Goal: Task Accomplishment & Management: Use online tool/utility

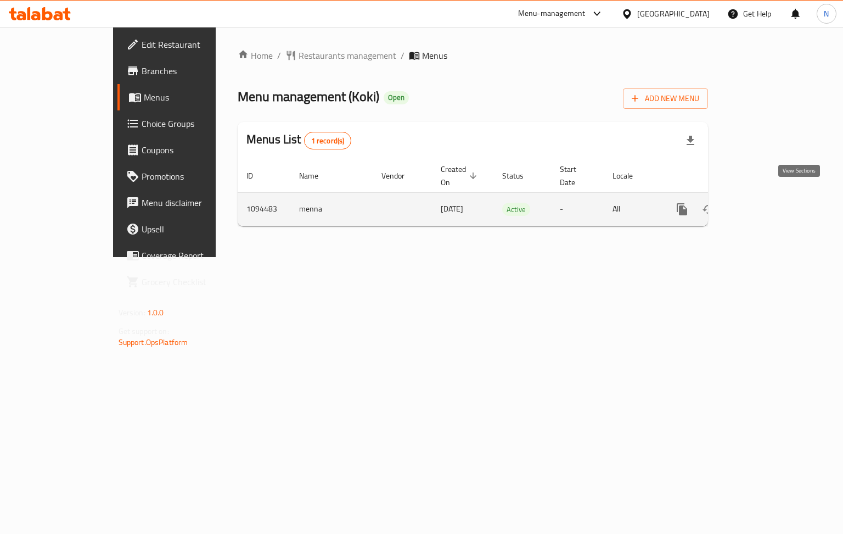
click at [768, 203] on icon "enhanced table" at bounding box center [761, 209] width 13 height 13
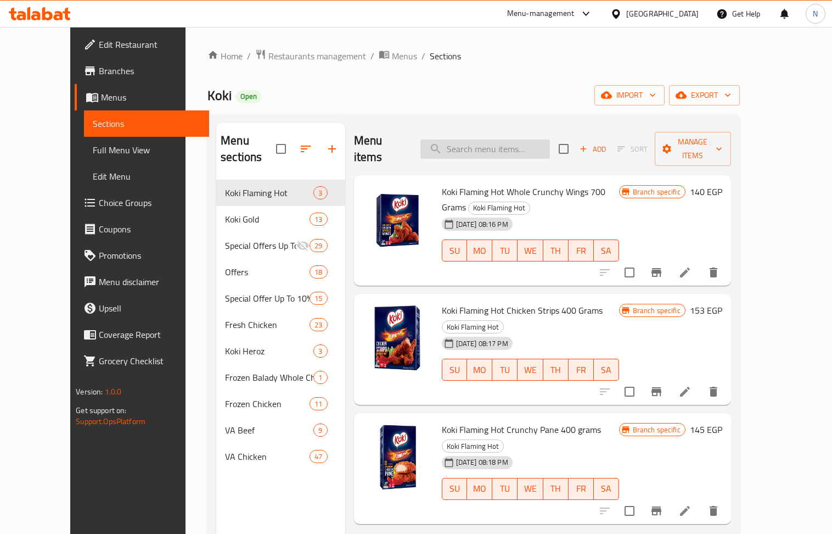
click at [495, 139] on input "search" at bounding box center [485, 148] width 130 height 19
paste input "Chicken Strips 1 KG - Super Tawfeer"
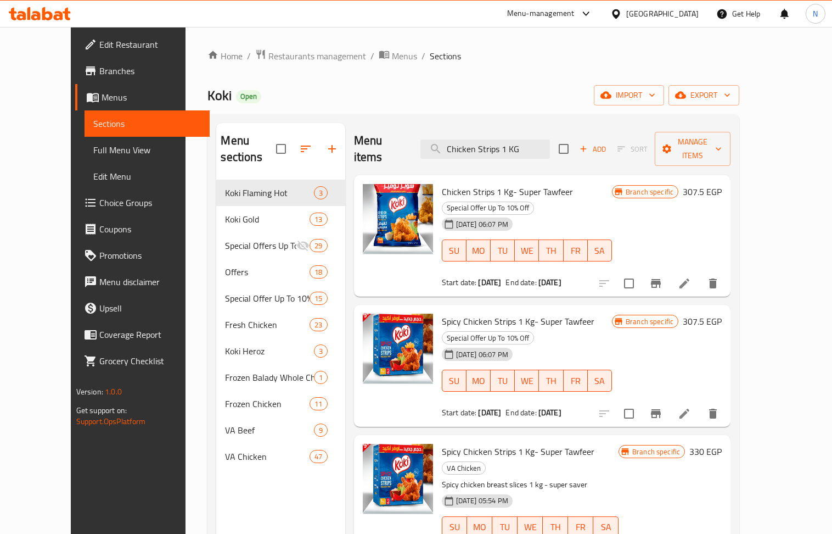
type input "Chicken Strips 1 KG"
click at [575, 16] on div "Menu-management" at bounding box center [541, 13] width 68 height 13
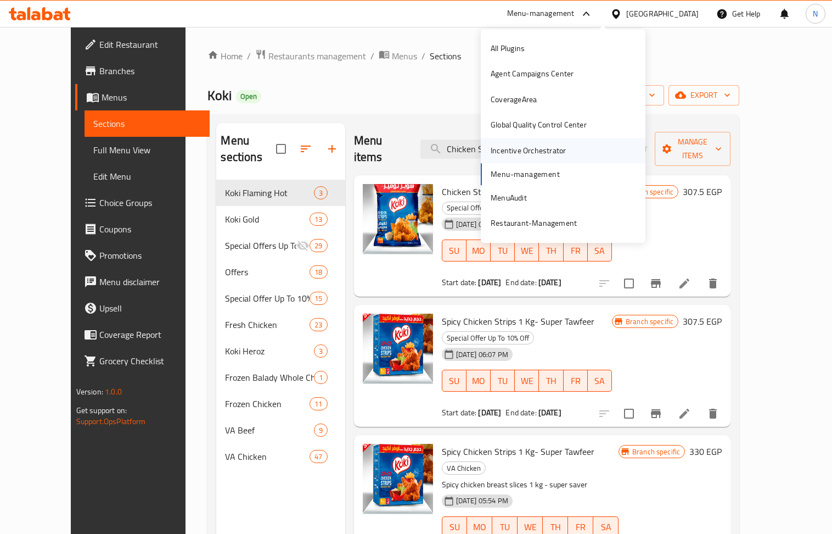
click at [567, 148] on div "Incentive Orchestrator" at bounding box center [528, 150] width 93 height 25
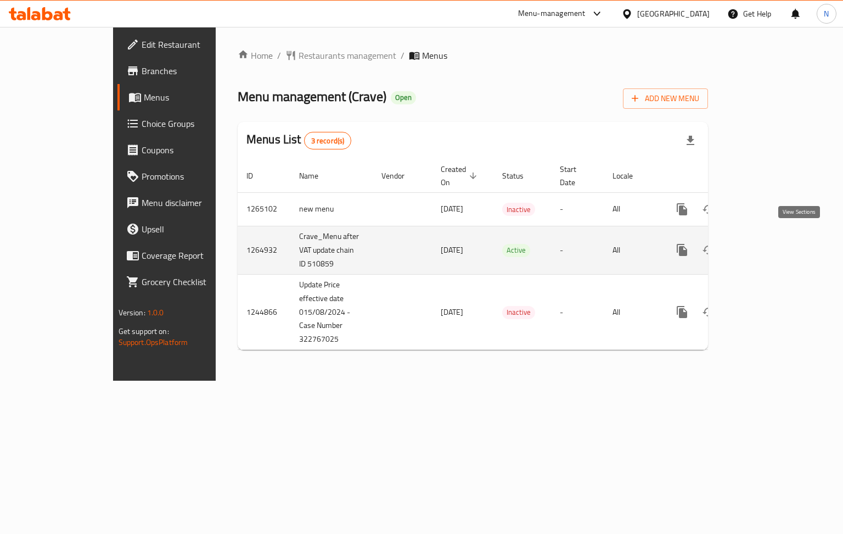
click at [766, 245] on icon "enhanced table" at bounding box center [761, 250] width 10 height 10
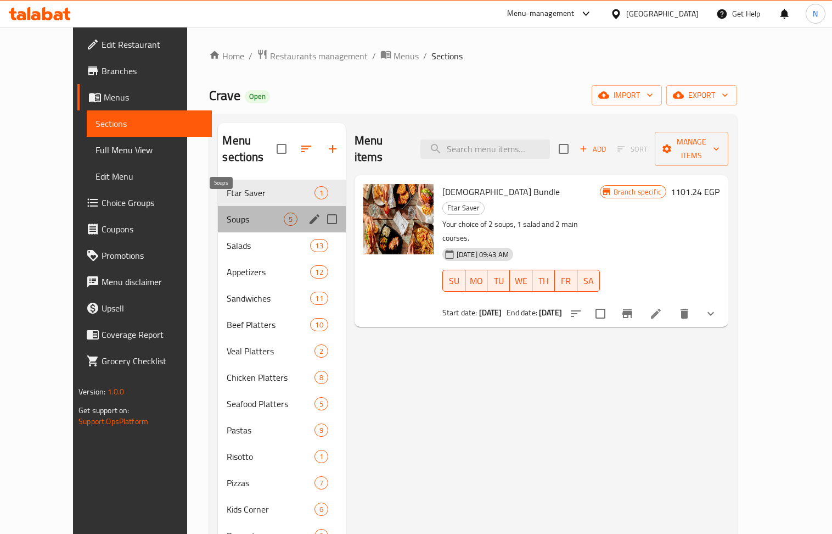
click at [227, 212] on span "Soups" at bounding box center [255, 218] width 57 height 13
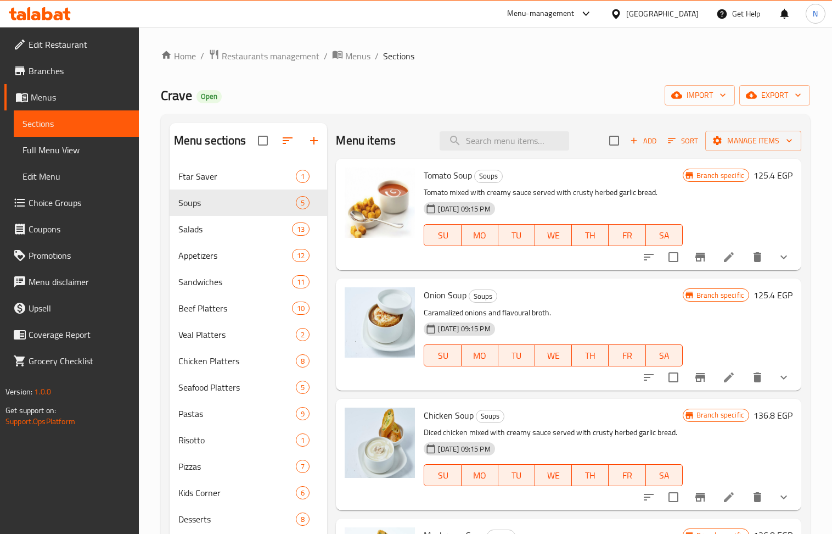
click at [716, 267] on li at bounding box center [729, 257] width 31 height 20
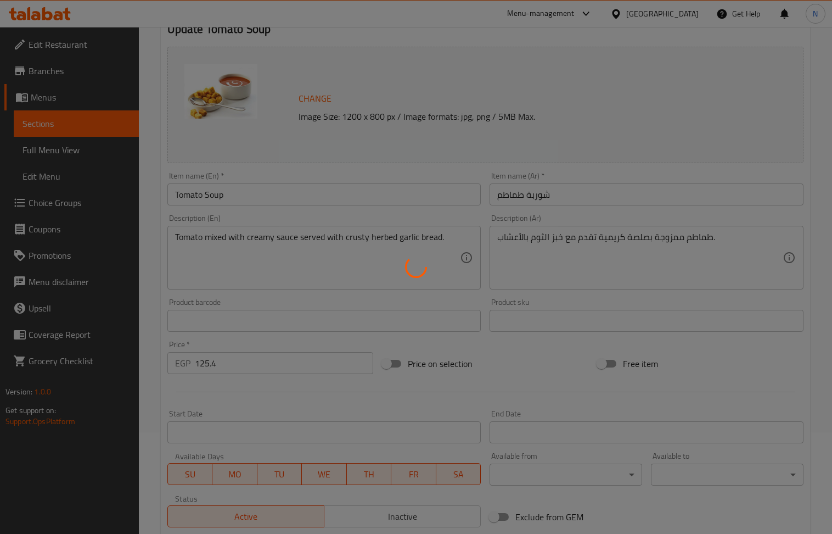
scroll to position [277, 0]
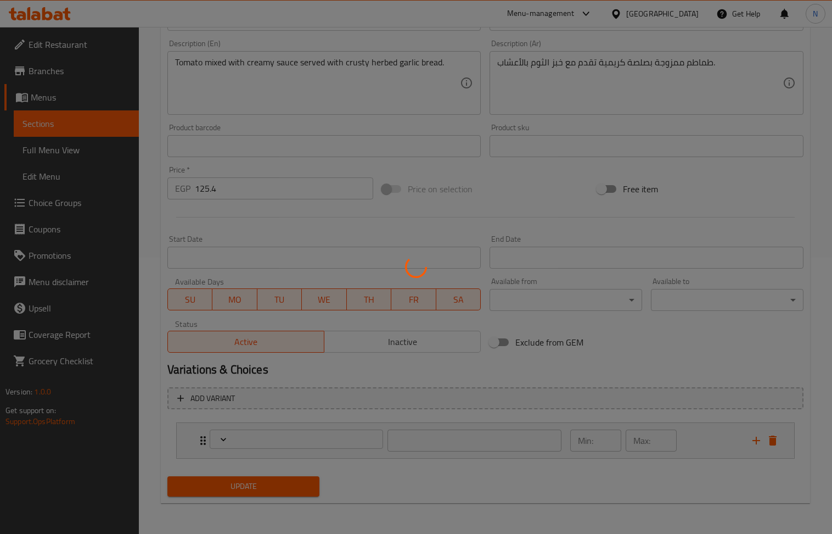
type input "إكسترا"
type input "0"
type input "5"
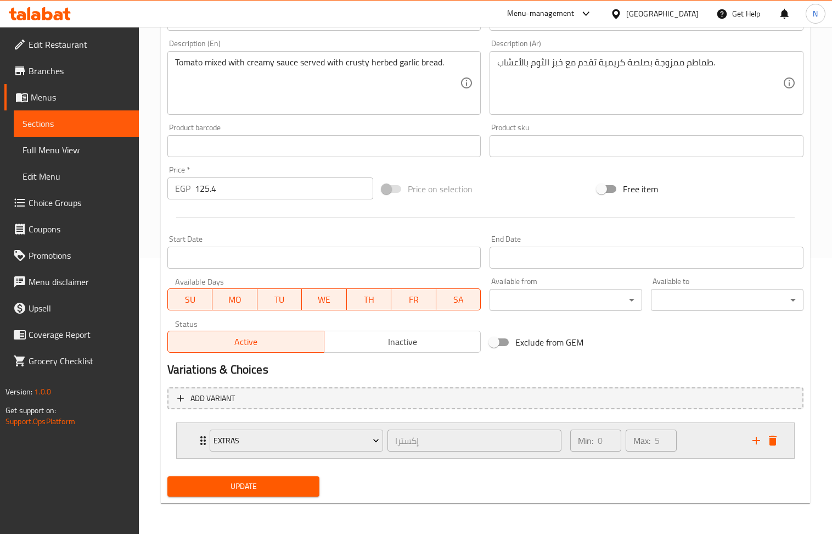
click at [733, 445] on div "Min: 0 ​ Max: 5 ​" at bounding box center [655, 440] width 182 height 35
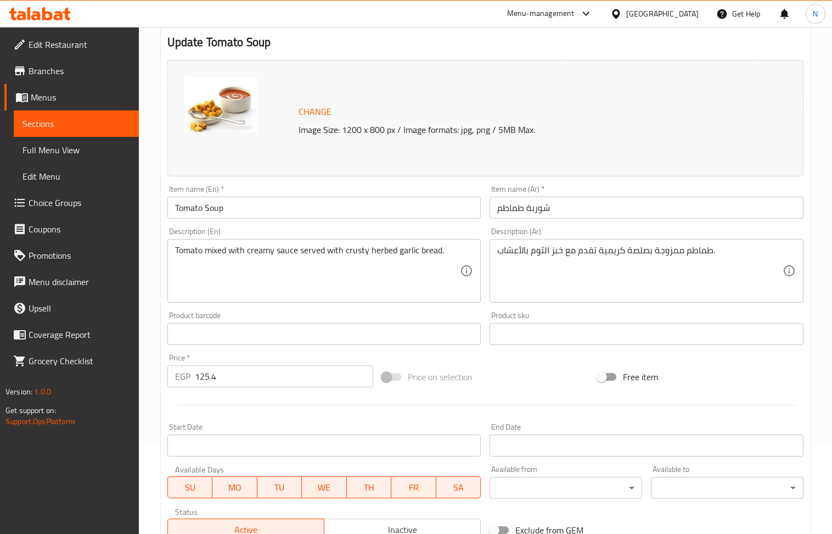
scroll to position [0, 0]
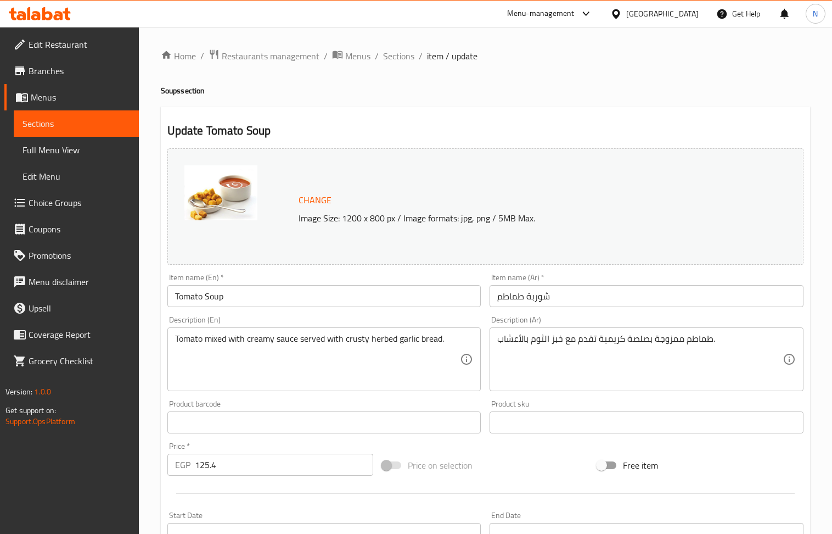
drag, startPoint x: 398, startPoint y: 60, endPoint x: 148, endPoint y: 96, distance: 252.3
click at [398, 60] on span "Sections" at bounding box center [398, 55] width 31 height 13
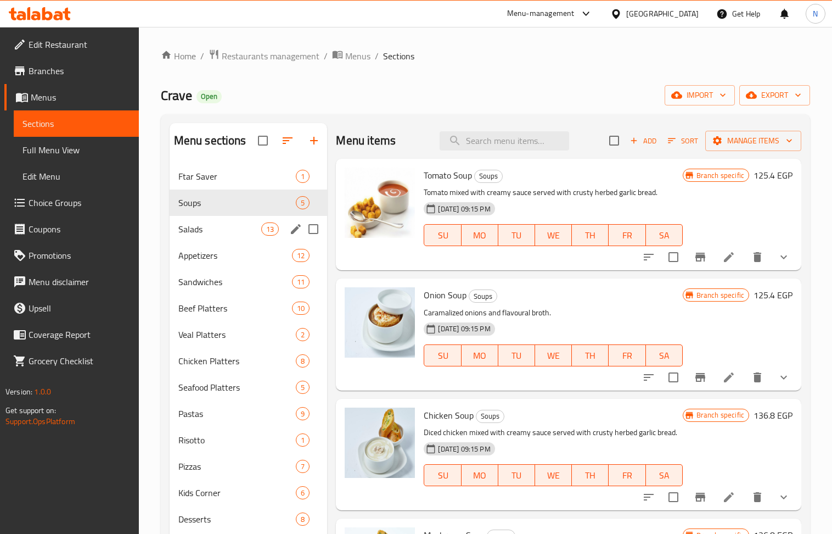
click at [212, 232] on span "Salads" at bounding box center [219, 228] width 83 height 13
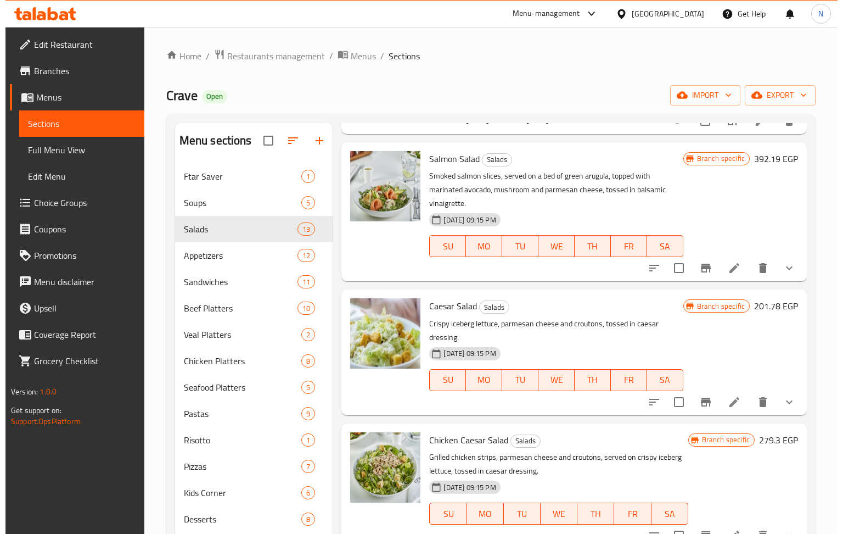
scroll to position [366, 0]
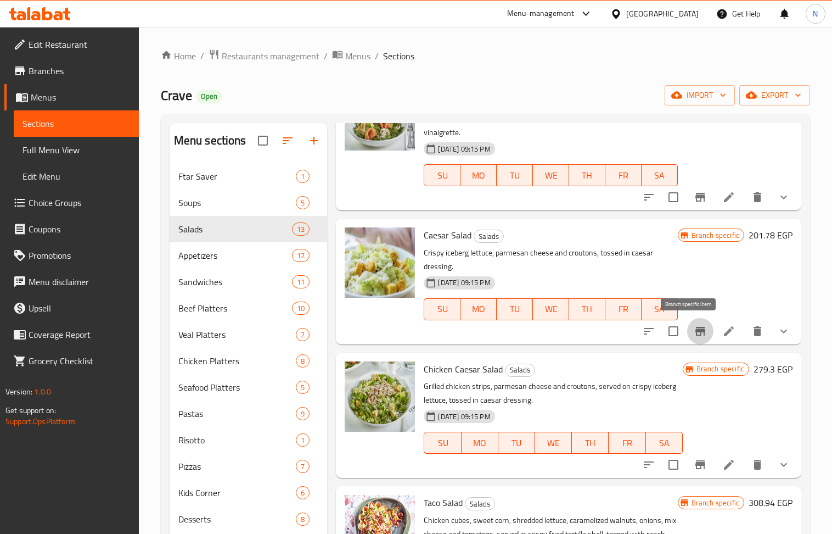
click at [694, 330] on icon "Branch-specific-item" at bounding box center [700, 330] width 13 height 13
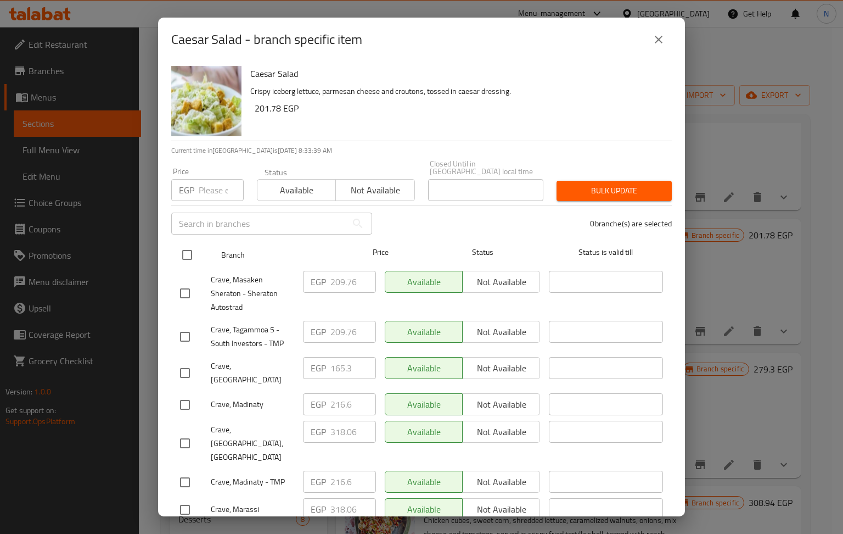
click at [182, 249] on input "checkbox" at bounding box center [187, 254] width 23 height 23
checkbox input "true"
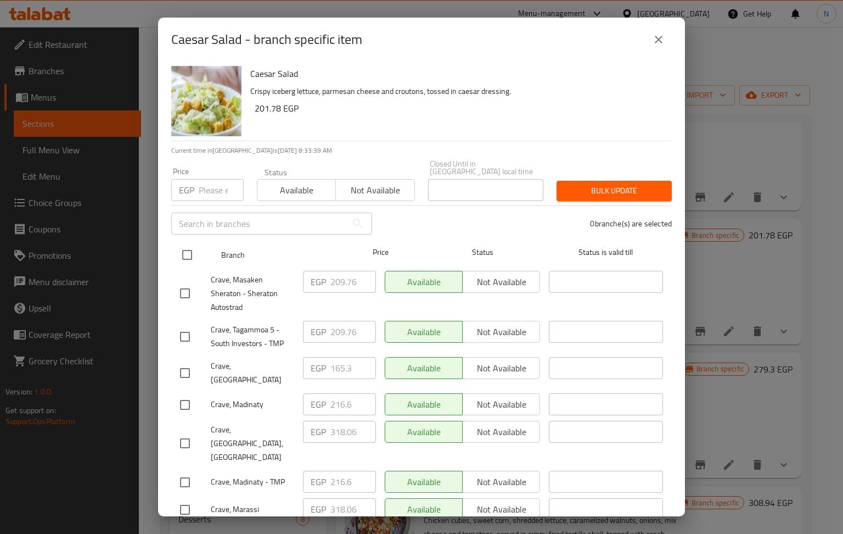
checkbox input "true"
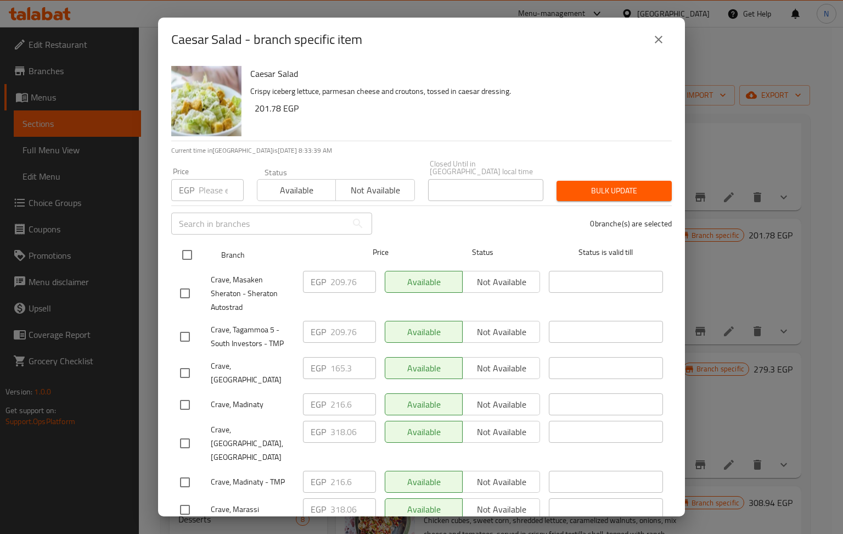
checkbox input "true"
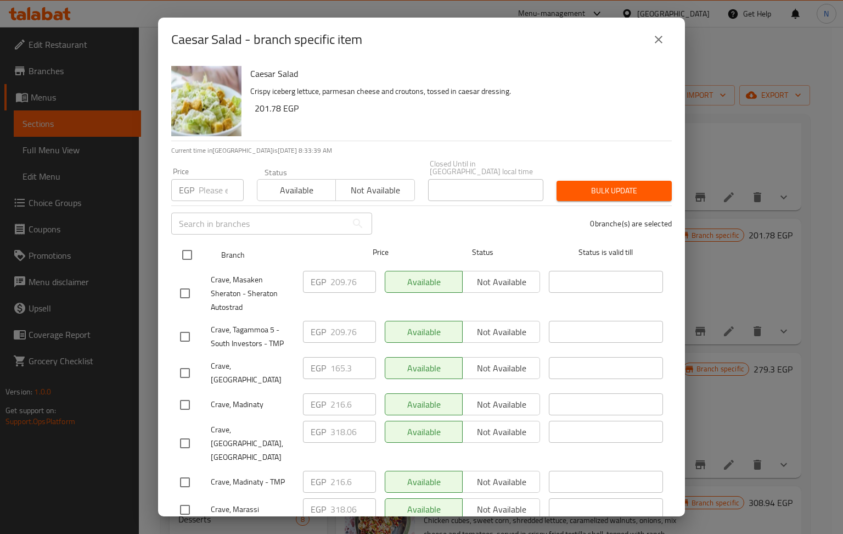
checkbox input "true"
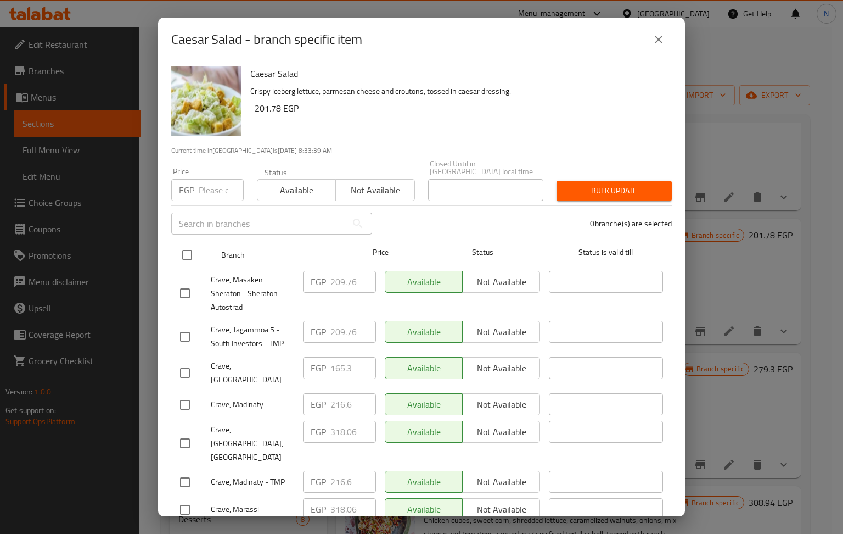
checkbox input "true"
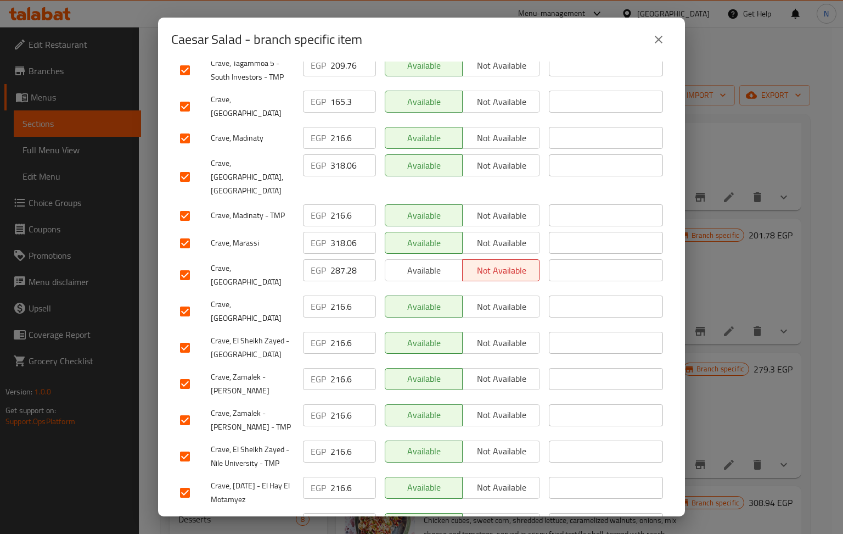
scroll to position [293, 0]
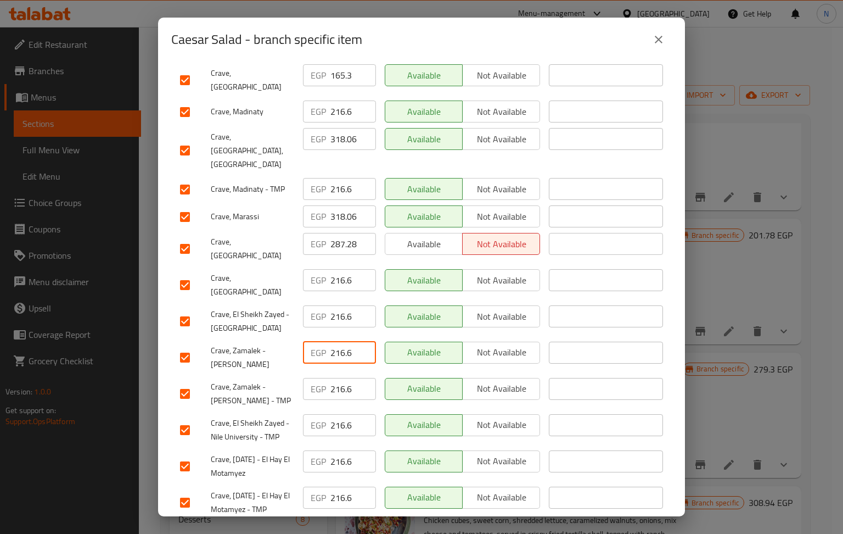
click at [338, 341] on input "216.6" at bounding box center [353, 352] width 46 height 22
click at [341, 378] on input "216.6" at bounding box center [353, 389] width 46 height 22
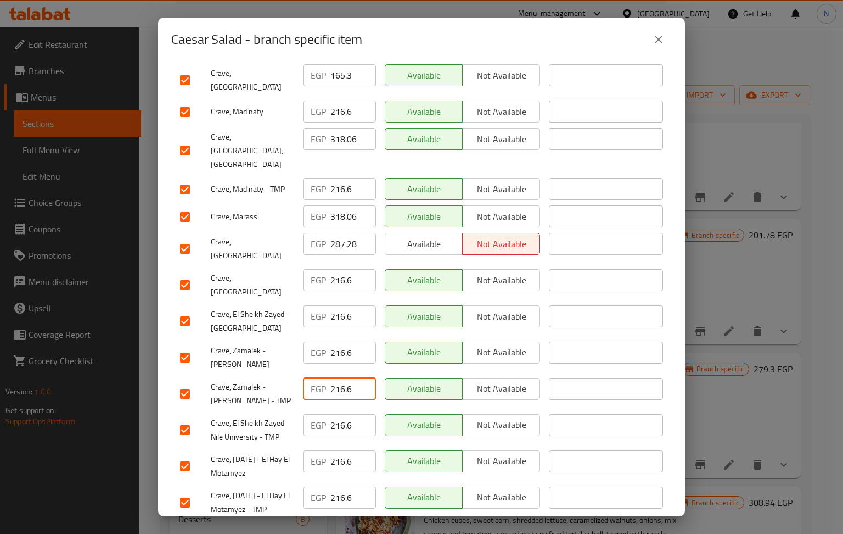
click at [341, 378] on input "216.6" at bounding box center [353, 389] width 46 height 22
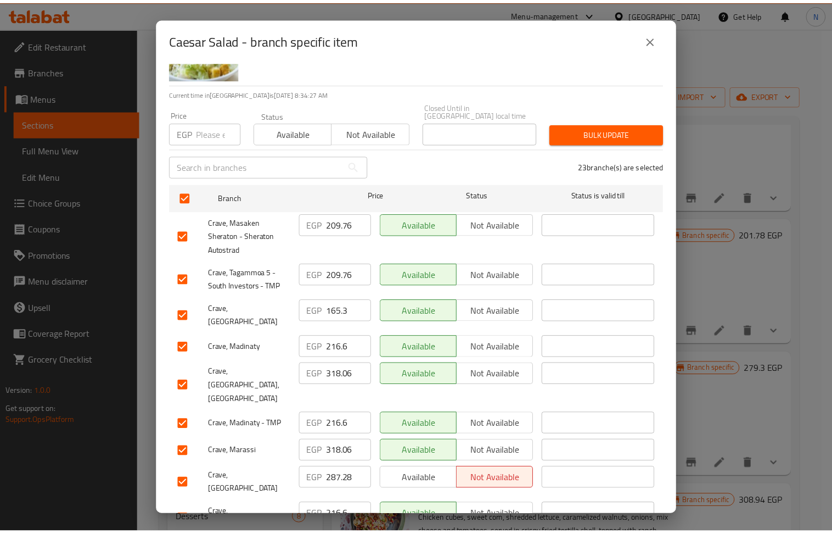
scroll to position [0, 0]
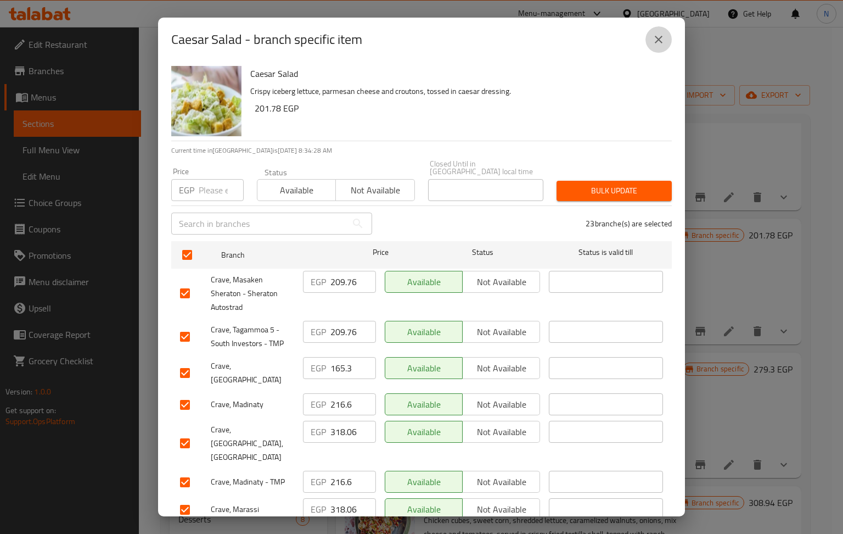
click at [659, 36] on icon "close" at bounding box center [658, 39] width 13 height 13
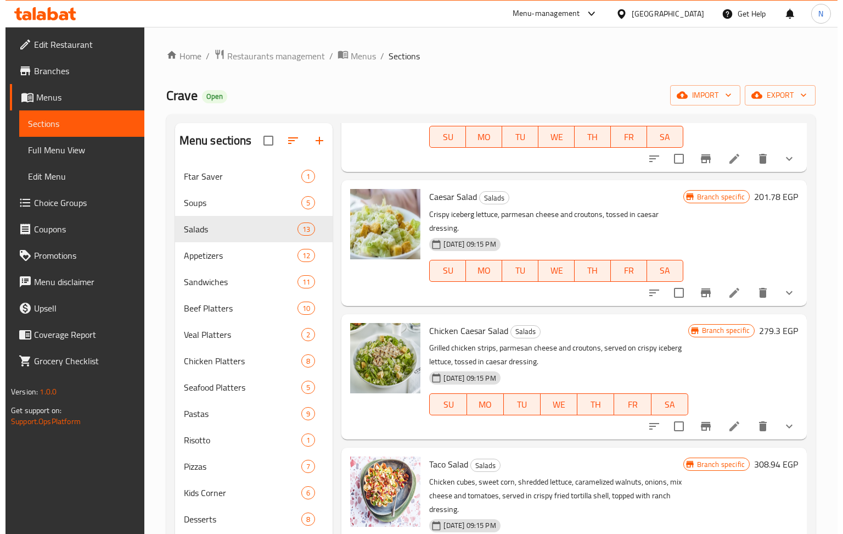
scroll to position [439, 0]
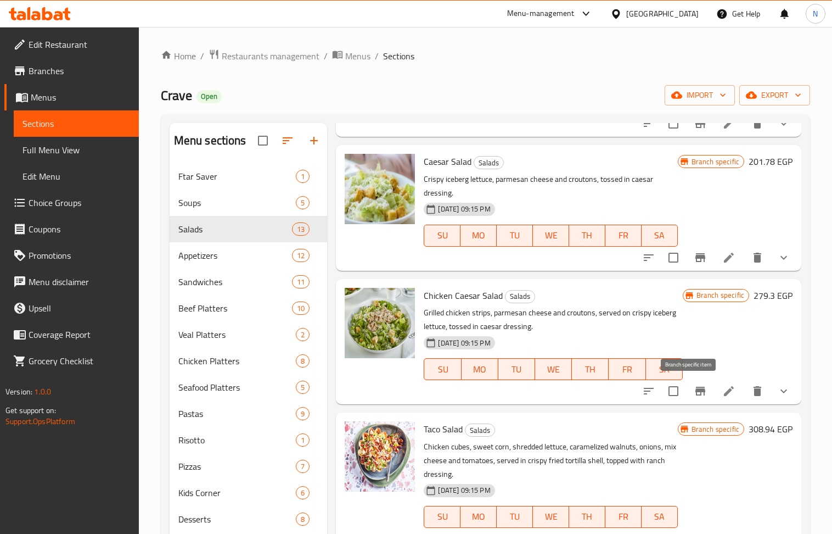
click at [694, 385] on icon "Branch-specific-item" at bounding box center [700, 390] width 13 height 13
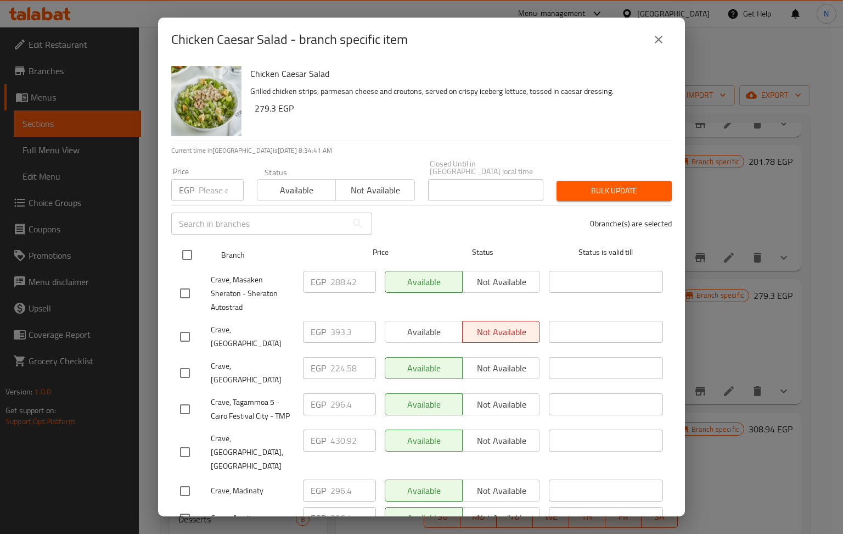
click at [194, 244] on input "checkbox" at bounding box center [187, 254] width 23 height 23
checkbox input "true"
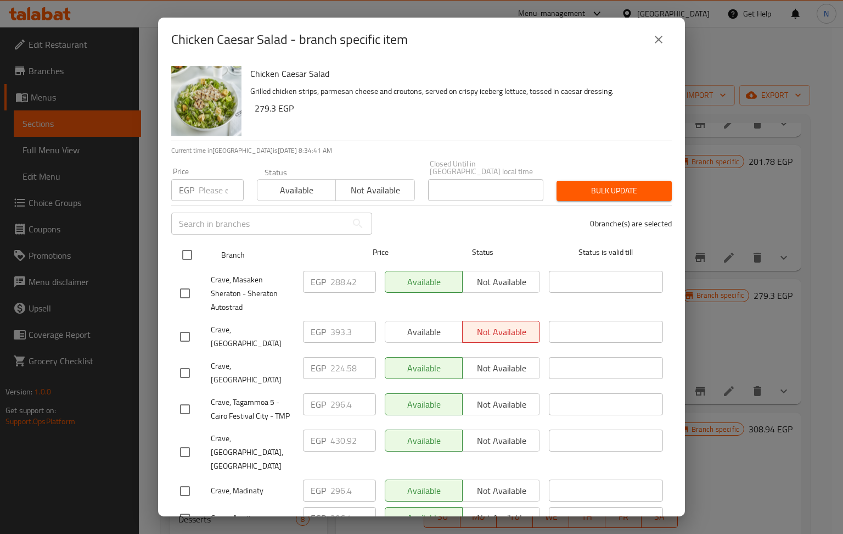
checkbox input "true"
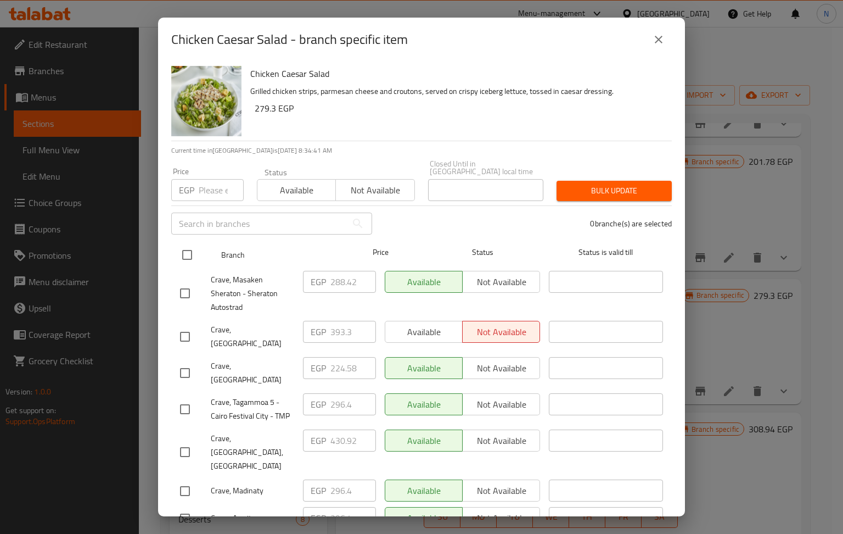
checkbox input "true"
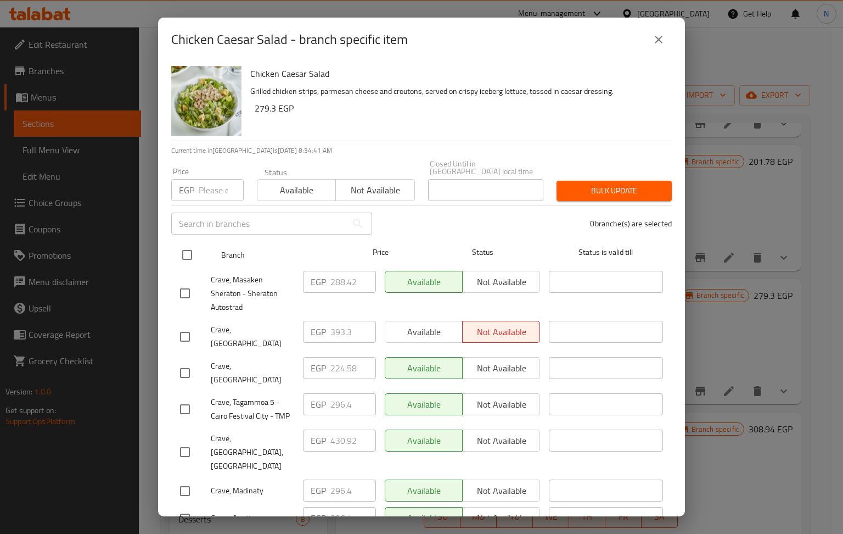
checkbox input "true"
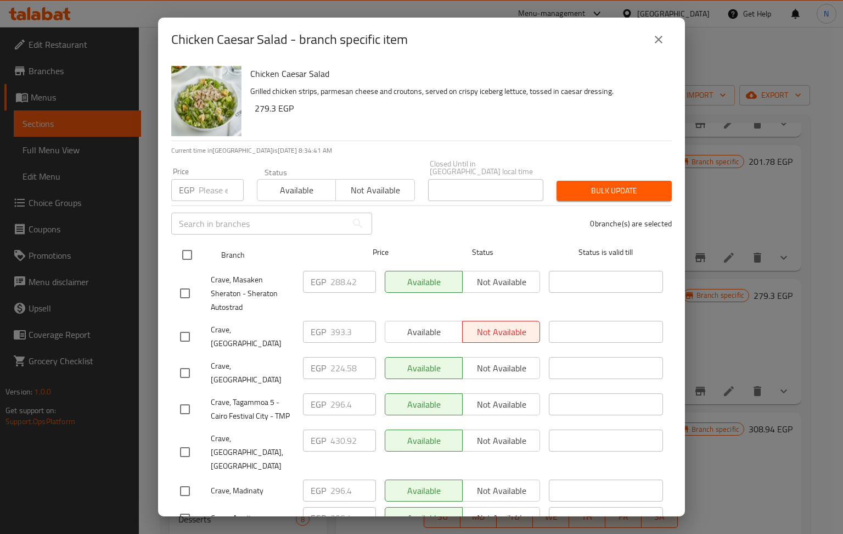
checkbox input "true"
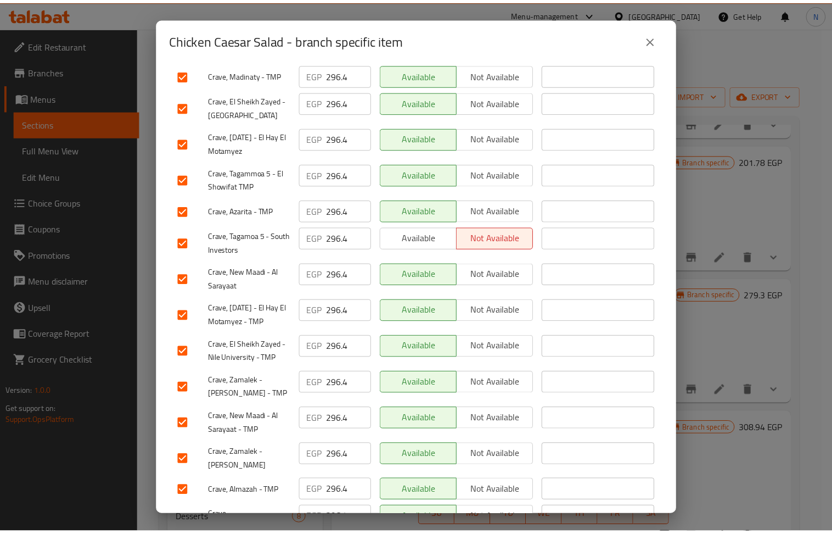
scroll to position [556, 0]
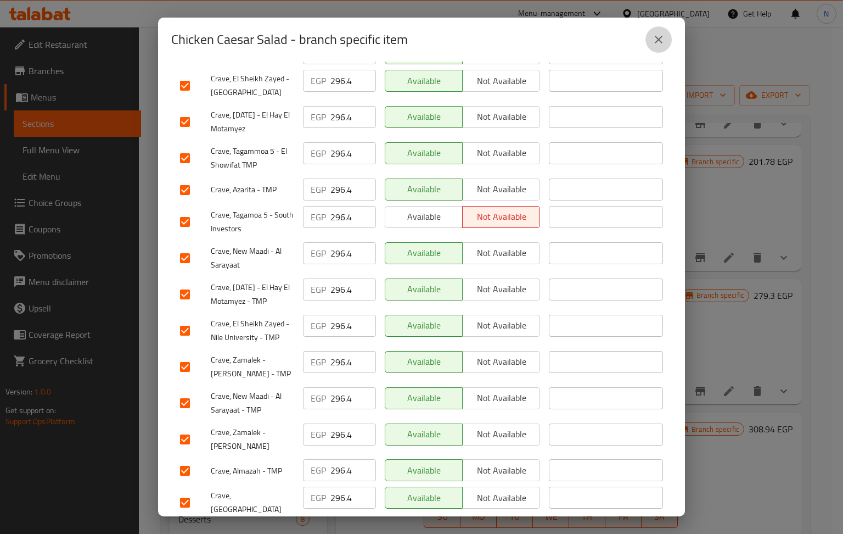
click at [666, 40] on button "close" at bounding box center [659, 39] width 26 height 26
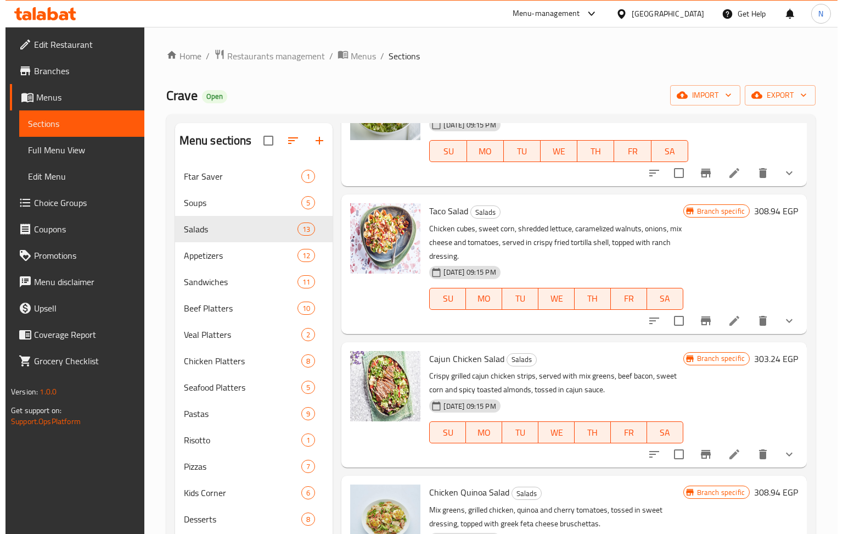
scroll to position [659, 0]
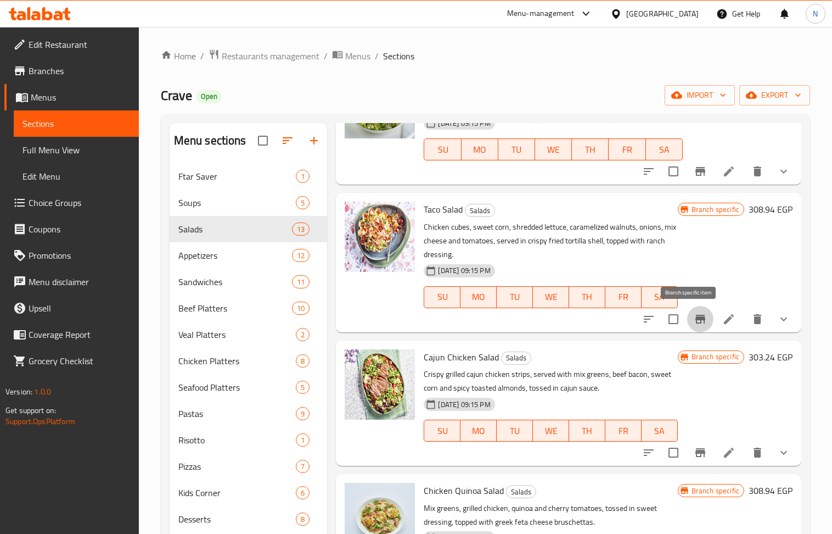
click at [696, 313] on button "Branch-specific-item" at bounding box center [700, 319] width 26 height 26
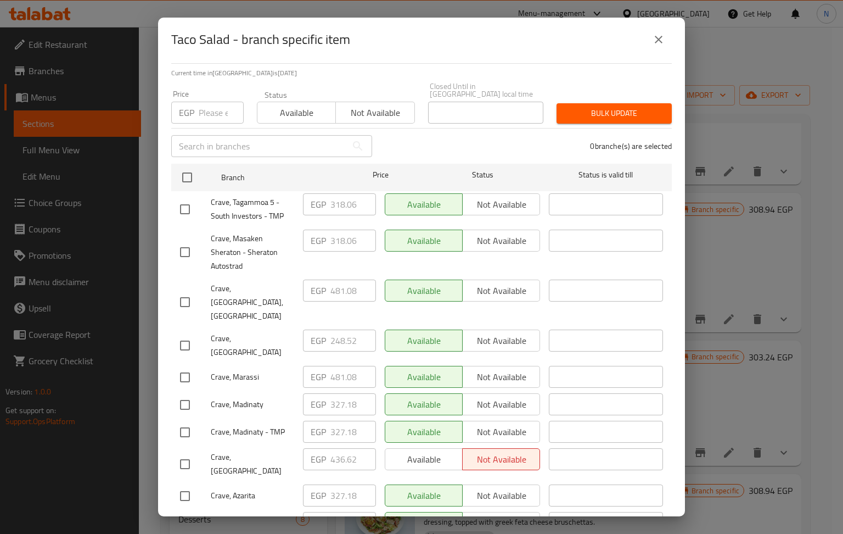
scroll to position [146, 0]
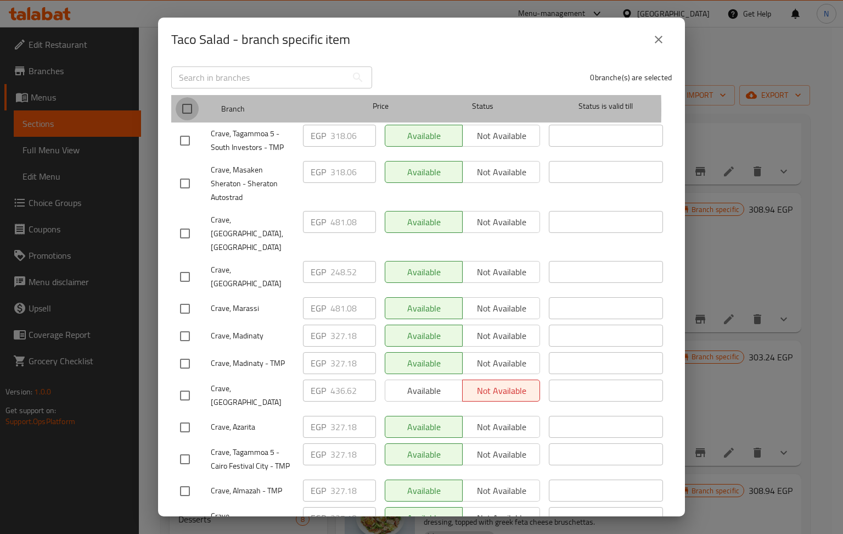
click at [185, 101] on input "checkbox" at bounding box center [187, 108] width 23 height 23
checkbox input "true"
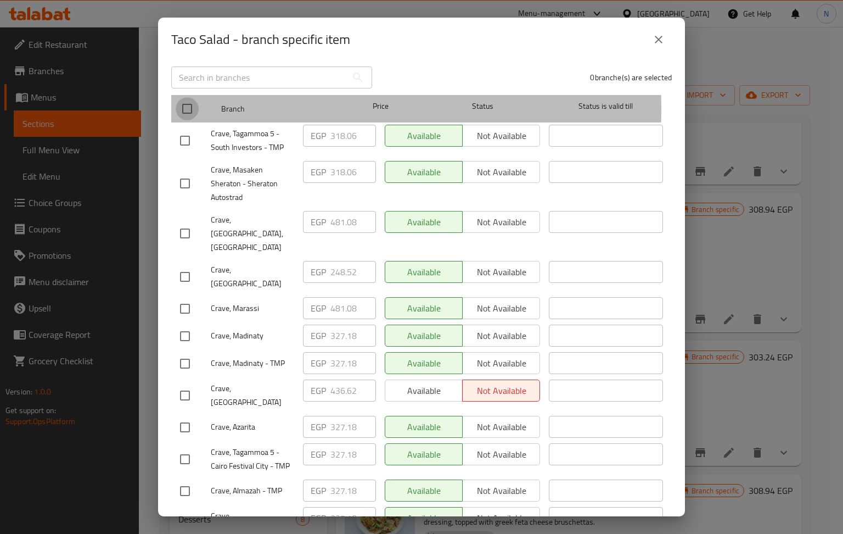
checkbox input "true"
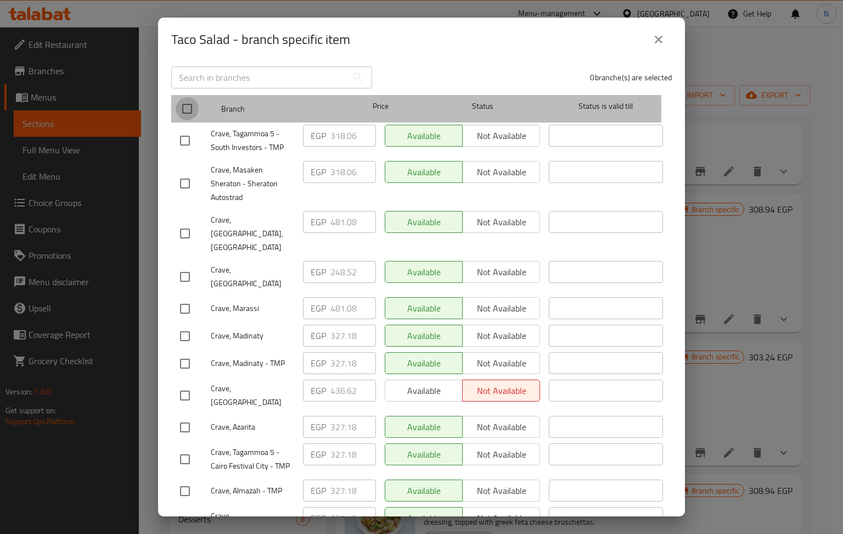
checkbox input "true"
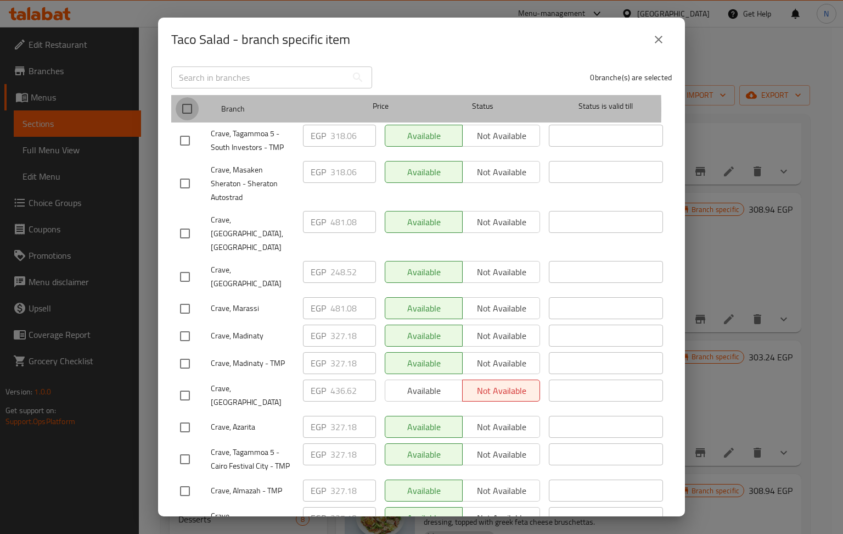
checkbox input "true"
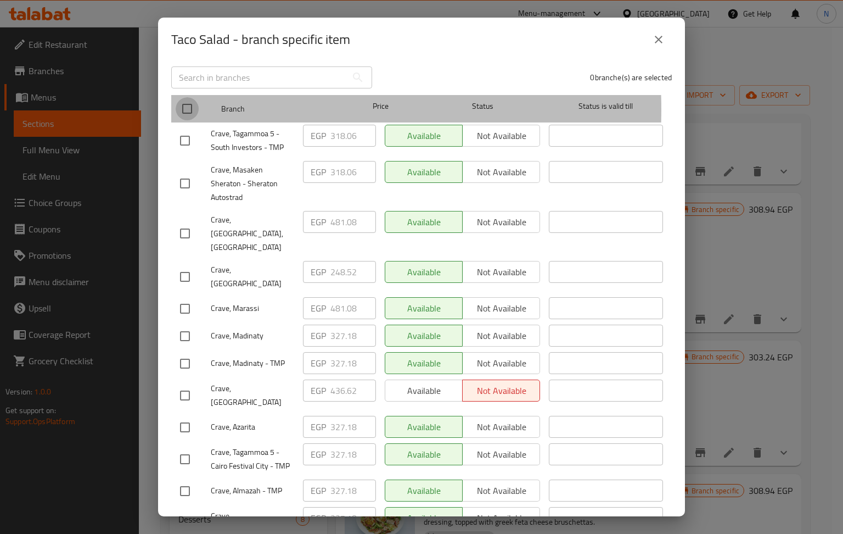
checkbox input "true"
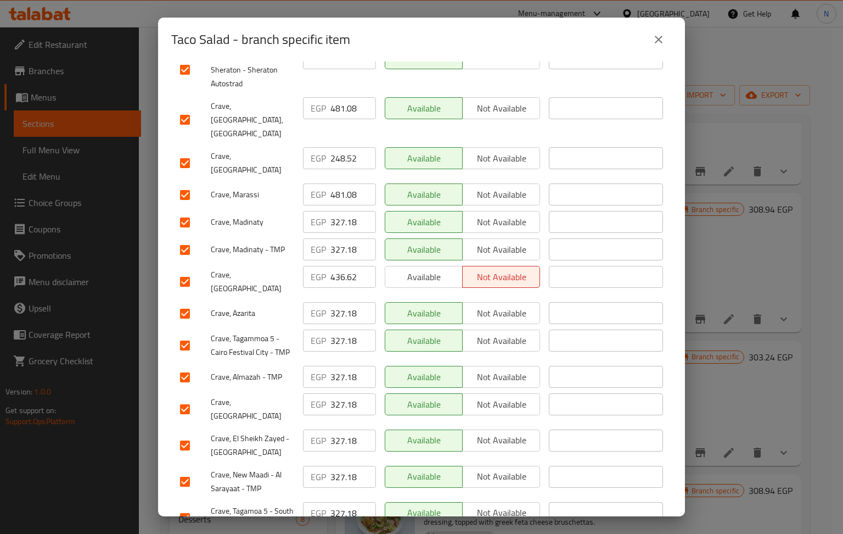
scroll to position [293, 0]
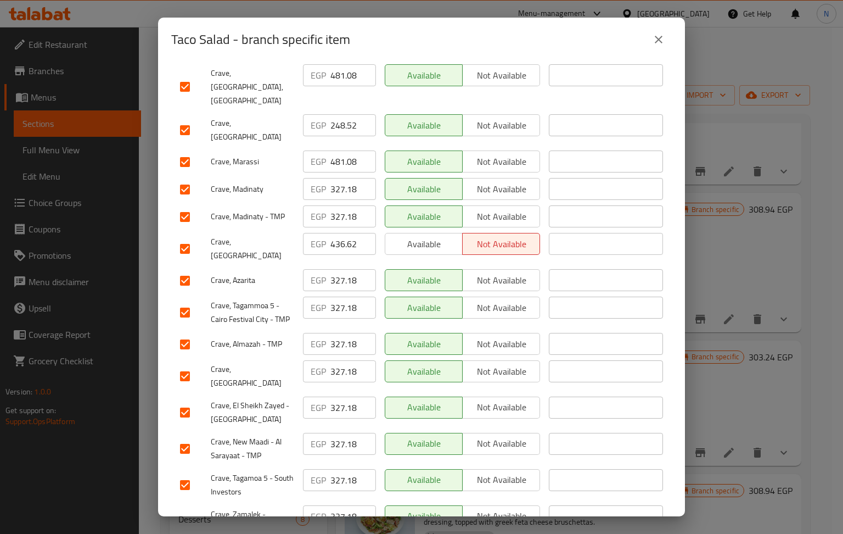
click at [341, 469] on input "327.18" at bounding box center [353, 480] width 46 height 22
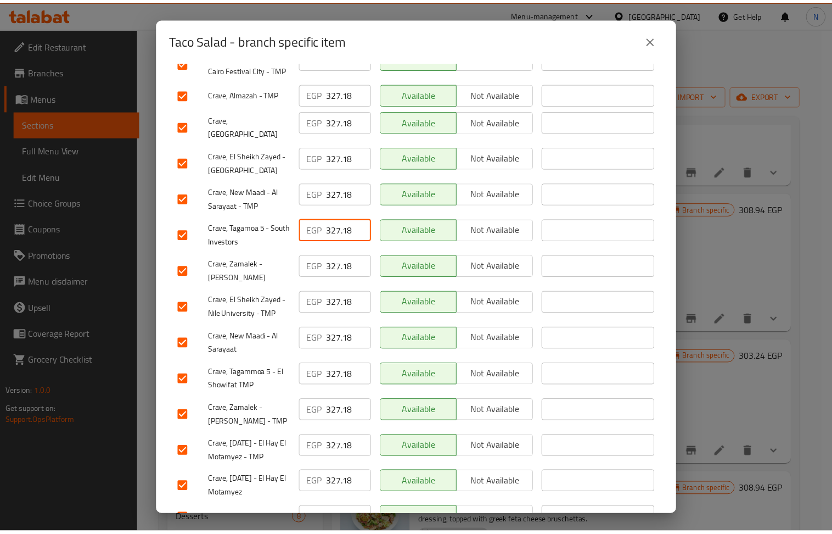
scroll to position [556, 0]
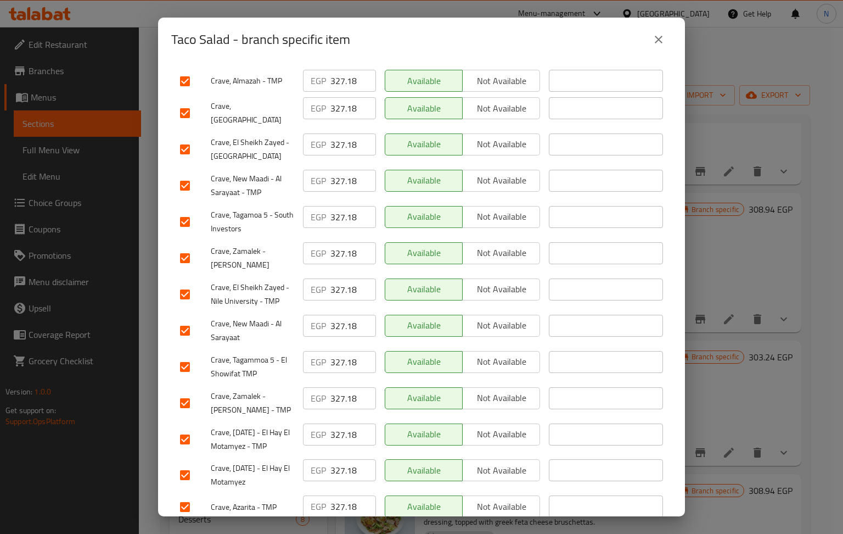
click at [760, 234] on div "Taco Salad - branch specific item Taco Salad Chicken cubes, sweet corn, shredde…" at bounding box center [421, 267] width 843 height 534
click at [664, 40] on icon "close" at bounding box center [658, 39] width 13 height 13
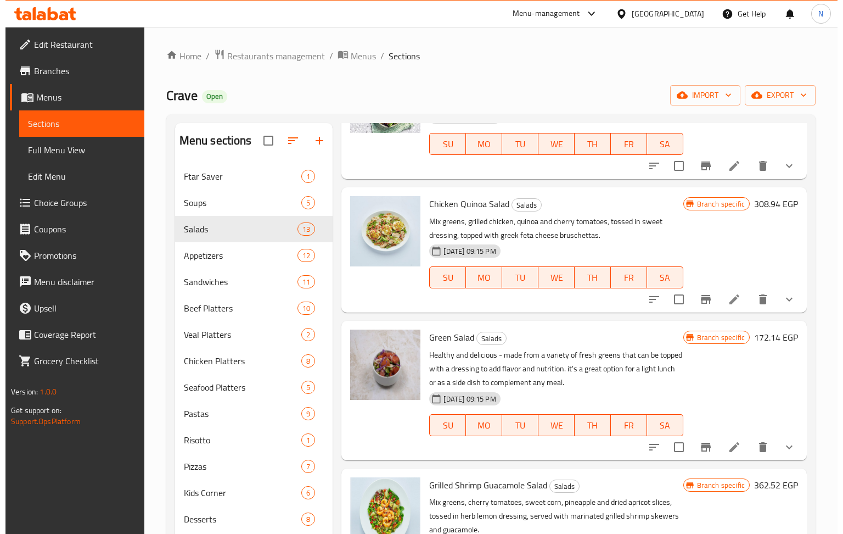
scroll to position [951, 0]
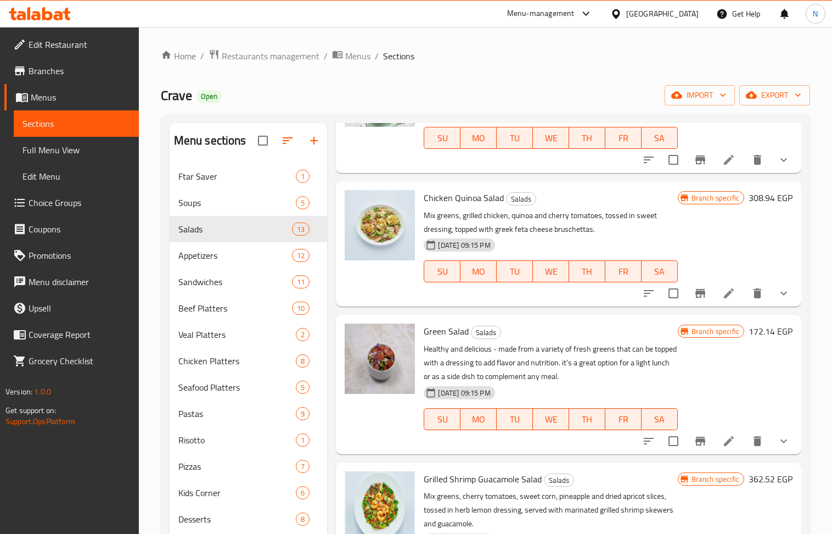
click at [696, 295] on icon "Branch-specific-item" at bounding box center [701, 293] width 10 height 9
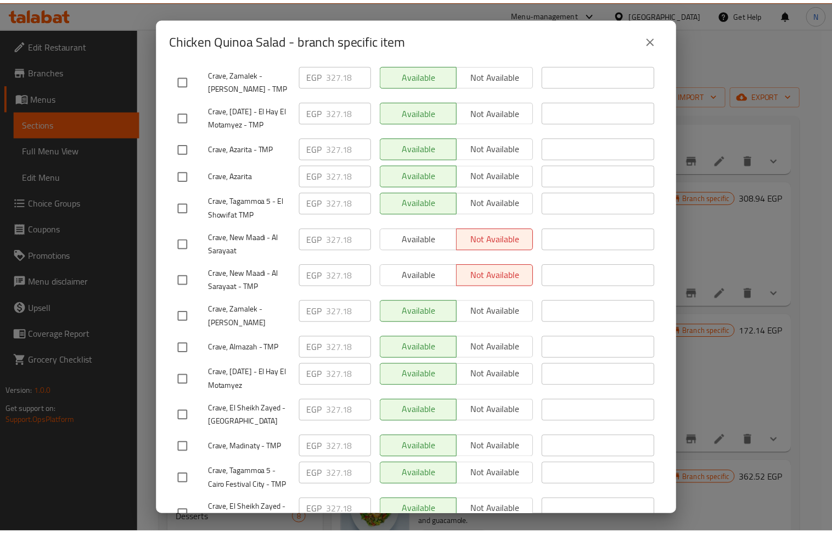
scroll to position [556, 0]
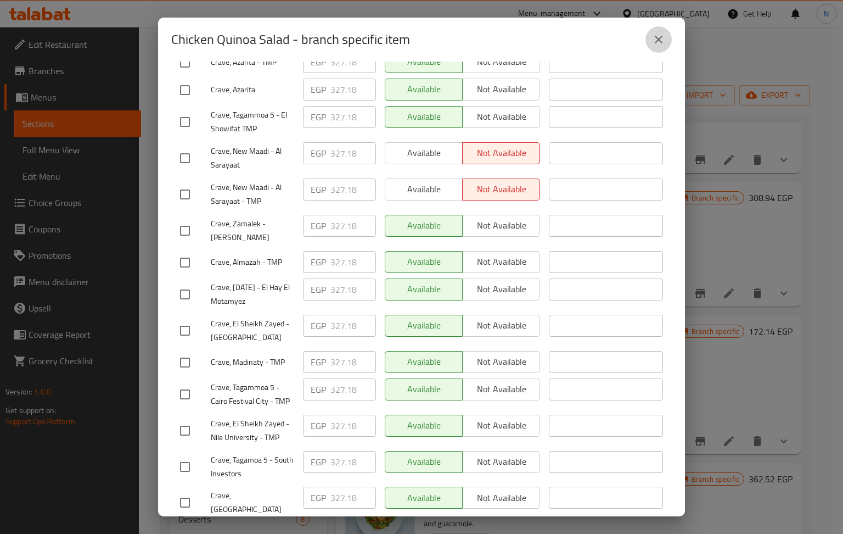
click at [663, 40] on icon "close" at bounding box center [658, 39] width 13 height 13
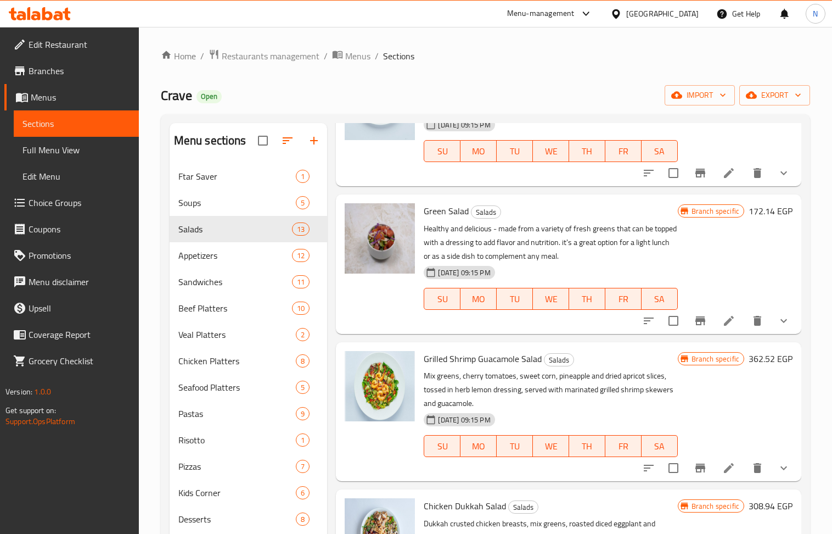
scroll to position [1098, 0]
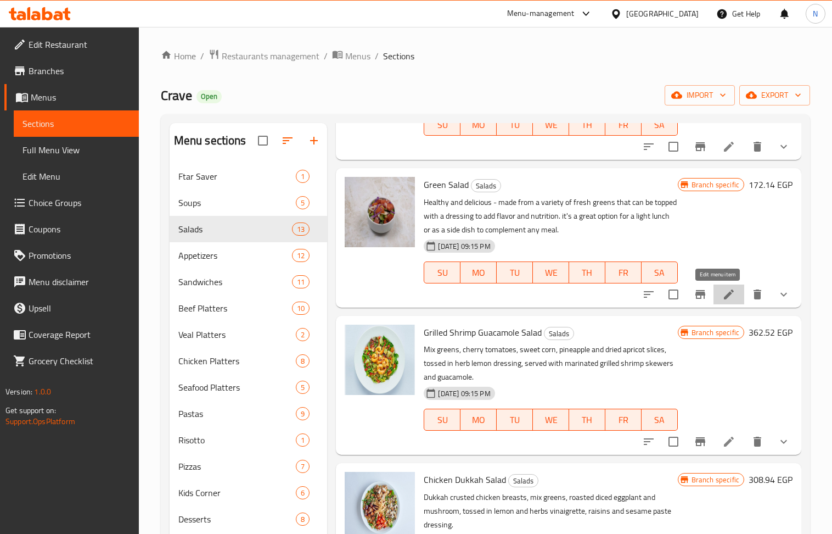
click at [724, 294] on icon at bounding box center [729, 294] width 10 height 10
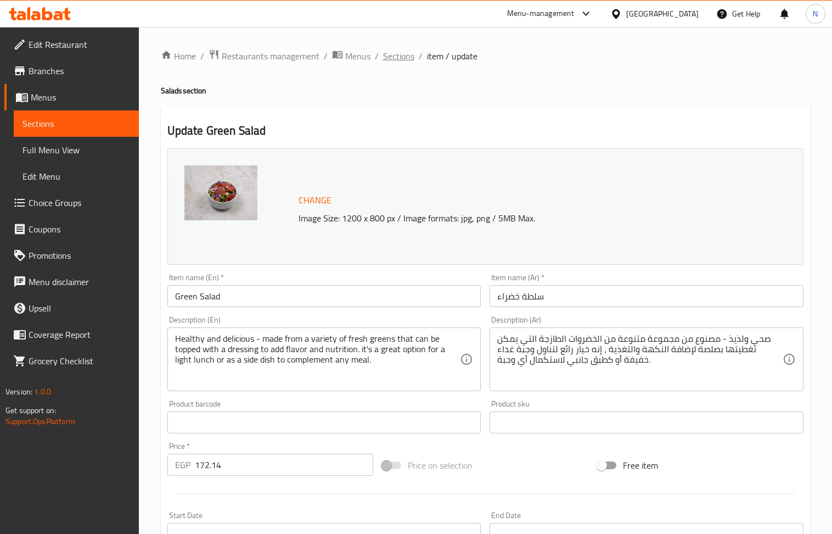
click at [407, 55] on span "Sections" at bounding box center [398, 55] width 31 height 13
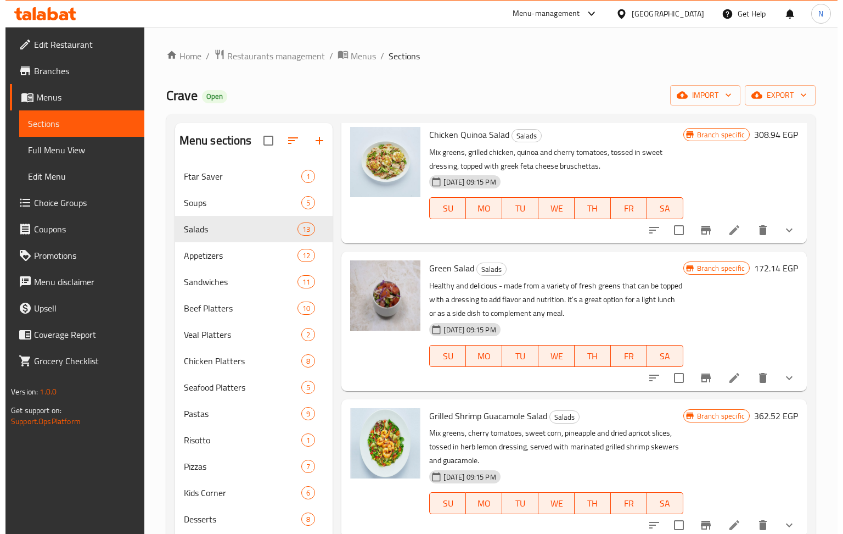
scroll to position [1024, 0]
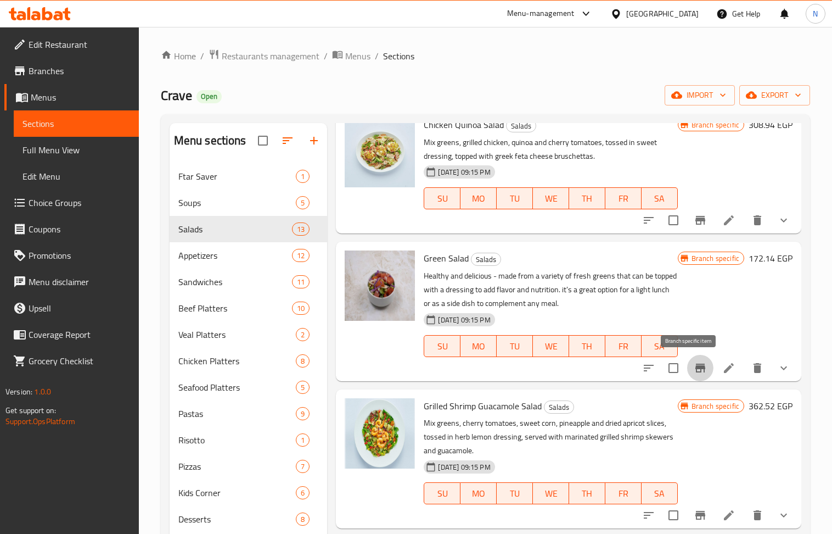
click at [696, 363] on button "Branch-specific-item" at bounding box center [700, 368] width 26 height 26
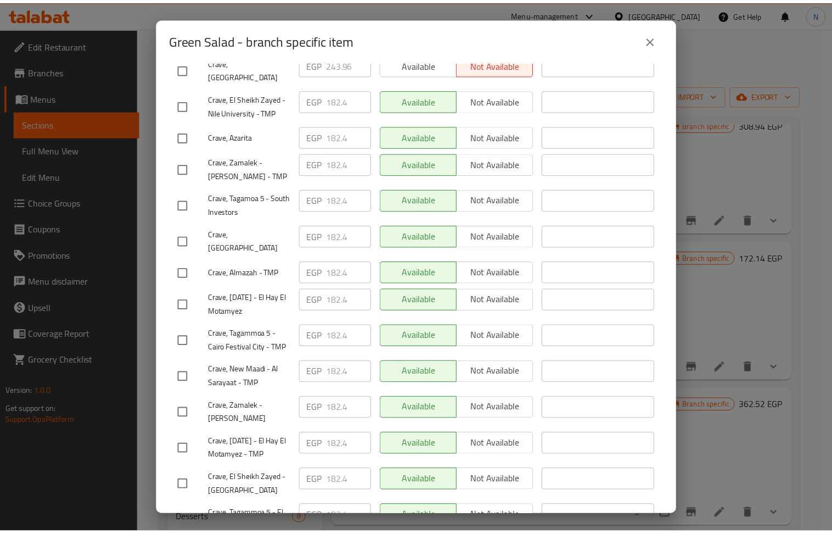
scroll to position [512, 0]
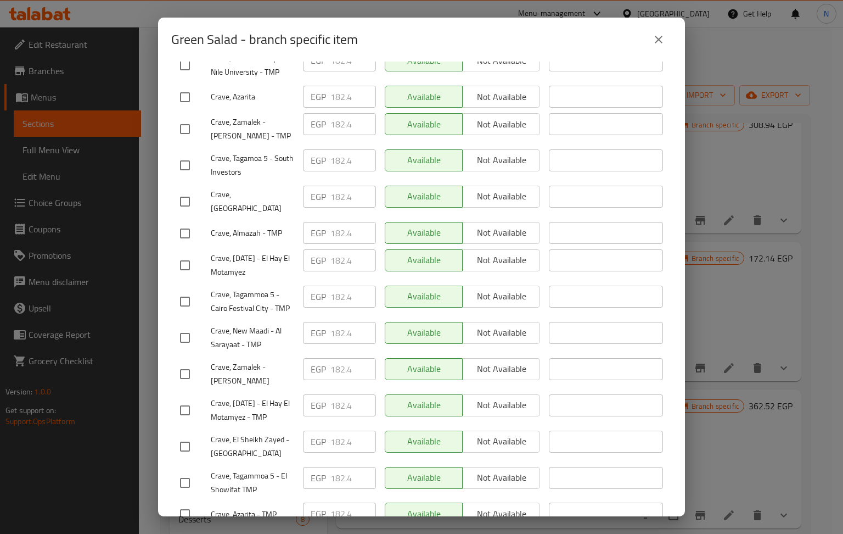
click at [728, 191] on div "Green Salad - branch specific item Green Salad Healthy and delicious - made fro…" at bounding box center [421, 267] width 843 height 534
click at [659, 37] on icon "close" at bounding box center [658, 39] width 13 height 13
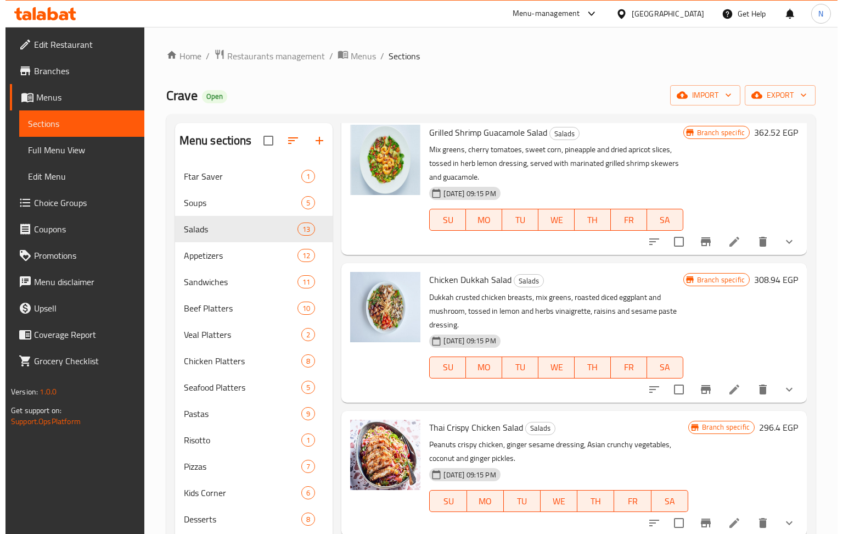
scroll to position [1311, 0]
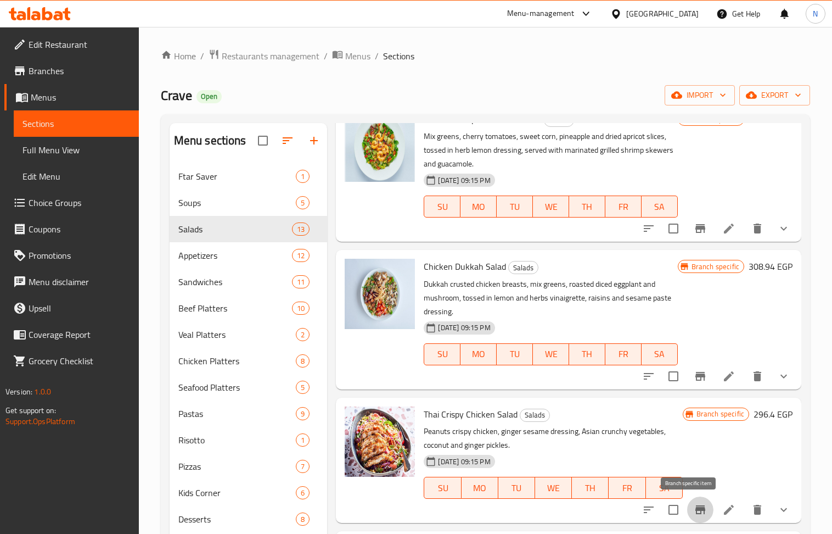
click at [697, 512] on button "Branch-specific-item" at bounding box center [700, 509] width 26 height 26
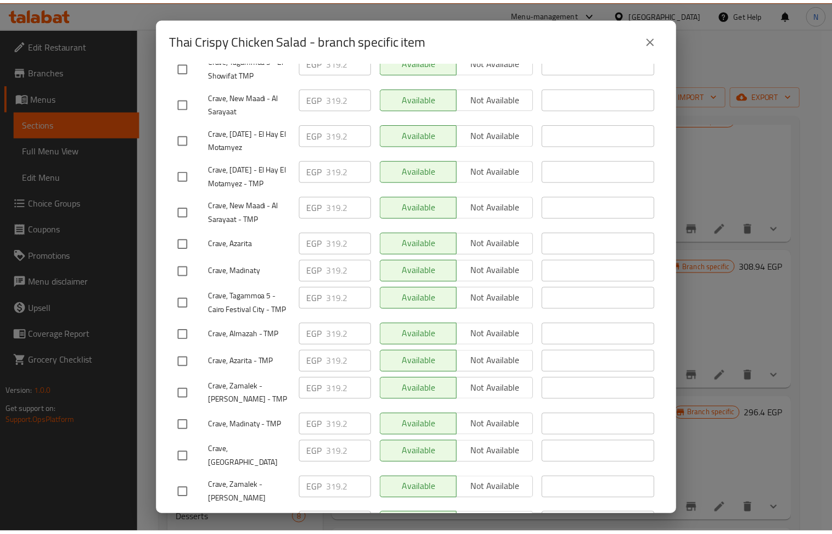
scroll to position [556, 0]
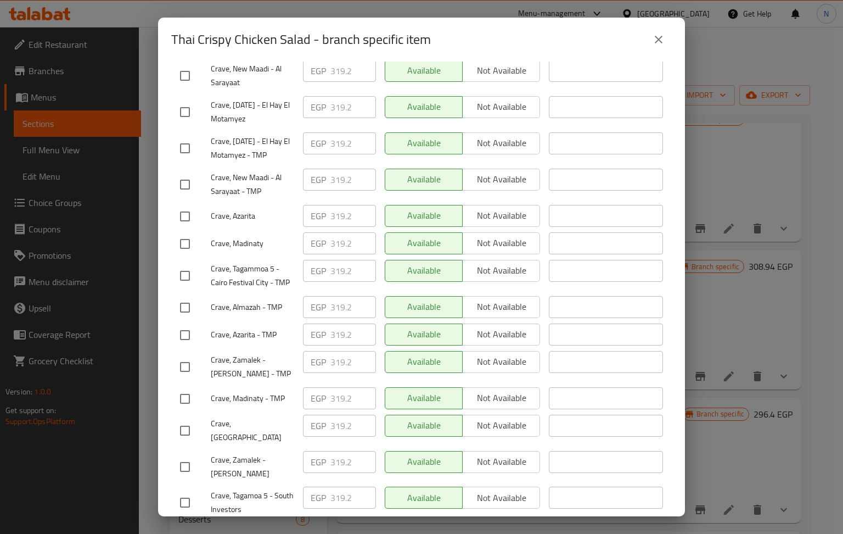
click at [839, 277] on div "Thai Crispy Chicken Salad - branch specific item Thai Crispy Chicken Salad Pean…" at bounding box center [421, 267] width 843 height 534
click at [661, 31] on button "close" at bounding box center [659, 39] width 26 height 26
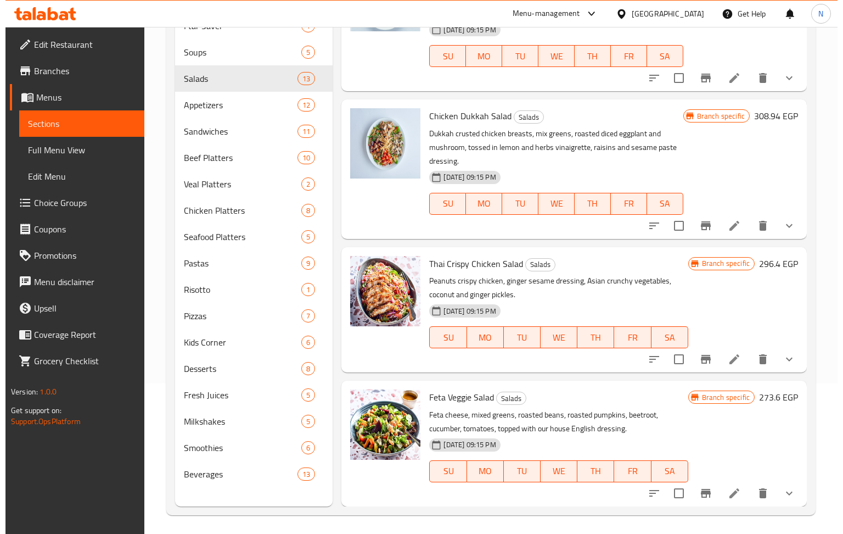
scroll to position [154, 0]
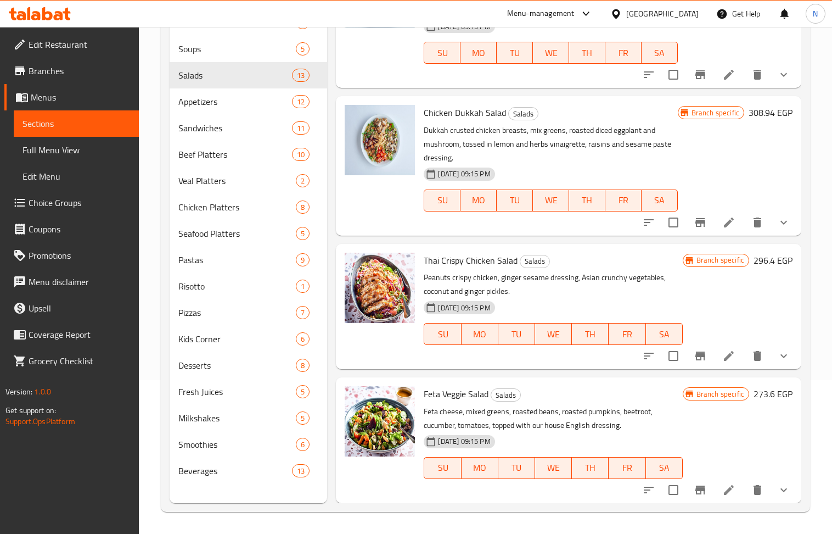
click at [696, 490] on icon "Branch-specific-item" at bounding box center [701, 489] width 10 height 9
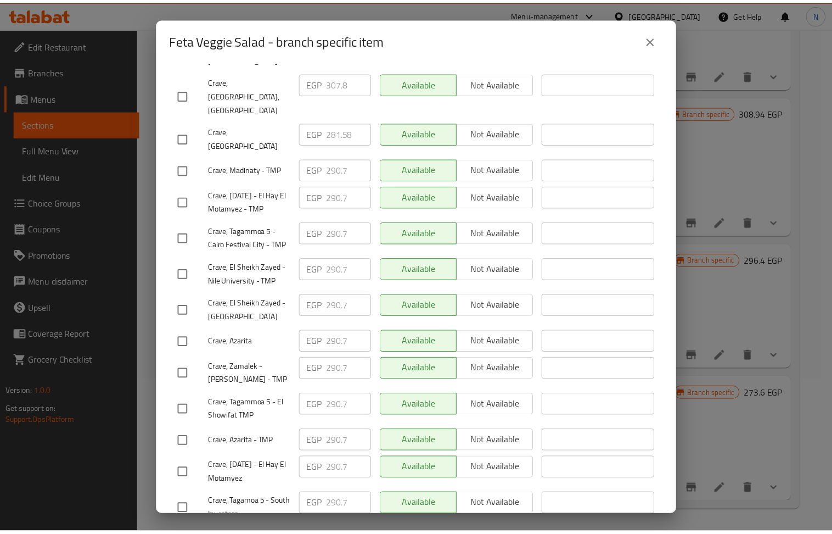
scroll to position [556, 0]
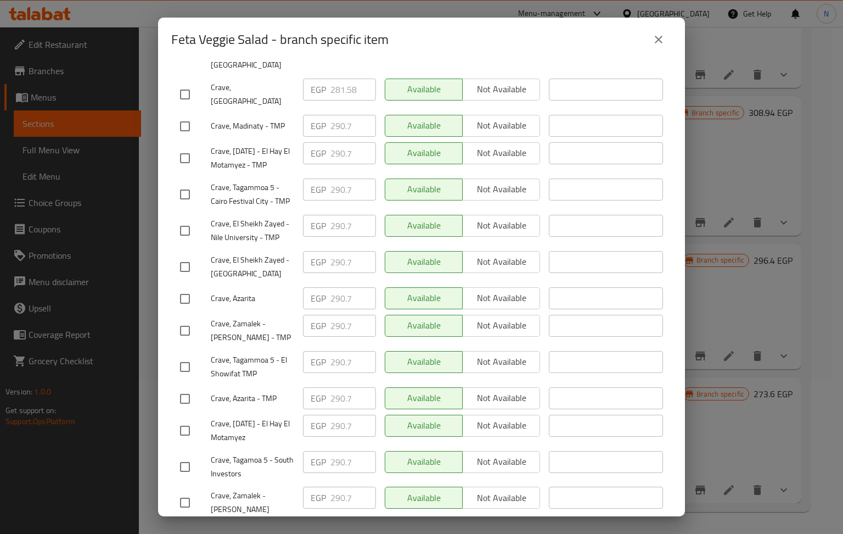
click at [820, 193] on div "Feta Veggie Salad - branch specific item Feta Veggie Salad Feta cheese, mixed g…" at bounding box center [421, 267] width 843 height 534
click at [665, 33] on button "close" at bounding box center [659, 39] width 26 height 26
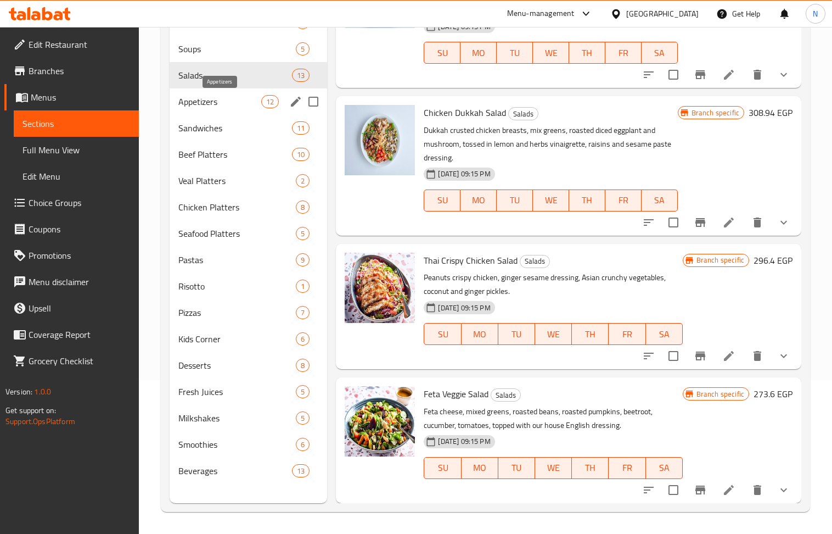
click at [236, 99] on span "Appetizers" at bounding box center [219, 101] width 83 height 13
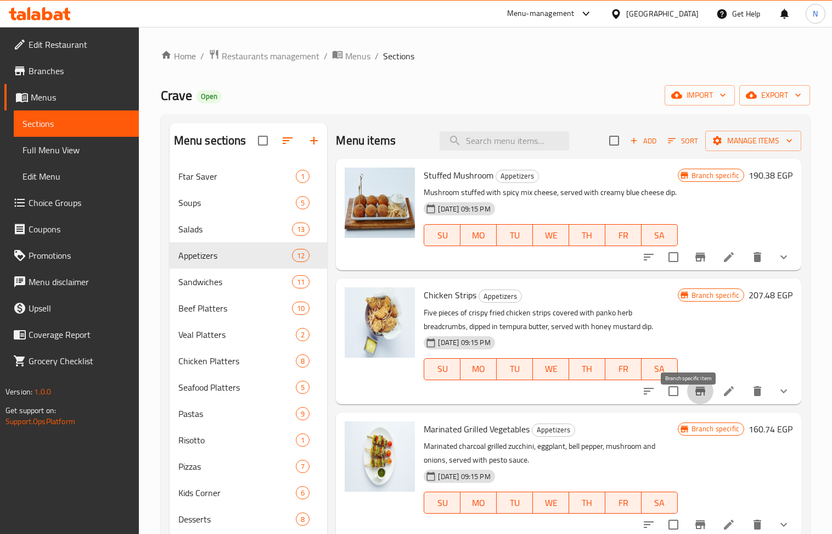
click at [696, 395] on icon "Branch-specific-item" at bounding box center [701, 390] width 10 height 9
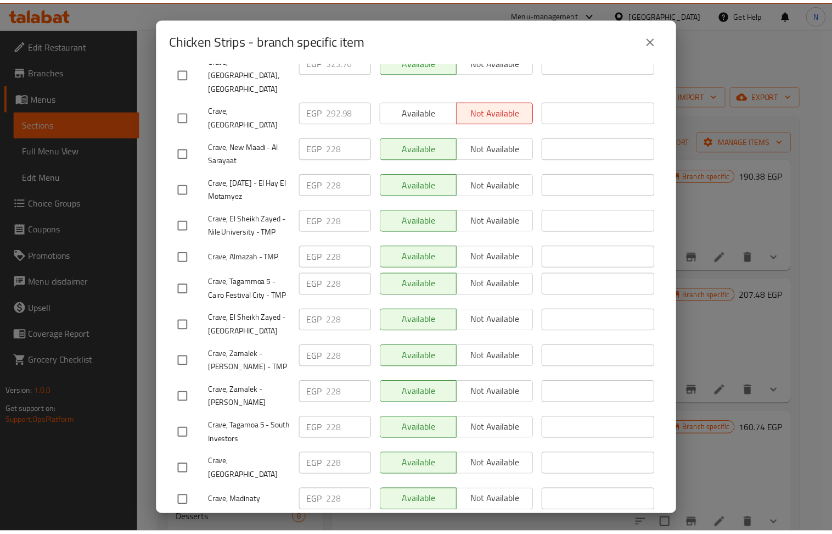
scroll to position [556, 0]
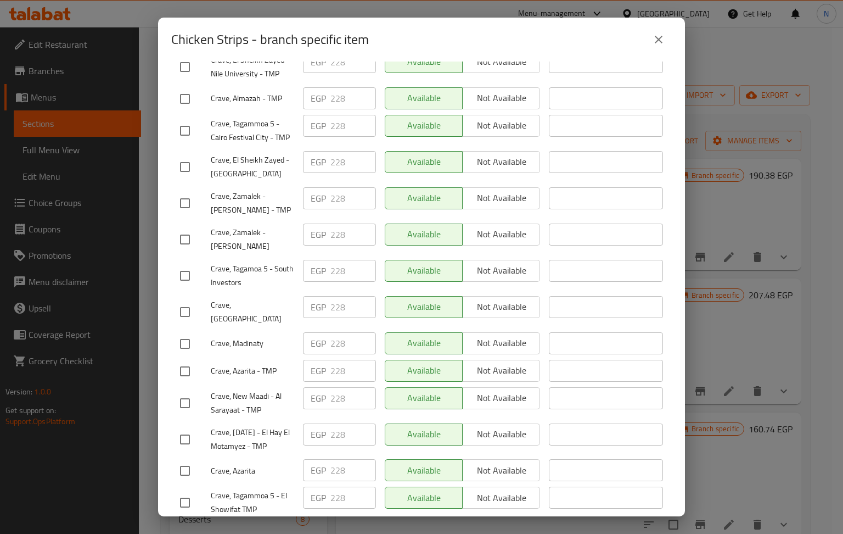
click at [798, 317] on div "Chicken Strips - branch specific item Chicken Strips Five pieces of crispy frie…" at bounding box center [421, 267] width 843 height 534
click at [815, 198] on div "Chicken Strips - branch specific item Chicken Strips Five pieces of crispy frie…" at bounding box center [421, 267] width 843 height 534
click at [663, 33] on icon "close" at bounding box center [658, 39] width 13 height 13
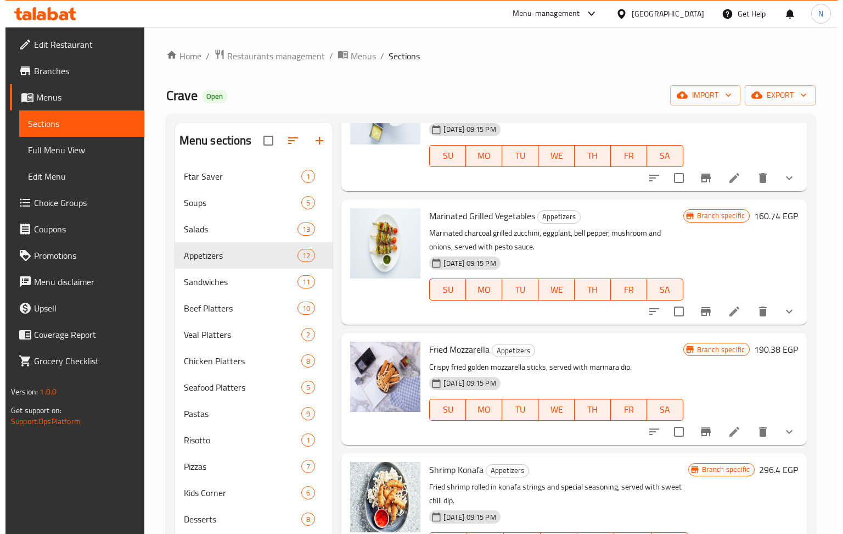
scroll to position [220, 0]
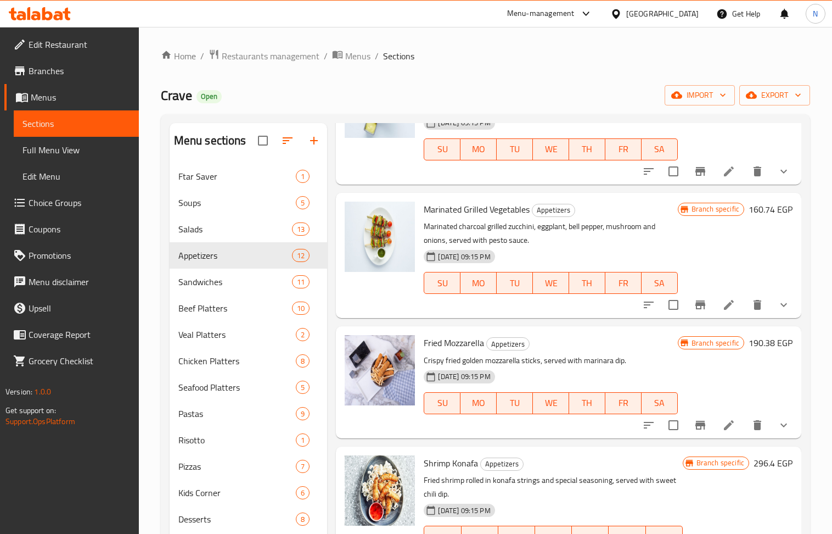
click at [696, 309] on icon "Branch-specific-item" at bounding box center [701, 304] width 10 height 9
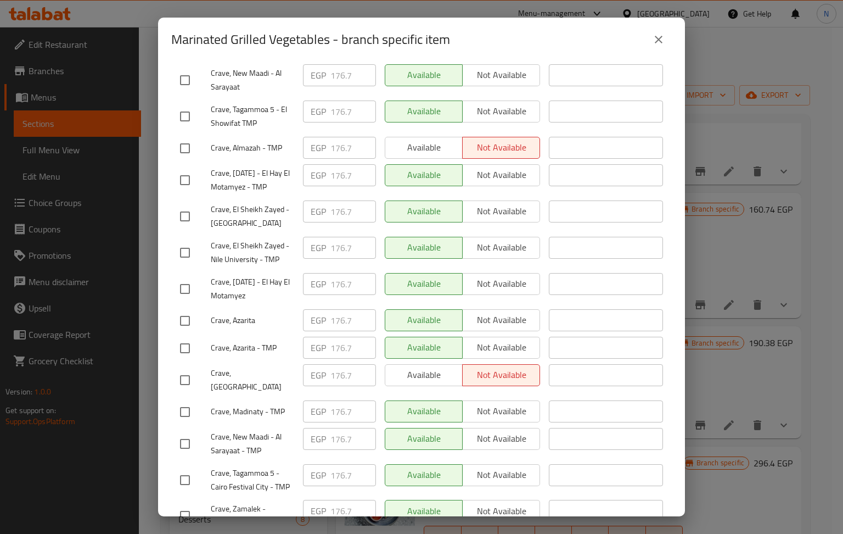
scroll to position [556, 0]
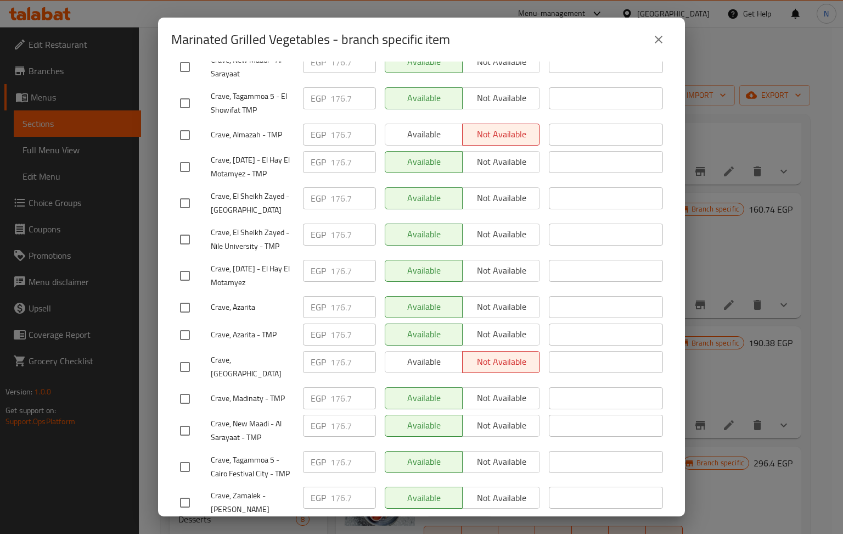
click at [657, 40] on icon "close" at bounding box center [658, 39] width 13 height 13
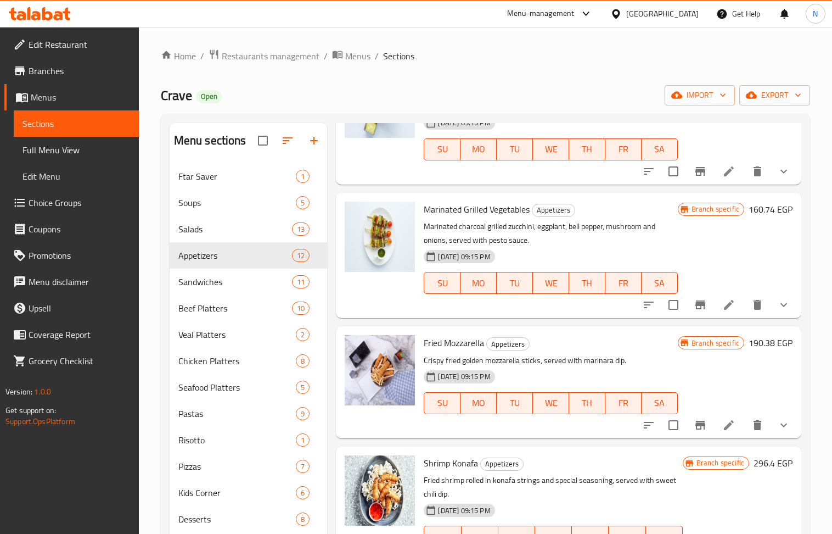
click at [689, 431] on button "Branch-specific-item" at bounding box center [700, 425] width 26 height 26
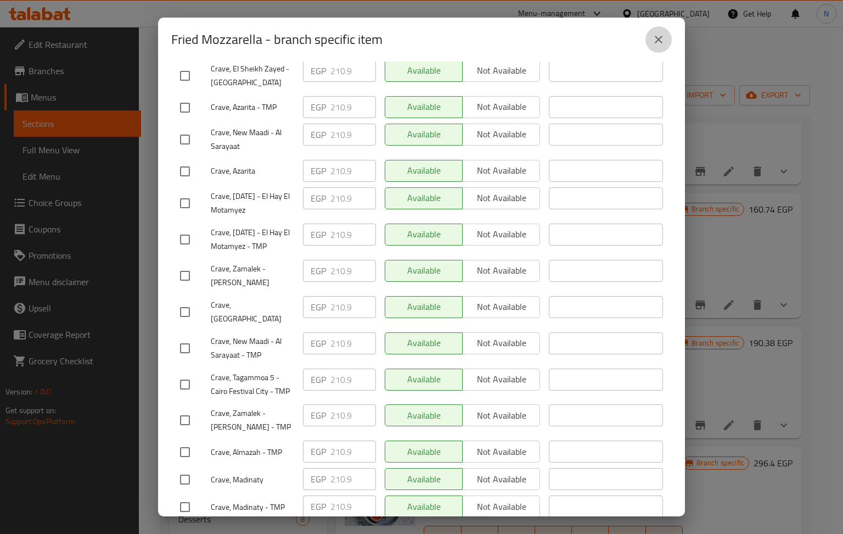
click at [659, 35] on icon "close" at bounding box center [658, 39] width 13 height 13
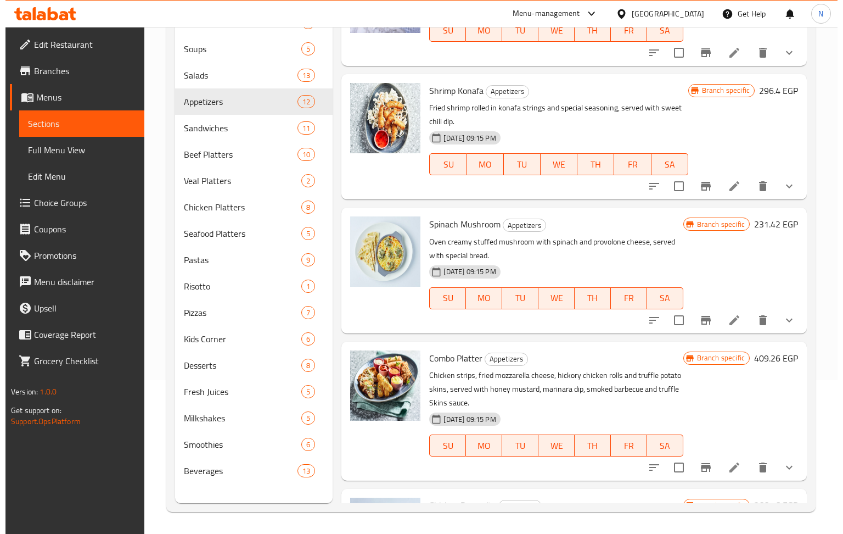
scroll to position [439, 0]
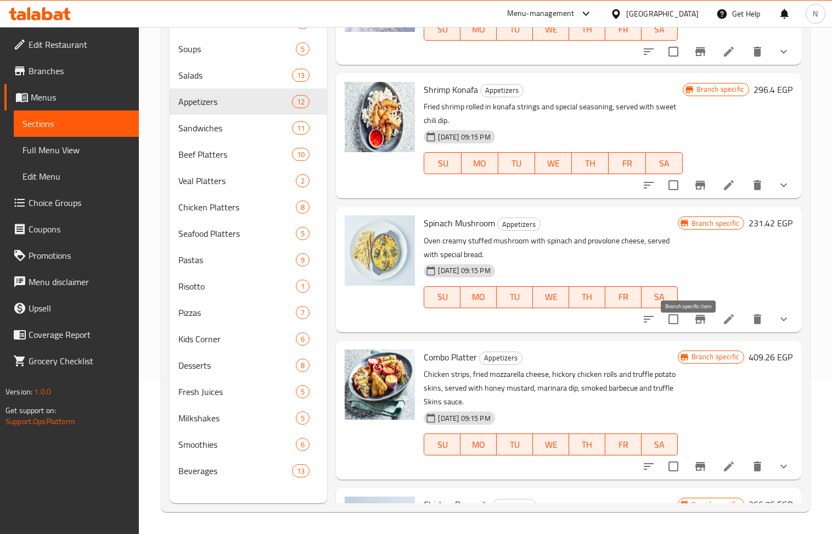
click at [694, 326] on icon "Branch-specific-item" at bounding box center [700, 318] width 13 height 13
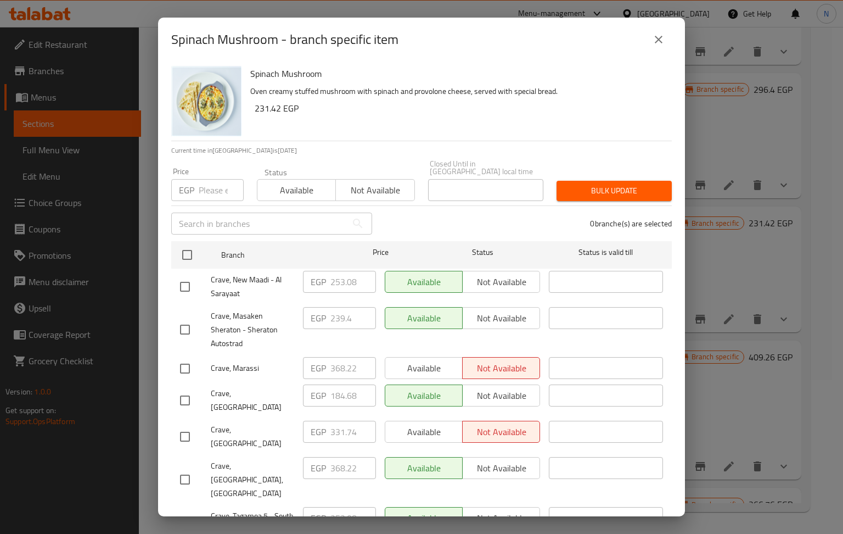
scroll to position [556, 0]
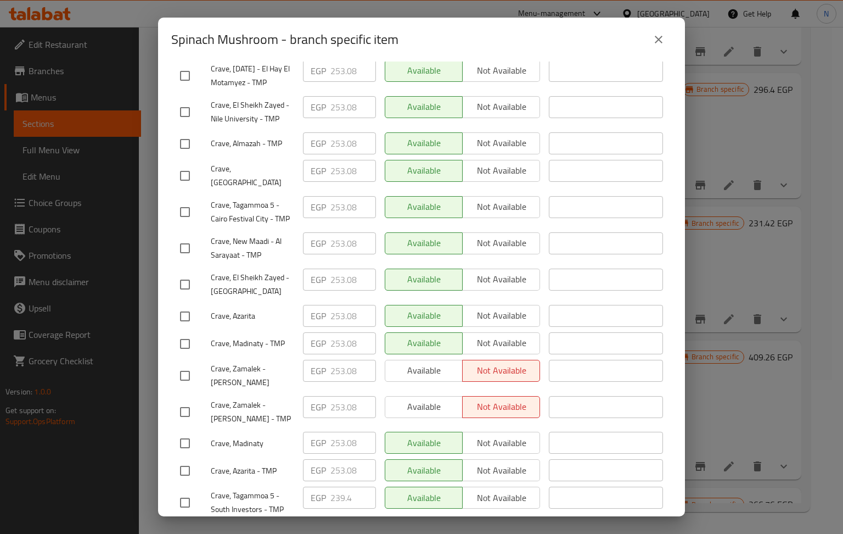
click at [662, 33] on icon "close" at bounding box center [658, 39] width 13 height 13
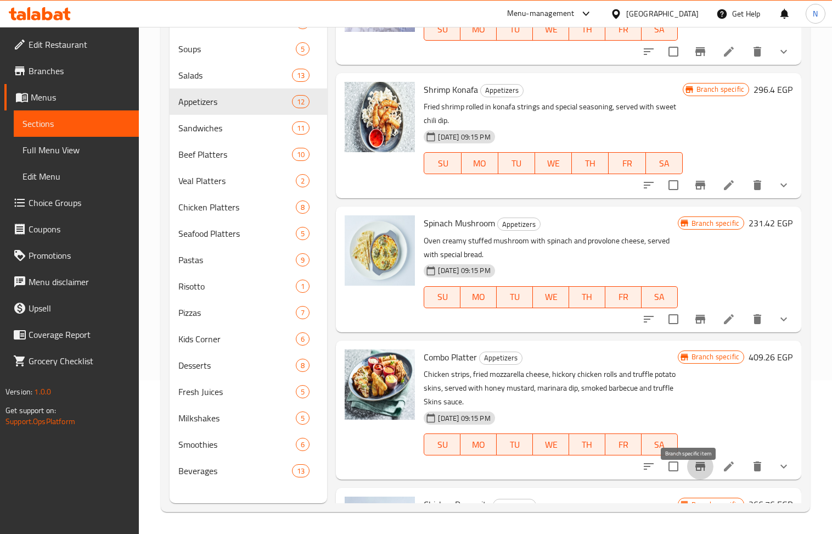
click at [696, 470] on icon "Branch-specific-item" at bounding box center [701, 466] width 10 height 9
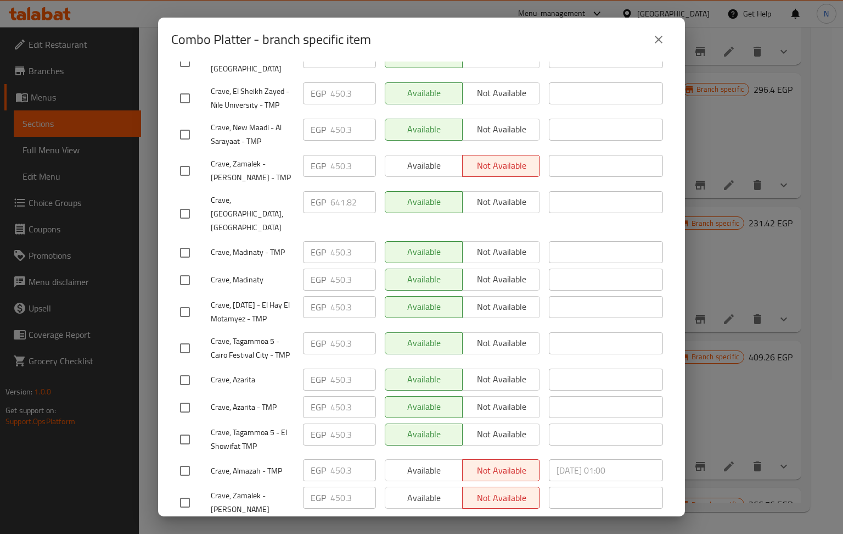
click at [664, 37] on icon "close" at bounding box center [658, 39] width 13 height 13
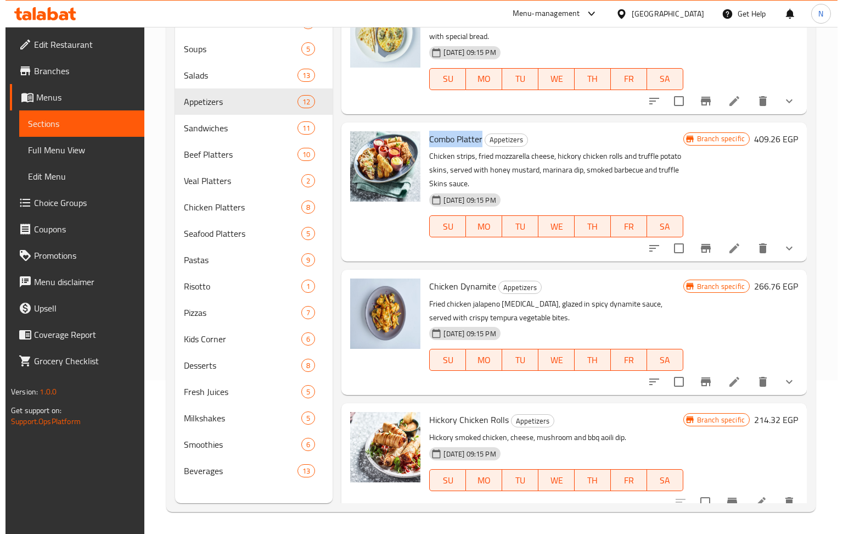
scroll to position [659, 0]
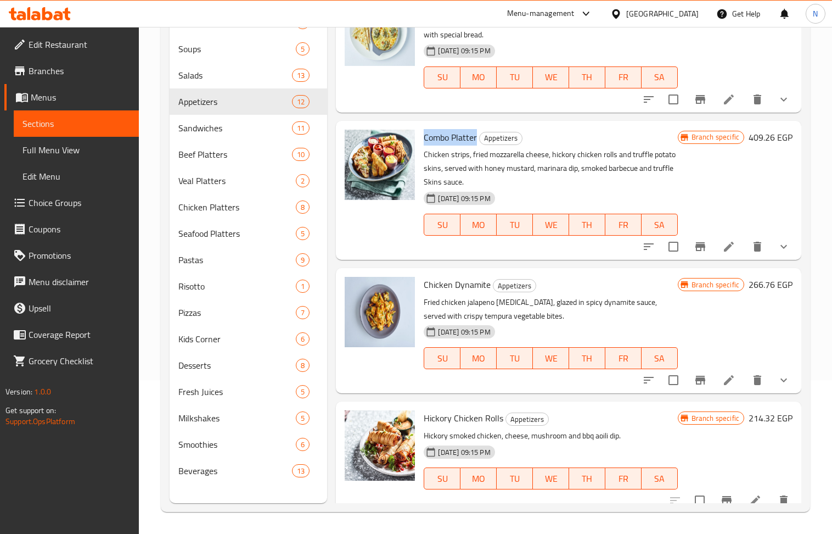
click at [696, 384] on icon "Branch-specific-item" at bounding box center [701, 379] width 10 height 9
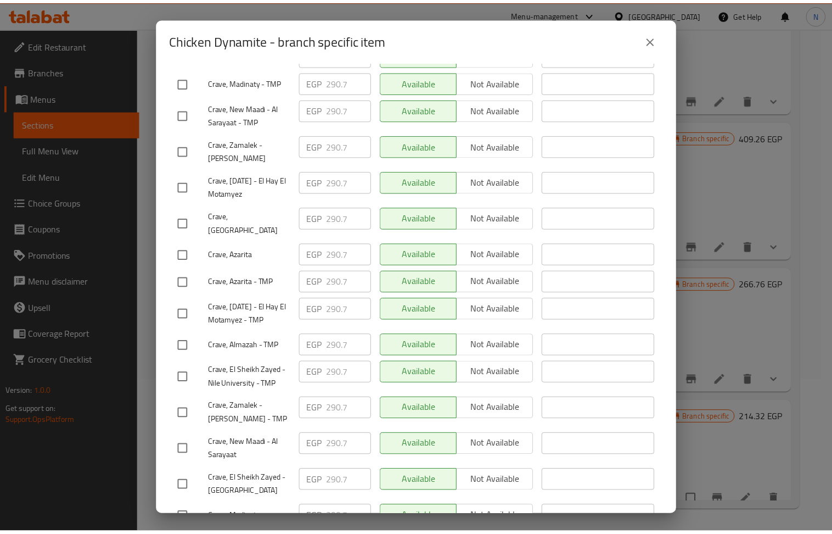
scroll to position [439, 0]
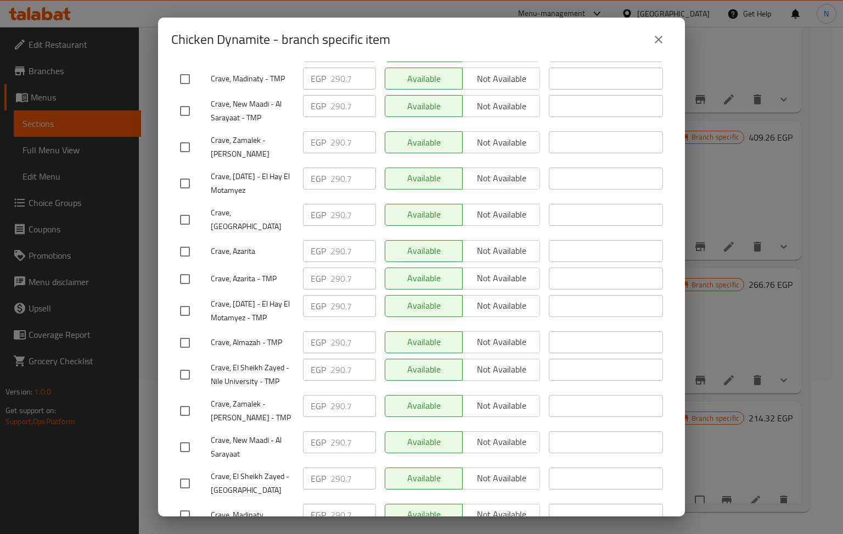
click at [651, 41] on button "close" at bounding box center [659, 39] width 26 height 26
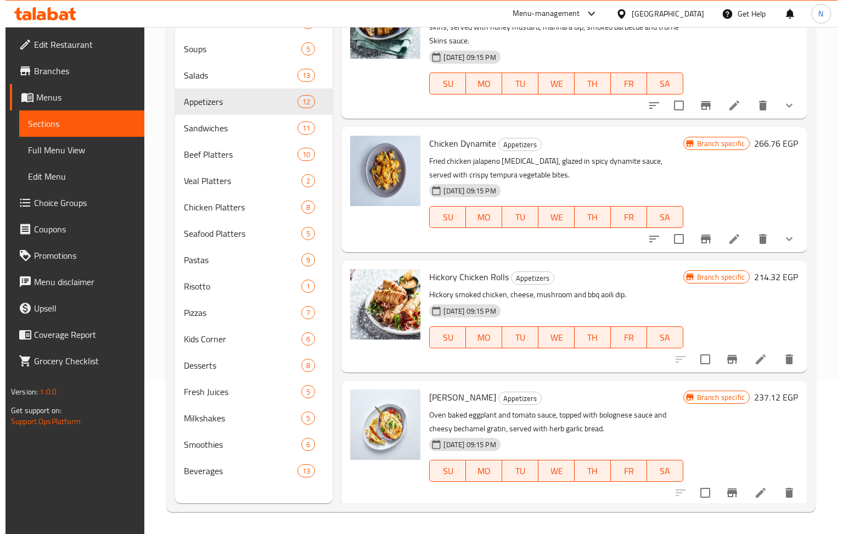
scroll to position [805, 0]
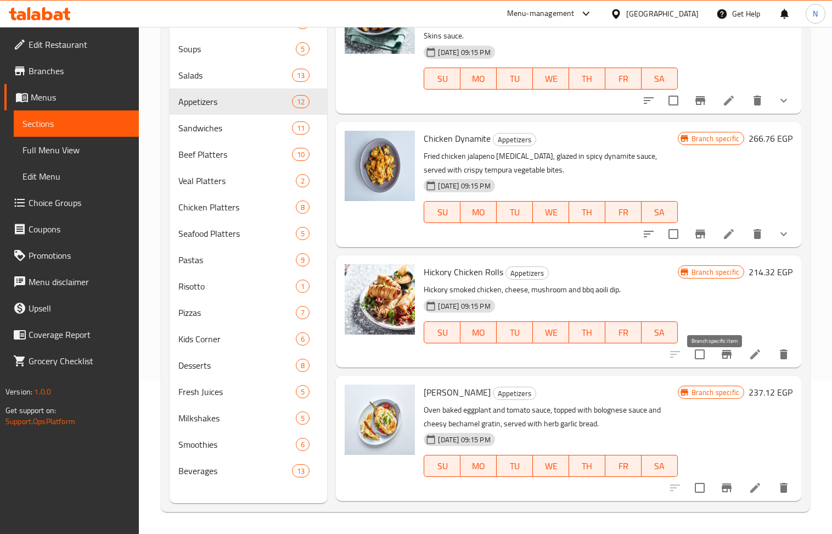
click at [721, 361] on icon "Branch-specific-item" at bounding box center [726, 353] width 13 height 13
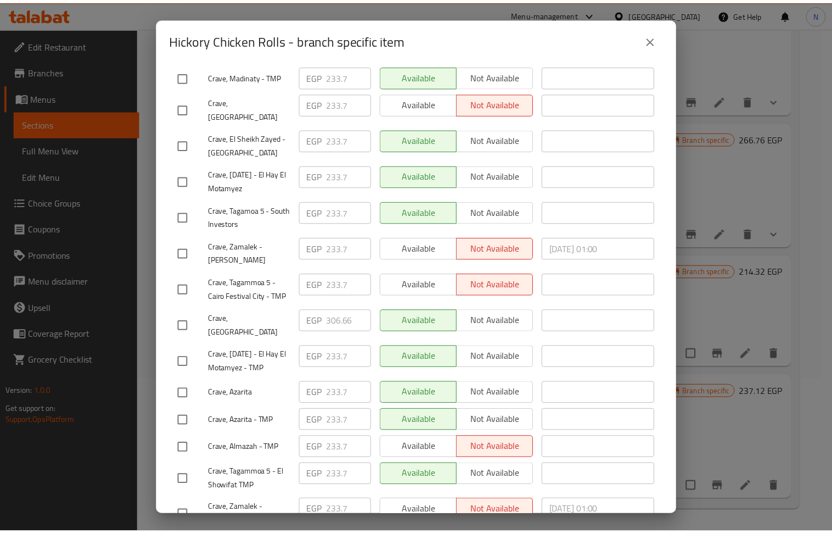
scroll to position [556, 0]
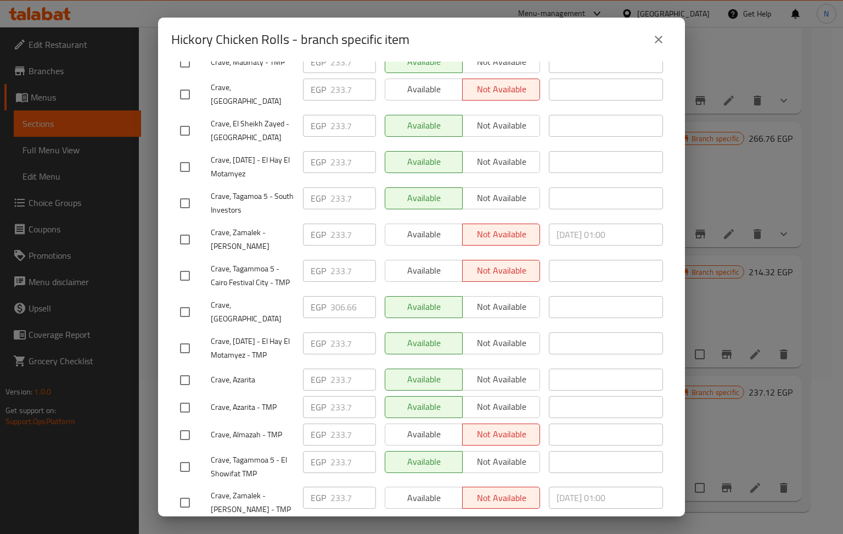
click at [655, 36] on icon "close" at bounding box center [659, 40] width 8 height 8
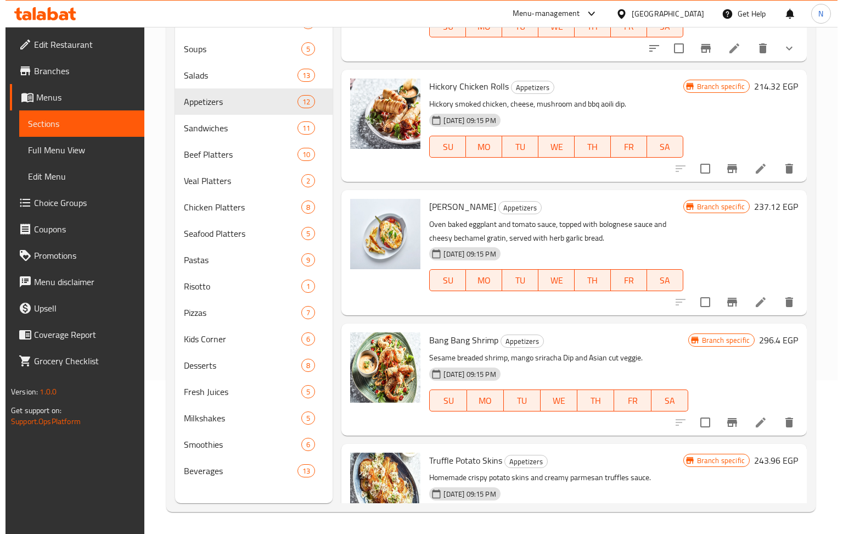
scroll to position [1056, 0]
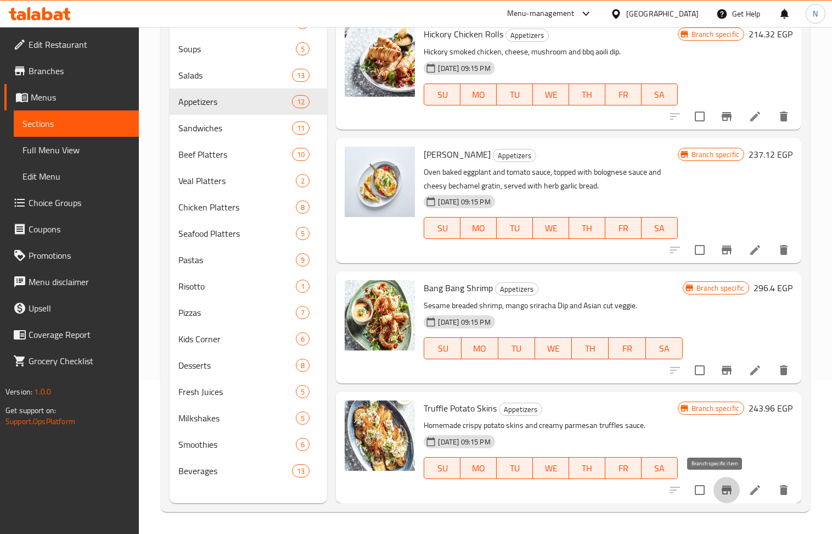
click at [720, 485] on icon "Branch-specific-item" at bounding box center [726, 489] width 13 height 13
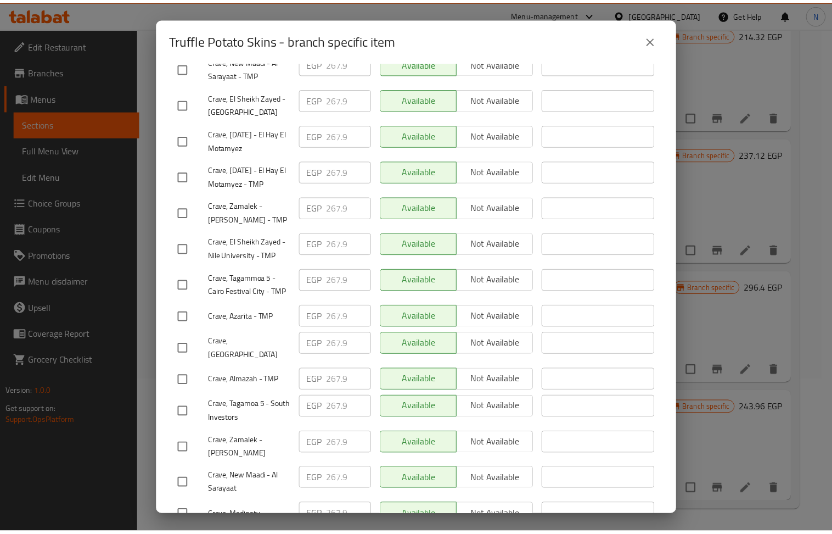
scroll to position [556, 0]
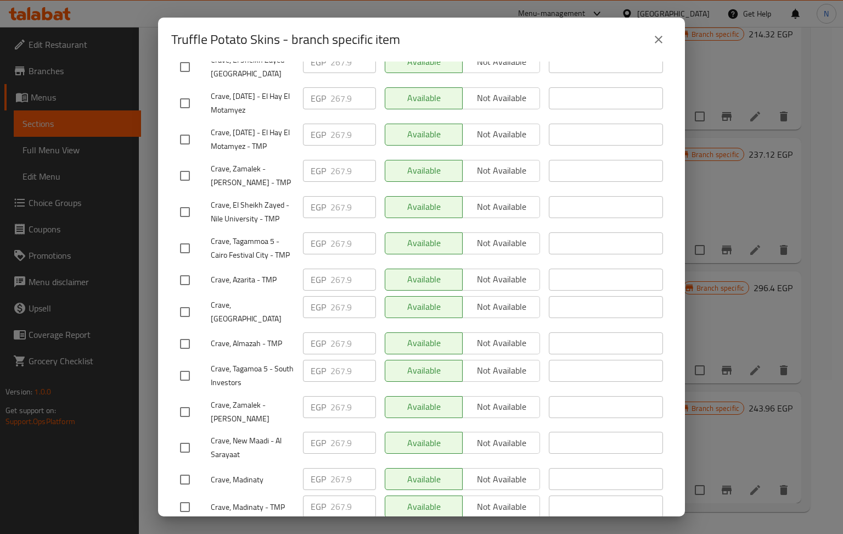
click at [657, 33] on icon "close" at bounding box center [658, 39] width 13 height 13
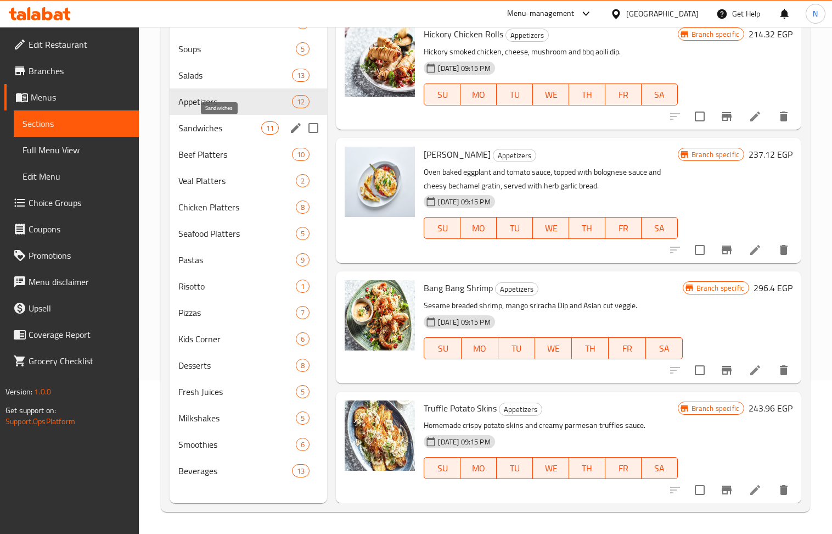
click at [222, 132] on span "Sandwiches" at bounding box center [219, 127] width 83 height 13
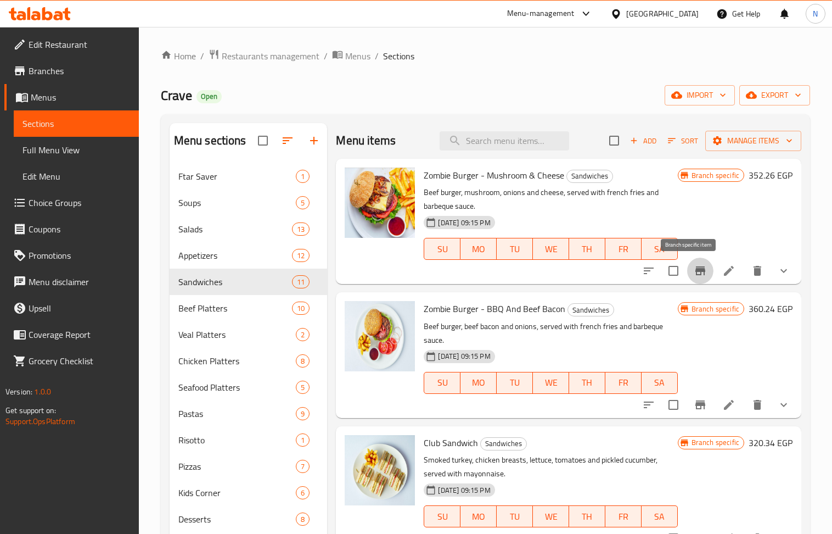
click at [694, 266] on icon "Branch-specific-item" at bounding box center [700, 270] width 13 height 13
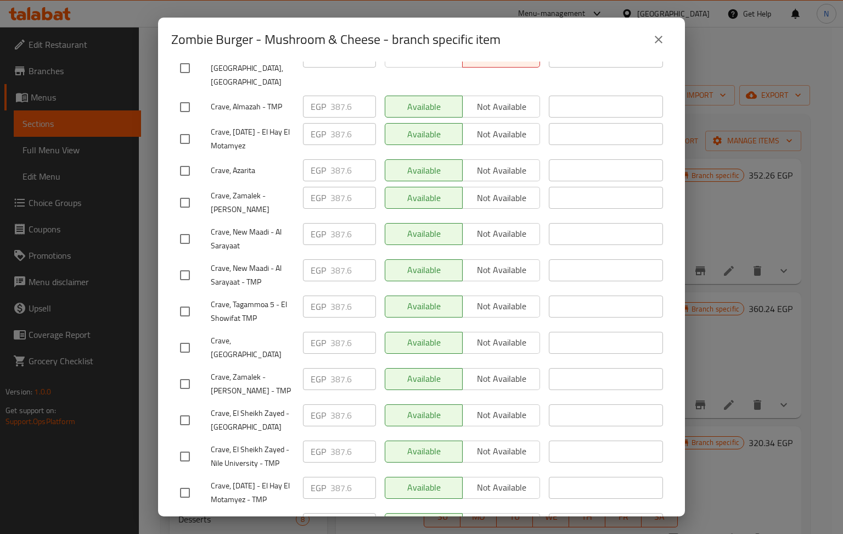
scroll to position [556, 0]
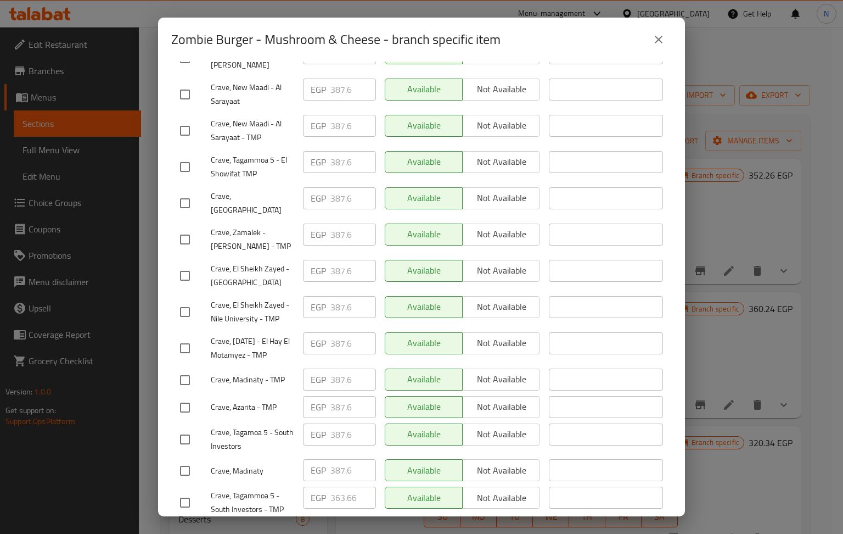
click at [655, 32] on button "close" at bounding box center [659, 39] width 26 height 26
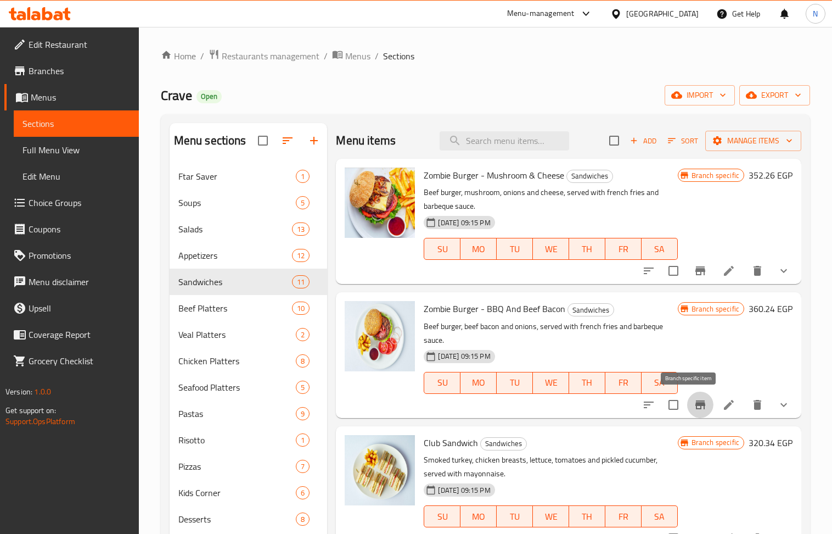
click at [696, 402] on icon "Branch-specific-item" at bounding box center [701, 404] width 10 height 9
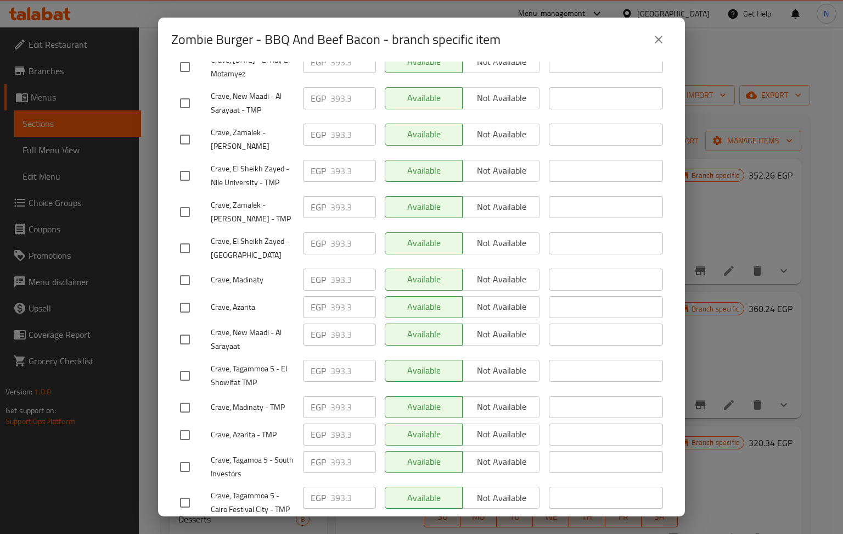
click at [653, 33] on icon "close" at bounding box center [658, 39] width 13 height 13
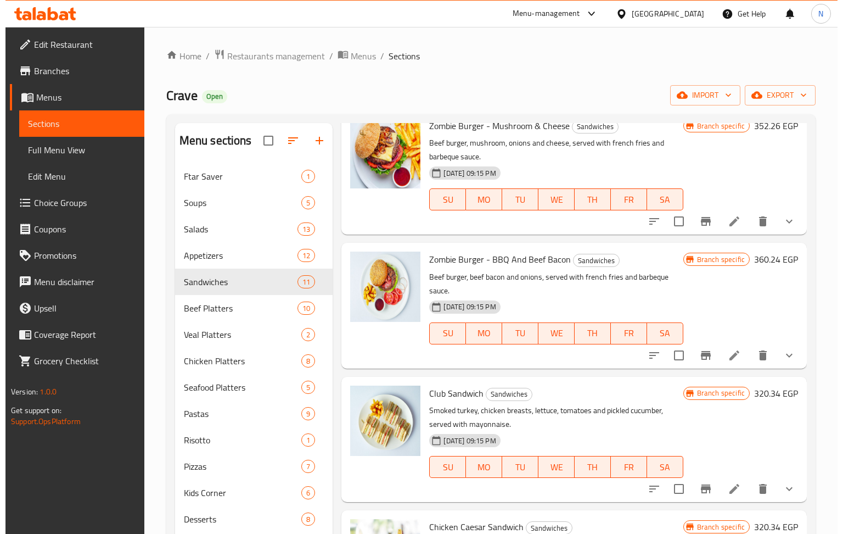
scroll to position [73, 0]
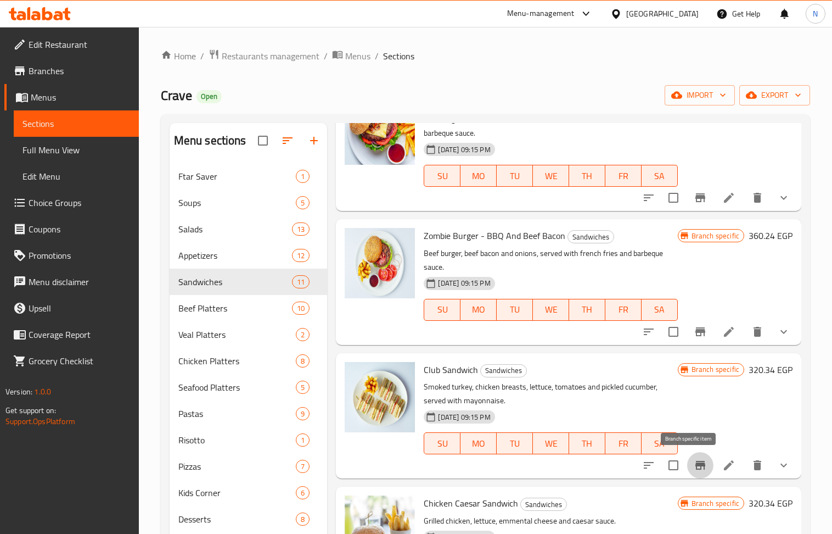
click at [694, 468] on icon "Branch-specific-item" at bounding box center [700, 464] width 13 height 13
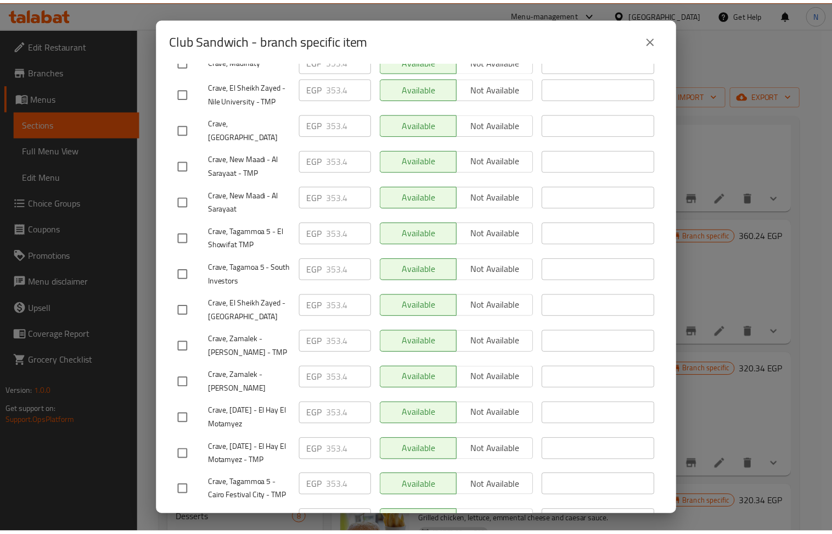
scroll to position [556, 0]
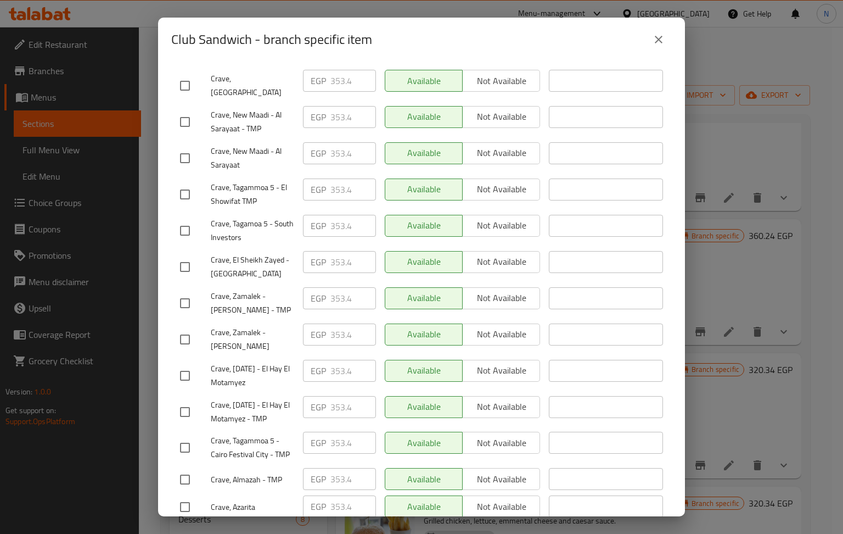
click at [655, 38] on icon "close" at bounding box center [658, 39] width 13 height 13
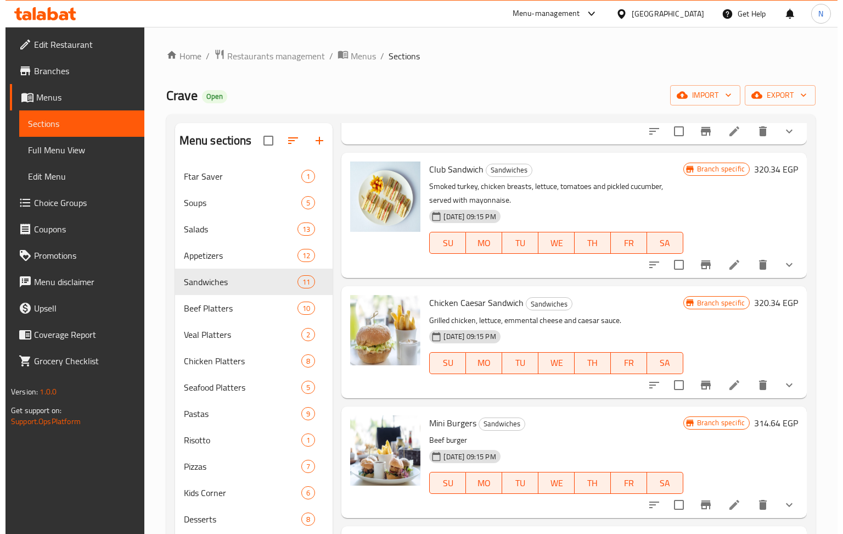
scroll to position [293, 0]
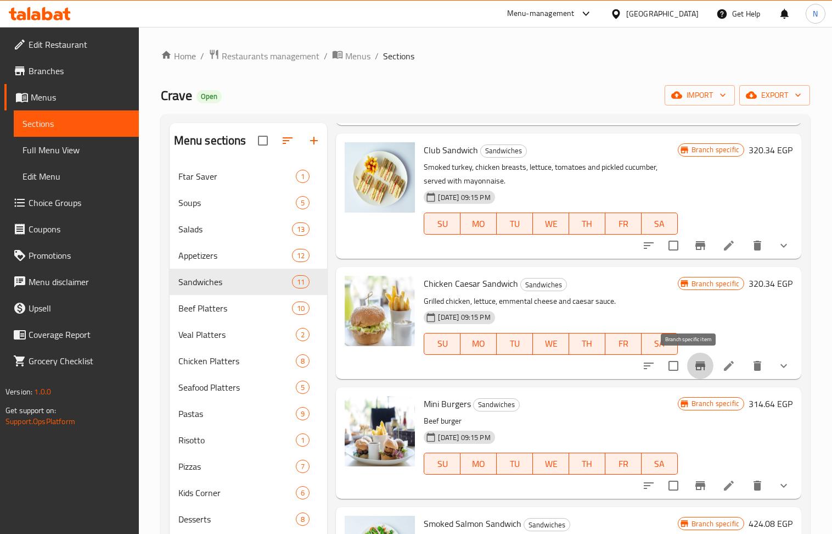
click at [694, 359] on icon "Branch-specific-item" at bounding box center [700, 365] width 13 height 13
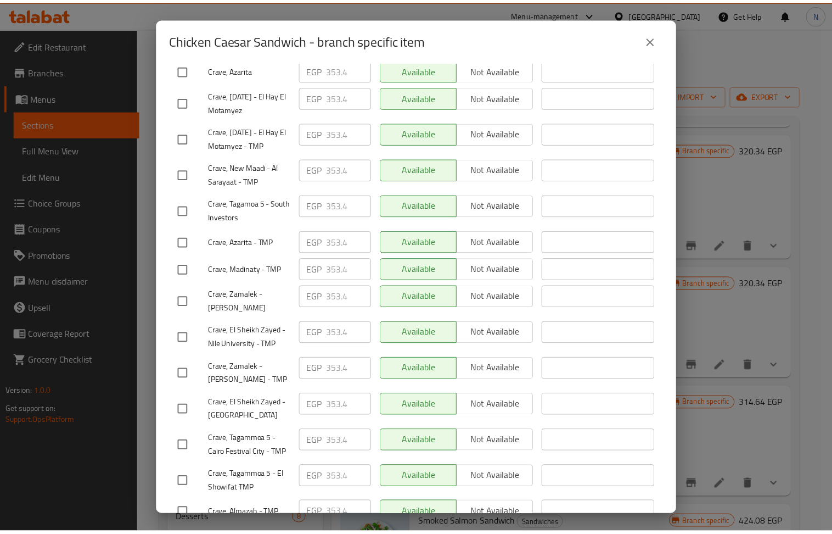
scroll to position [556, 0]
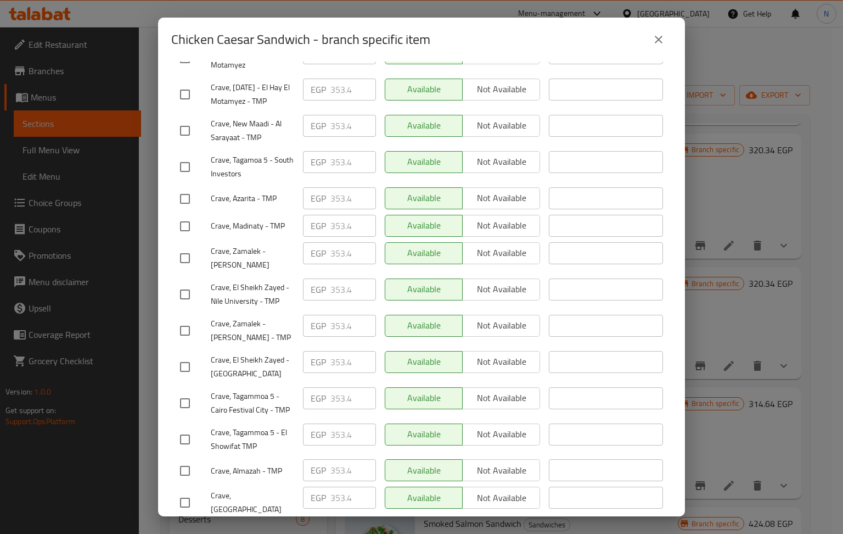
click at [652, 33] on icon "close" at bounding box center [658, 39] width 13 height 13
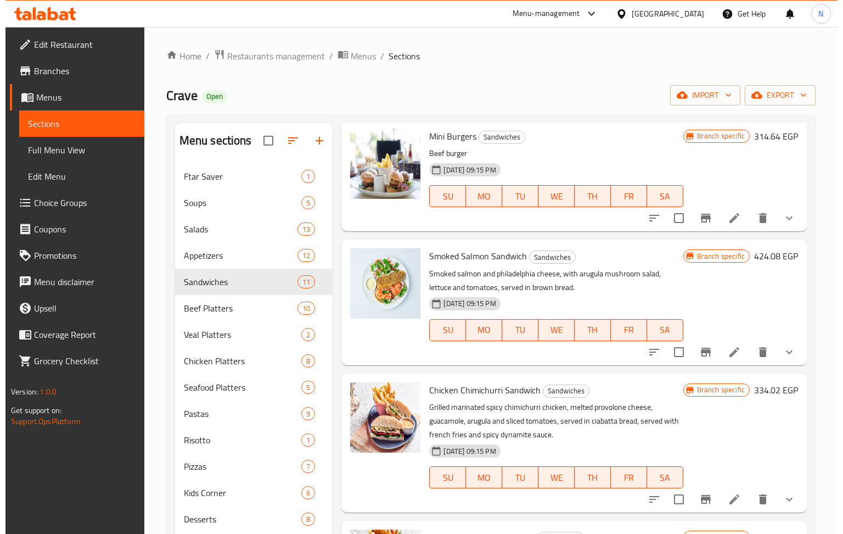
scroll to position [585, 0]
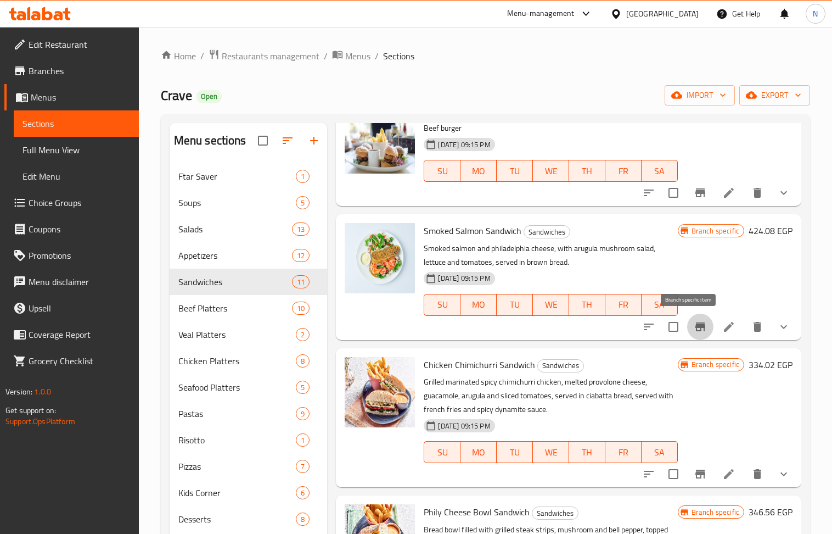
click at [696, 326] on icon "Branch-specific-item" at bounding box center [701, 326] width 10 height 9
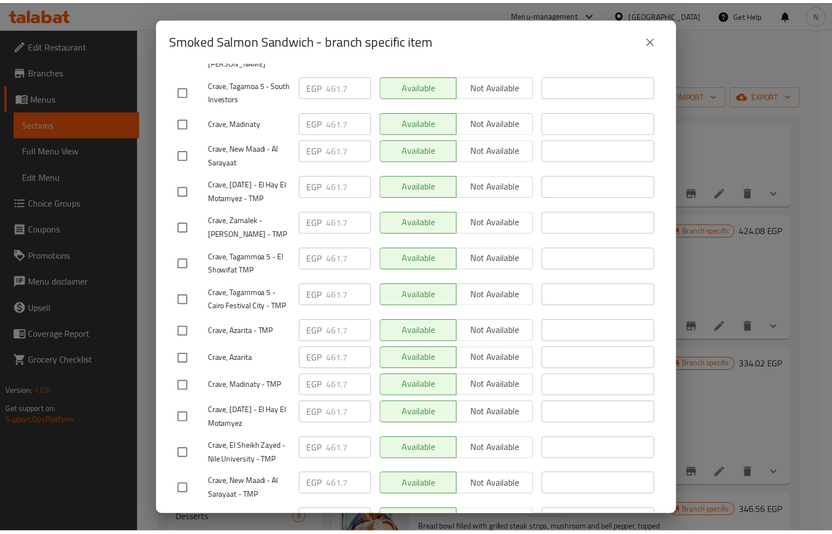
scroll to position [556, 0]
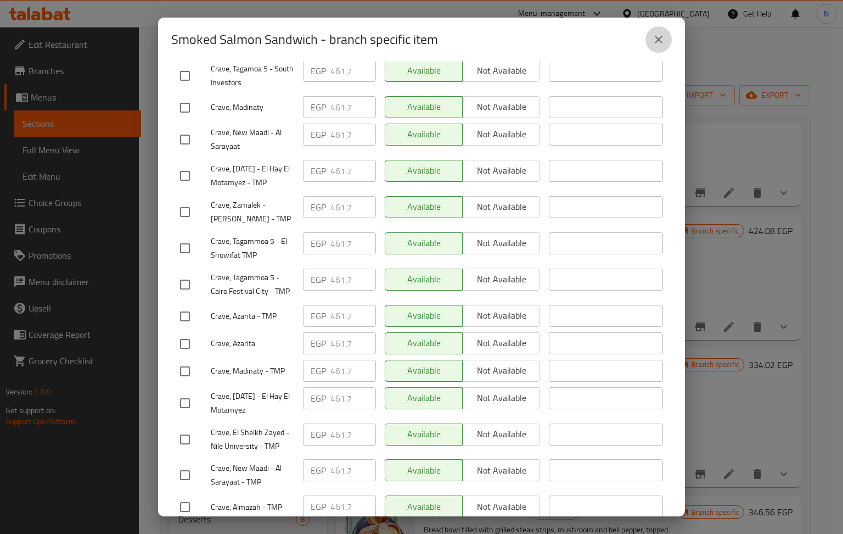
click at [661, 37] on icon "close" at bounding box center [659, 40] width 8 height 8
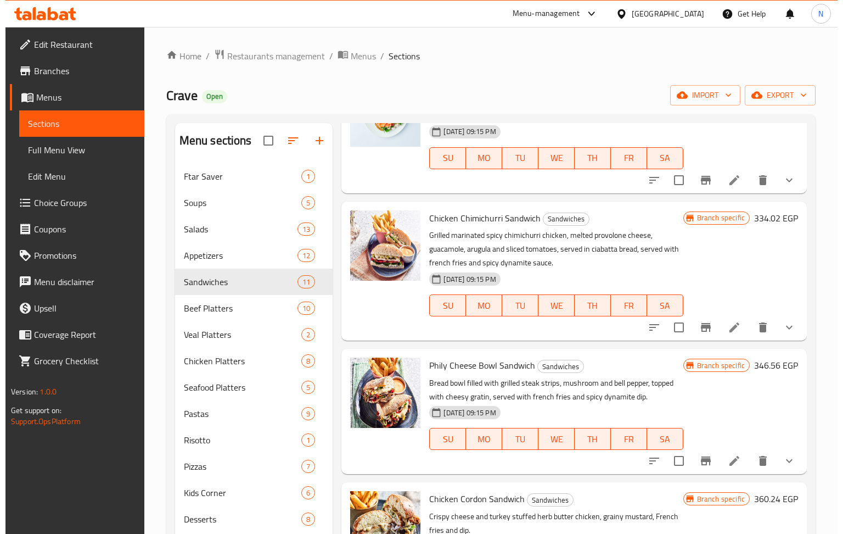
scroll to position [805, 0]
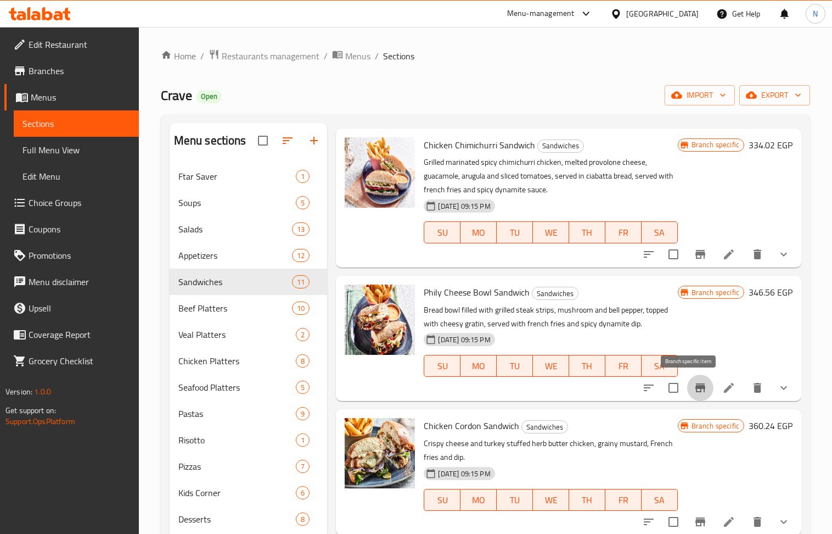
click at [696, 387] on icon "Branch-specific-item" at bounding box center [701, 387] width 10 height 9
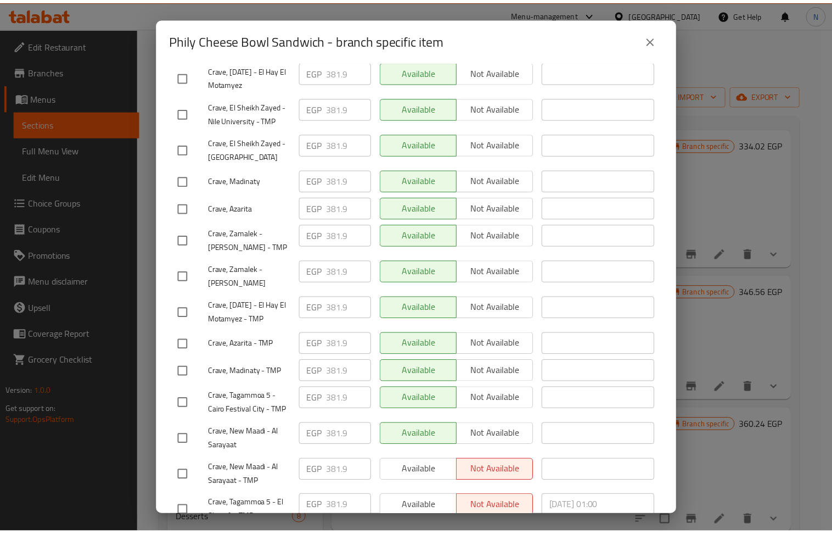
scroll to position [556, 0]
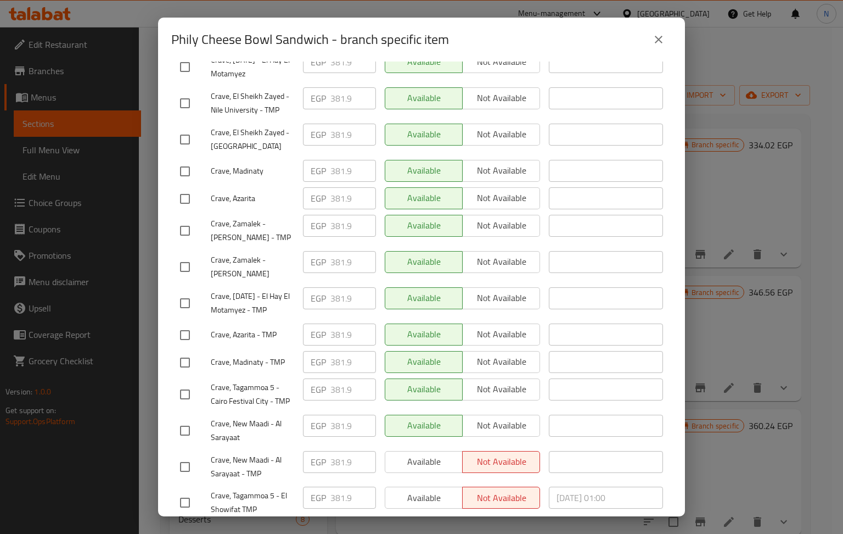
click at [661, 43] on icon "close" at bounding box center [659, 40] width 8 height 8
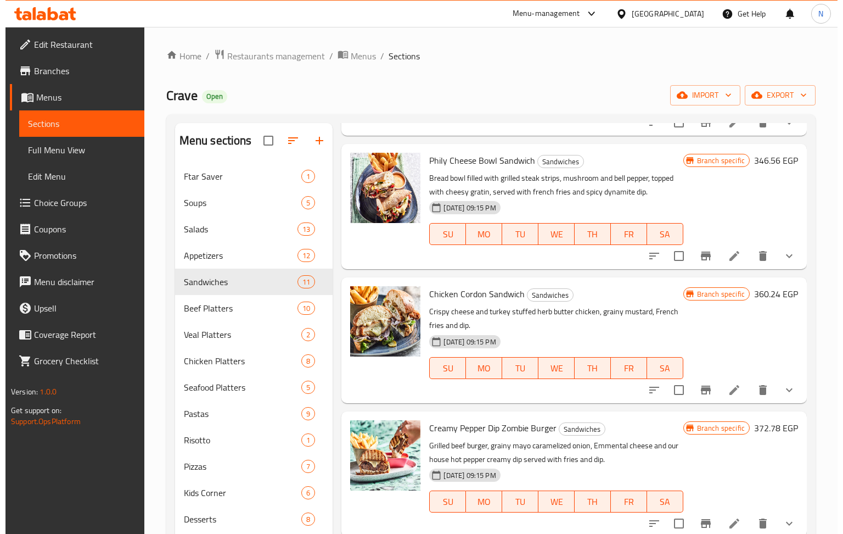
scroll to position [950, 0]
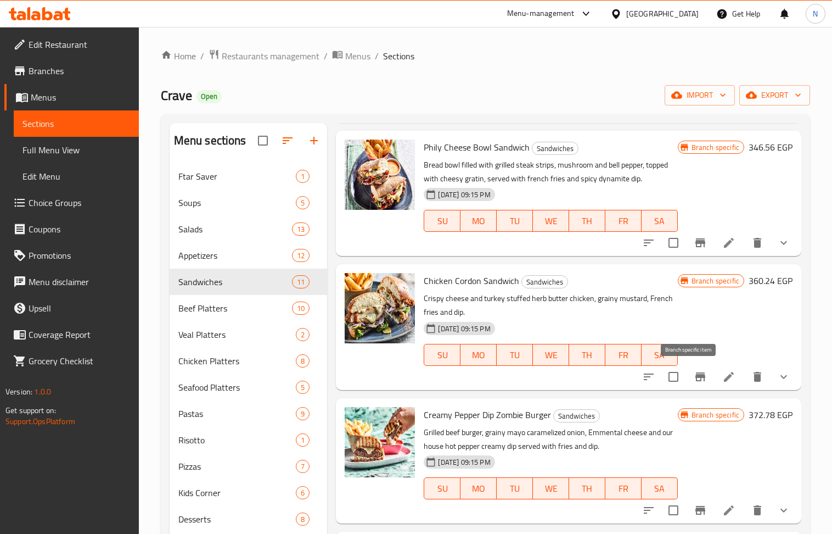
click at [694, 371] on icon "Branch-specific-item" at bounding box center [700, 376] width 13 height 13
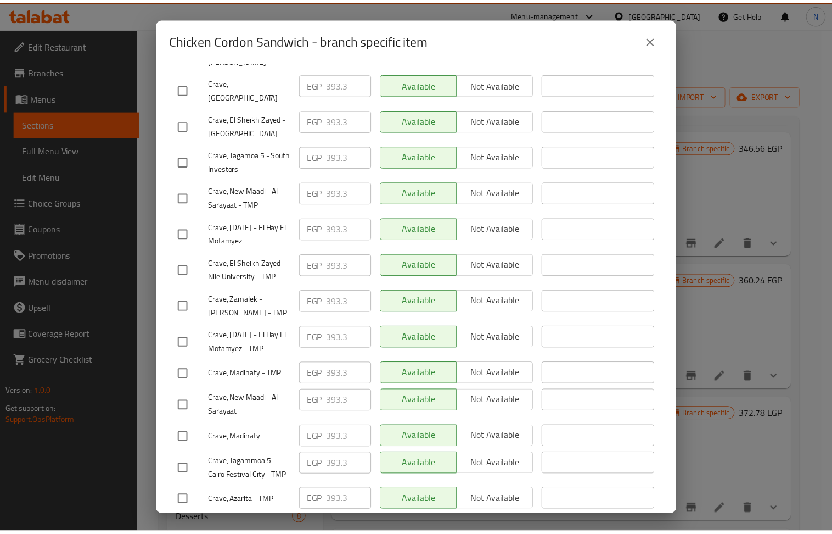
scroll to position [512, 0]
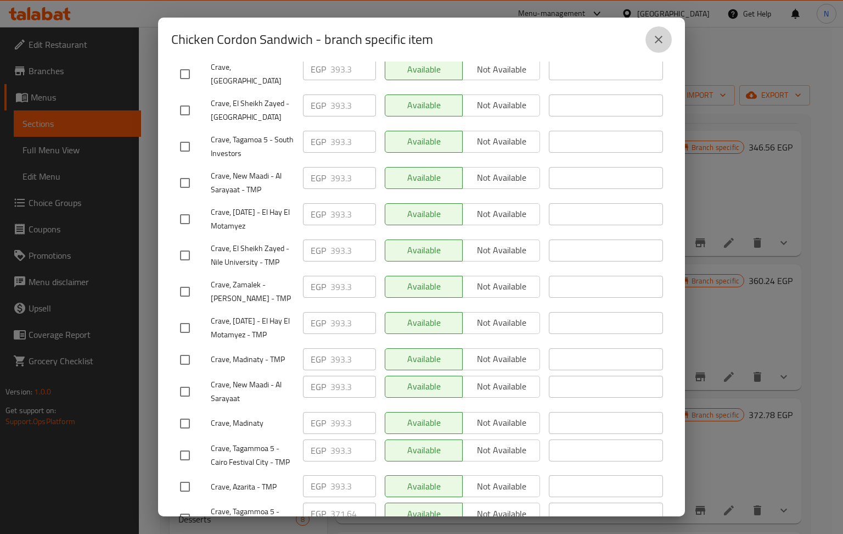
click at [653, 44] on icon "close" at bounding box center [658, 39] width 13 height 13
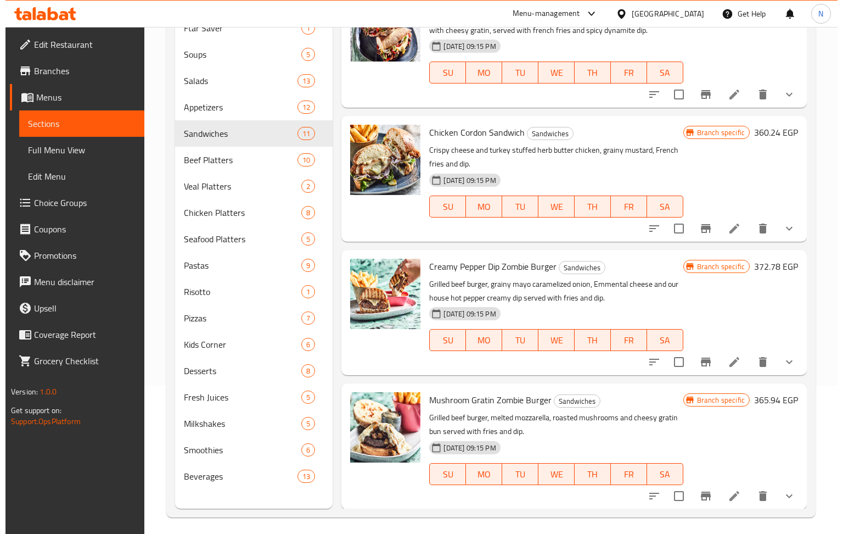
scroll to position [154, 0]
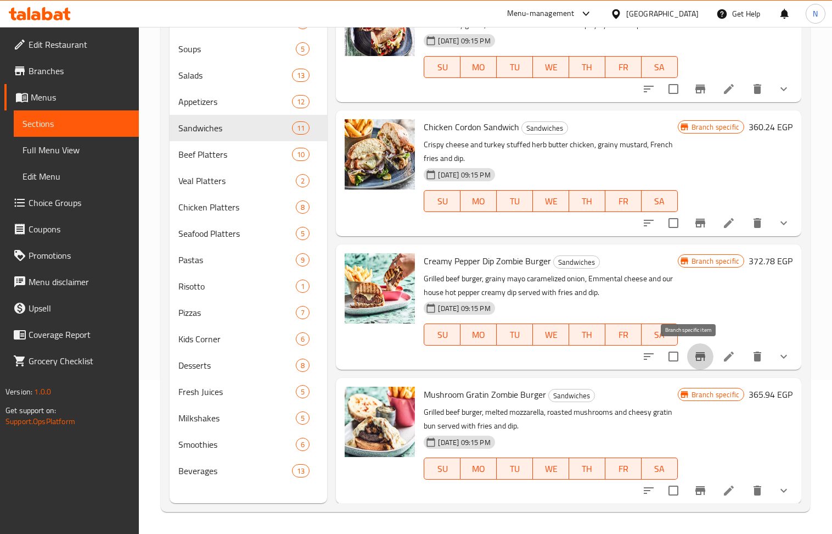
click at [696, 355] on icon "Branch-specific-item" at bounding box center [701, 356] width 10 height 9
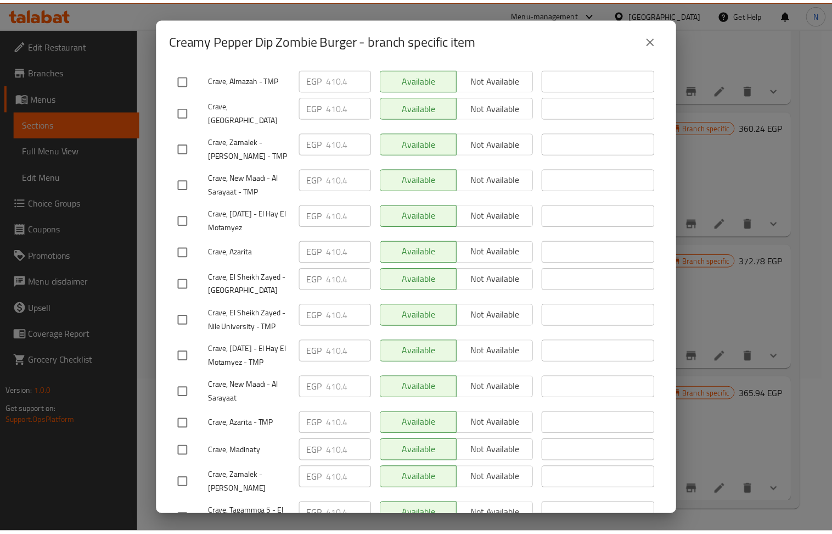
scroll to position [512, 0]
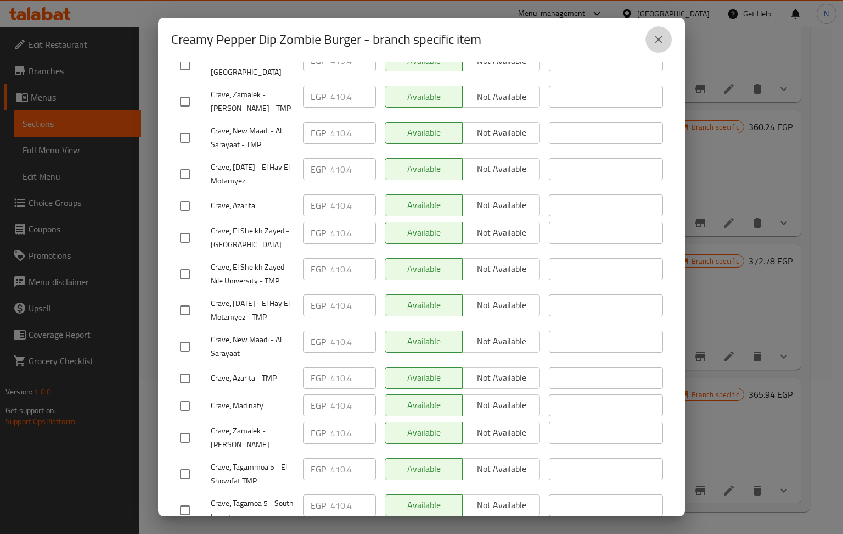
click at [659, 34] on icon "close" at bounding box center [658, 39] width 13 height 13
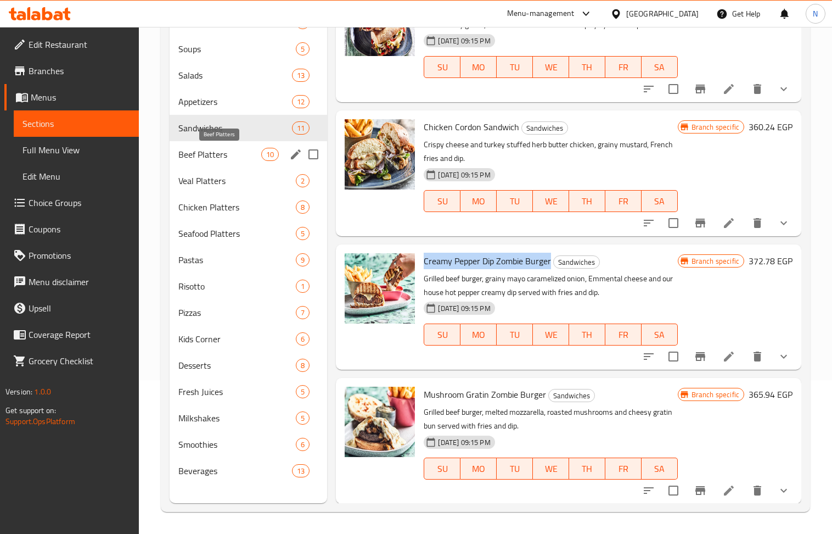
click at [210, 157] on span "Beef Platters" at bounding box center [219, 154] width 83 height 13
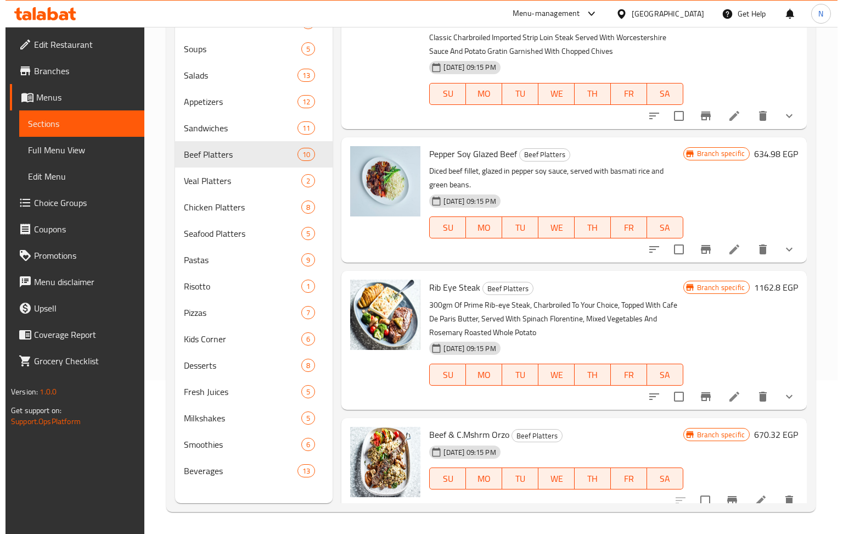
scroll to position [374, 0]
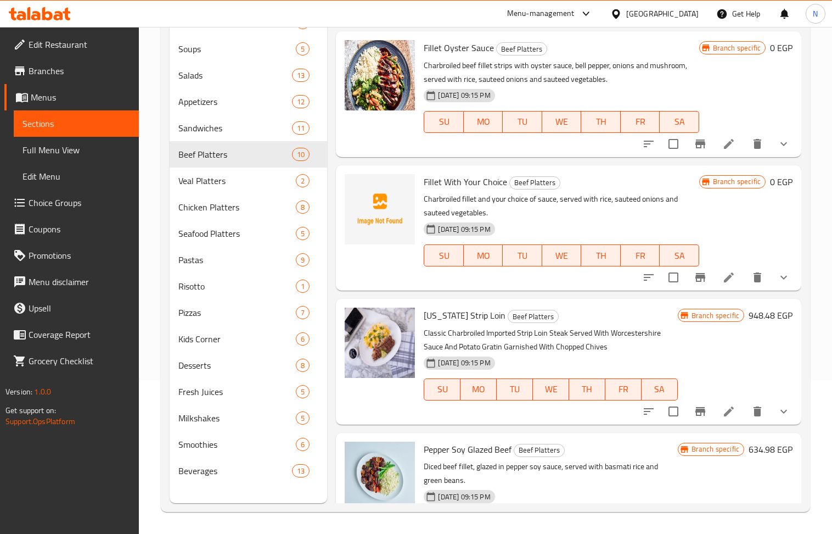
click at [689, 402] on button "Branch-specific-item" at bounding box center [700, 411] width 26 height 26
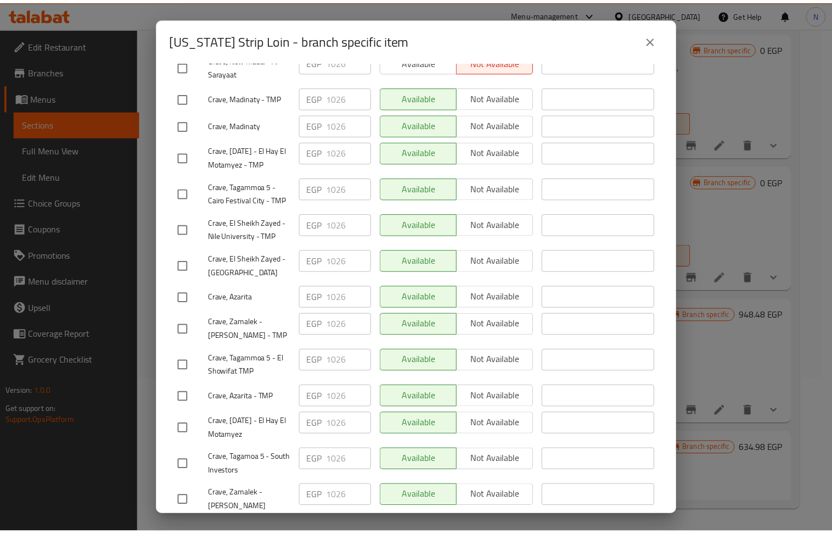
scroll to position [556, 0]
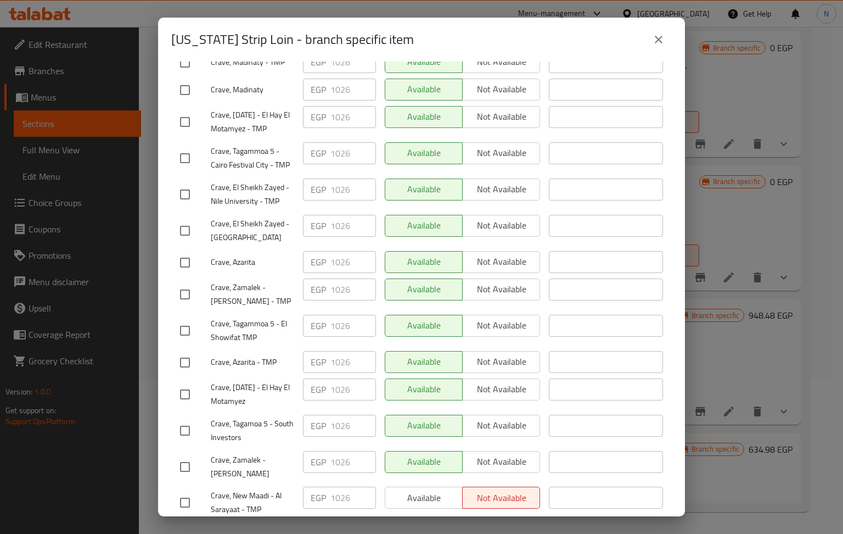
click at [662, 42] on icon "close" at bounding box center [659, 40] width 8 height 8
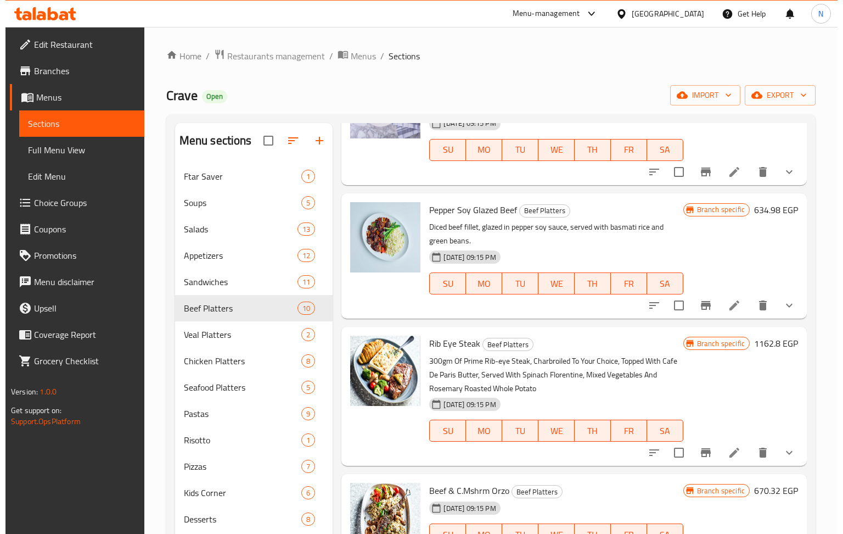
scroll to position [794, 0]
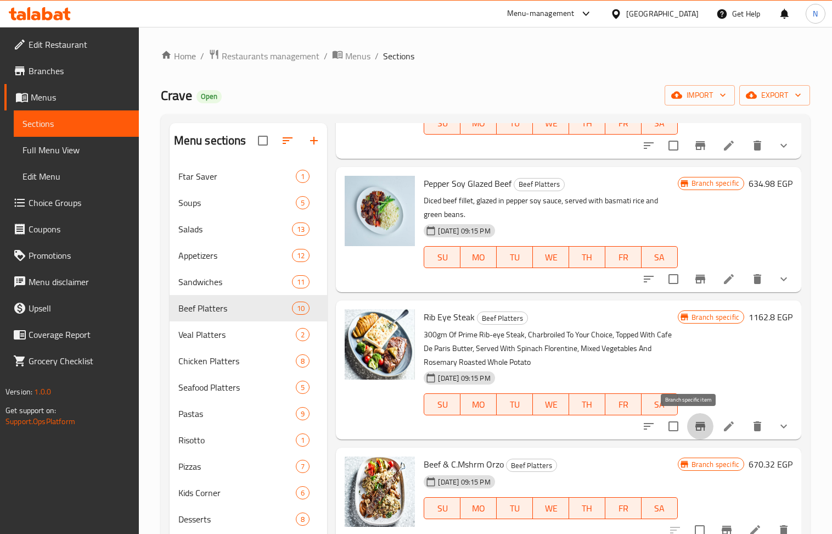
click at [694, 420] on icon "Branch-specific-item" at bounding box center [700, 425] width 13 height 13
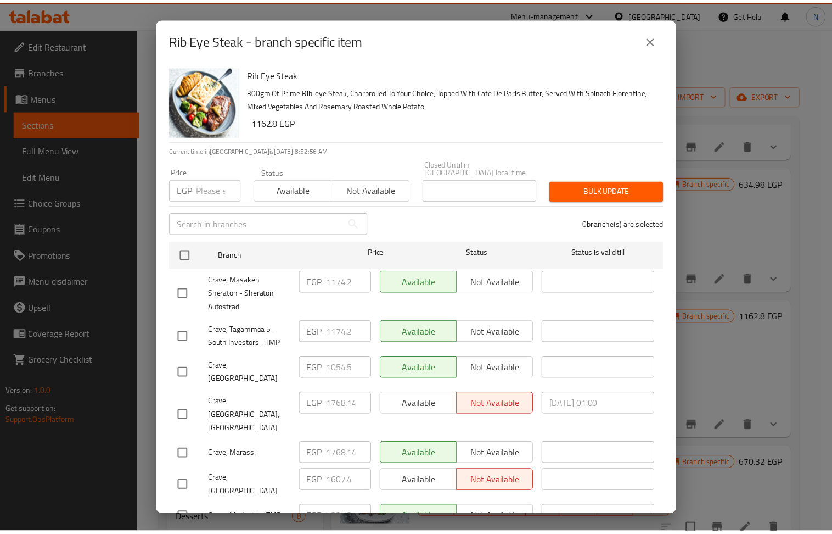
scroll to position [556, 0]
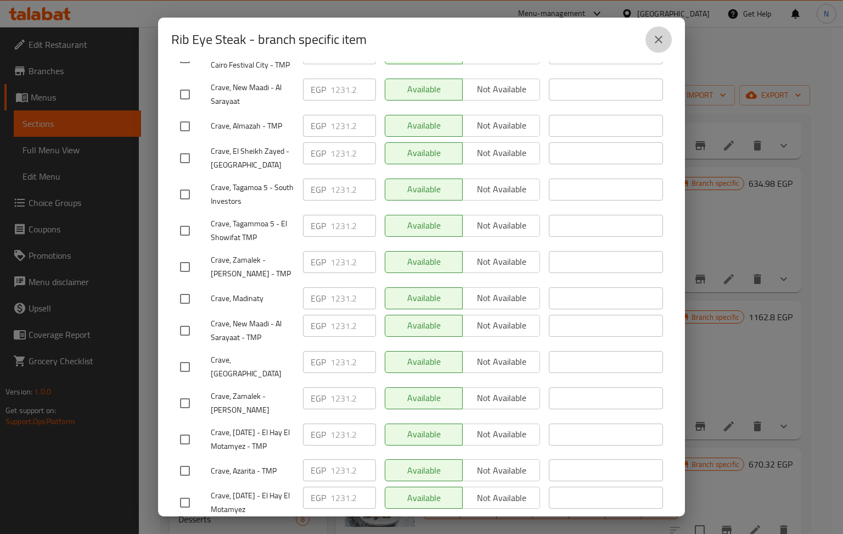
click at [658, 36] on icon "close" at bounding box center [658, 39] width 13 height 13
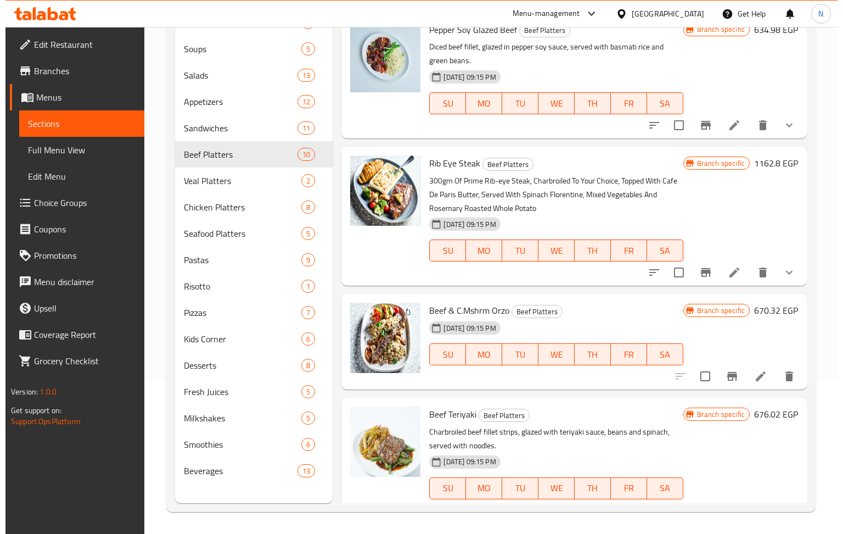
scroll to position [814, 0]
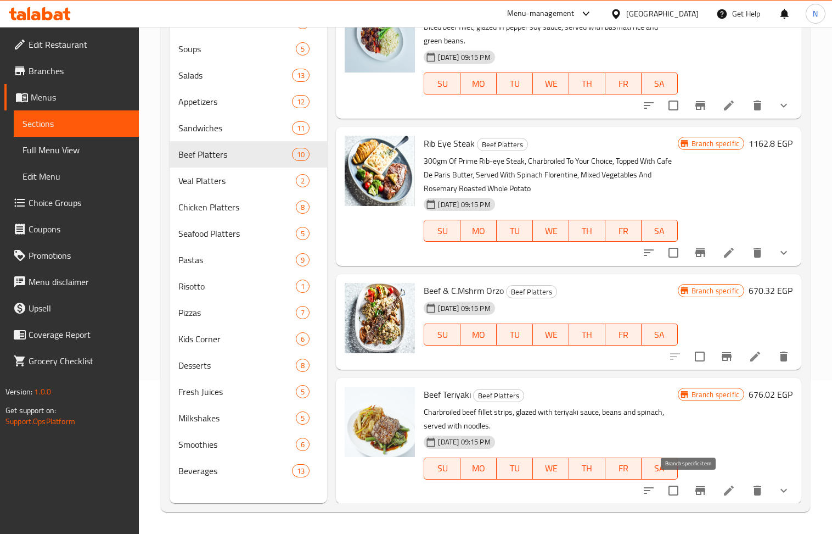
click at [694, 492] on icon "Branch-specific-item" at bounding box center [700, 490] width 13 height 13
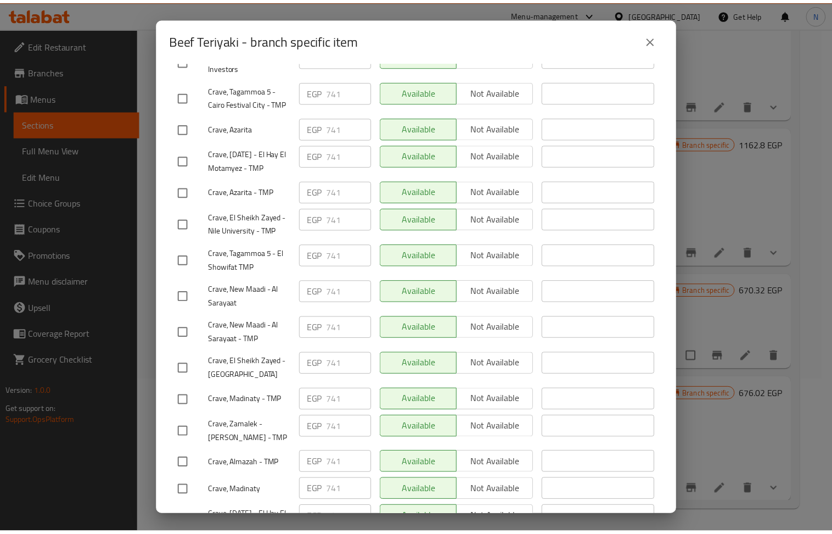
scroll to position [556, 0]
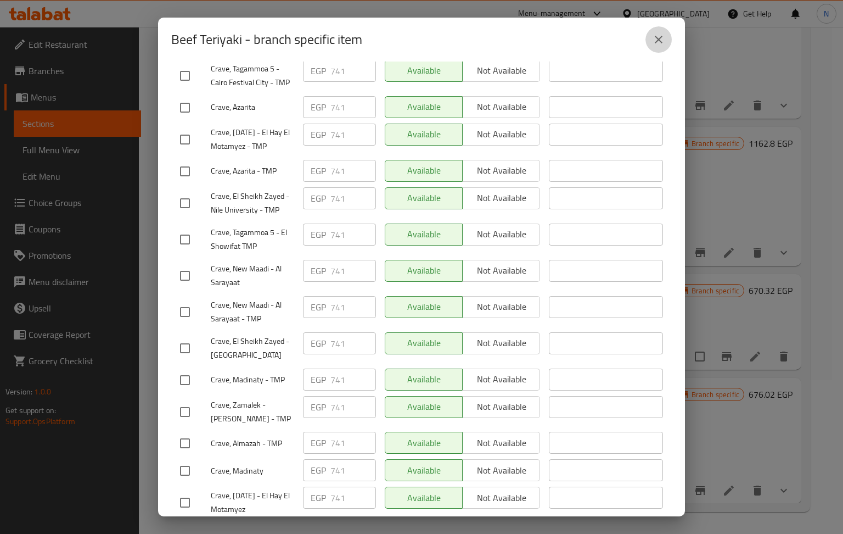
click at [651, 34] on button "close" at bounding box center [659, 39] width 26 height 26
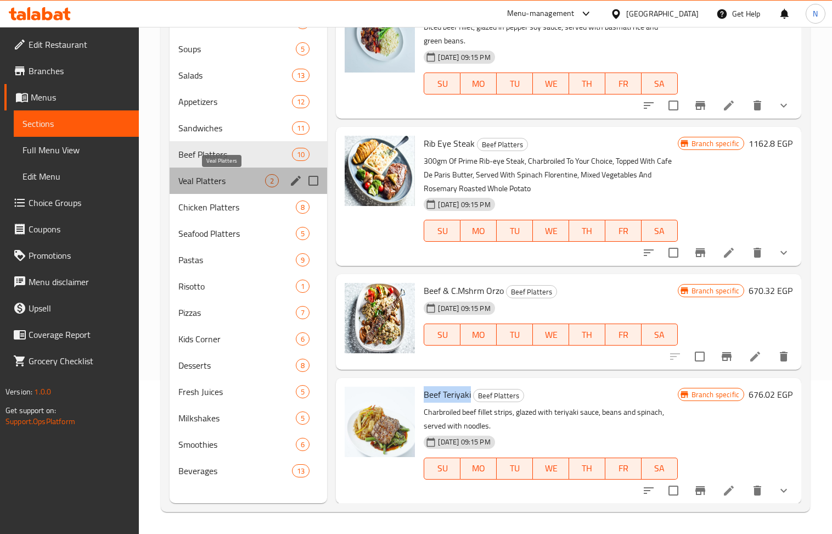
click at [223, 187] on span "Veal Platters" at bounding box center [221, 180] width 87 height 13
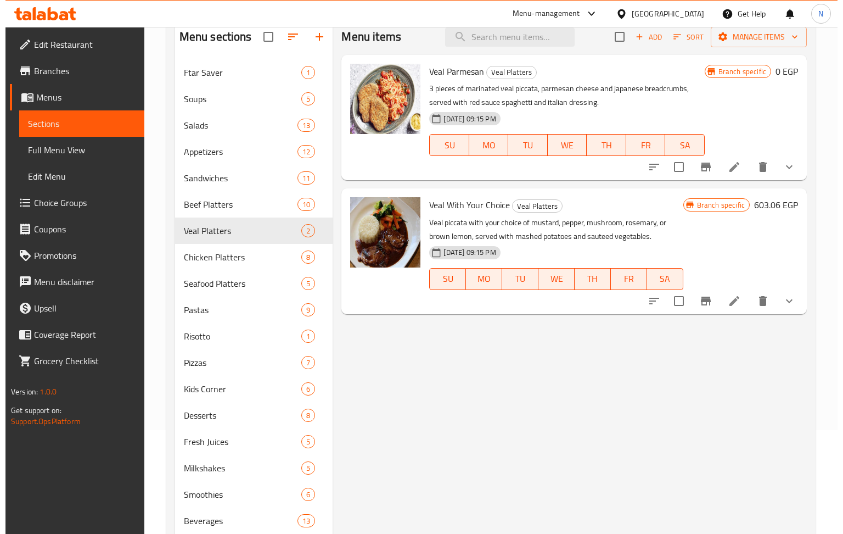
scroll to position [81, 0]
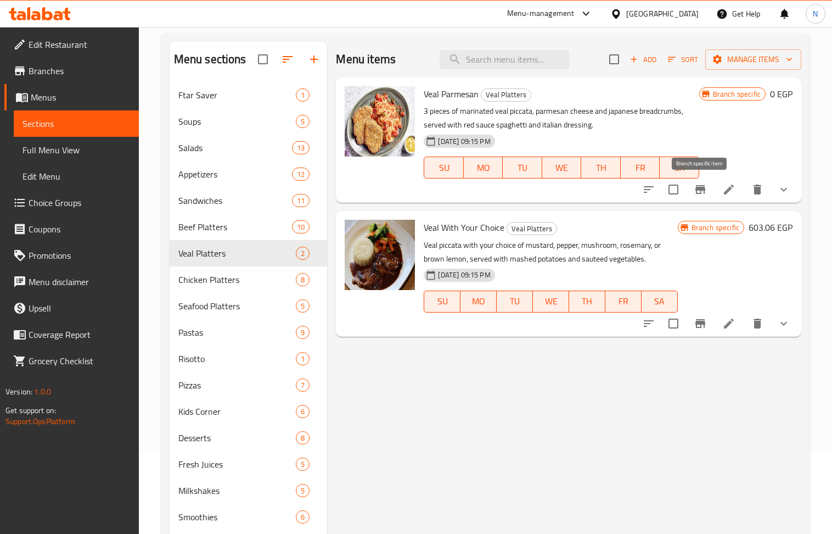
click at [701, 185] on icon "Branch-specific-item" at bounding box center [700, 189] width 13 height 13
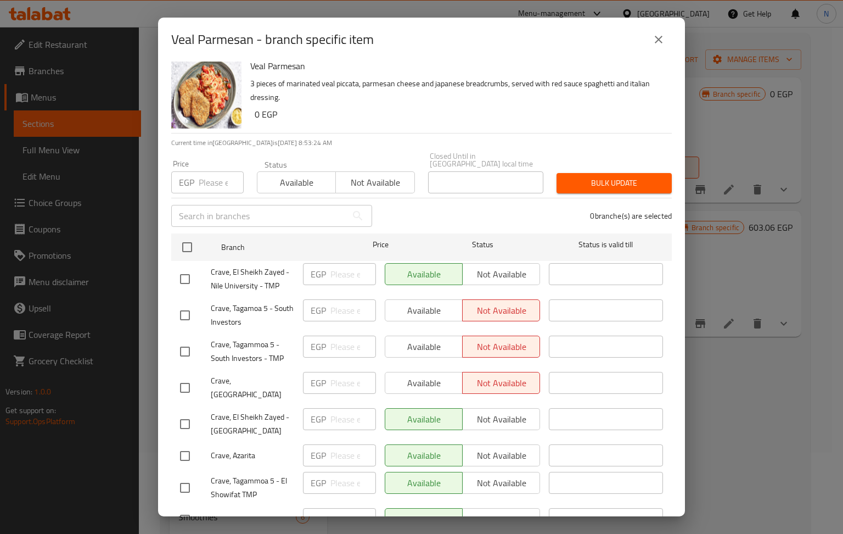
scroll to position [0, 0]
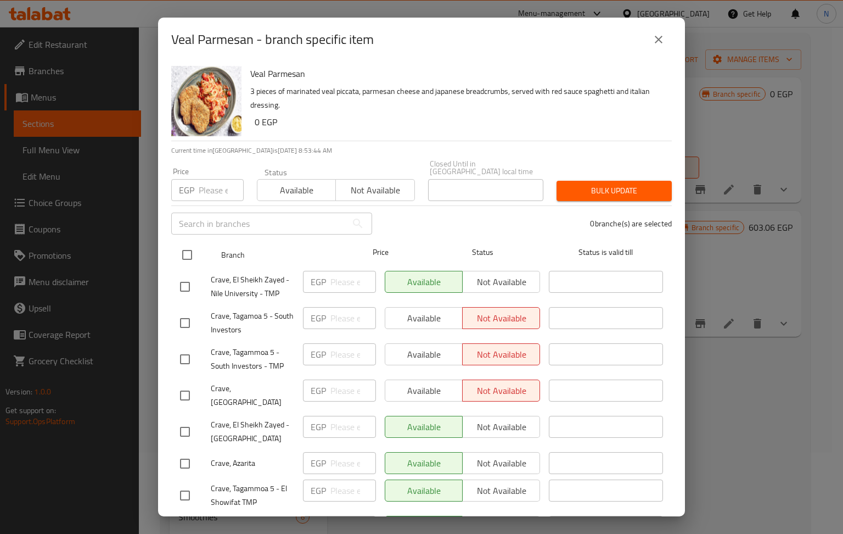
click at [188, 243] on input "checkbox" at bounding box center [187, 254] width 23 height 23
checkbox input "true"
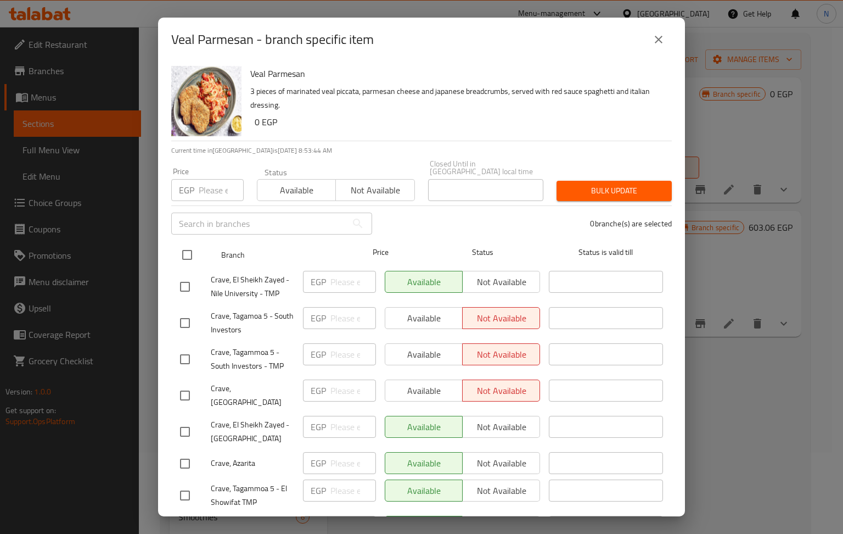
checkbox input "true"
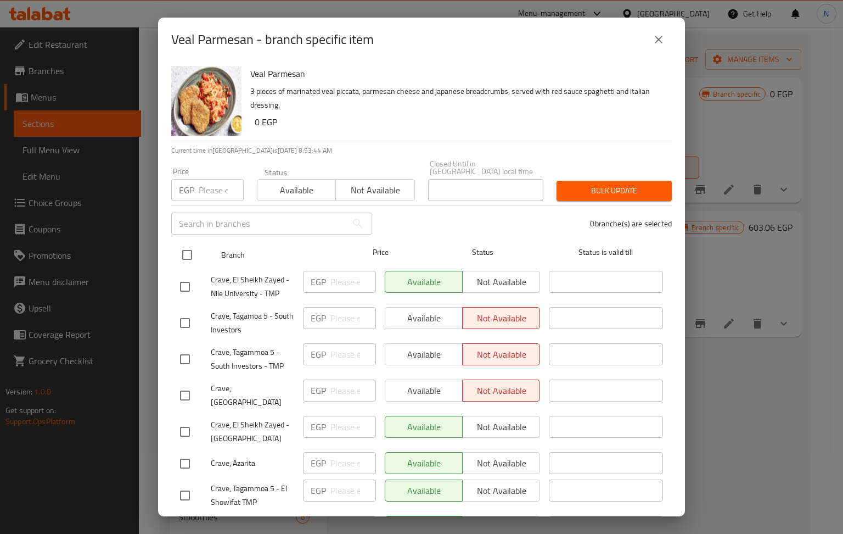
checkbox input "true"
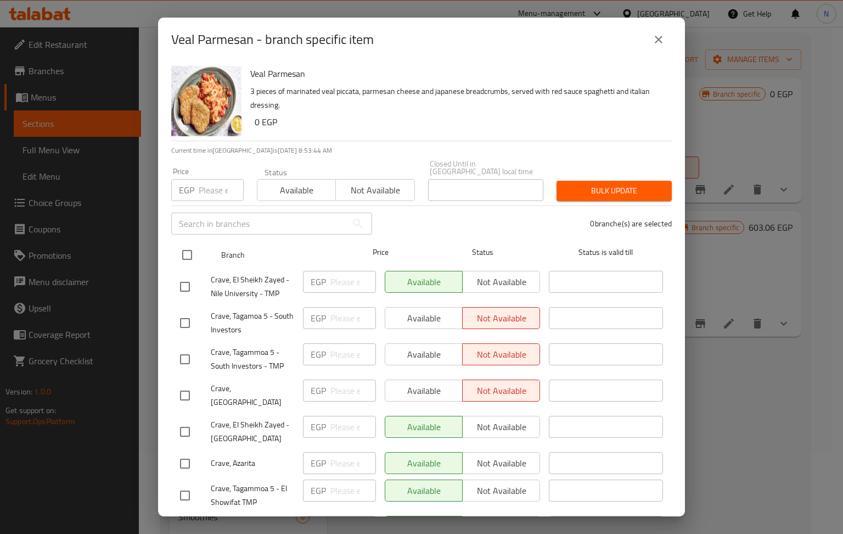
checkbox input "true"
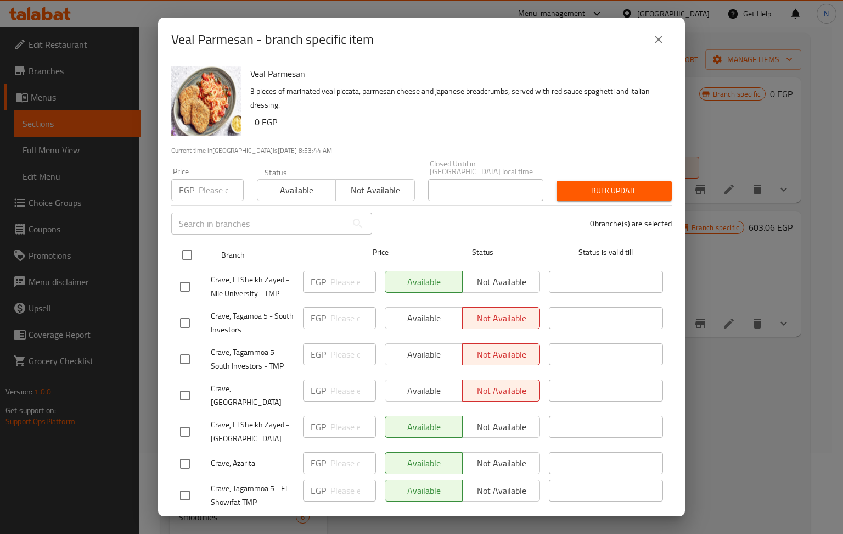
checkbox input "true"
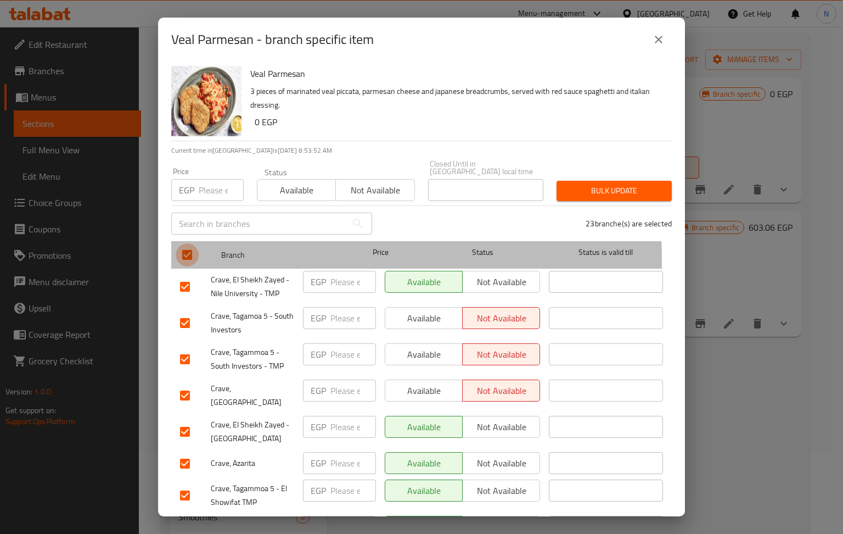
click at [186, 253] on input "checkbox" at bounding box center [187, 254] width 23 height 23
checkbox input "false"
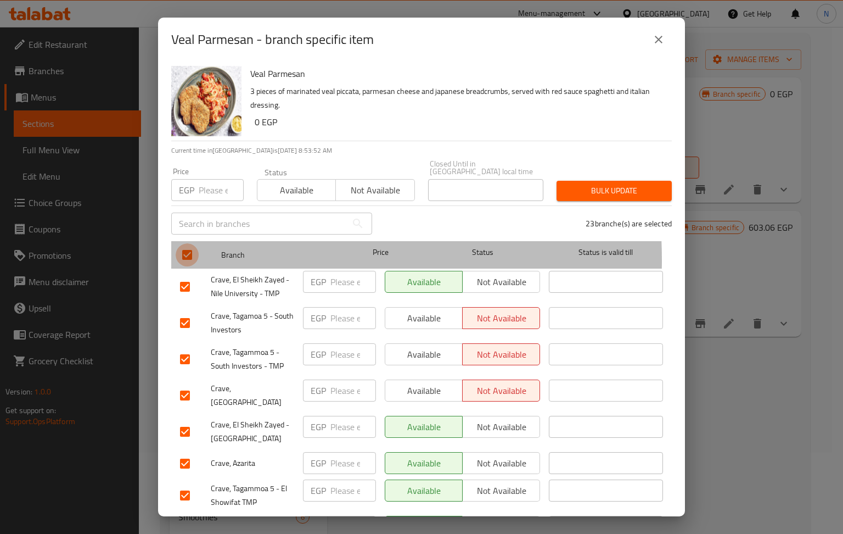
checkbox input "false"
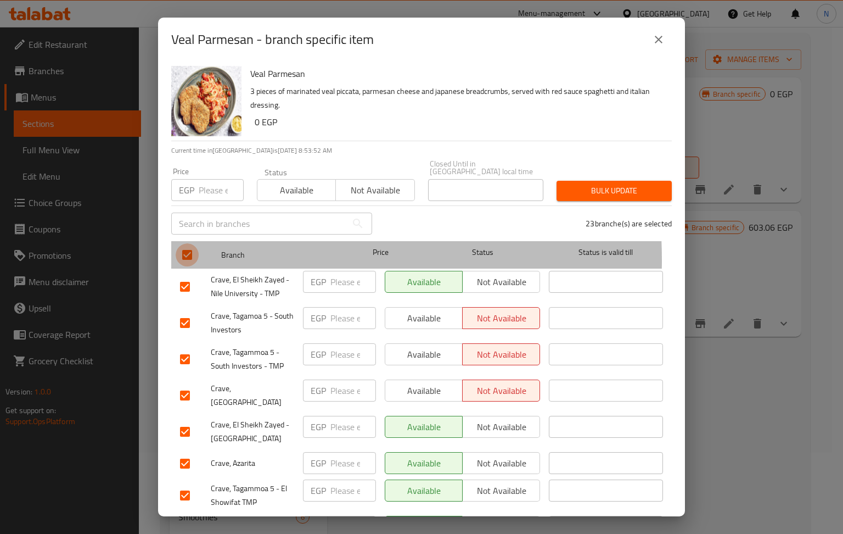
checkbox input "false"
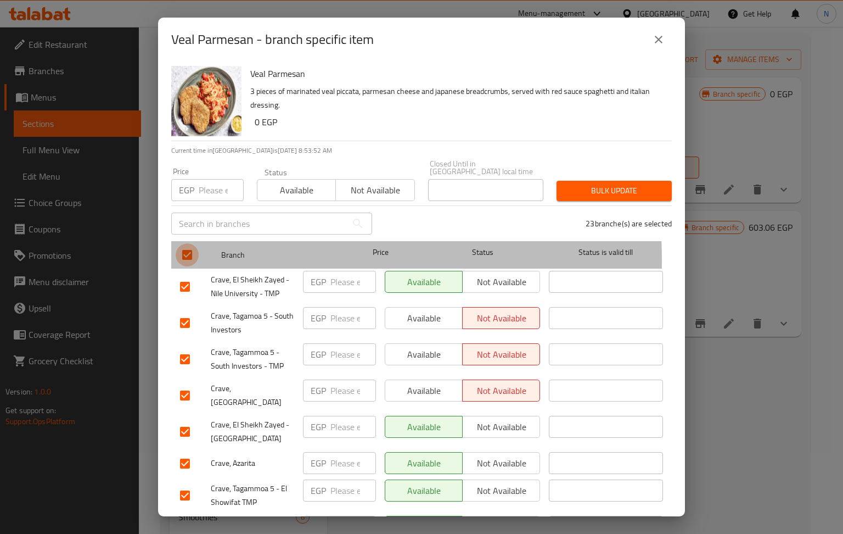
checkbox input "false"
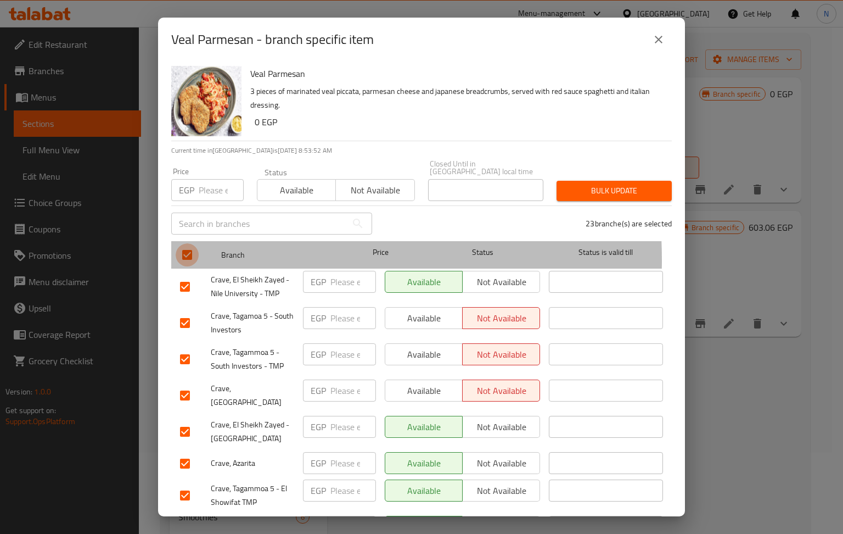
checkbox input "false"
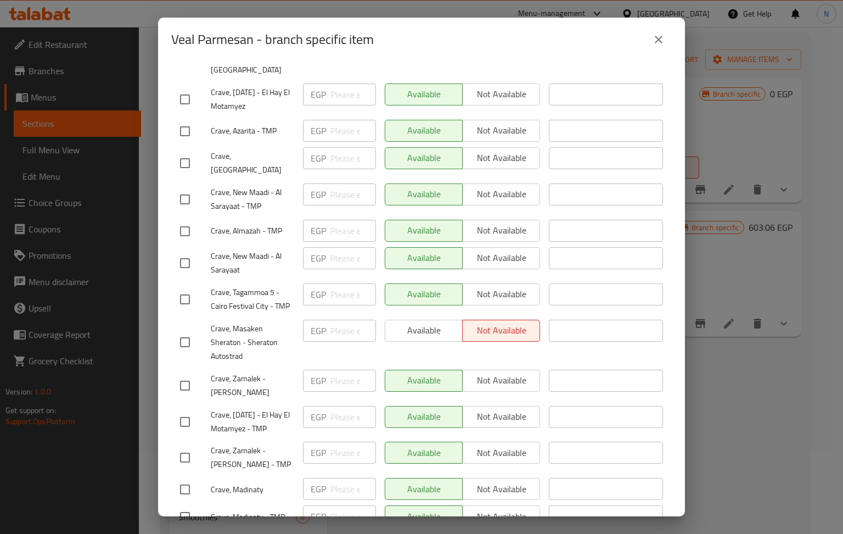
scroll to position [556, 0]
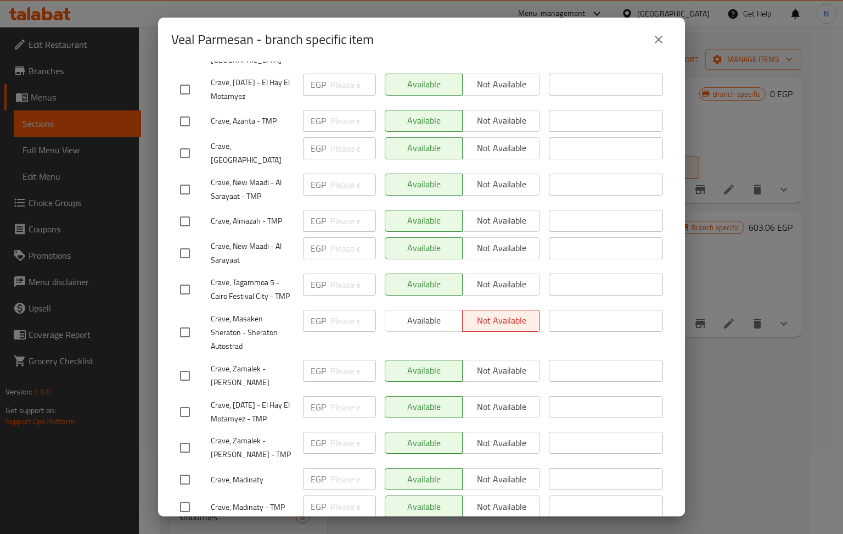
click at [184, 436] on input "checkbox" at bounding box center [184, 447] width 23 height 23
checkbox input "true"
click at [185, 364] on input "checkbox" at bounding box center [184, 375] width 23 height 23
checkbox input "true"
paste input "695.4"
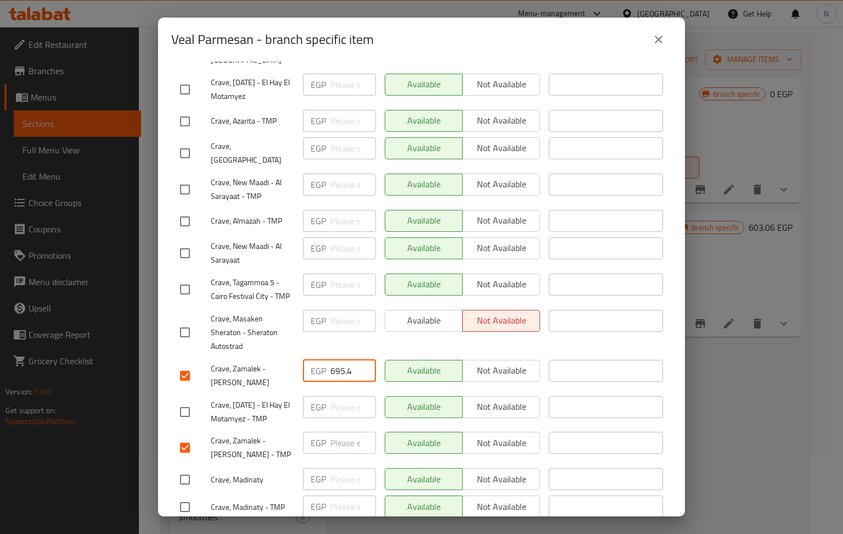
type input "695.4"
paste input "695.4"
type input "695.4"
click at [189, 242] on input "checkbox" at bounding box center [184, 253] width 23 height 23
checkbox input "true"
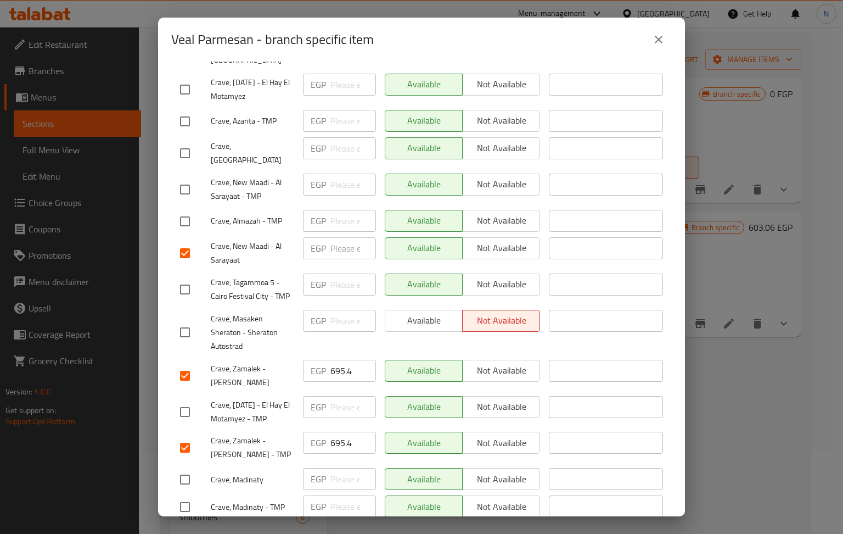
click at [185, 178] on input "checkbox" at bounding box center [184, 189] width 23 height 23
checkbox input "true"
paste input "695.4"
type input "695.4"
paste input "695.4"
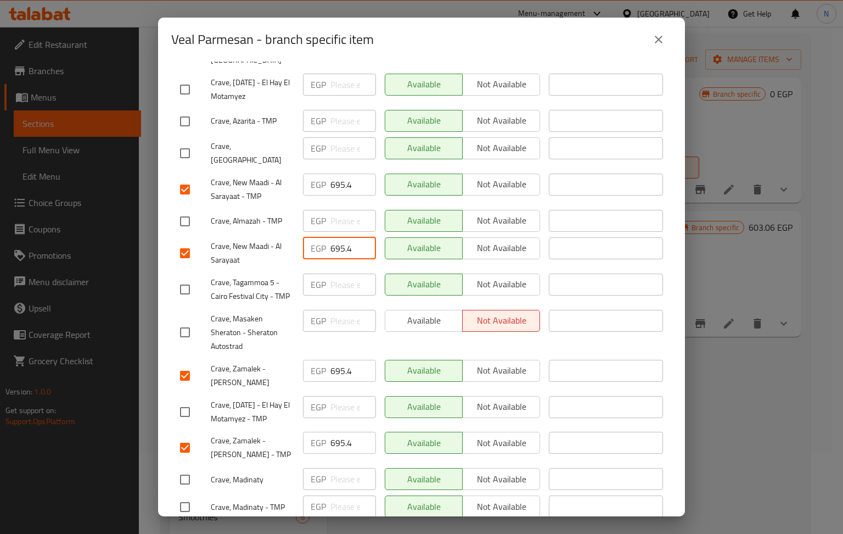
type input "695.4"
click at [182, 210] on input "checkbox" at bounding box center [184, 221] width 23 height 23
checkbox input "true"
click at [178, 142] on input "checkbox" at bounding box center [184, 153] width 23 height 23
checkbox input "true"
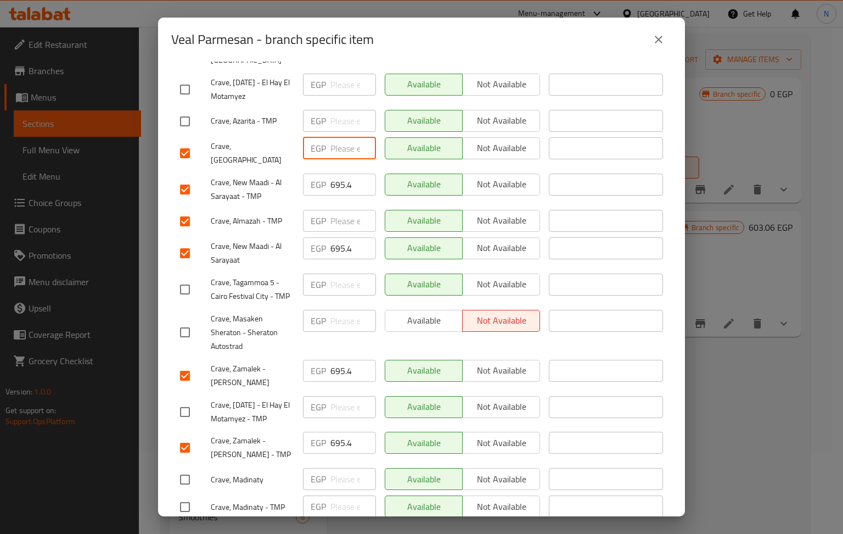
paste input "695.4"
type input "695.4"
paste input "695.4"
type input "695.4"
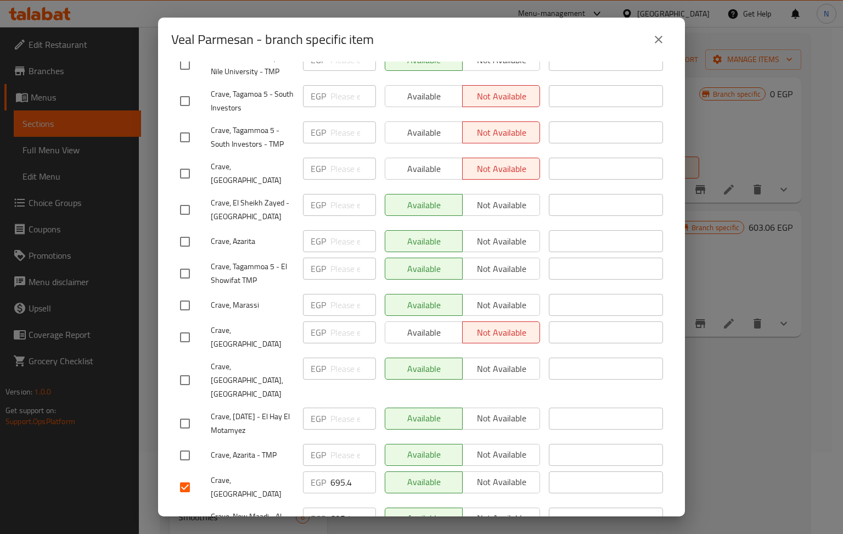
scroll to position [189, 0]
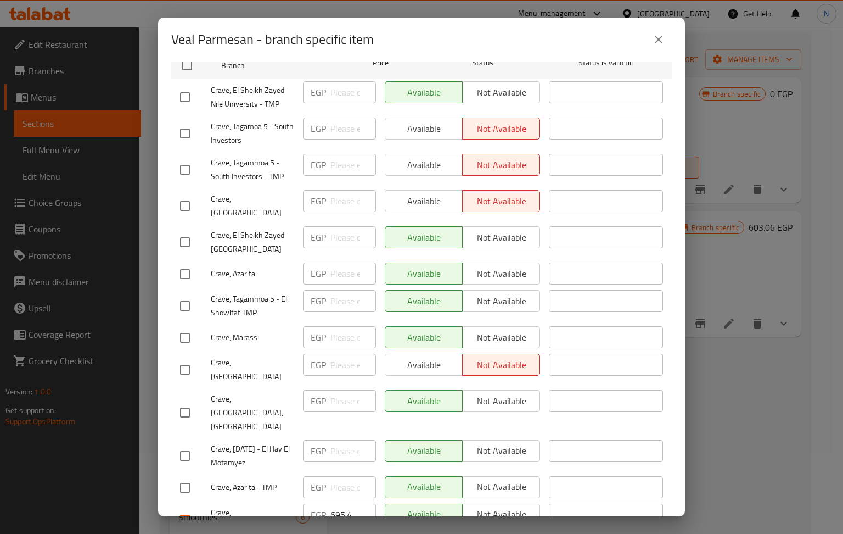
click at [188, 231] on input "checkbox" at bounding box center [184, 242] width 23 height 23
checkbox input "true"
click at [187, 89] on input "checkbox" at bounding box center [184, 97] width 23 height 23
checkbox input "true"
paste input "695.4"
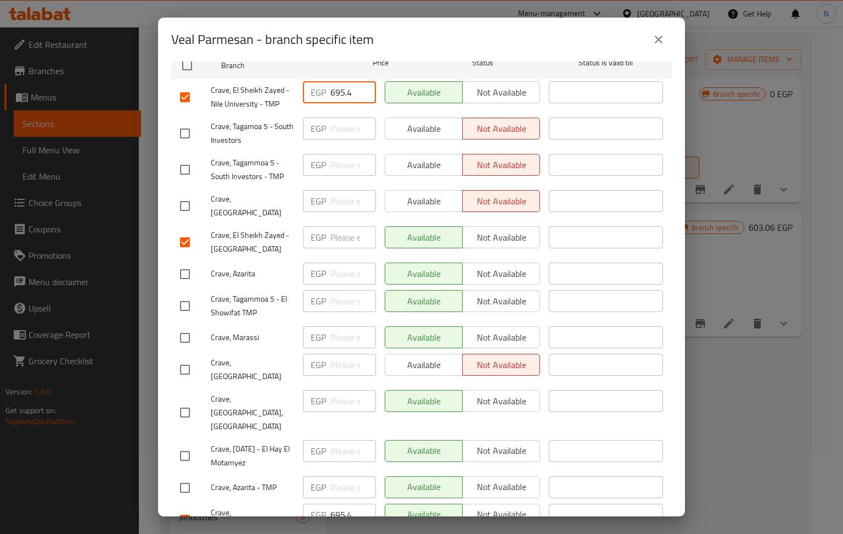
type input "695.4"
paste input "695.4"
type input "695.4"
click at [188, 123] on input "checkbox" at bounding box center [184, 133] width 23 height 23
checkbox input "true"
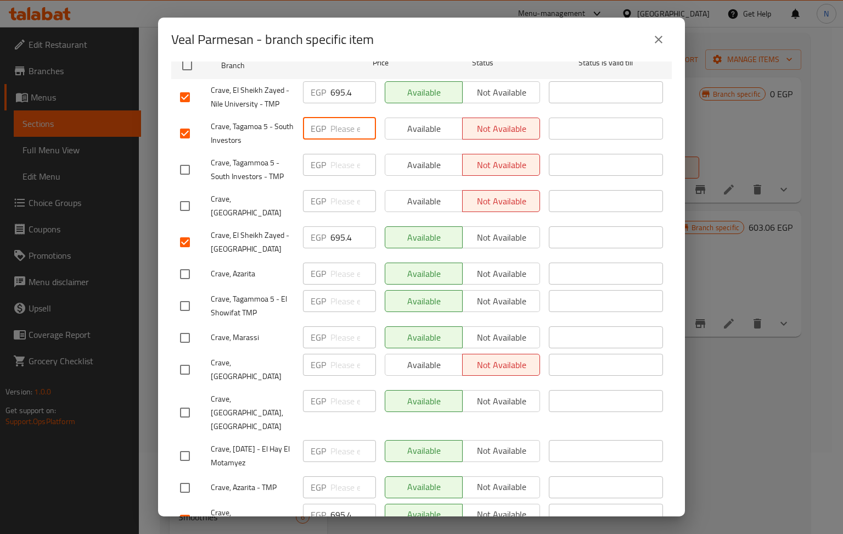
paste input "695.4"
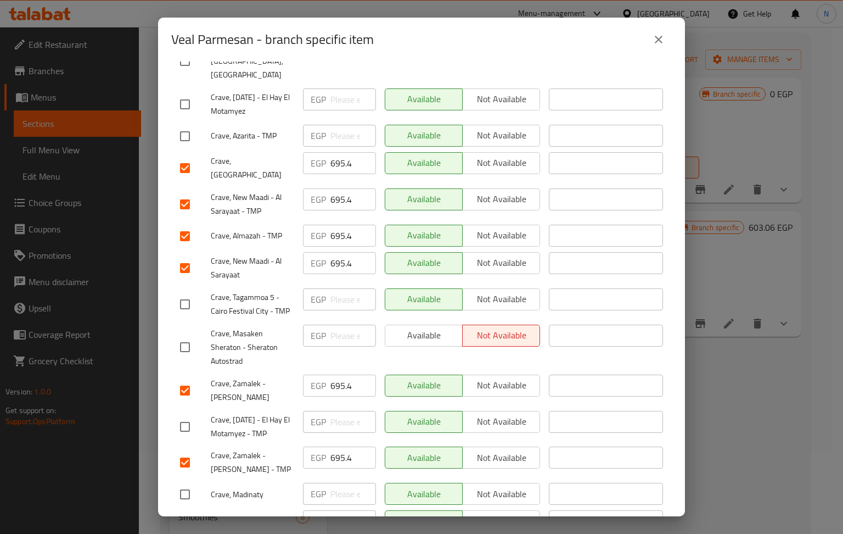
scroll to position [556, 0]
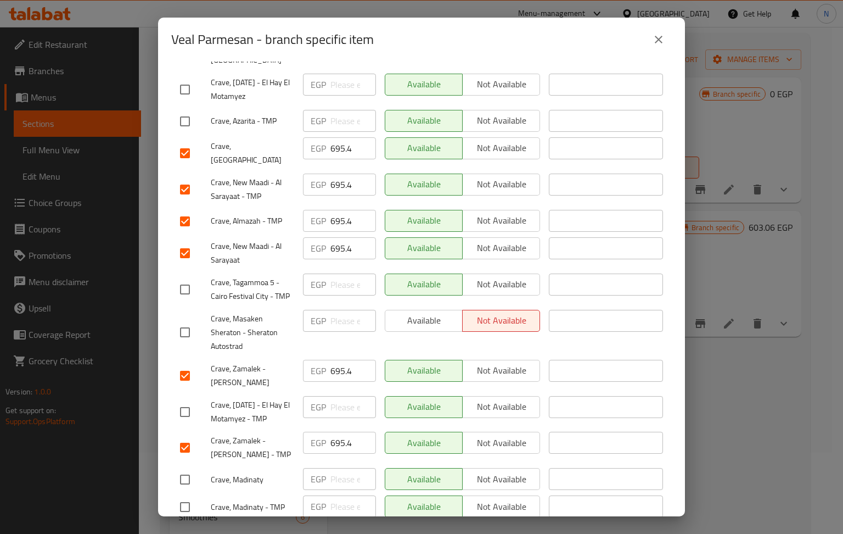
type input "695.4"
click at [178, 278] on input "checkbox" at bounding box center [184, 289] width 23 height 23
checkbox input "true"
paste input "695.4"
type input "695.4"
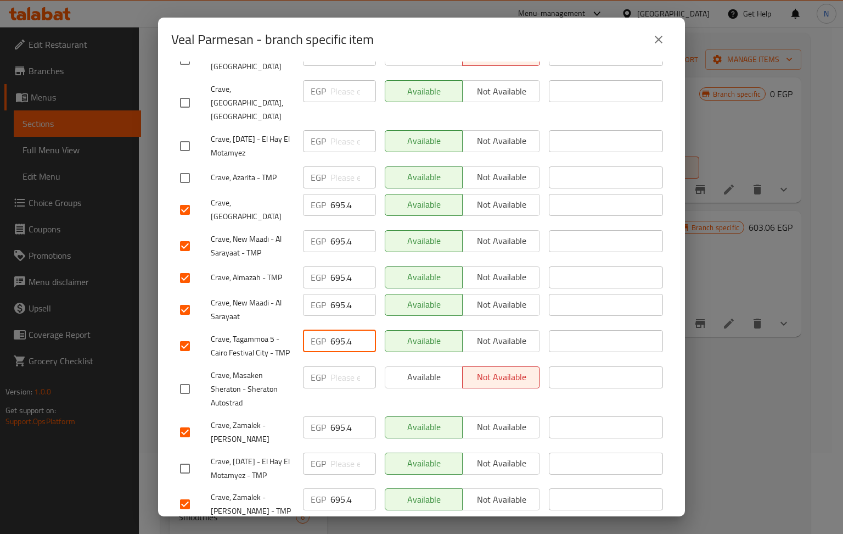
scroll to position [482, 0]
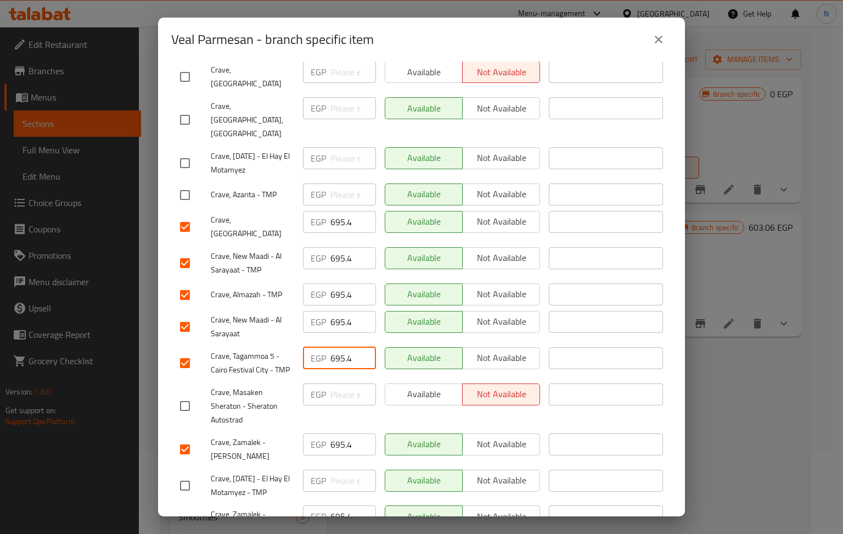
click at [183, 183] on input "checkbox" at bounding box center [184, 194] width 23 height 23
checkbox input "true"
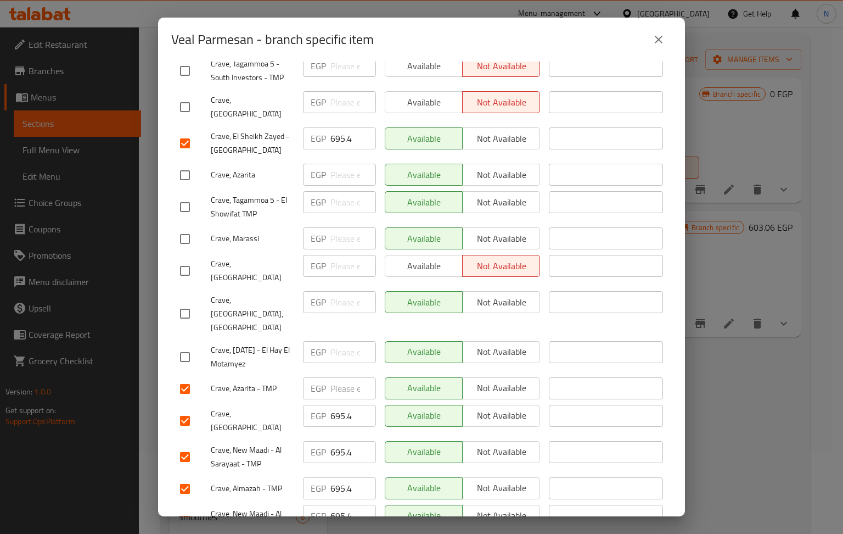
scroll to position [262, 0]
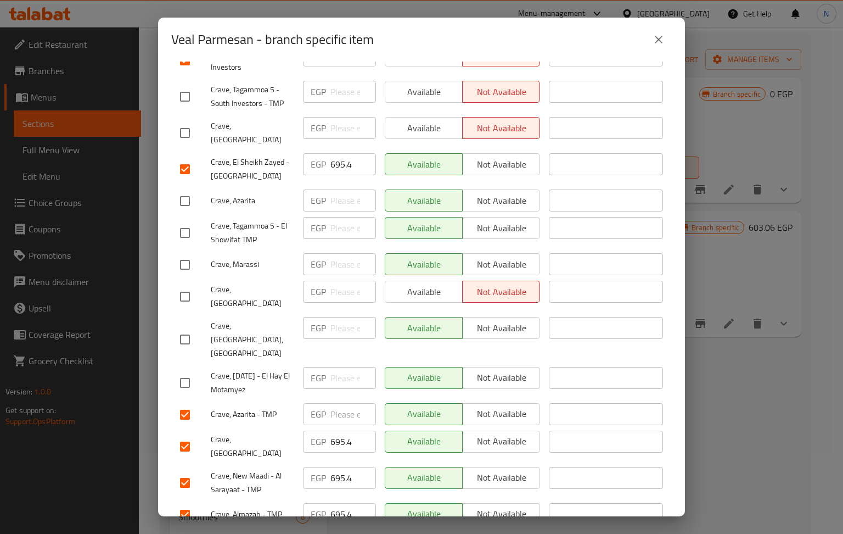
click at [183, 191] on input "checkbox" at bounding box center [184, 200] width 23 height 23
checkbox input "true"
paste input "695.4"
type input "695.4"
paste input "695.4"
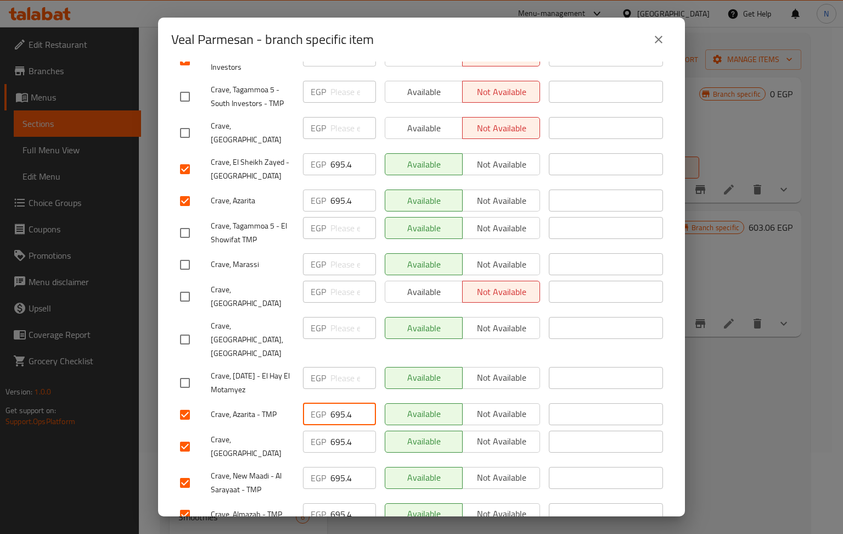
type input "695.4"
click at [185, 371] on input "checkbox" at bounding box center [184, 382] width 23 height 23
checkbox input "true"
paste input "695.4"
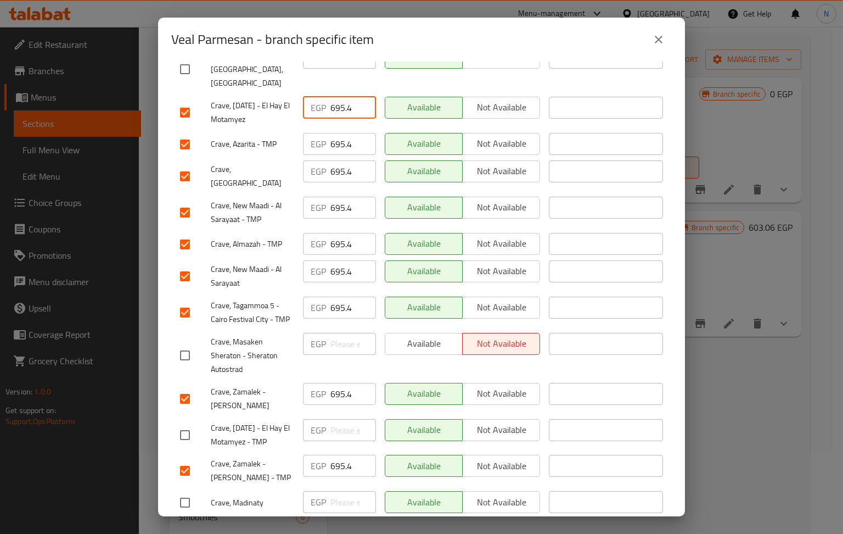
scroll to position [556, 0]
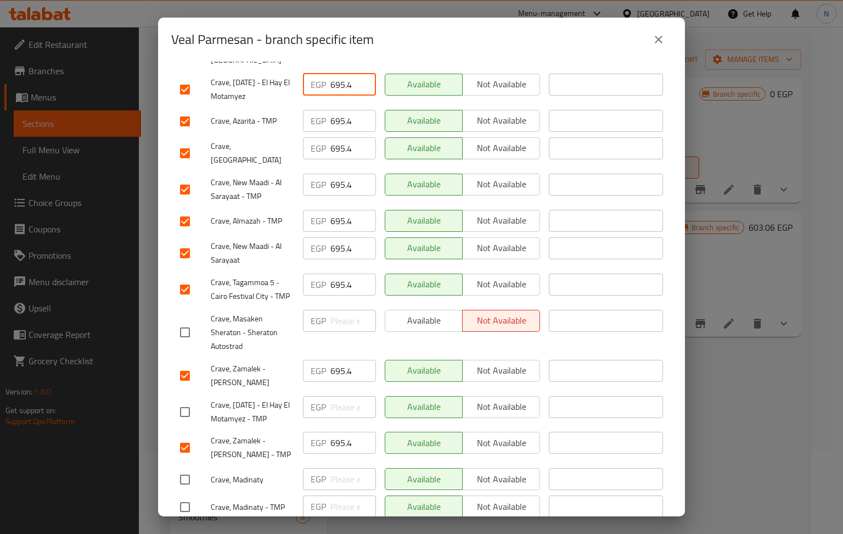
type input "695.4"
click at [183, 400] on input "checkbox" at bounding box center [184, 411] width 23 height 23
checkbox input "true"
paste input "695.4"
type input "695.4"
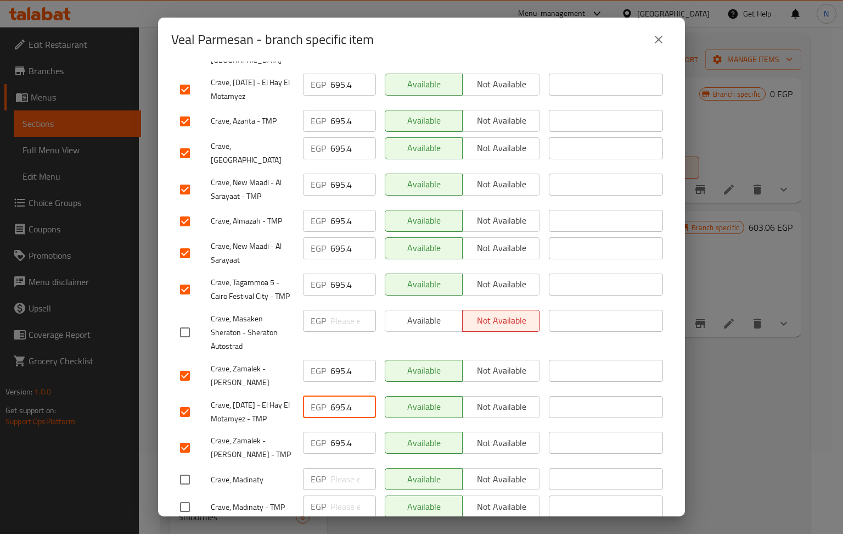
click at [184, 468] on input "checkbox" at bounding box center [184, 479] width 23 height 23
checkbox input "true"
click at [187, 495] on input "checkbox" at bounding box center [184, 506] width 23 height 23
checkbox input "true"
click at [339, 468] on input "number" at bounding box center [353, 479] width 46 height 22
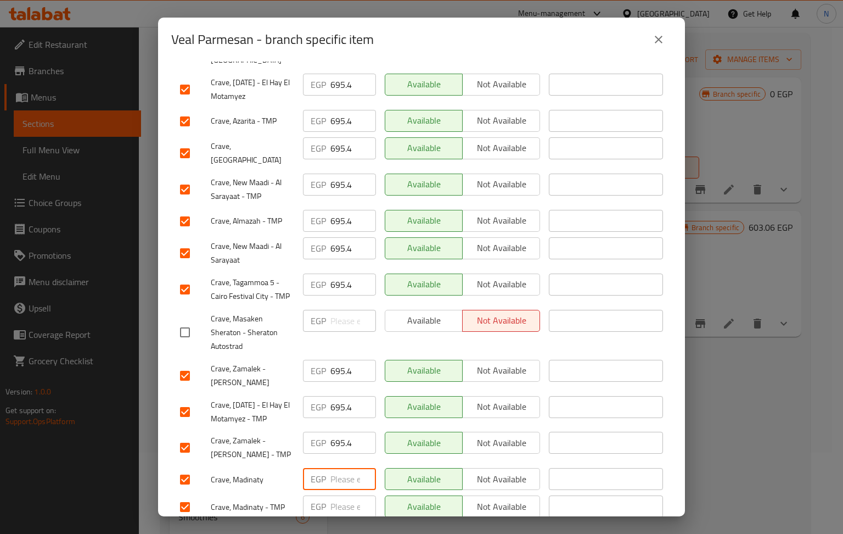
paste input "695.4"
type input "695.4"
paste input "695.4"
type input "695.4"
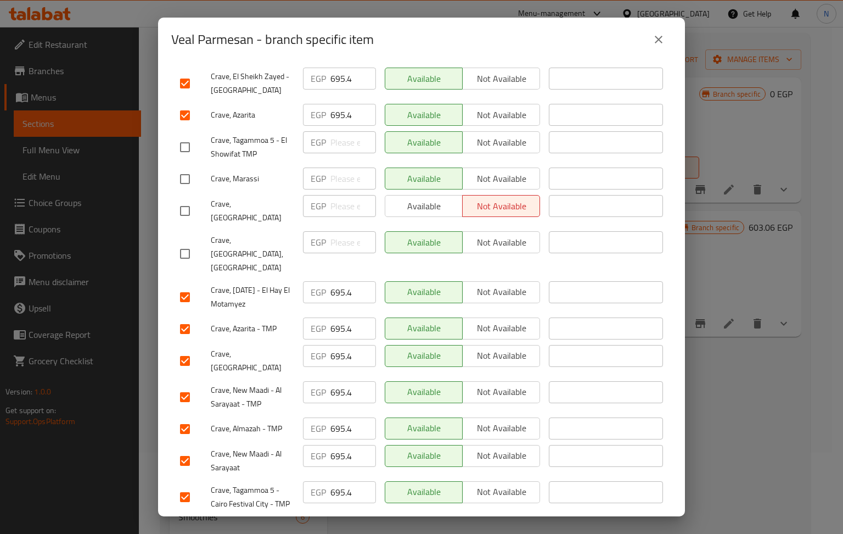
scroll to position [336, 0]
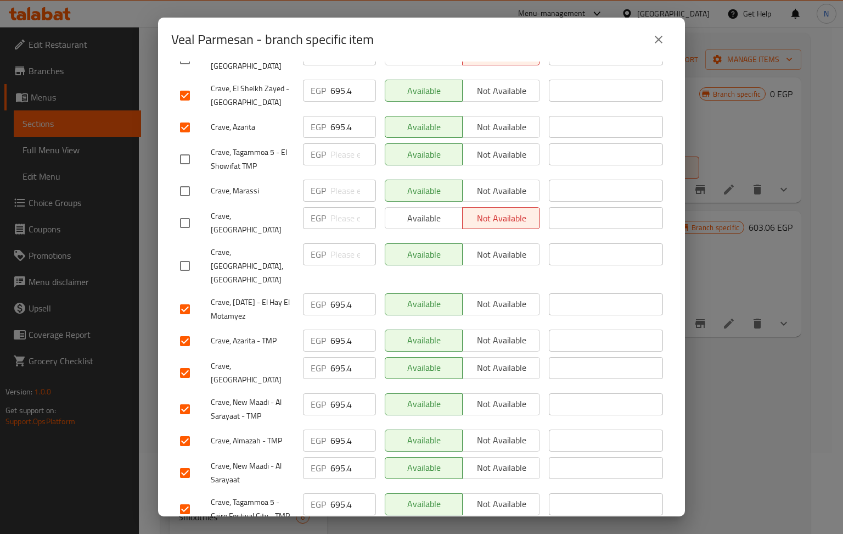
click at [183, 148] on input "checkbox" at bounding box center [184, 159] width 23 height 23
checkbox input "true"
paste input "695.4"
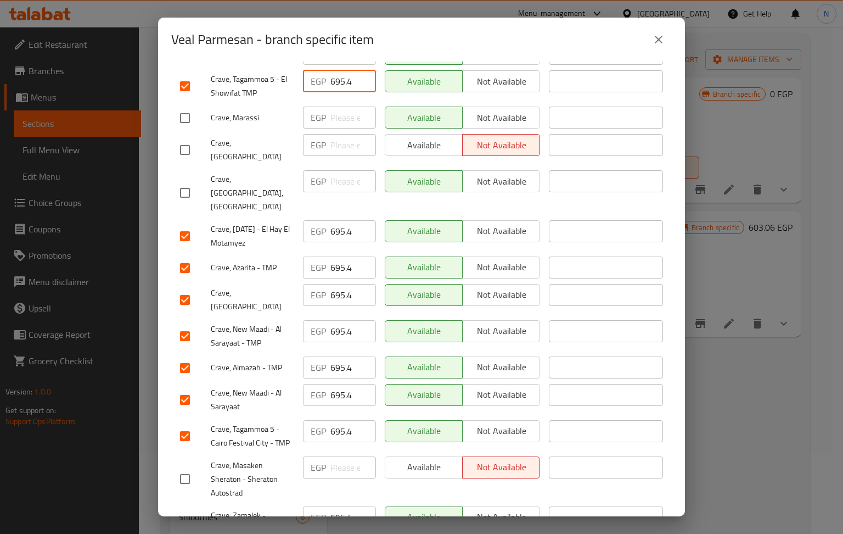
scroll to position [556, 0]
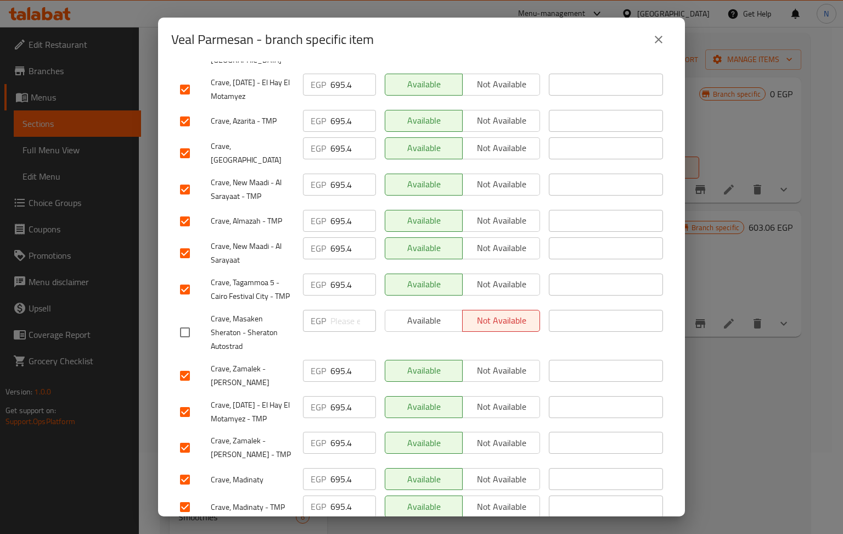
type input "695.4"
click at [405, 528] on span "Save" at bounding box center [421, 535] width 483 height 14
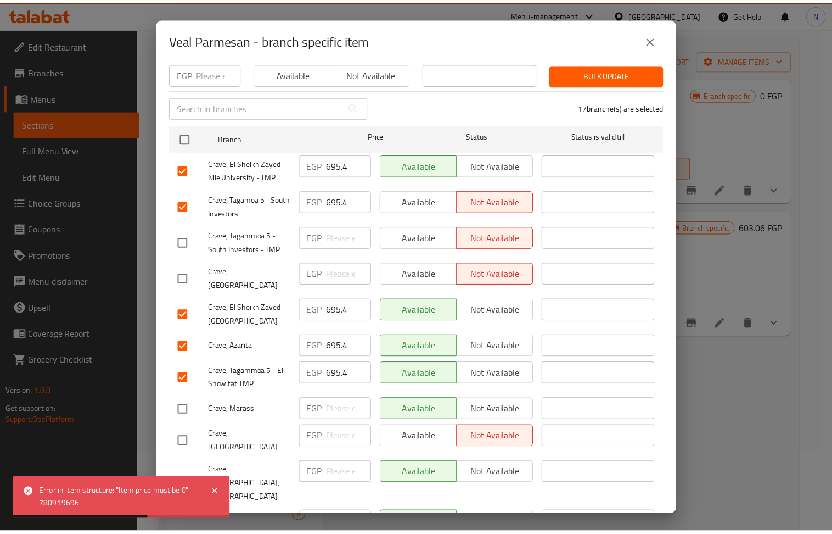
scroll to position [0, 0]
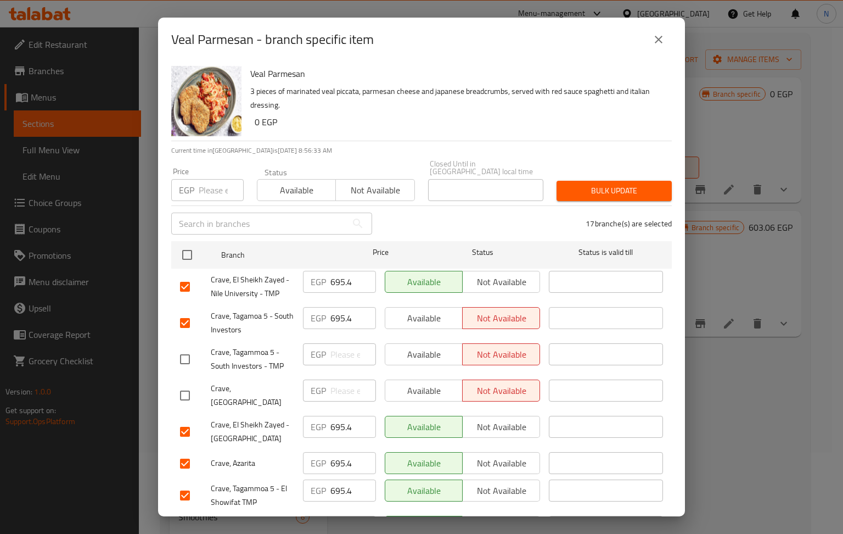
click at [260, 123] on h6 "0 EGP" at bounding box center [459, 121] width 408 height 15
click at [663, 29] on button "close" at bounding box center [659, 39] width 26 height 26
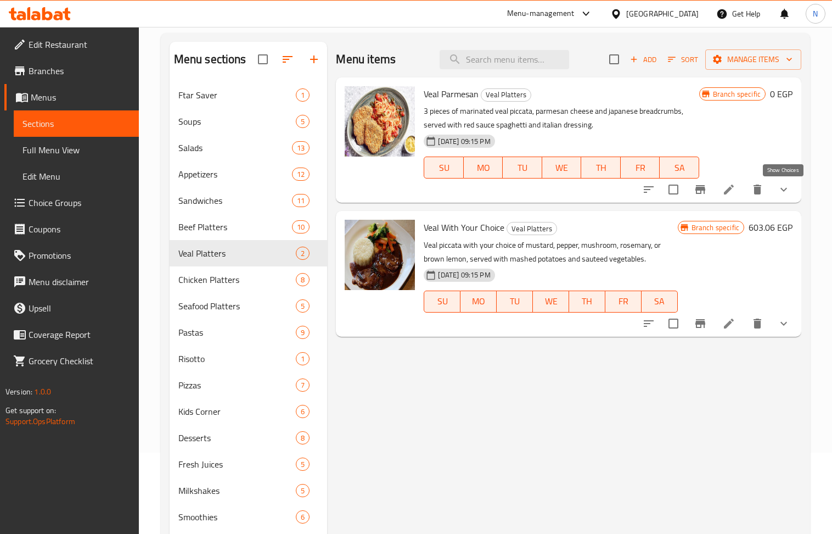
click at [784, 192] on icon "show more" at bounding box center [783, 189] width 13 height 13
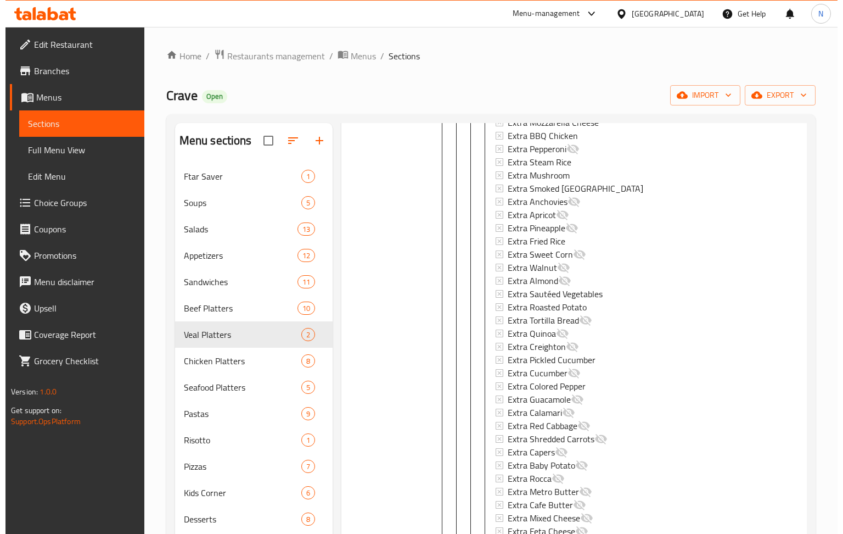
scroll to position [3848, 0]
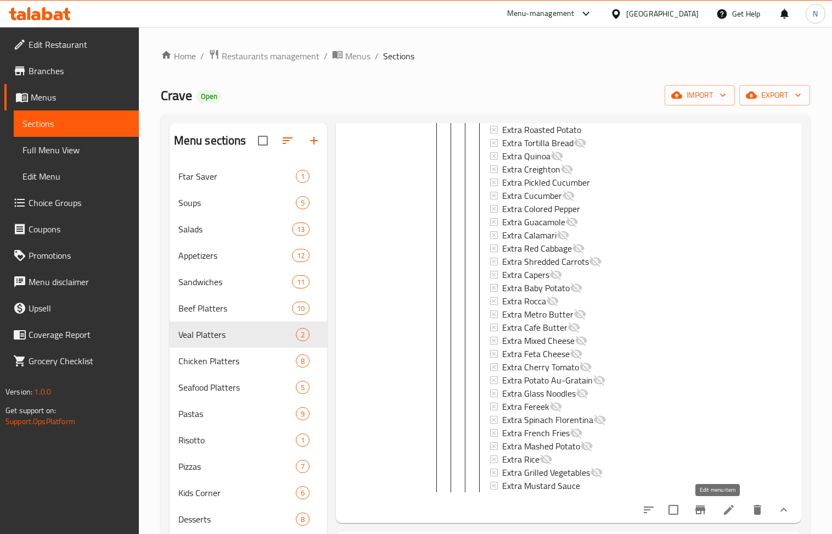
click at [724, 511] on icon at bounding box center [729, 509] width 10 height 10
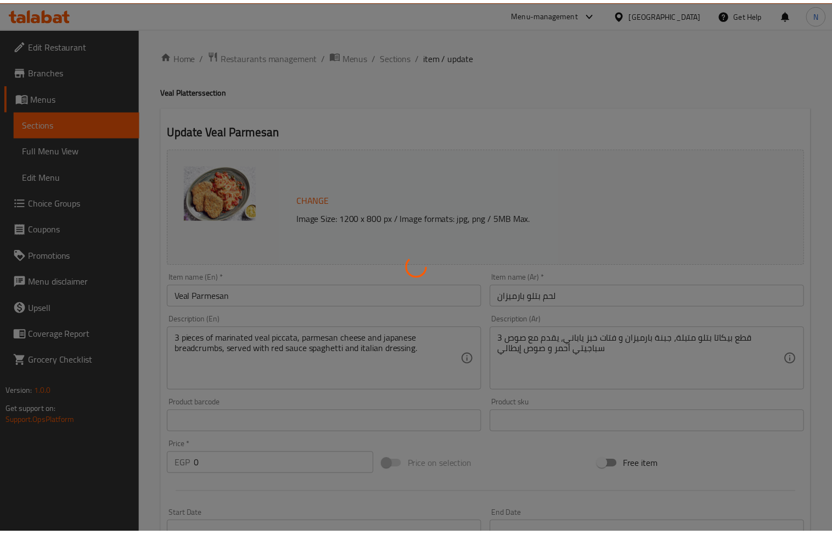
scroll to position [366, 0]
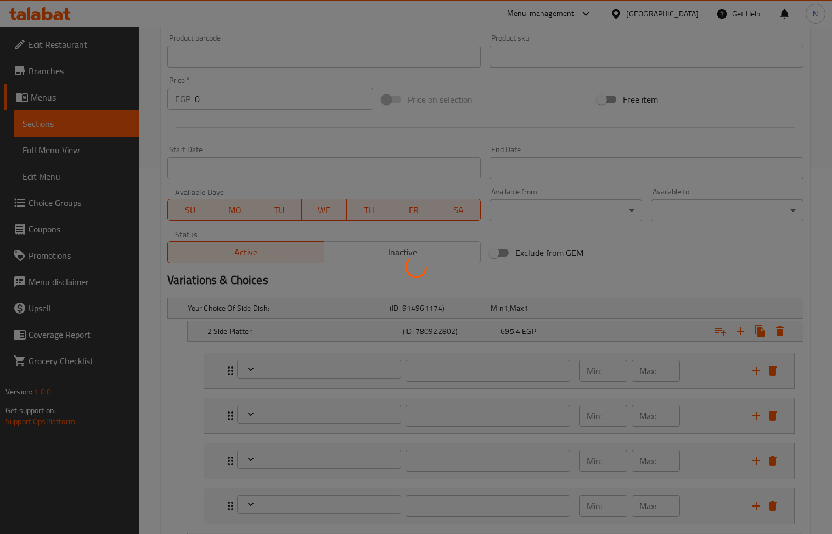
type input "إختيارك من الطبق الجانبي الأول:"
type input "1"
type input "صوصات"
type input "0"
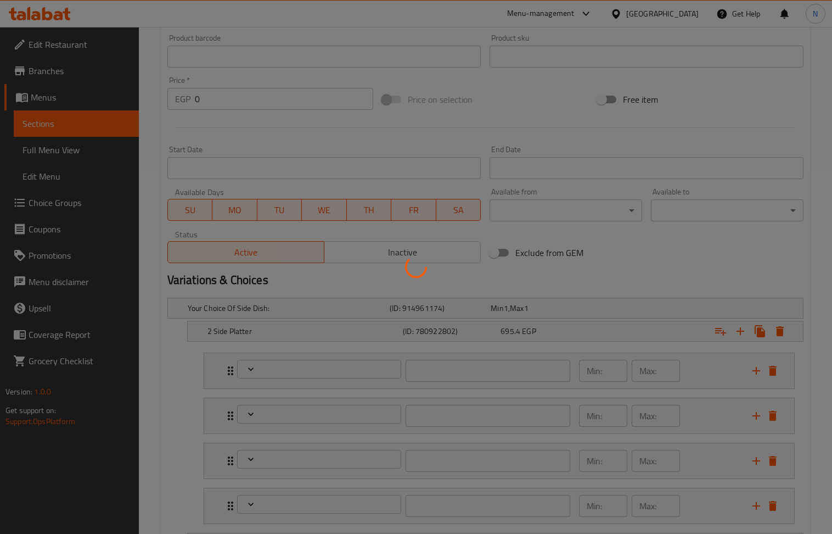
type input "34"
type input "إضافات طازجة:"
type input "0"
type input "إختيارك من الطبق الجانبي الثاني:"
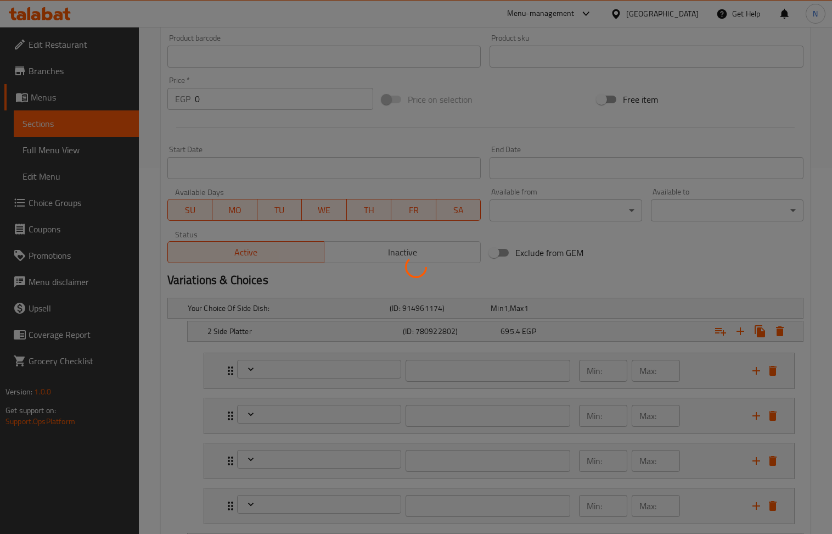
type input "1"
type input "إختيارك من المكرونة:"
type input "1"
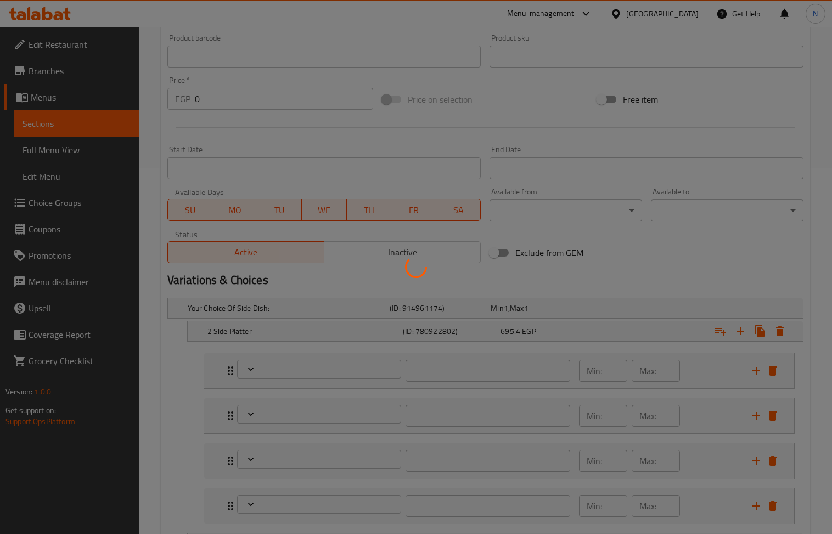
type input "صوصات"
type input "0"
type input "34"
type input "إضافات طازجة:"
type input "0"
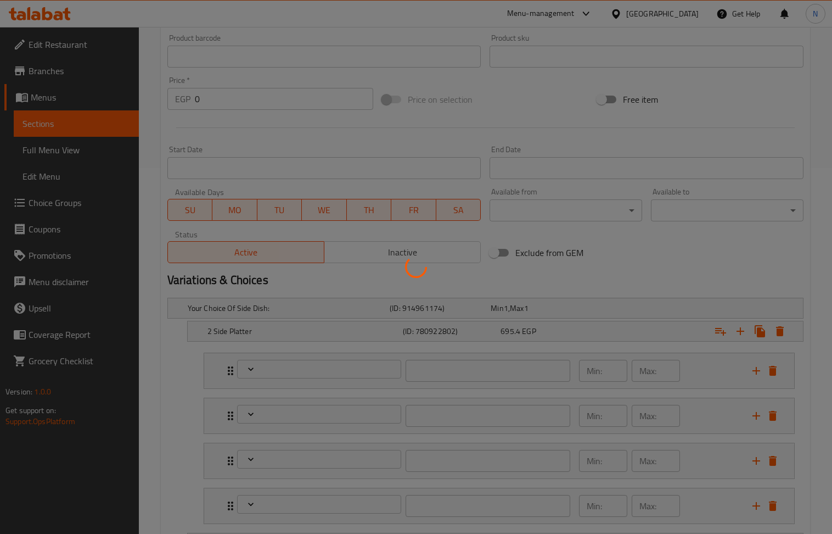
type input "0"
type input "إختيارك من الصوص:"
type input "1"
type input "صوصات"
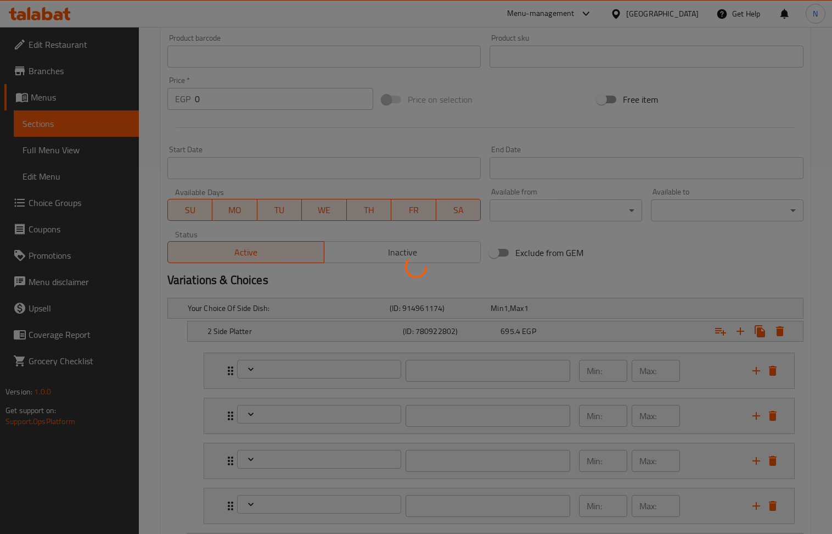
type input "0"
type input "34"
type input "إضافات طازجة:"
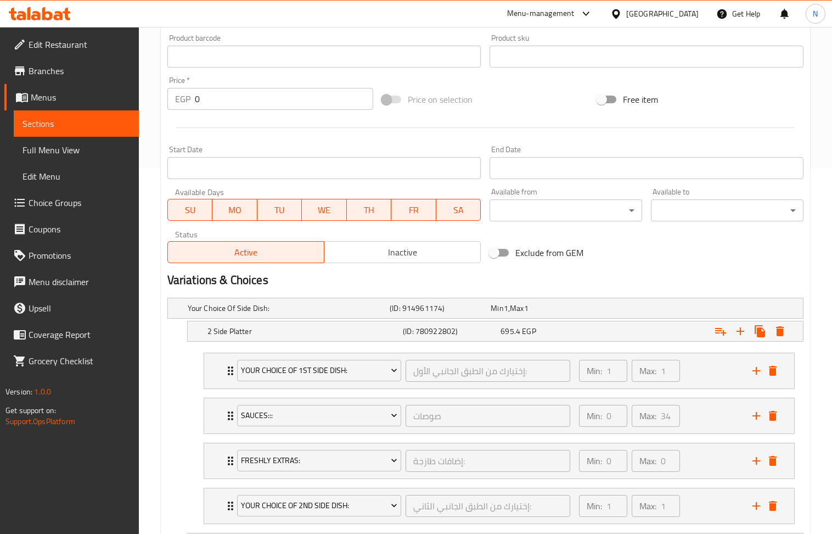
click at [546, 327] on div "695.4 EGP" at bounding box center [547, 331] width 93 height 11
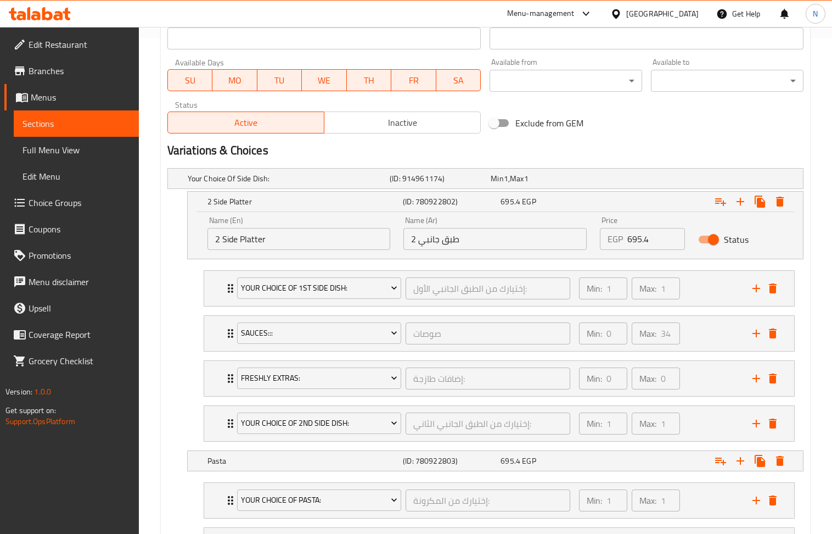
scroll to position [512, 0]
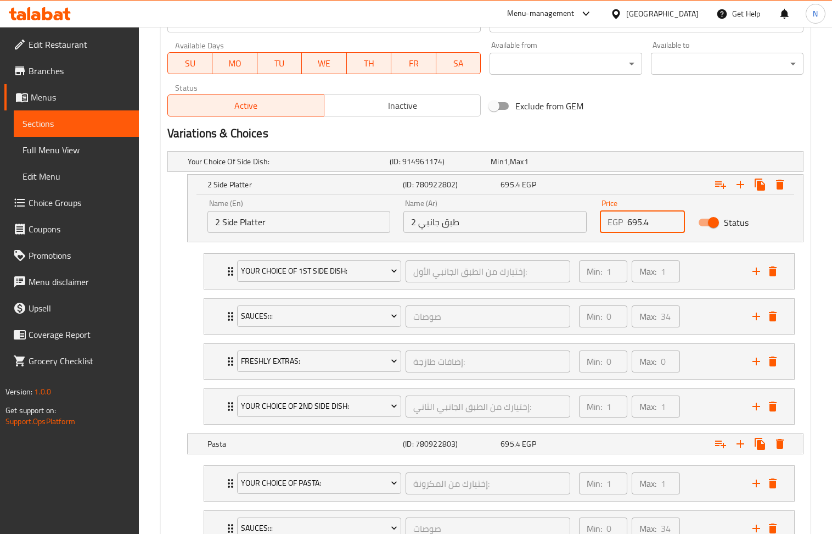
click at [653, 229] on input "695.4" at bounding box center [656, 222] width 58 height 22
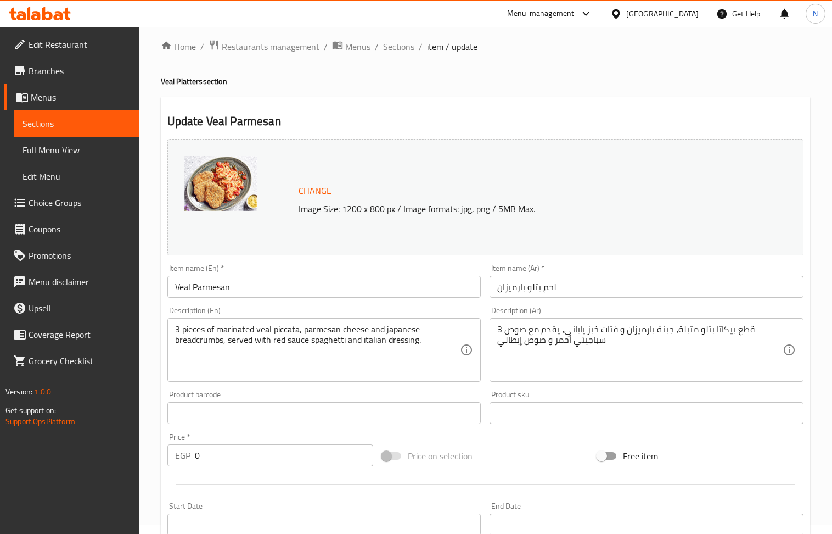
scroll to position [0, 0]
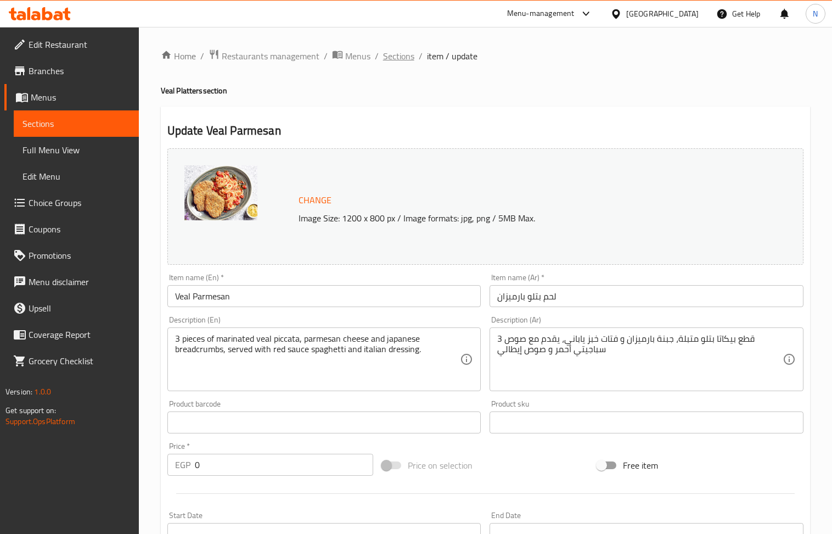
click at [403, 58] on span "Sections" at bounding box center [398, 55] width 31 height 13
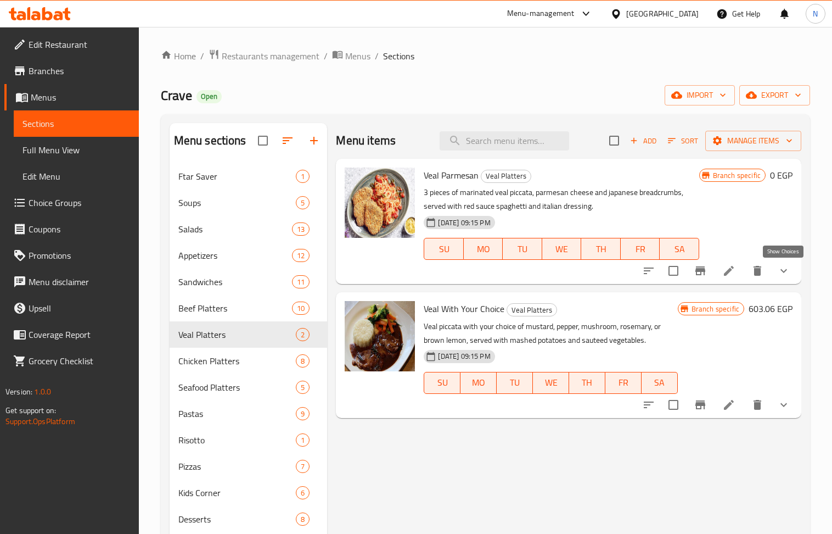
click at [781, 273] on icon "show more" at bounding box center [783, 270] width 13 height 13
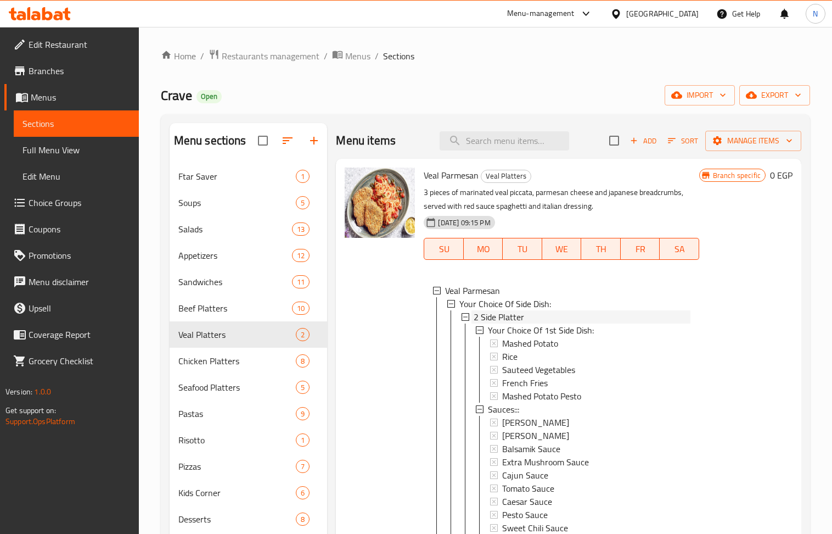
click at [503, 316] on span "2 Side Platter" at bounding box center [499, 316] width 51 height 13
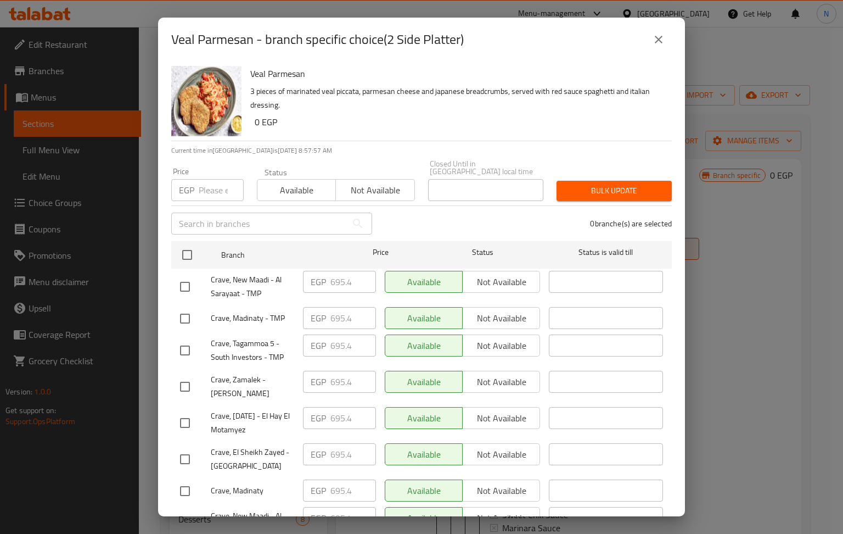
click at [657, 38] on icon "close" at bounding box center [659, 40] width 8 height 8
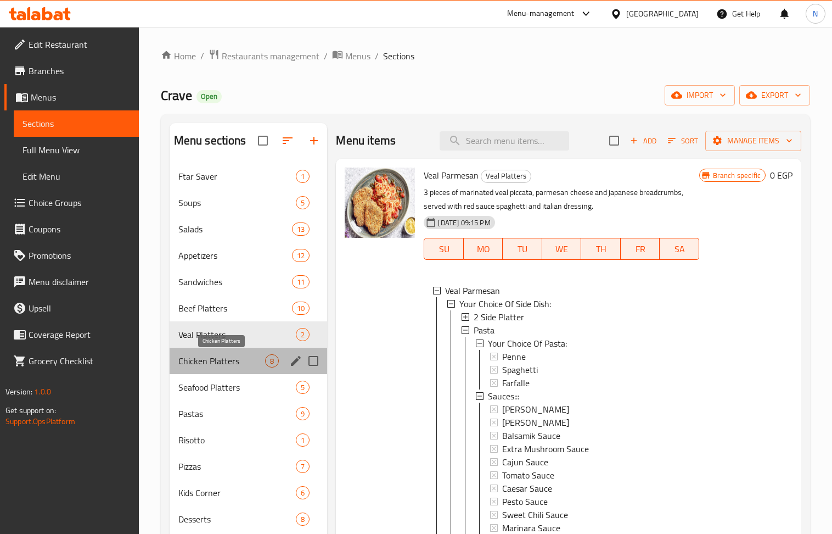
click at [227, 367] on span "Chicken Platters" at bounding box center [221, 360] width 87 height 13
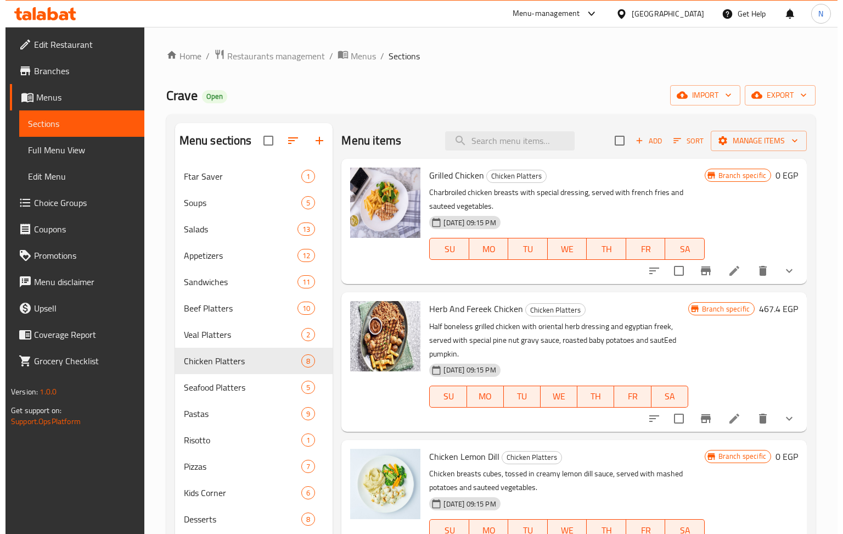
scroll to position [334, 0]
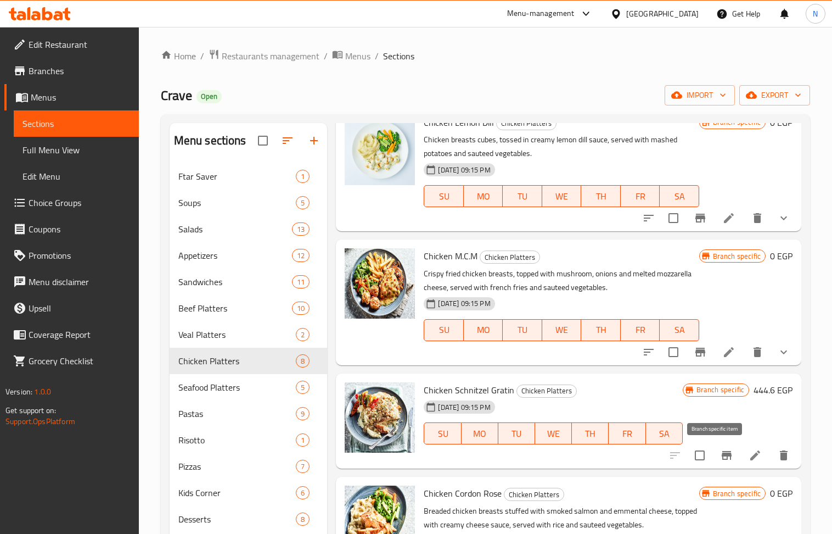
click at [722, 451] on icon "Branch-specific-item" at bounding box center [727, 455] width 10 height 9
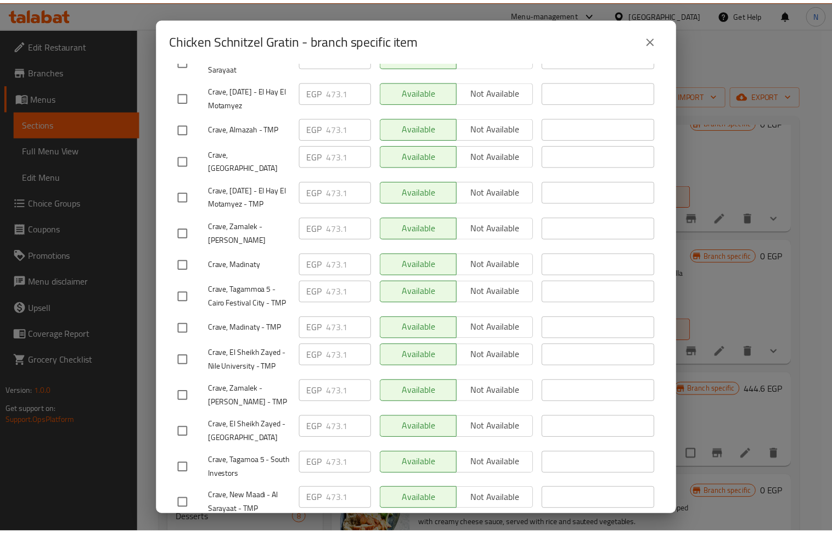
scroll to position [556, 0]
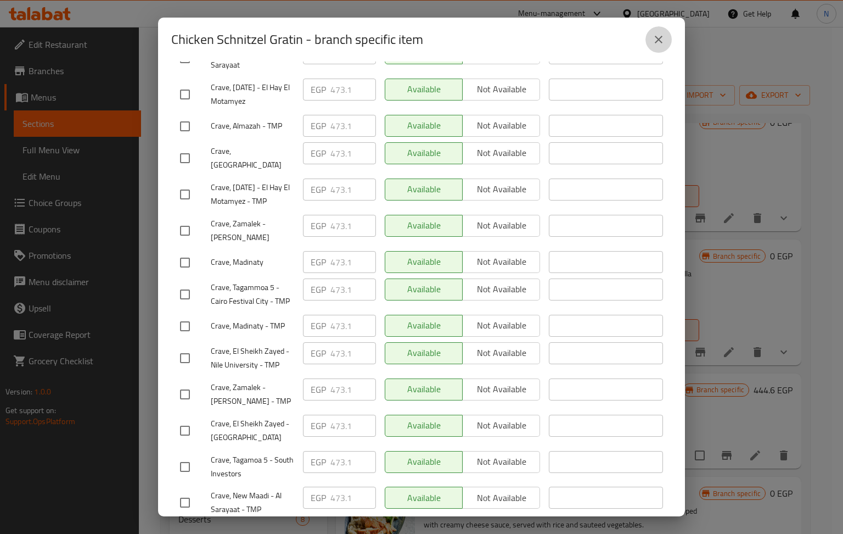
click at [658, 33] on icon "close" at bounding box center [658, 39] width 13 height 13
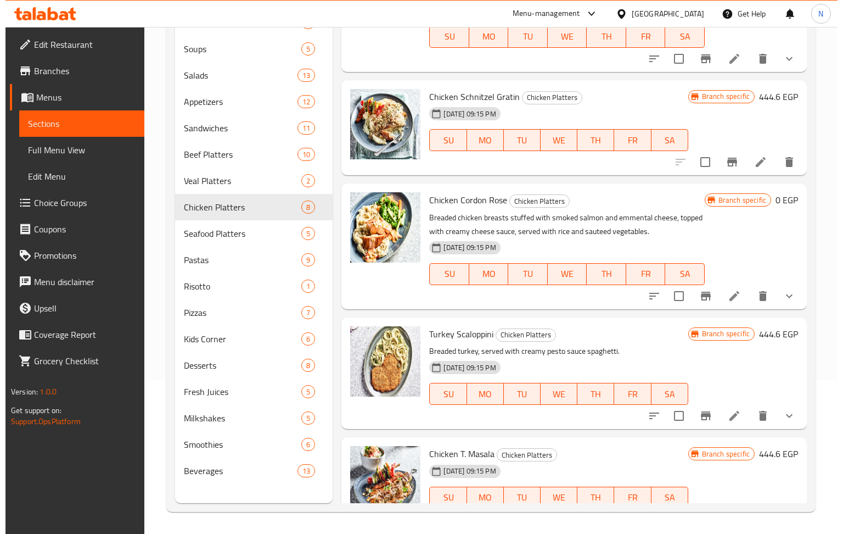
scroll to position [480, 0]
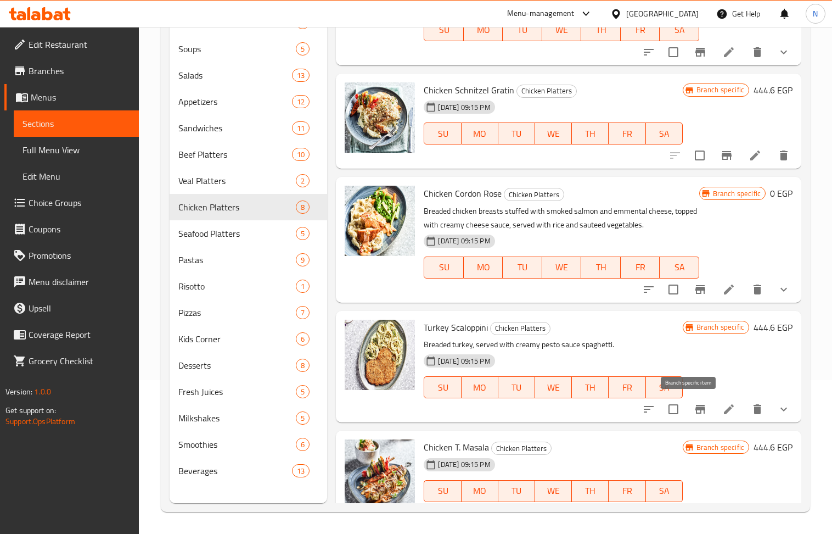
click at [696, 407] on icon "Branch-specific-item" at bounding box center [701, 409] width 10 height 9
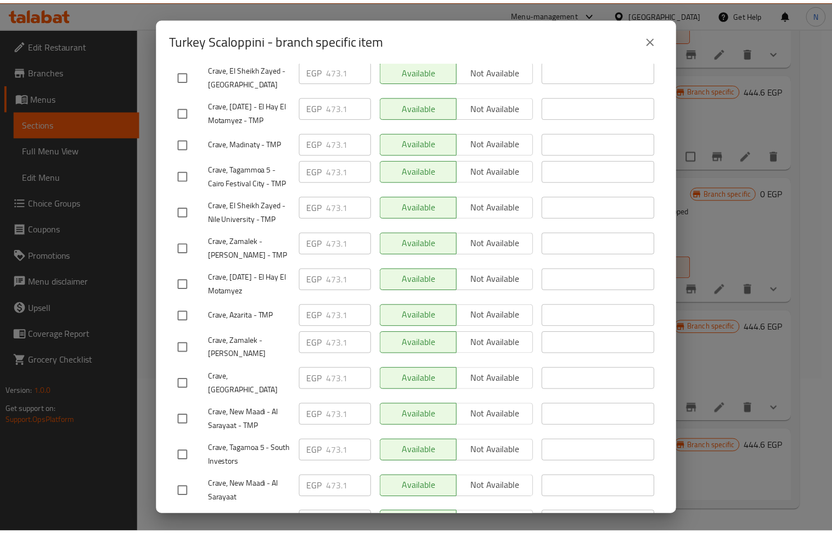
scroll to position [556, 0]
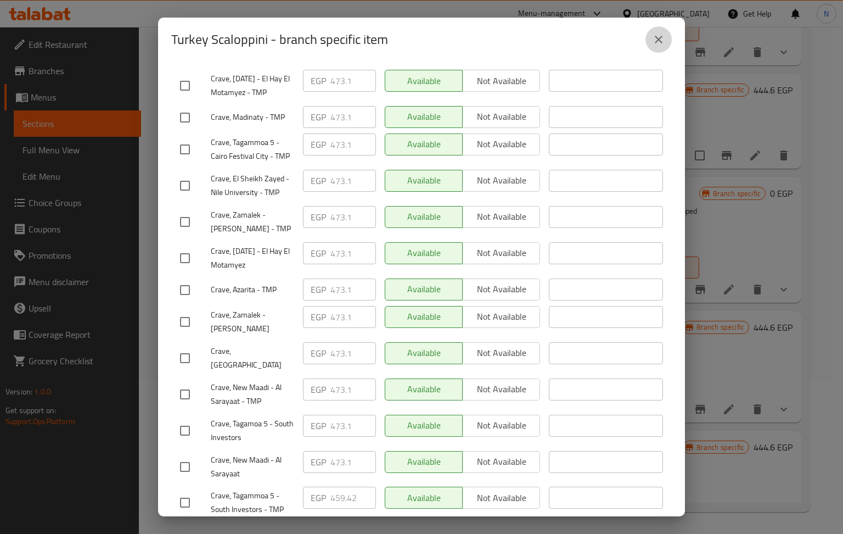
click at [652, 36] on button "close" at bounding box center [659, 39] width 26 height 26
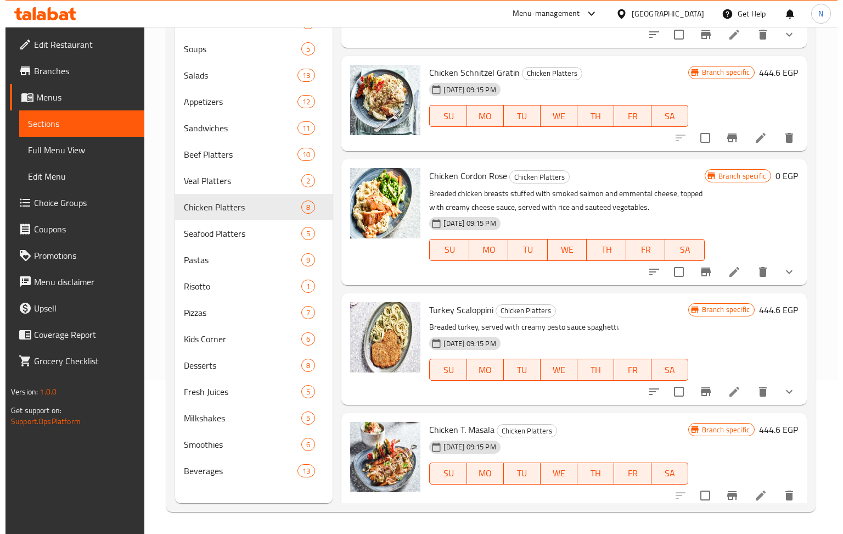
scroll to position [503, 0]
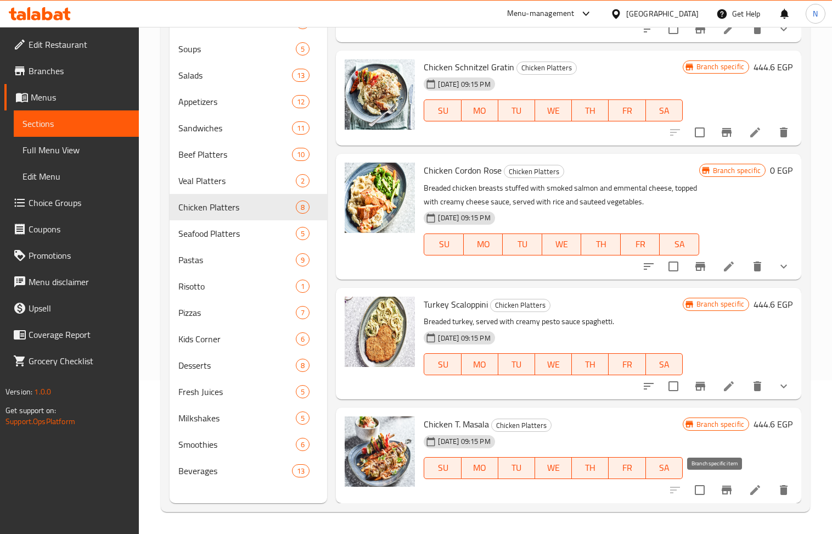
click at [722, 485] on icon "Branch-specific-item" at bounding box center [727, 489] width 10 height 9
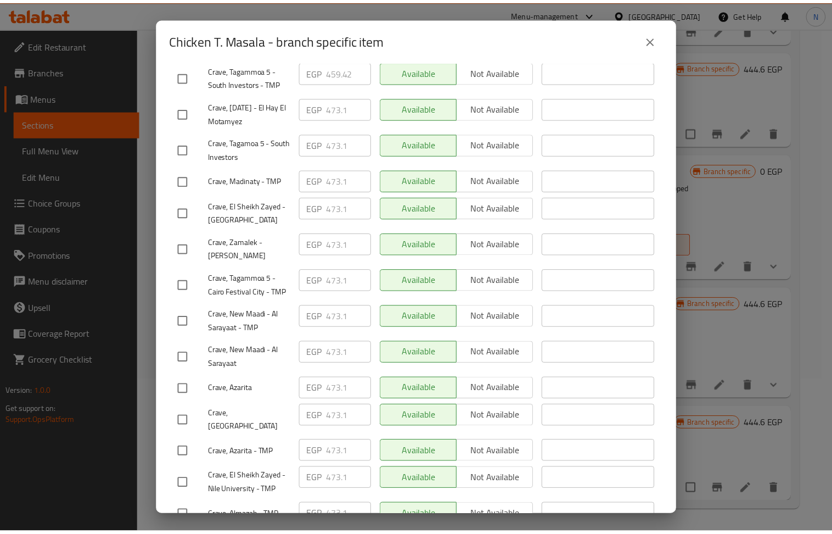
scroll to position [556, 0]
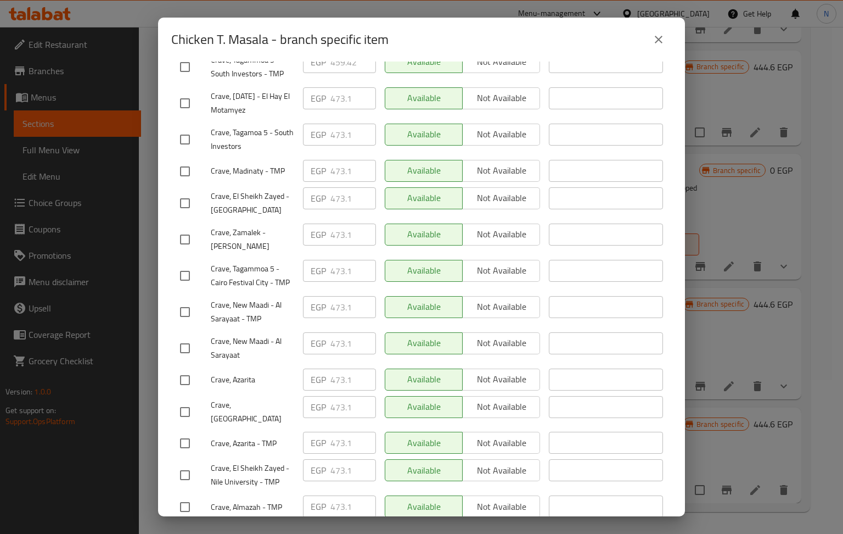
click at [653, 40] on icon "close" at bounding box center [658, 39] width 13 height 13
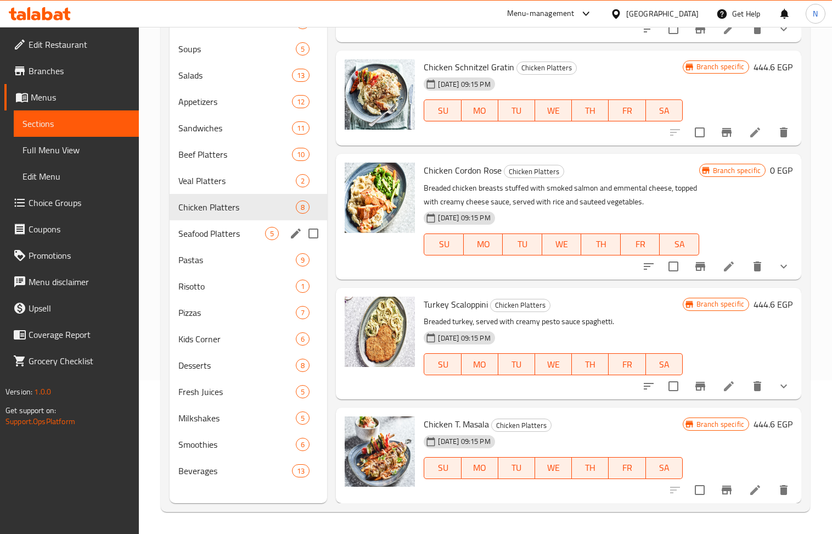
click at [210, 240] on div "Seafood Platters 5" at bounding box center [249, 233] width 158 height 26
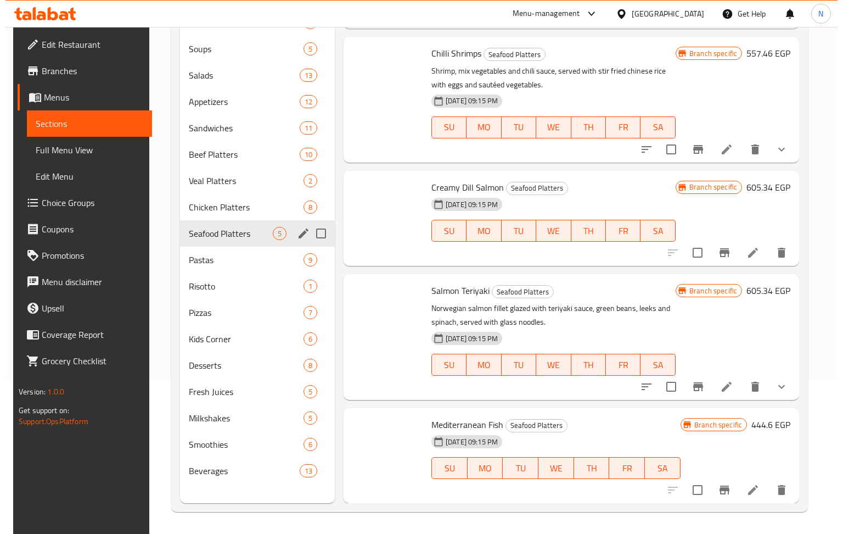
scroll to position [88, 0]
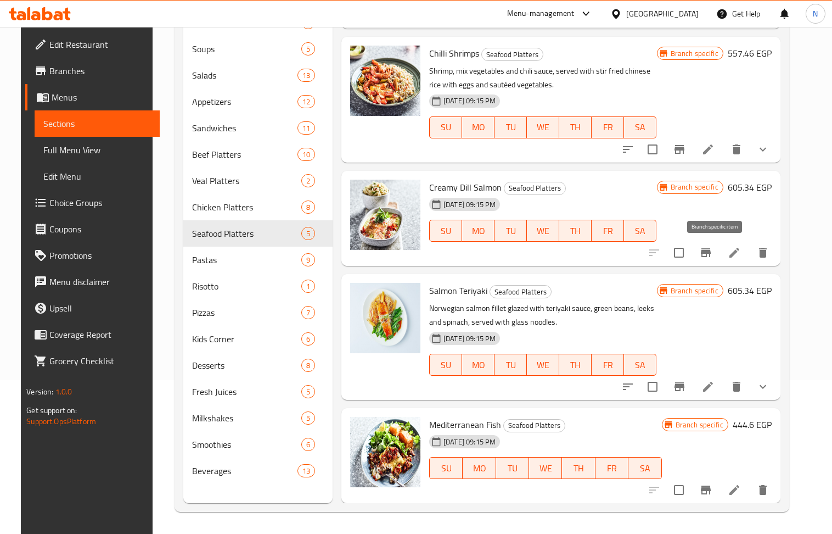
click at [711, 253] on icon "Branch-specific-item" at bounding box center [706, 252] width 10 height 9
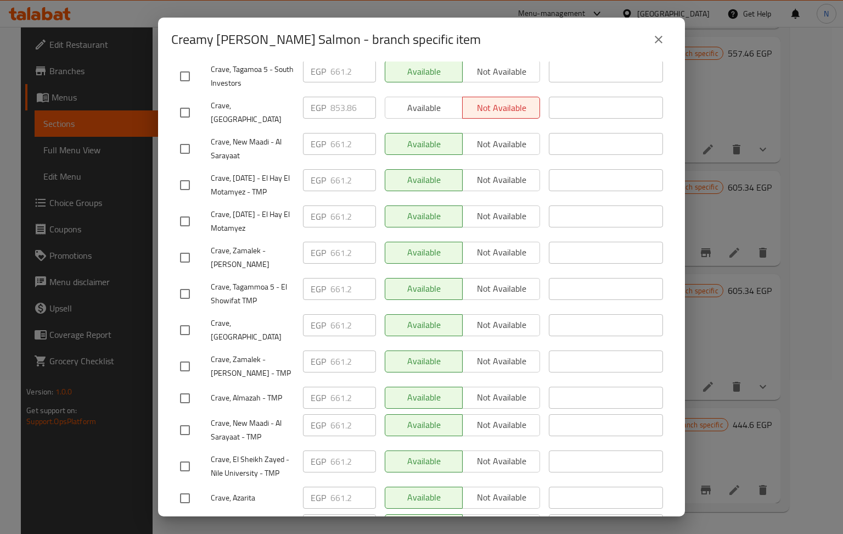
scroll to position [556, 0]
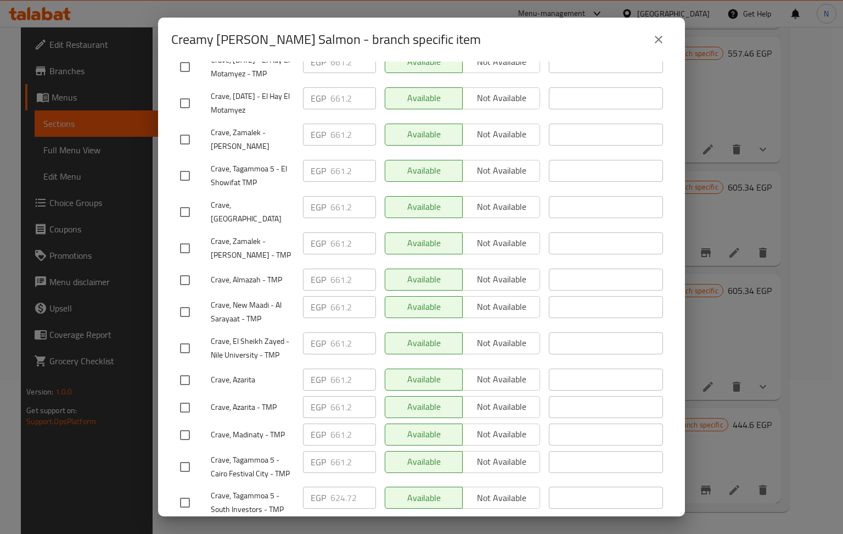
click at [657, 44] on icon "close" at bounding box center [658, 39] width 13 height 13
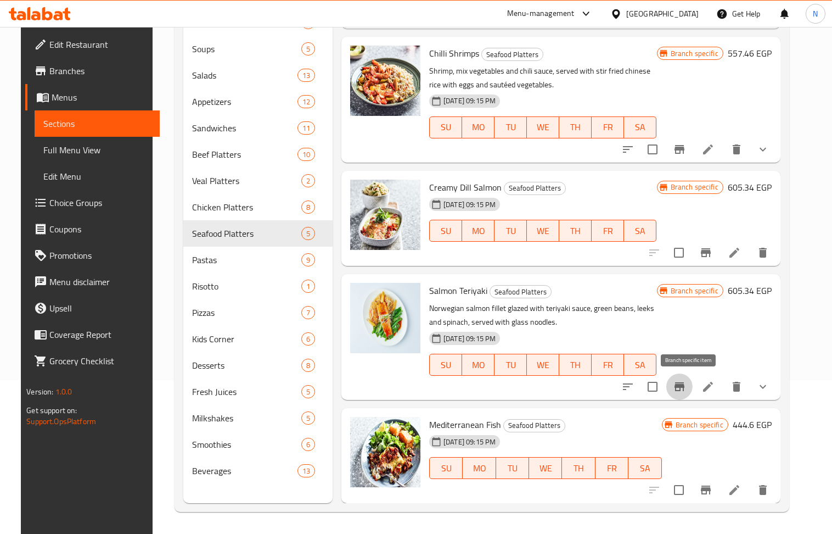
click at [686, 389] on icon "Branch-specific-item" at bounding box center [679, 386] width 13 height 13
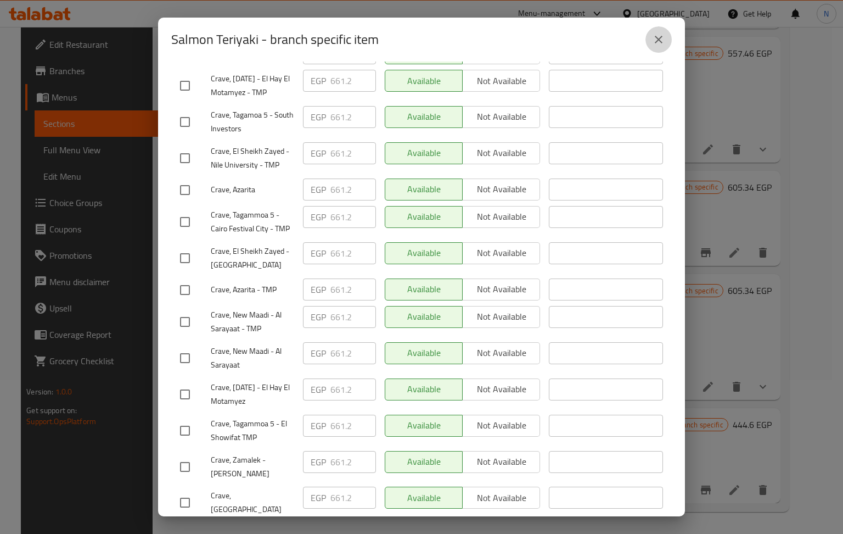
click at [658, 43] on icon "close" at bounding box center [658, 39] width 13 height 13
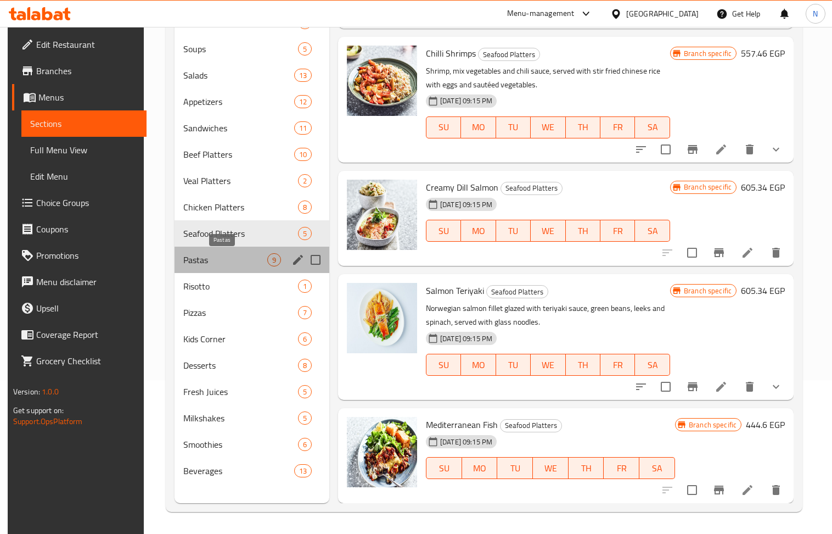
click at [203, 264] on span "Pastas" at bounding box center [225, 259] width 84 height 13
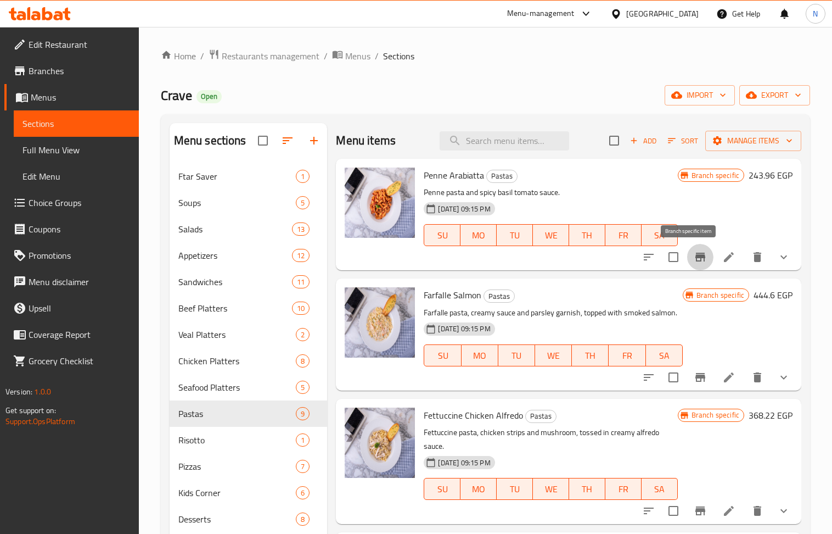
click at [694, 263] on icon "Branch-specific-item" at bounding box center [700, 256] width 13 height 13
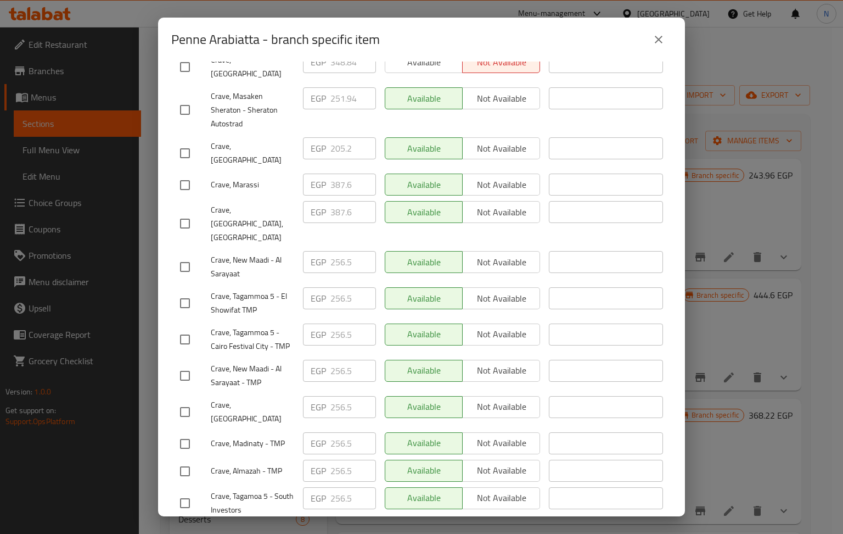
scroll to position [556, 0]
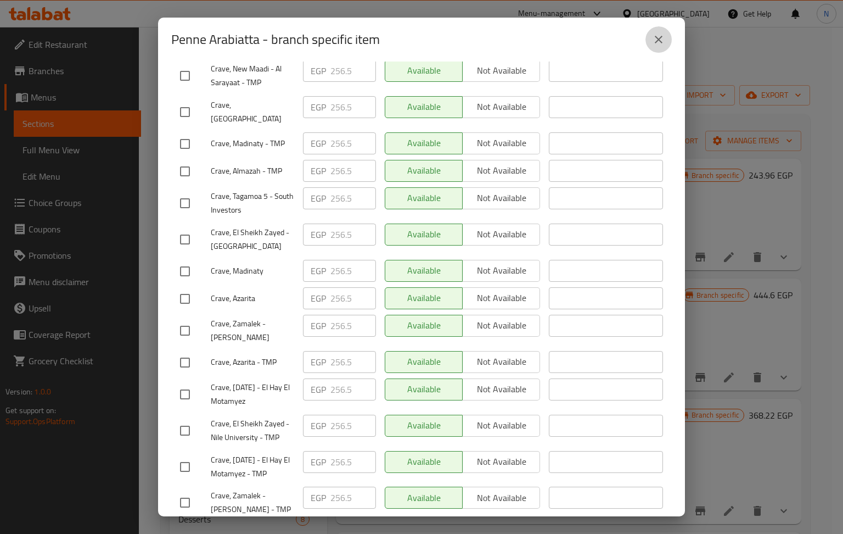
click at [651, 36] on button "close" at bounding box center [659, 39] width 26 height 26
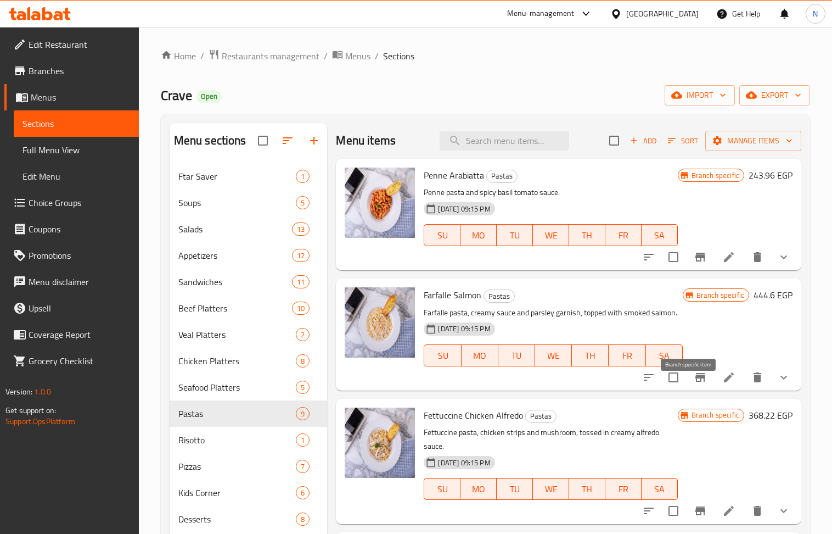
click at [696, 382] on icon "Branch-specific-item" at bounding box center [701, 377] width 10 height 9
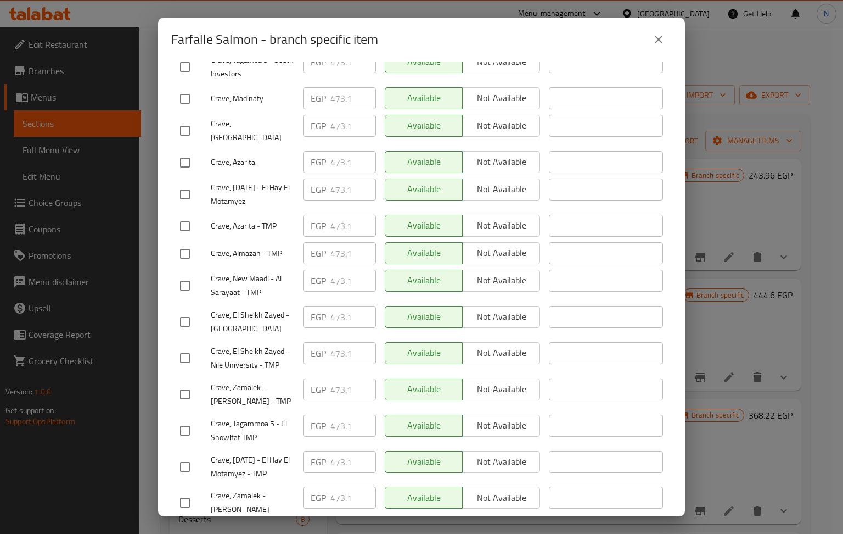
click at [646, 36] on button "close" at bounding box center [659, 39] width 26 height 26
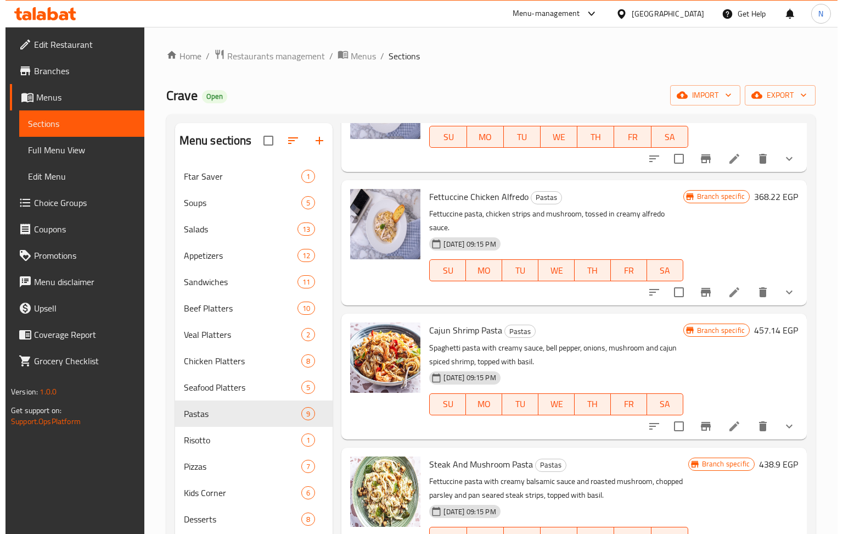
scroll to position [220, 0]
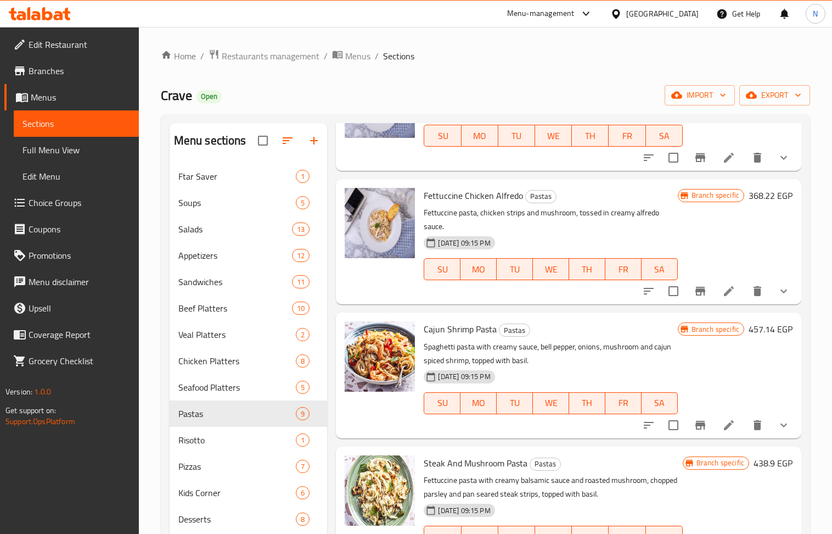
click at [696, 295] on icon "Branch-specific-item" at bounding box center [701, 291] width 10 height 9
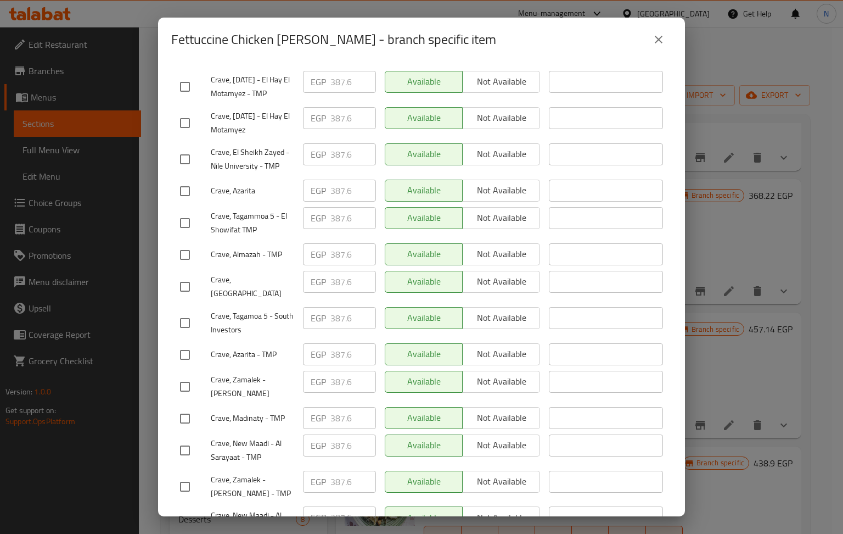
scroll to position [556, 0]
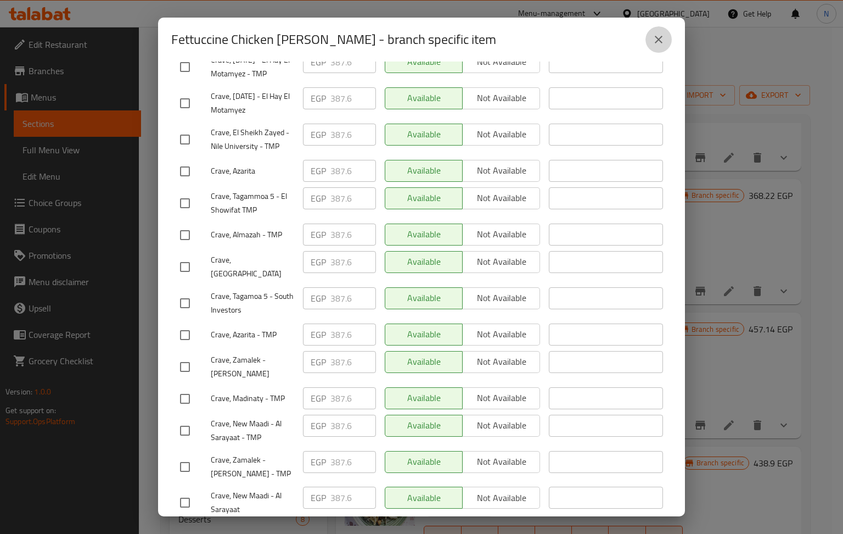
click at [659, 42] on icon "close" at bounding box center [658, 39] width 13 height 13
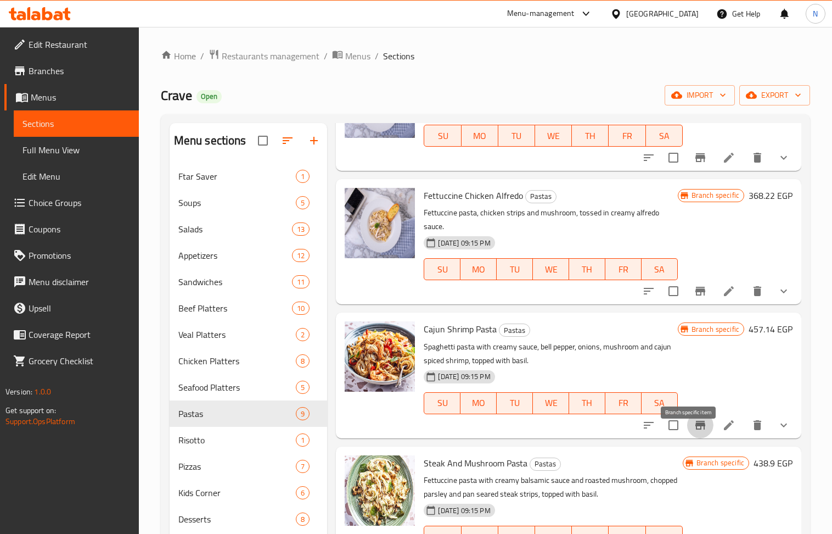
click at [696, 429] on icon "Branch-specific-item" at bounding box center [701, 424] width 10 height 9
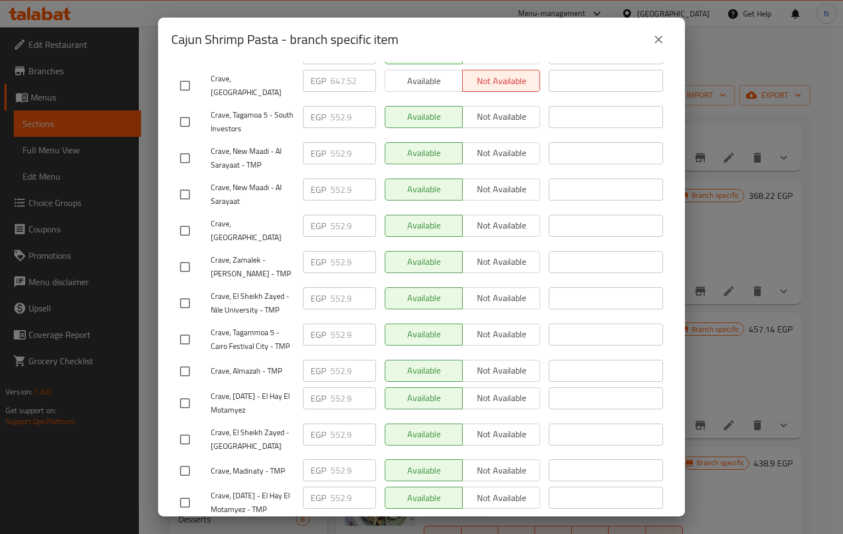
click at [657, 36] on icon "close" at bounding box center [658, 39] width 13 height 13
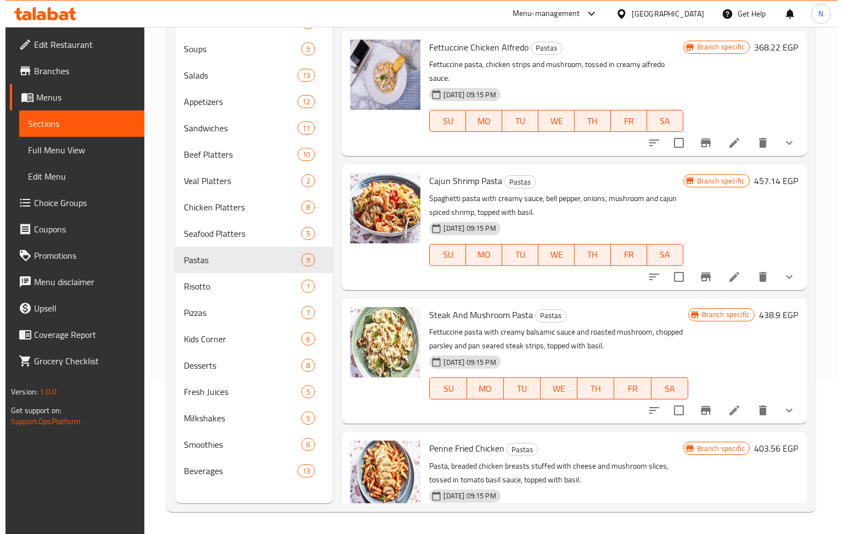
scroll to position [293, 0]
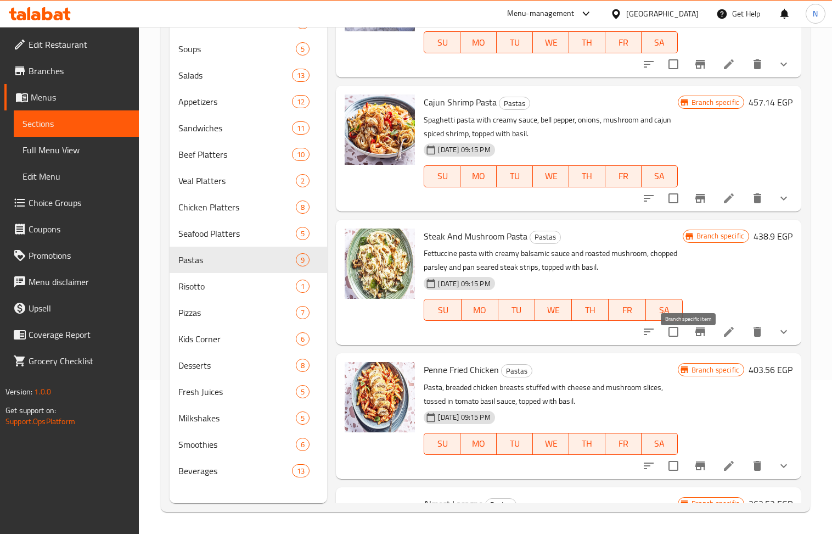
click at [696, 336] on icon "Branch-specific-item" at bounding box center [701, 331] width 10 height 9
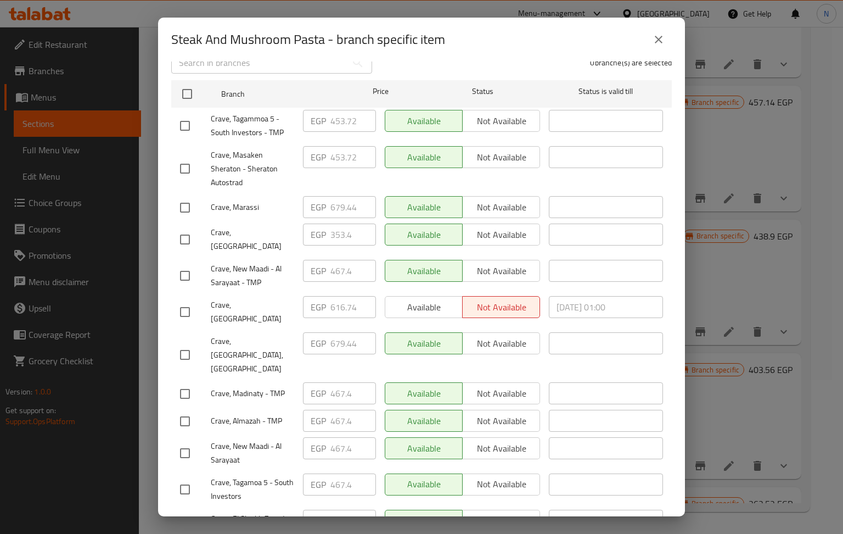
scroll to position [556, 0]
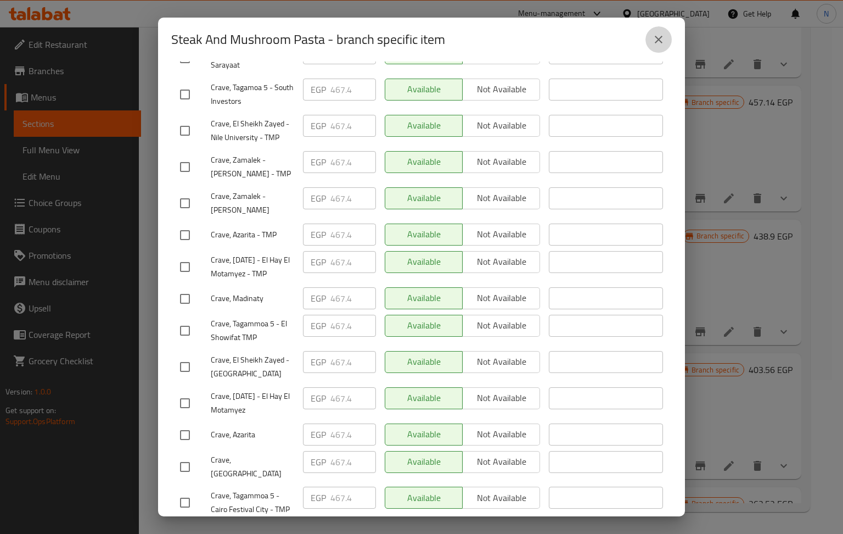
click at [654, 40] on icon "close" at bounding box center [658, 39] width 13 height 13
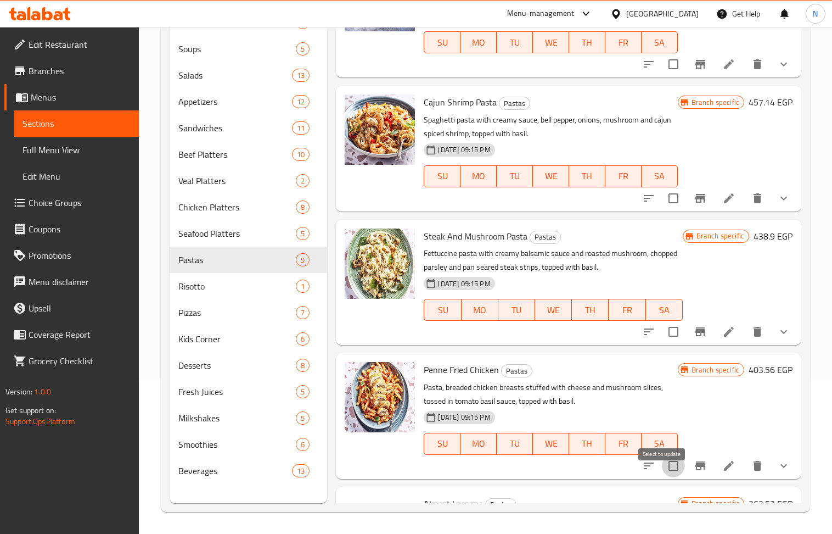
click at [673, 470] on input "checkbox" at bounding box center [673, 465] width 23 height 23
click at [687, 471] on button "Branch-specific-item" at bounding box center [700, 465] width 26 height 26
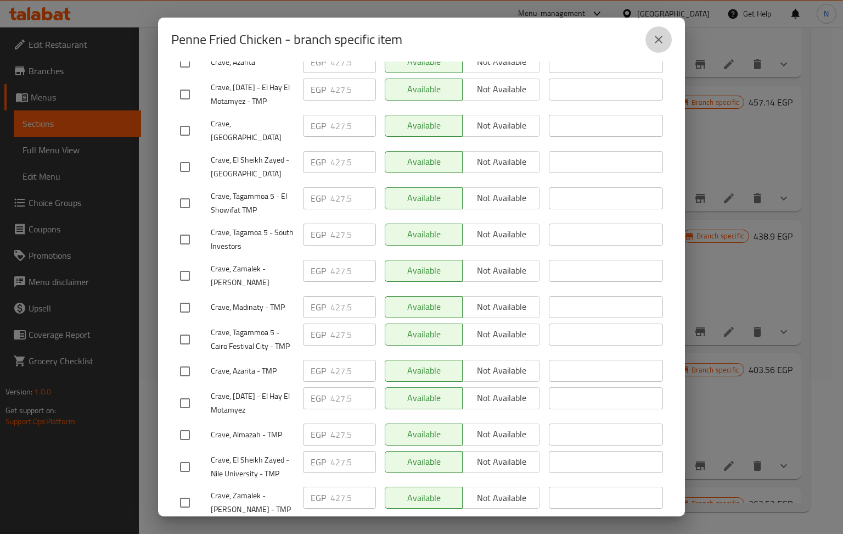
drag, startPoint x: 665, startPoint y: 43, endPoint x: 653, endPoint y: 49, distance: 13.5
click at [665, 44] on button "close" at bounding box center [659, 39] width 26 height 26
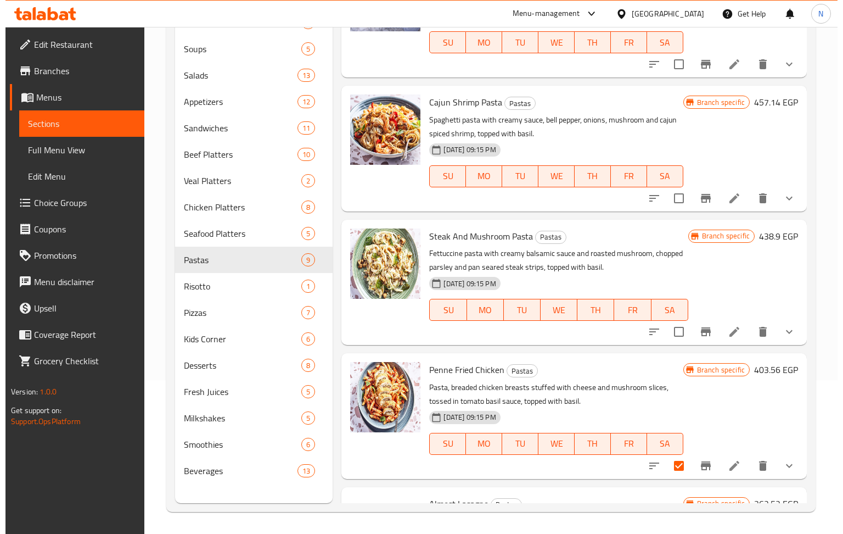
scroll to position [574, 0]
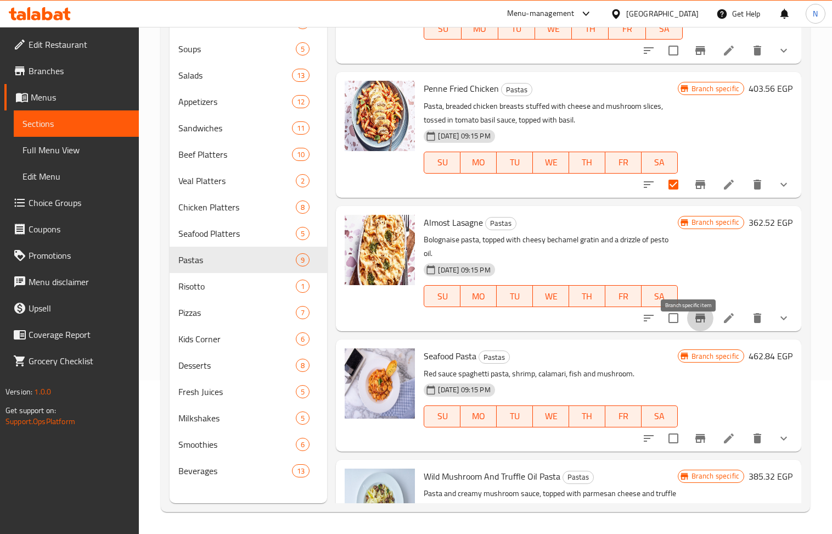
click at [687, 328] on button "Branch-specific-item" at bounding box center [700, 318] width 26 height 26
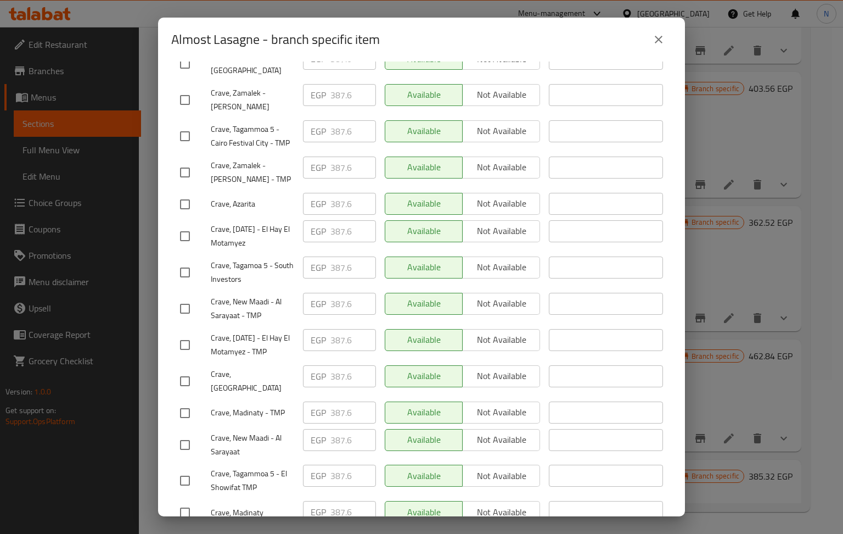
scroll to position [556, 0]
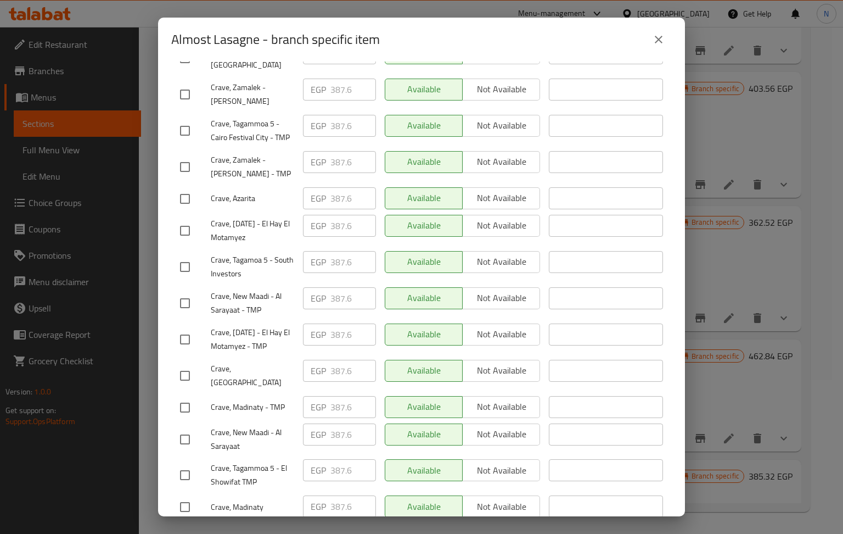
click at [658, 42] on icon "close" at bounding box center [658, 39] width 13 height 13
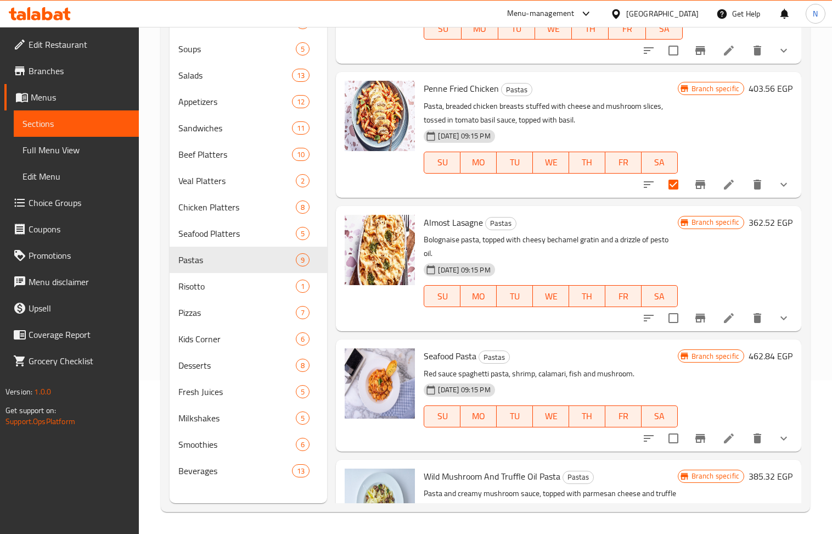
click at [694, 445] on icon "Branch-specific-item" at bounding box center [700, 437] width 13 height 13
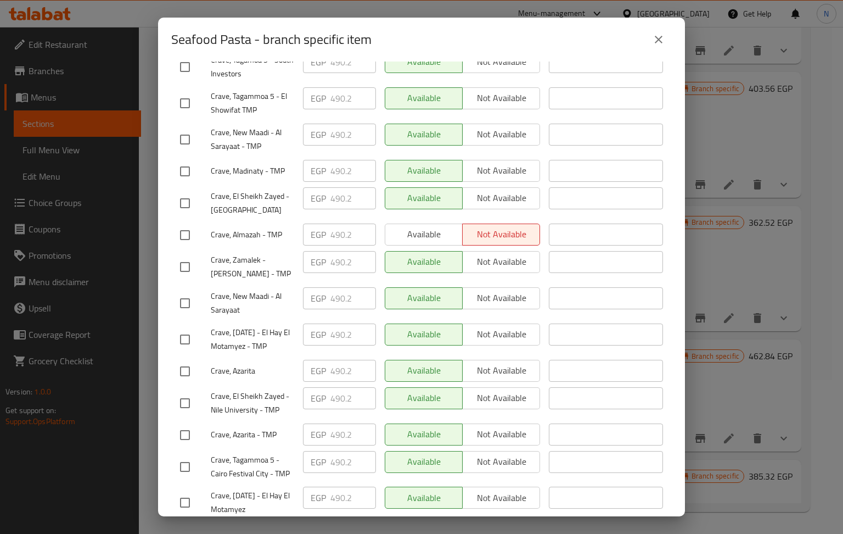
click at [654, 37] on icon "close" at bounding box center [658, 39] width 13 height 13
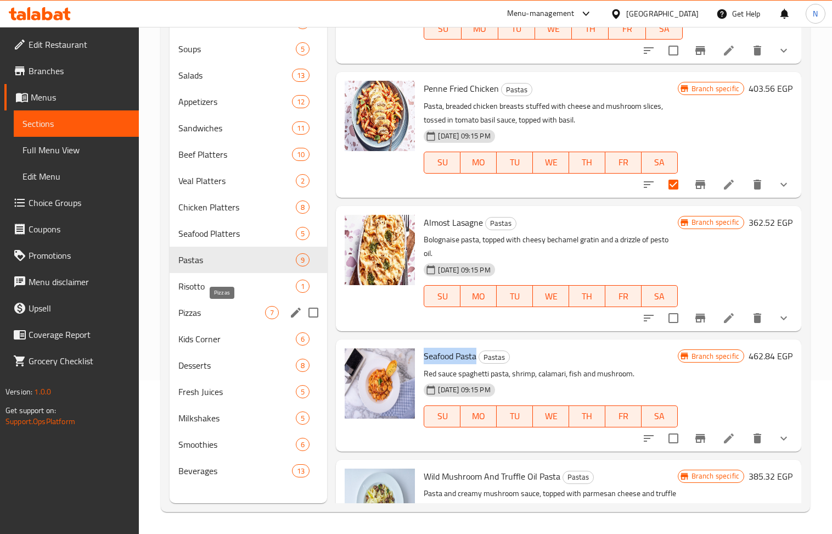
click at [222, 315] on span "Pizzas" at bounding box center [221, 312] width 87 height 13
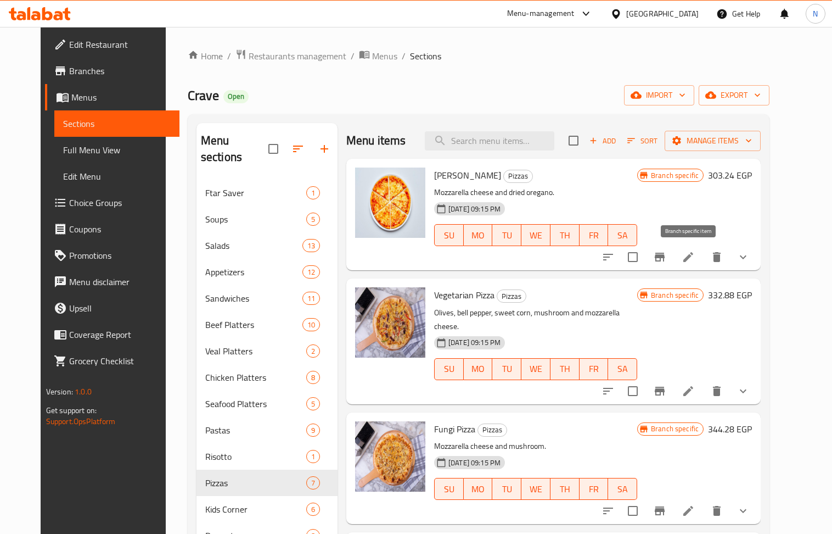
click at [666, 255] on icon "Branch-specific-item" at bounding box center [659, 256] width 13 height 13
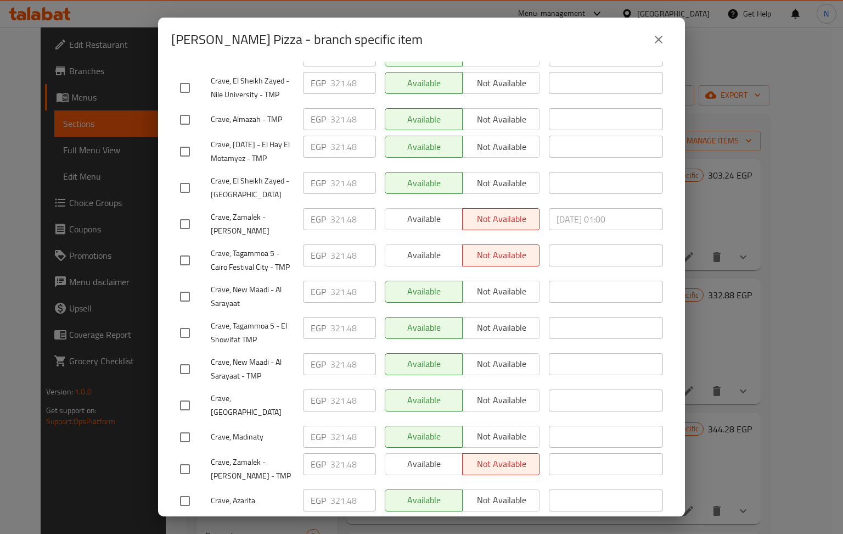
scroll to position [439, 0]
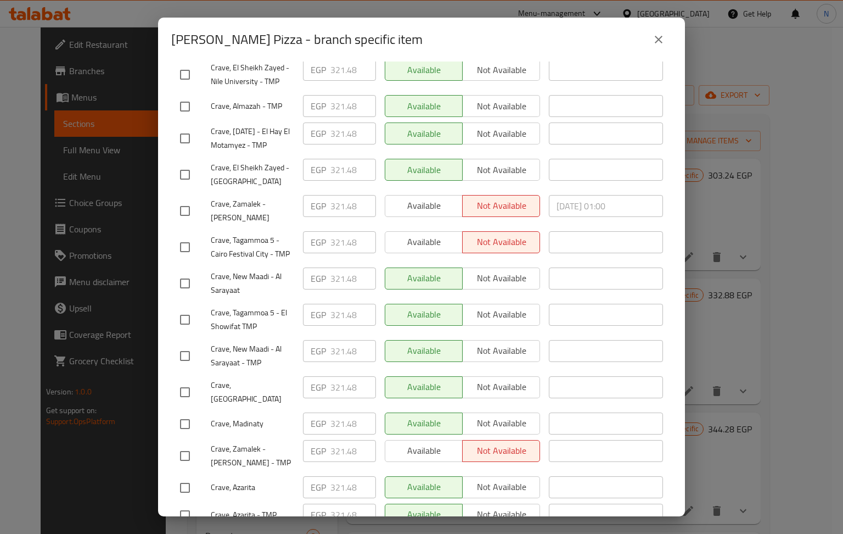
click at [657, 41] on icon "close" at bounding box center [659, 40] width 8 height 8
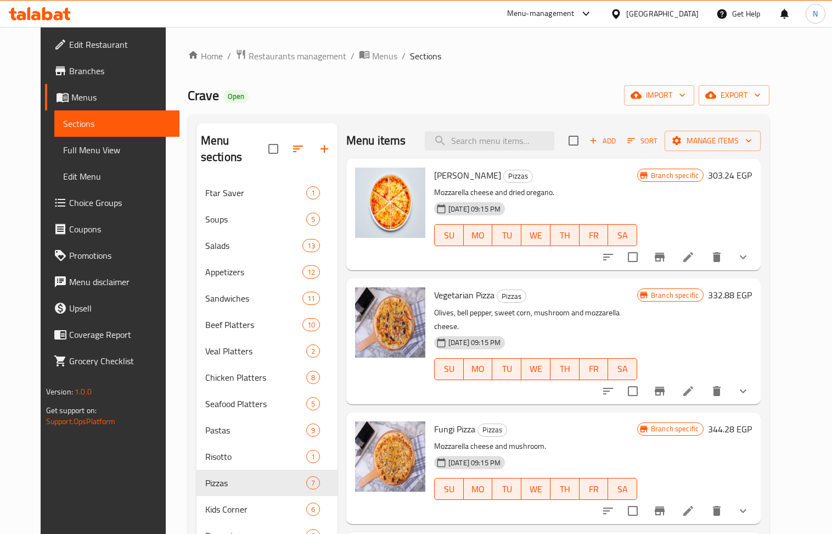
click at [665, 386] on icon "Branch-specific-item" at bounding box center [660, 390] width 10 height 9
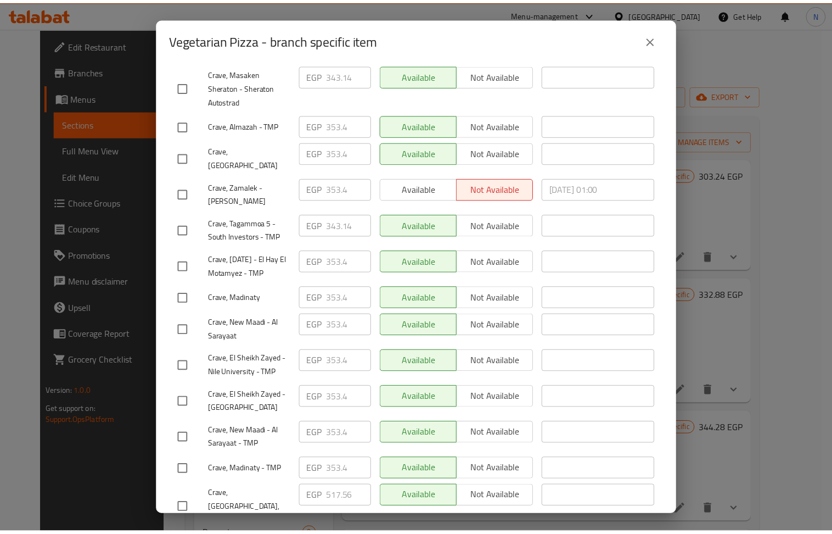
scroll to position [512, 0]
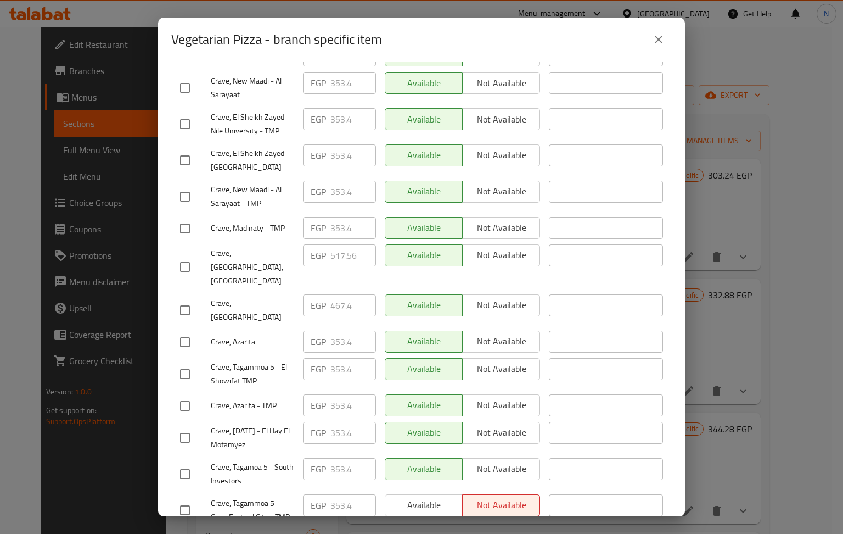
click at [668, 37] on button "close" at bounding box center [659, 39] width 26 height 26
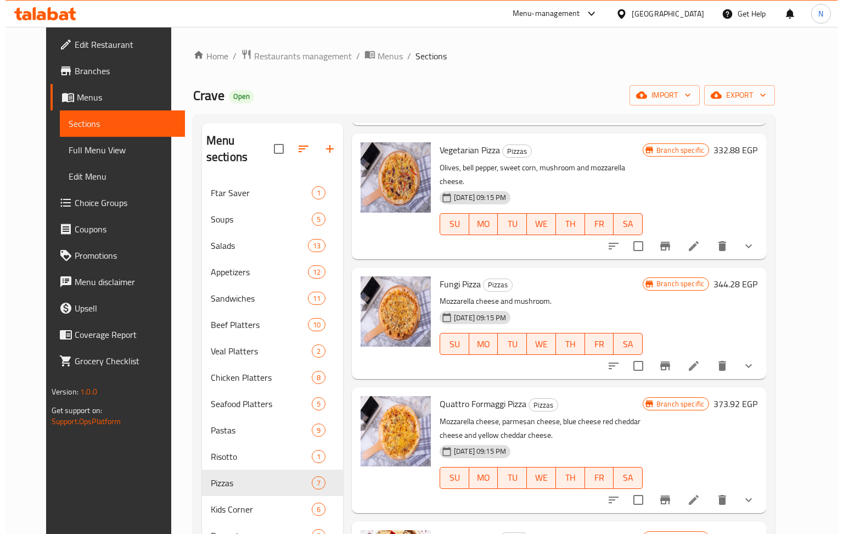
scroll to position [146, 0]
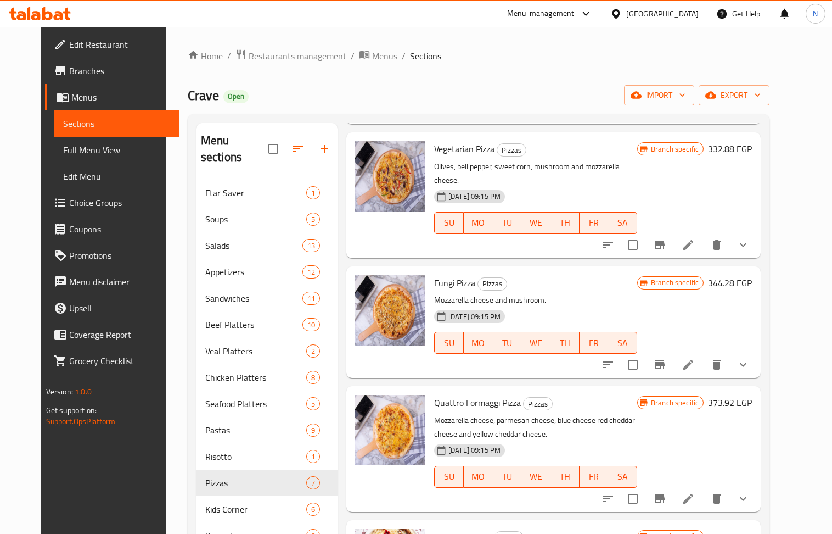
click at [665, 360] on icon "Branch-specific-item" at bounding box center [660, 364] width 10 height 9
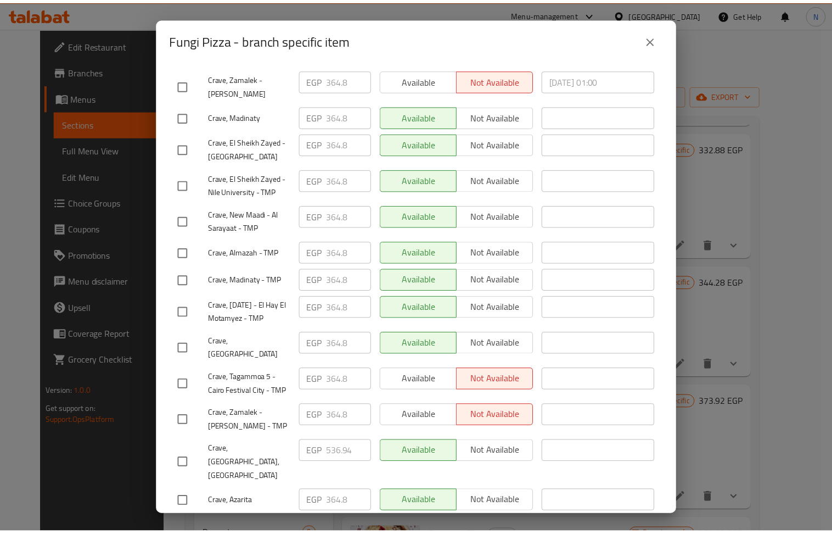
scroll to position [512, 0]
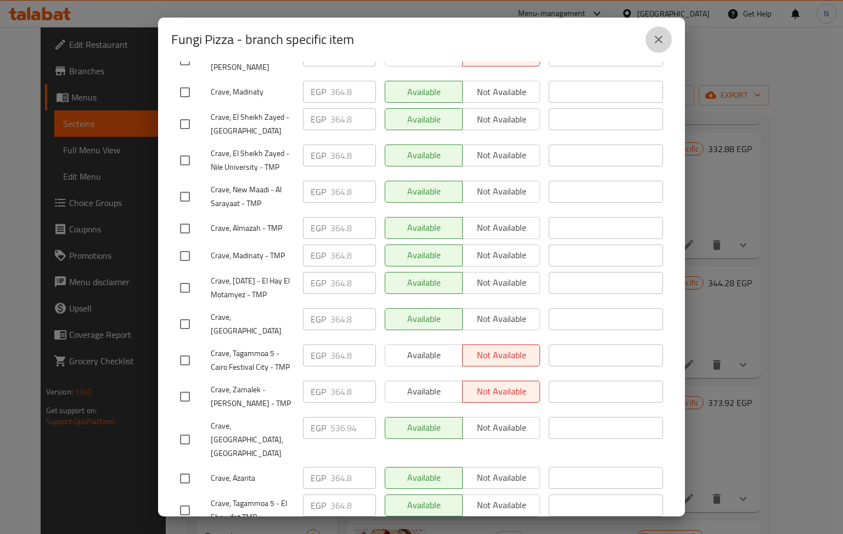
click at [653, 38] on icon "close" at bounding box center [658, 39] width 13 height 13
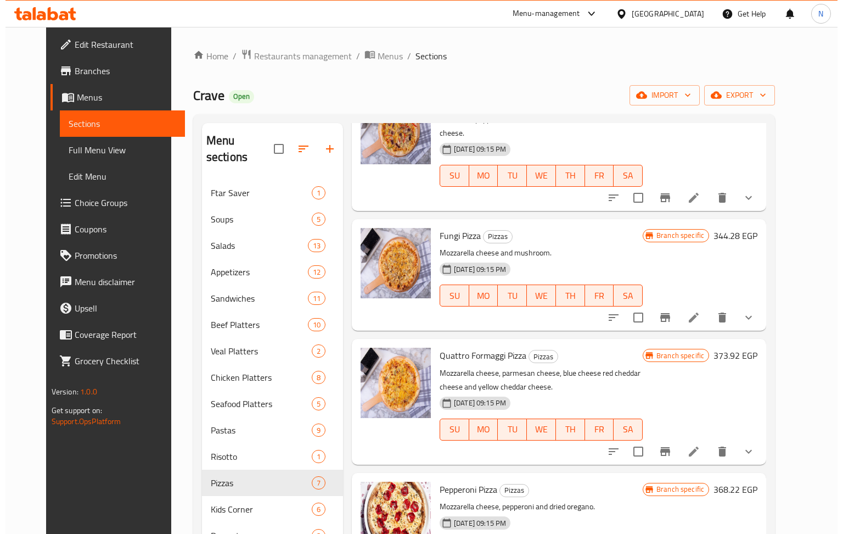
scroll to position [293, 0]
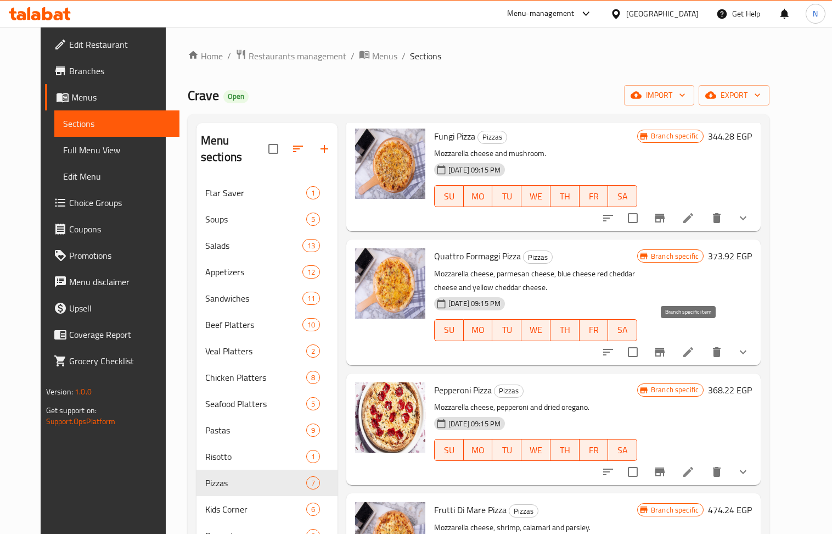
click at [666, 345] on icon "Branch-specific-item" at bounding box center [659, 351] width 13 height 13
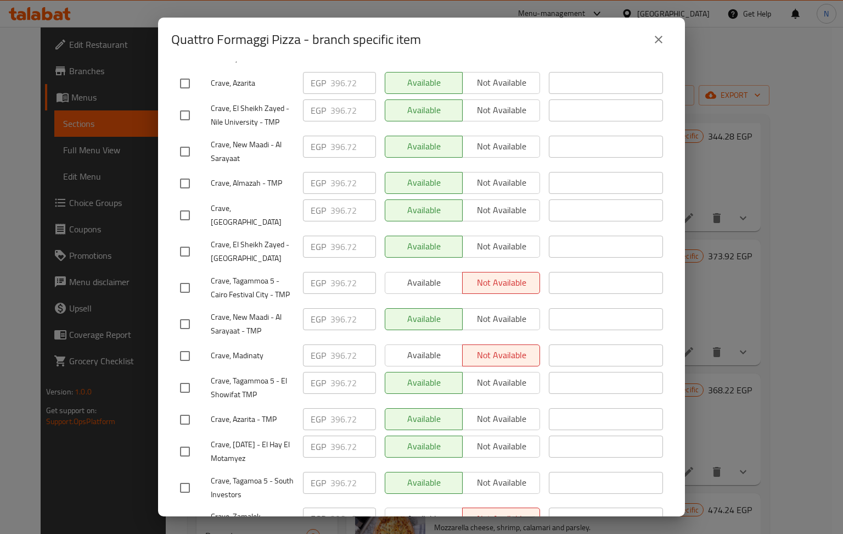
scroll to position [556, 0]
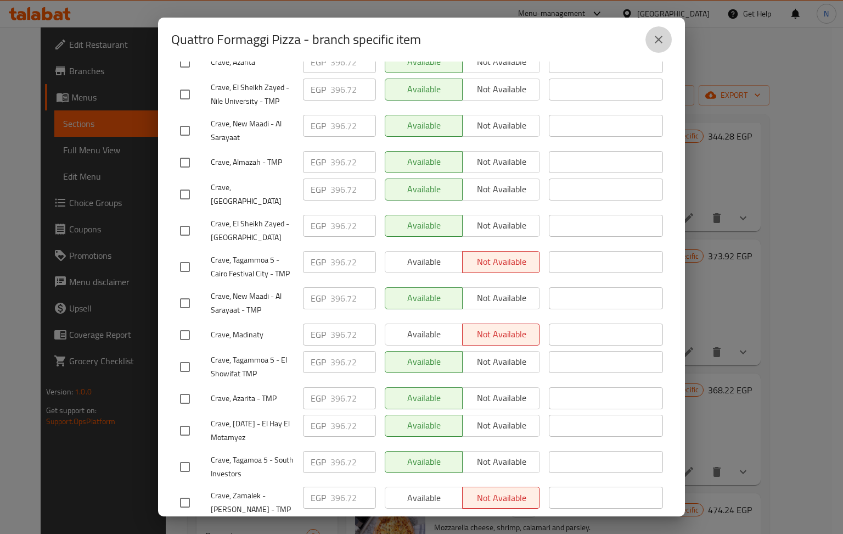
click at [657, 49] on button "close" at bounding box center [659, 39] width 26 height 26
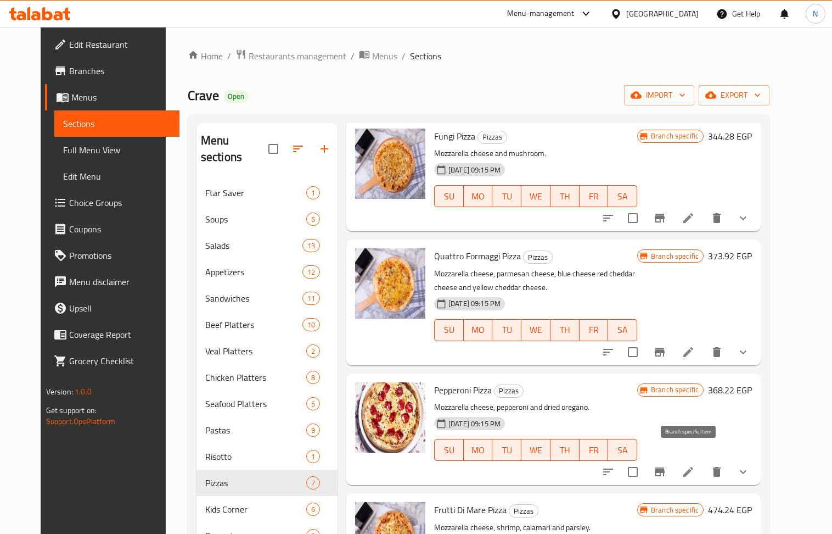
click at [666, 465] on icon "Branch-specific-item" at bounding box center [659, 471] width 13 height 13
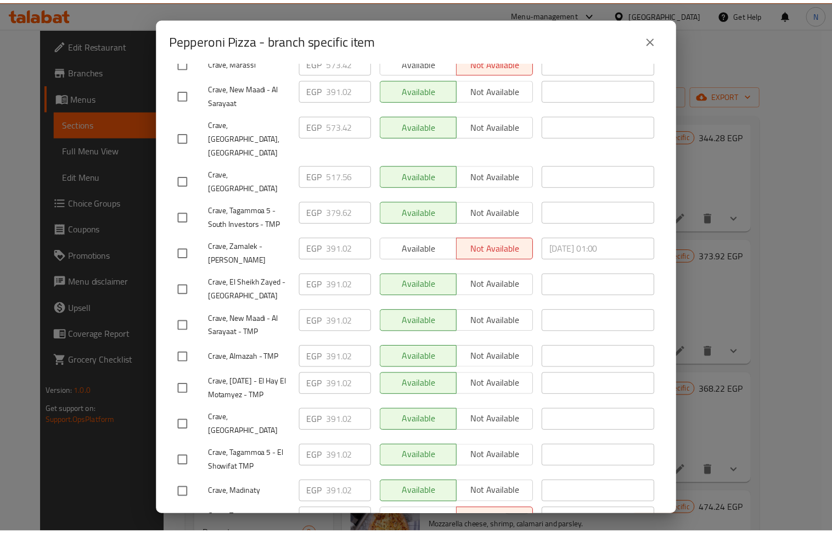
scroll to position [366, 0]
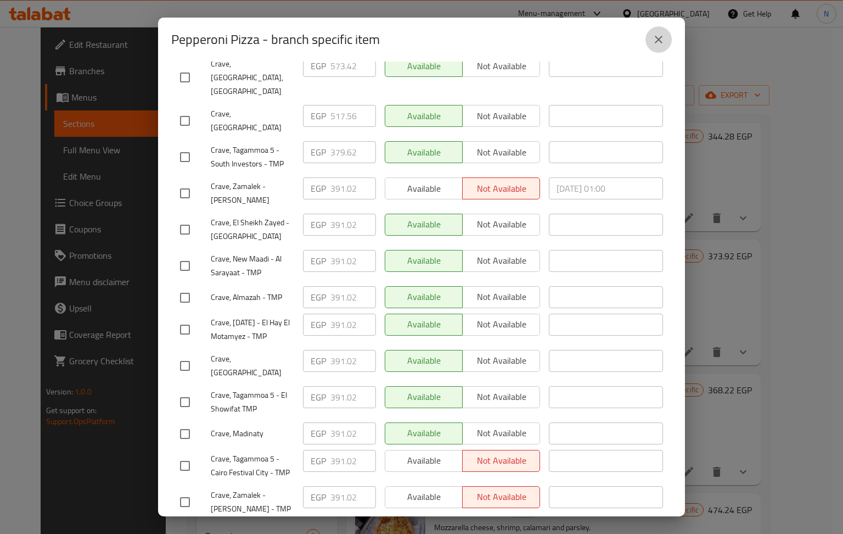
click at [661, 38] on icon "close" at bounding box center [658, 39] width 13 height 13
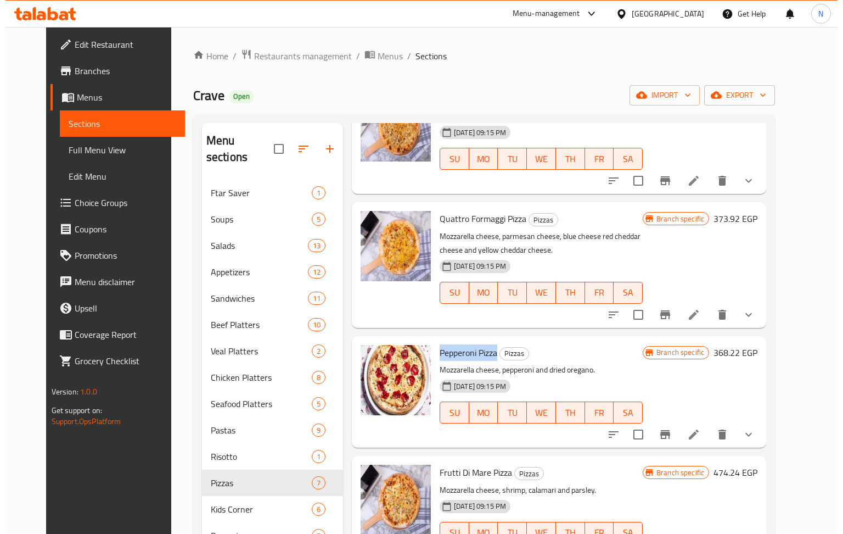
scroll to position [347, 0]
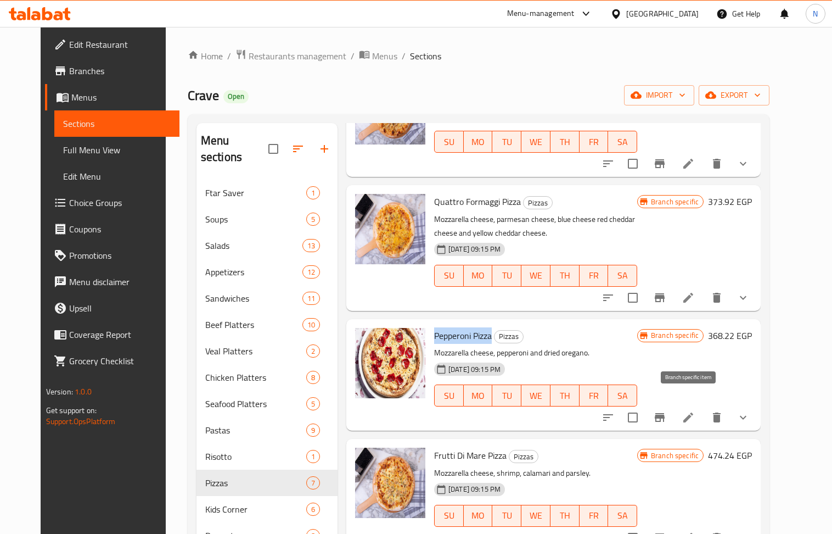
click at [665, 413] on icon "Branch-specific-item" at bounding box center [660, 417] width 10 height 9
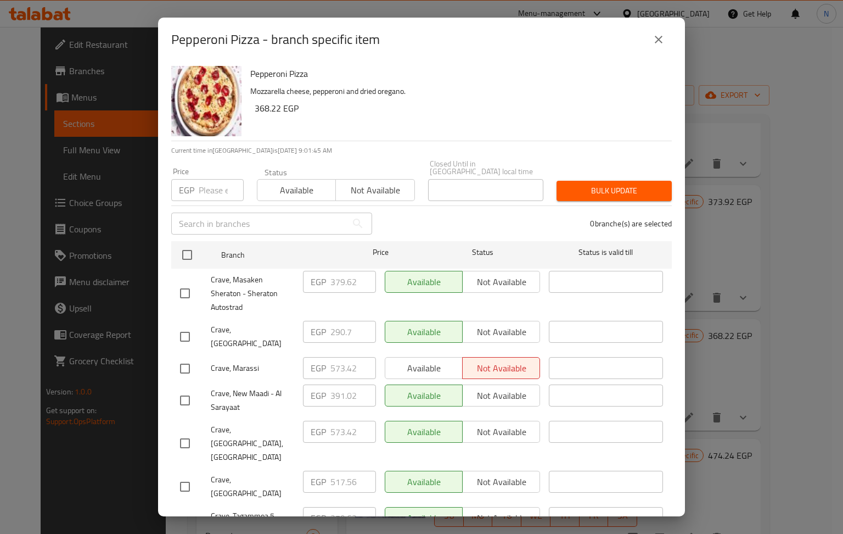
click at [657, 42] on icon "close" at bounding box center [658, 39] width 13 height 13
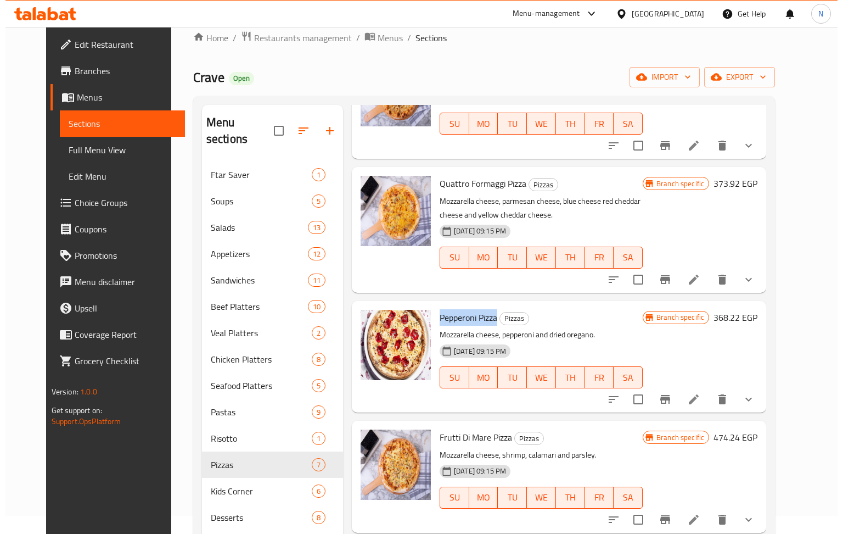
scroll to position [73, 0]
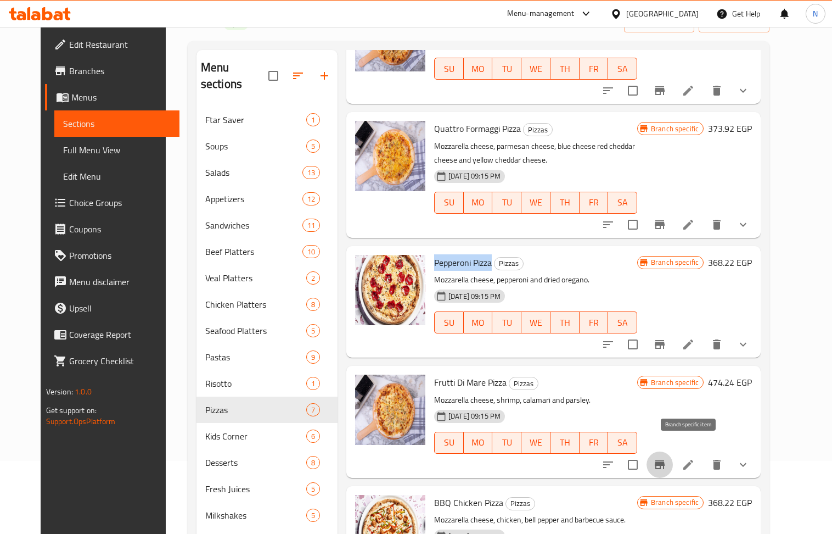
click at [666, 458] on icon "Branch-specific-item" at bounding box center [659, 464] width 13 height 13
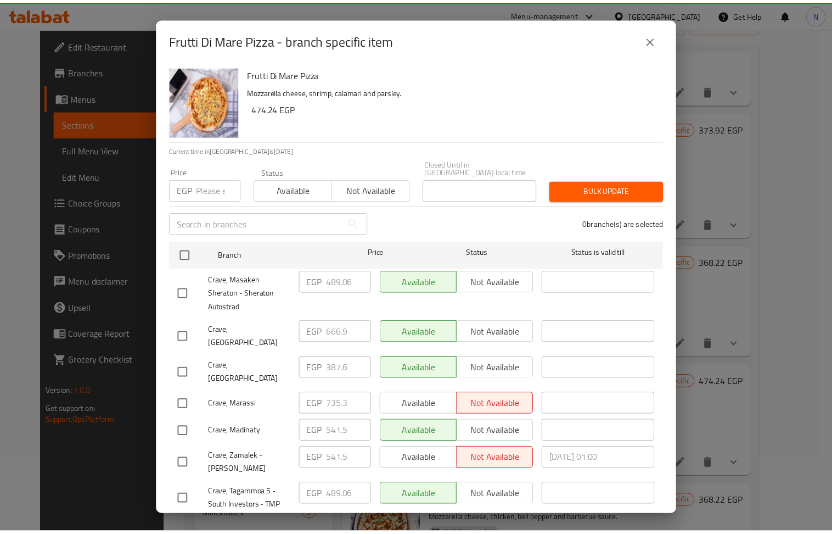
scroll to position [556, 0]
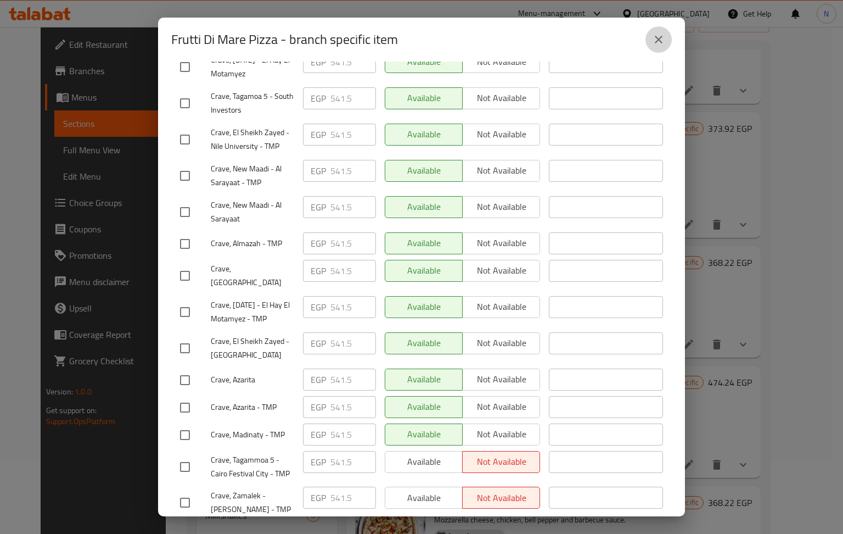
click at [663, 41] on icon "close" at bounding box center [658, 39] width 13 height 13
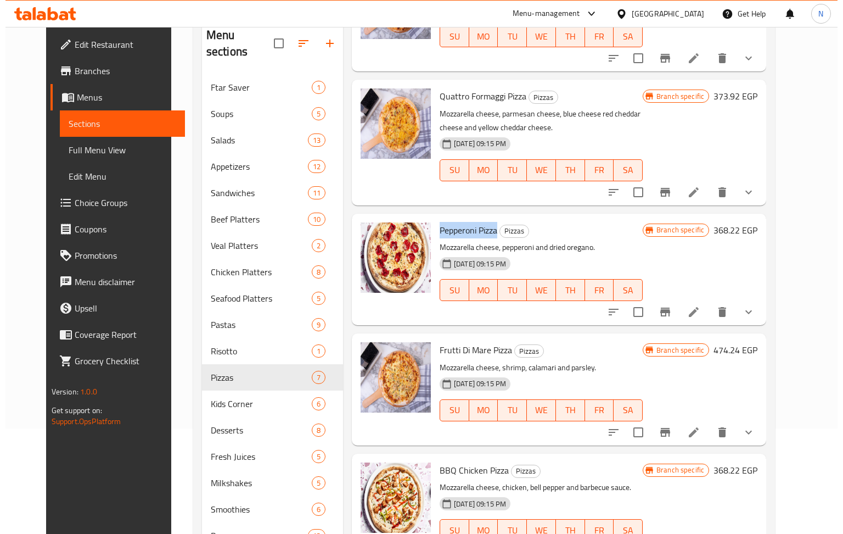
scroll to position [154, 0]
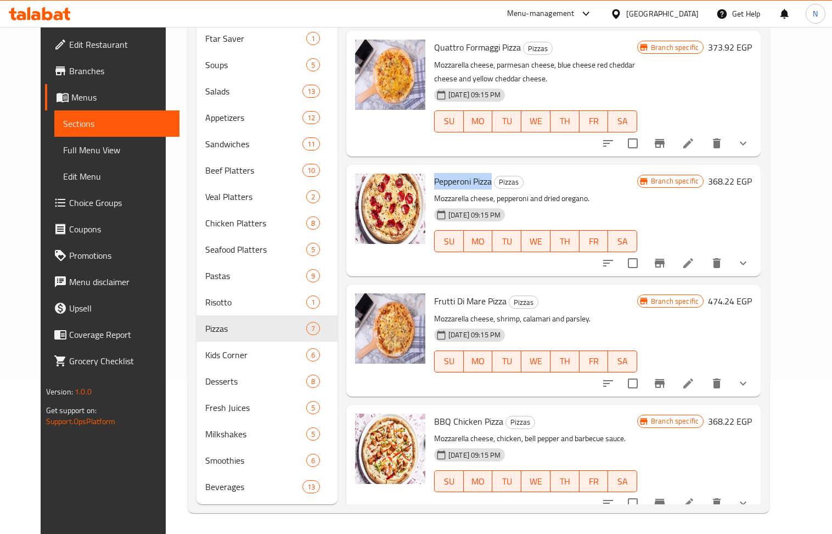
click at [665, 498] on icon "Branch-specific-item" at bounding box center [660, 502] width 10 height 9
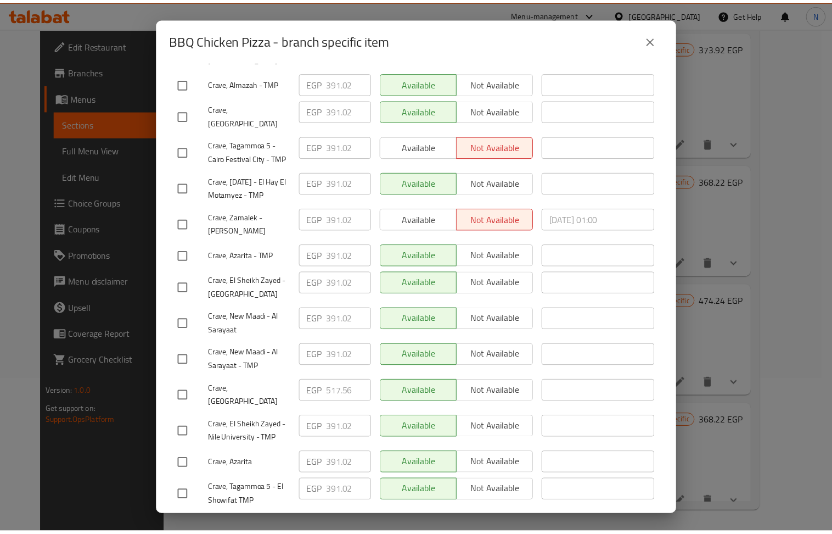
scroll to position [556, 0]
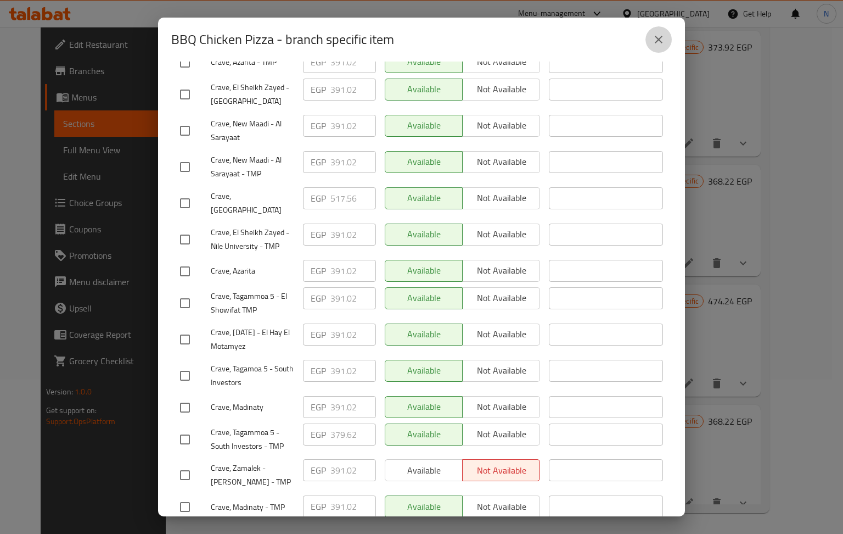
click at [659, 34] on icon "close" at bounding box center [658, 39] width 13 height 13
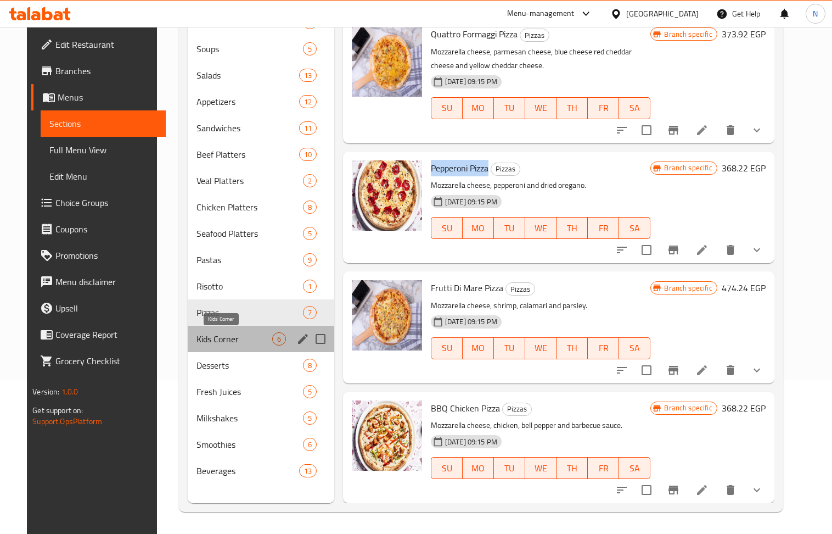
click at [205, 335] on span "Kids Corner" at bounding box center [235, 338] width 76 height 13
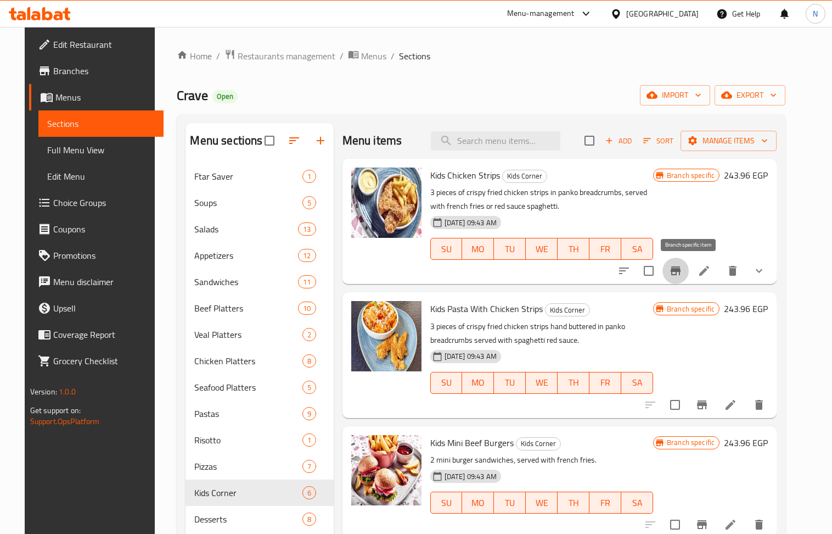
click at [689, 278] on button "Branch-specific-item" at bounding box center [676, 270] width 26 height 26
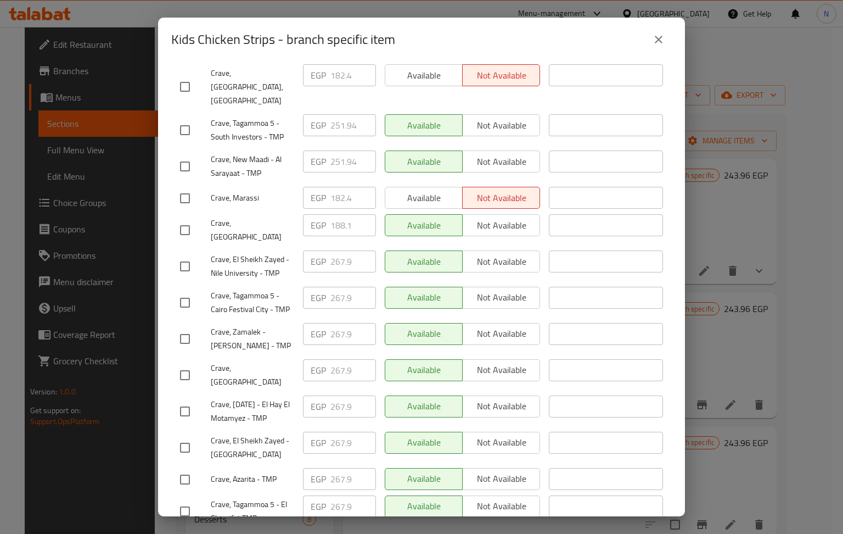
scroll to position [556, 0]
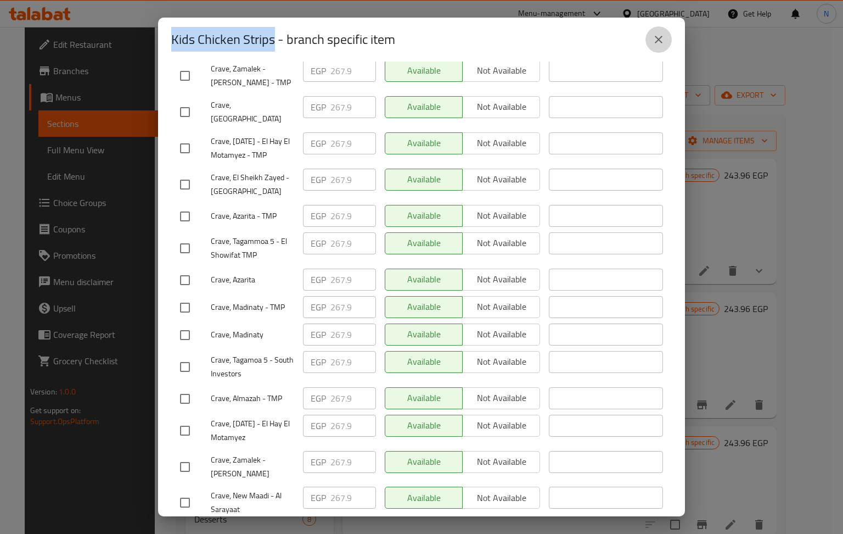
click at [651, 36] on button "close" at bounding box center [659, 39] width 26 height 26
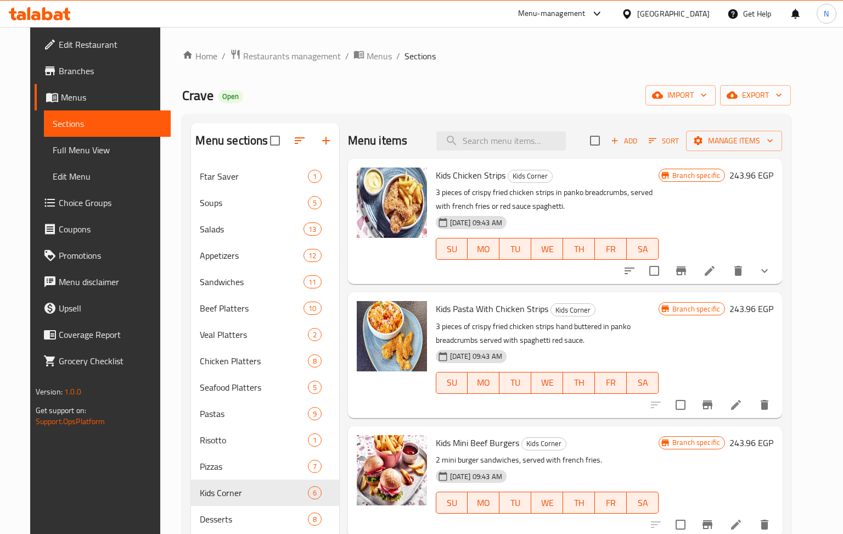
click at [654, 36] on div "Home / Restaurants management / Menus / Sections Crave Open import export Menu …" at bounding box center [486, 357] width 653 height 660
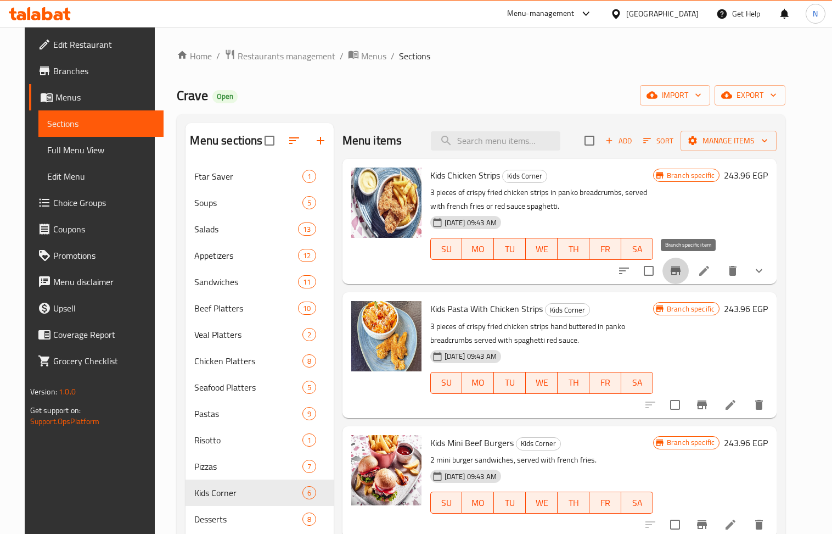
click at [681, 275] on icon "Branch-specific-item" at bounding box center [676, 270] width 10 height 9
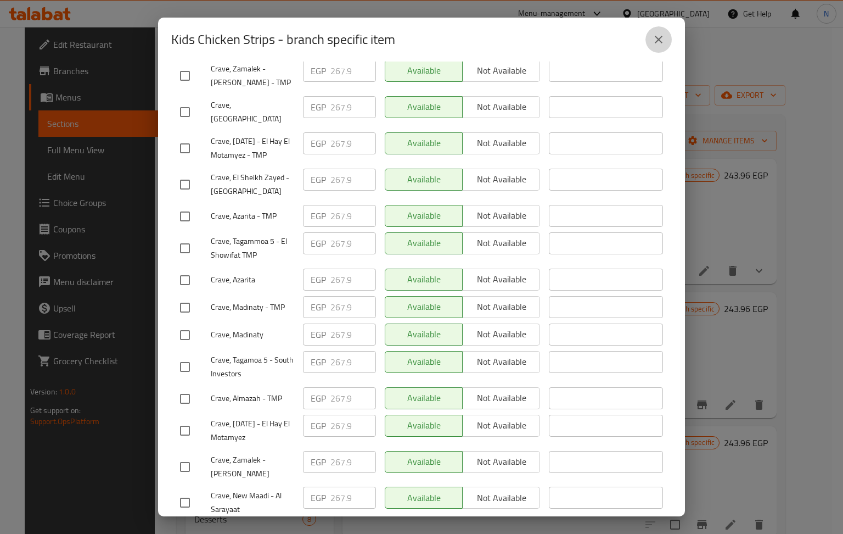
click at [660, 41] on icon "close" at bounding box center [659, 40] width 8 height 8
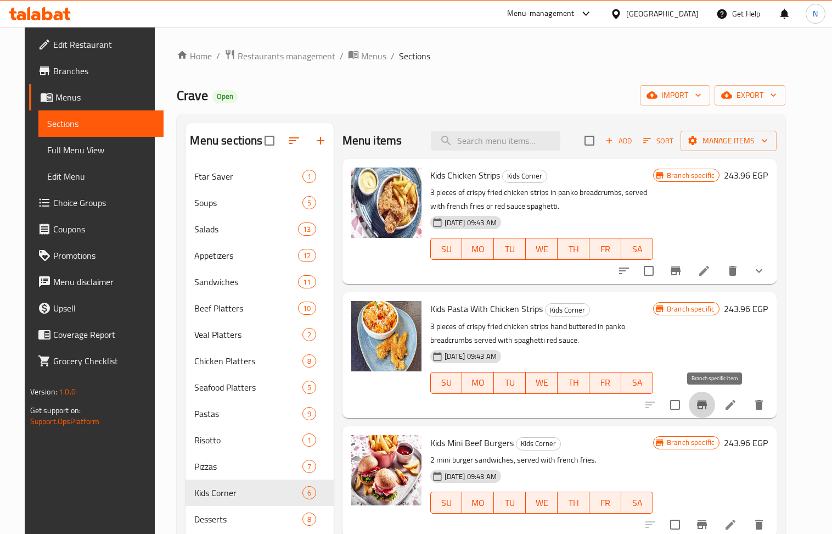
click at [707, 407] on icon "Branch-specific-item" at bounding box center [702, 404] width 10 height 9
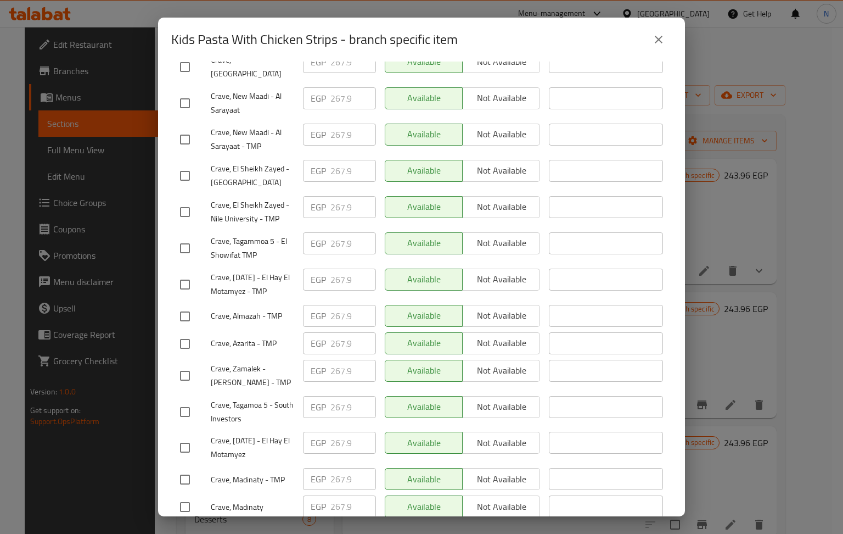
click at [657, 37] on icon "close" at bounding box center [659, 40] width 8 height 8
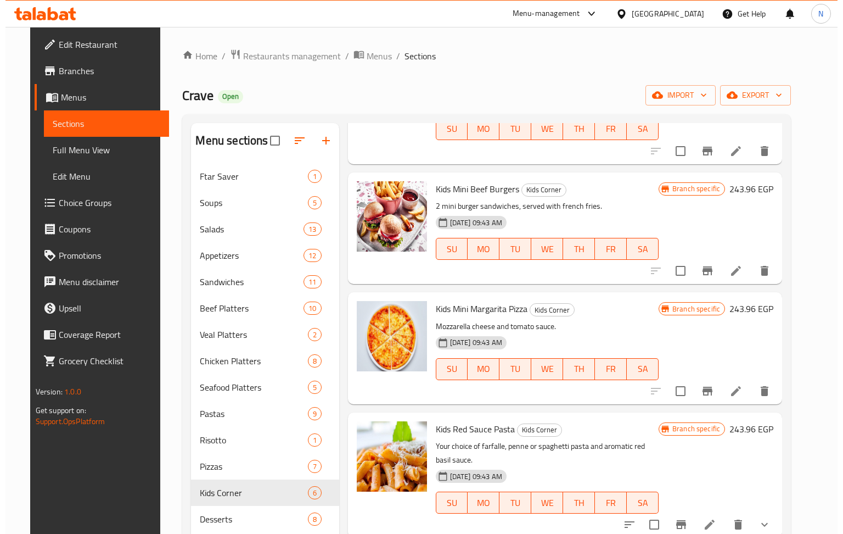
scroll to position [255, 0]
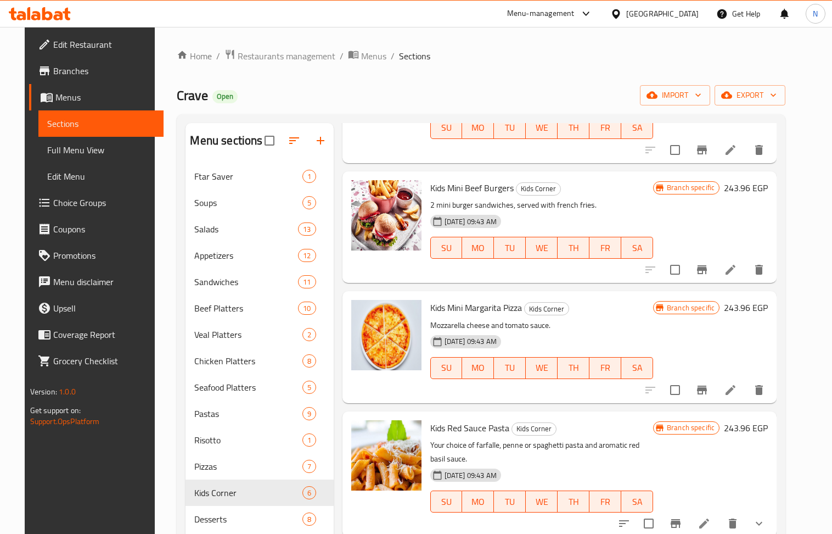
click at [707, 273] on icon "Branch-specific-item" at bounding box center [702, 269] width 10 height 9
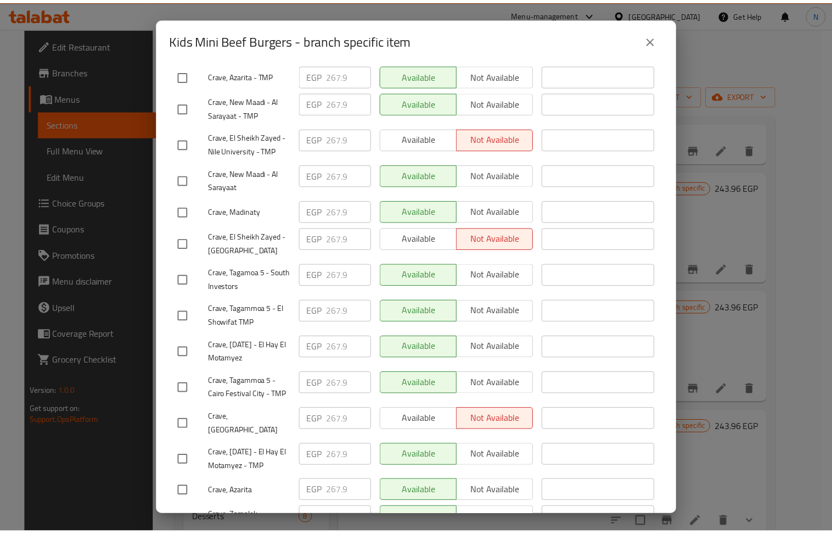
scroll to position [556, 0]
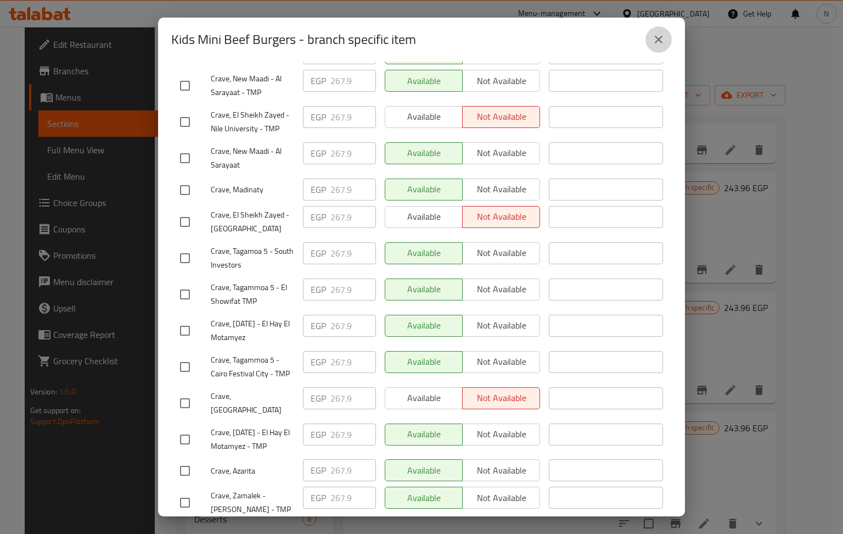
click at [666, 42] on button "close" at bounding box center [659, 39] width 26 height 26
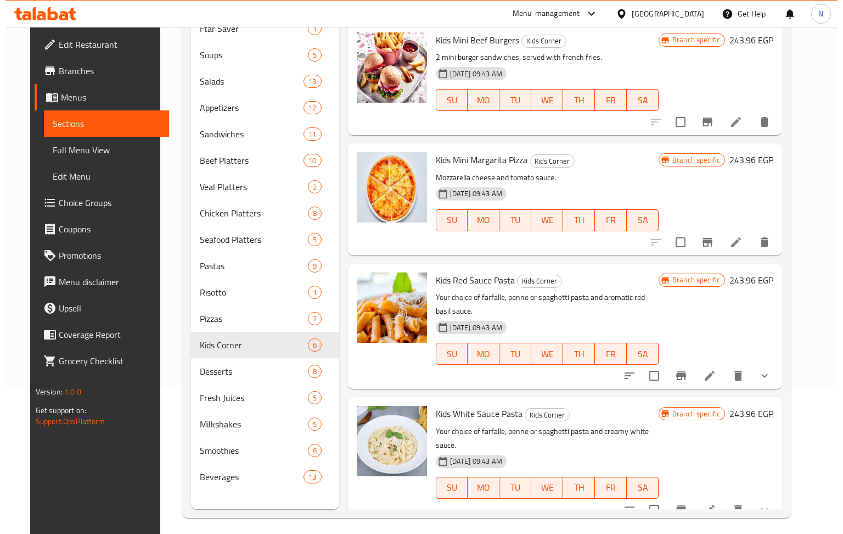
scroll to position [154, 0]
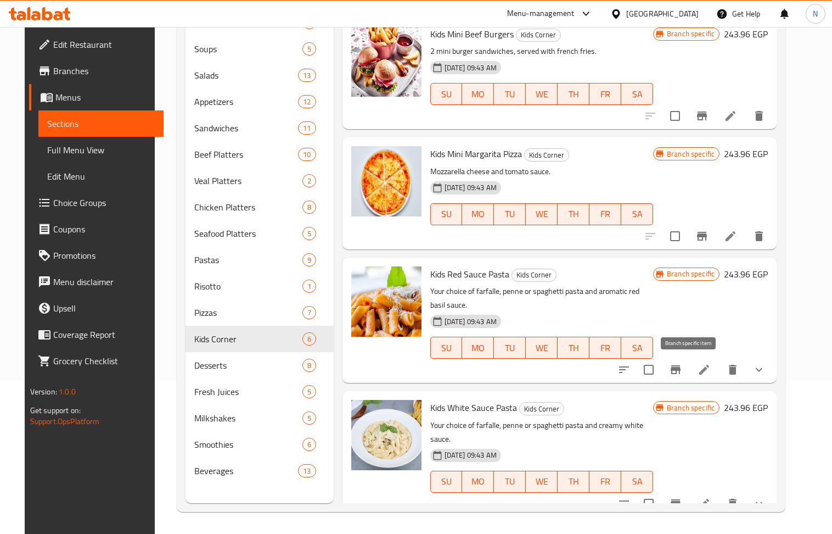
click at [681, 366] on icon "Branch-specific-item" at bounding box center [676, 369] width 10 height 9
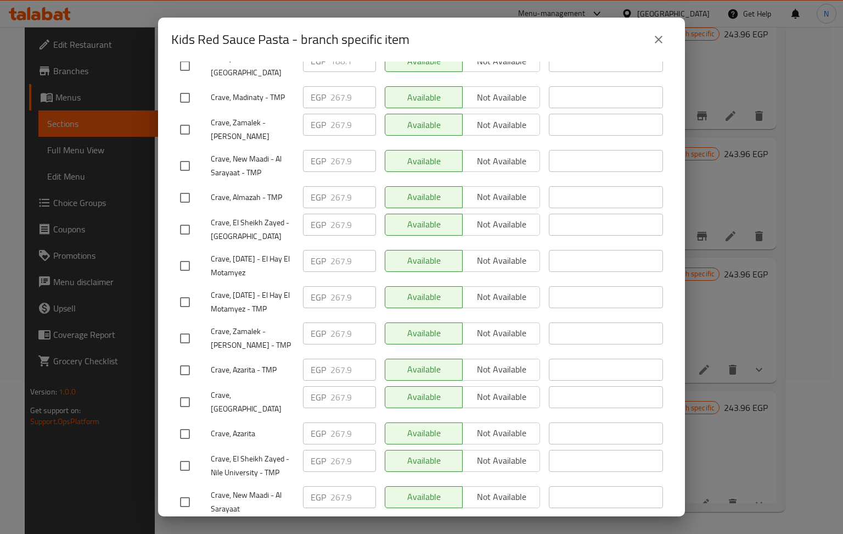
scroll to position [556, 0]
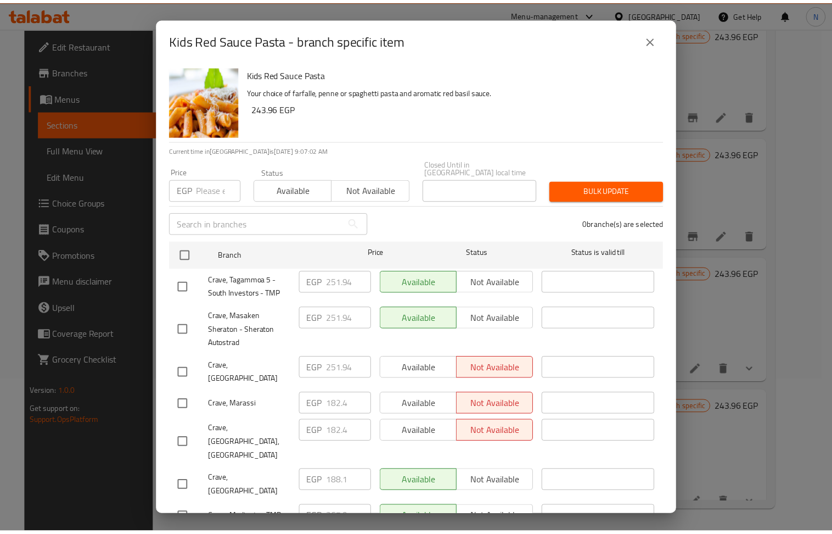
scroll to position [556, 0]
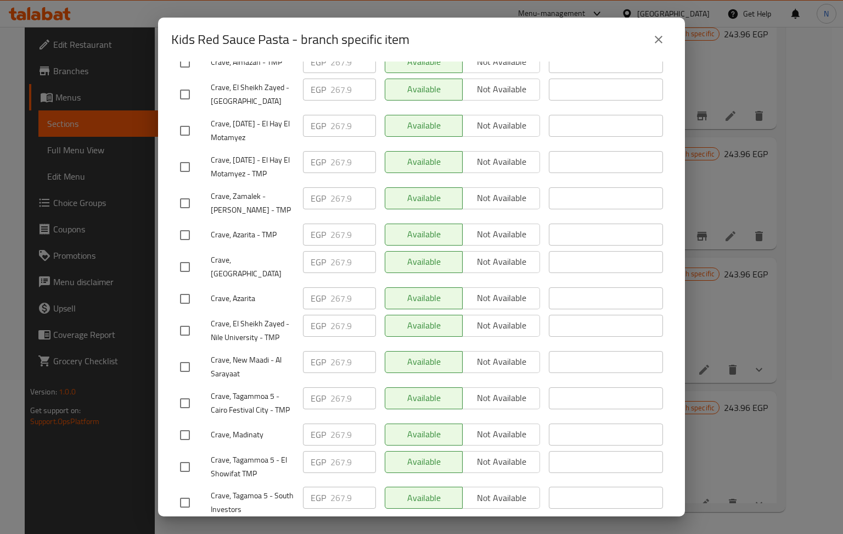
click at [651, 32] on button "close" at bounding box center [659, 39] width 26 height 26
click at [658, 41] on icon "close" at bounding box center [659, 40] width 8 height 8
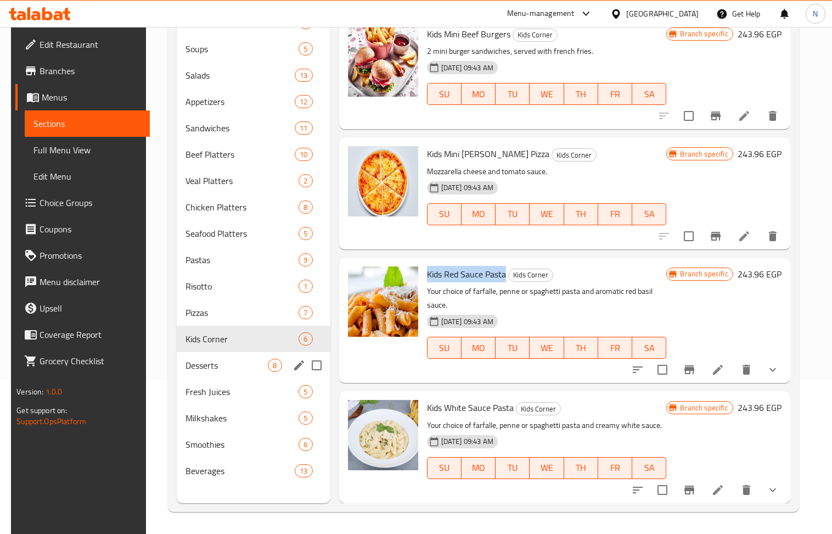
click at [224, 374] on div "Desserts 8" at bounding box center [253, 365] width 153 height 26
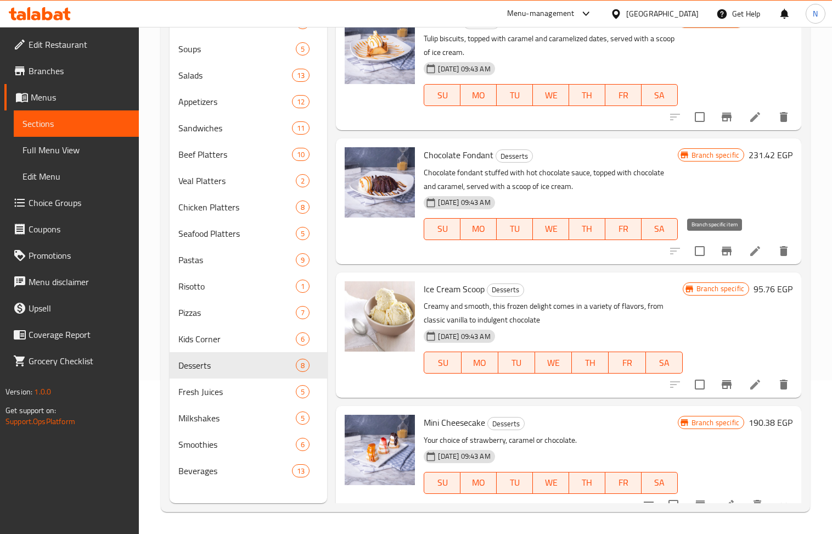
click at [722, 251] on icon "Branch-specific-item" at bounding box center [727, 250] width 10 height 9
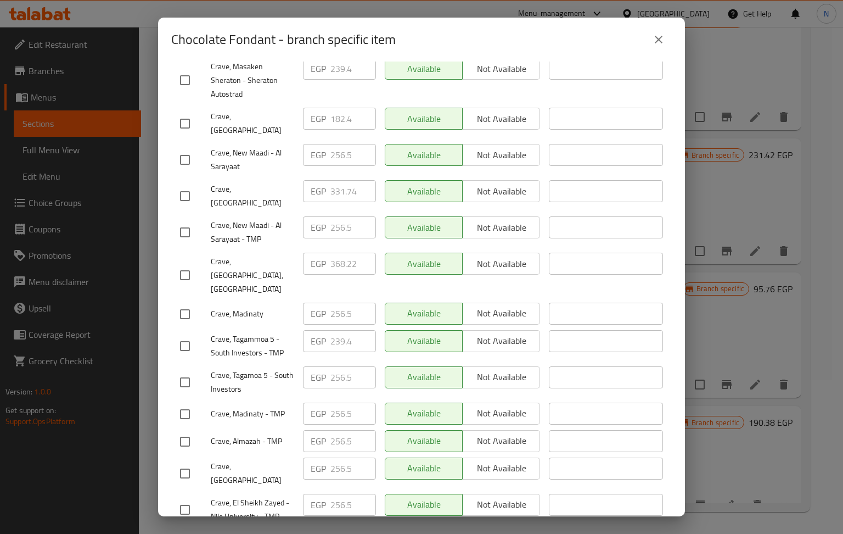
scroll to position [556, 0]
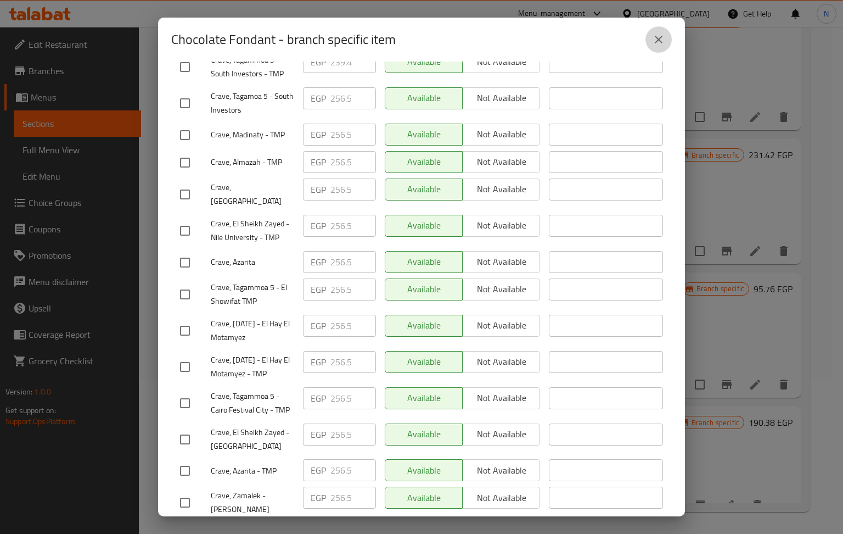
click at [666, 38] on button "close" at bounding box center [659, 39] width 26 height 26
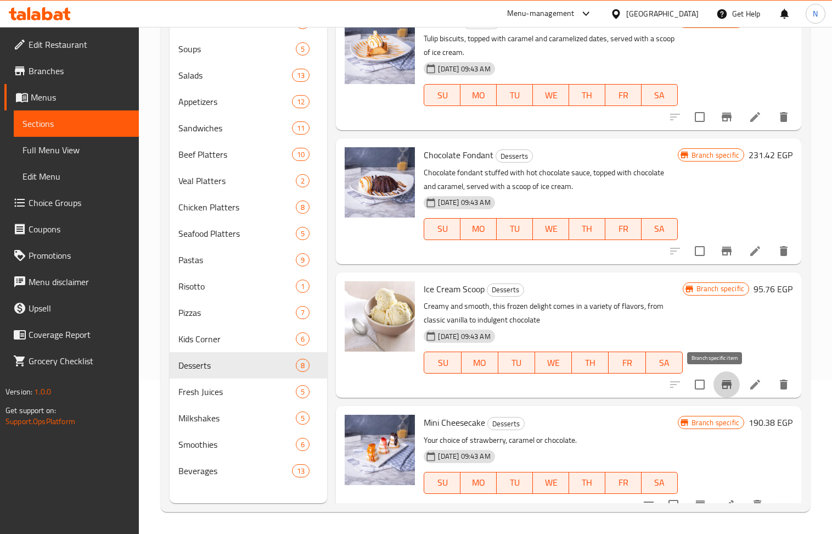
click at [722, 389] on button "Branch-specific-item" at bounding box center [727, 384] width 26 height 26
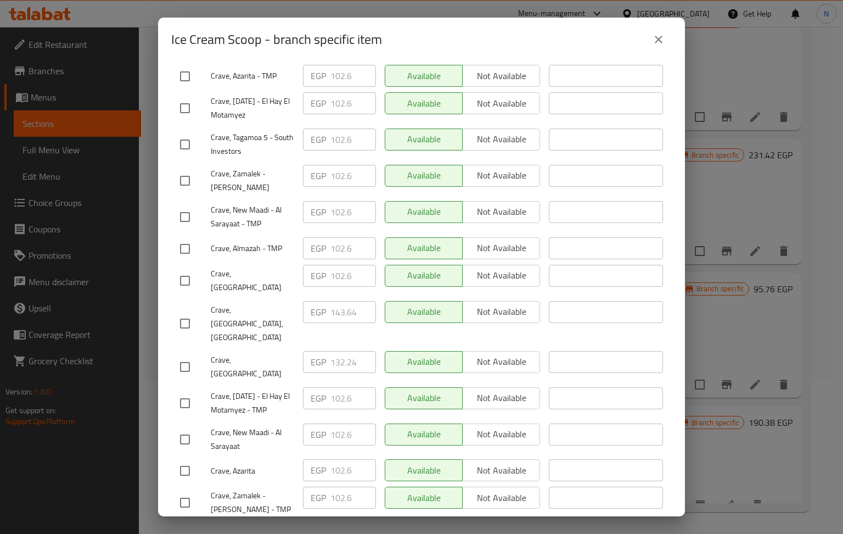
click at [659, 33] on icon "close" at bounding box center [658, 39] width 13 height 13
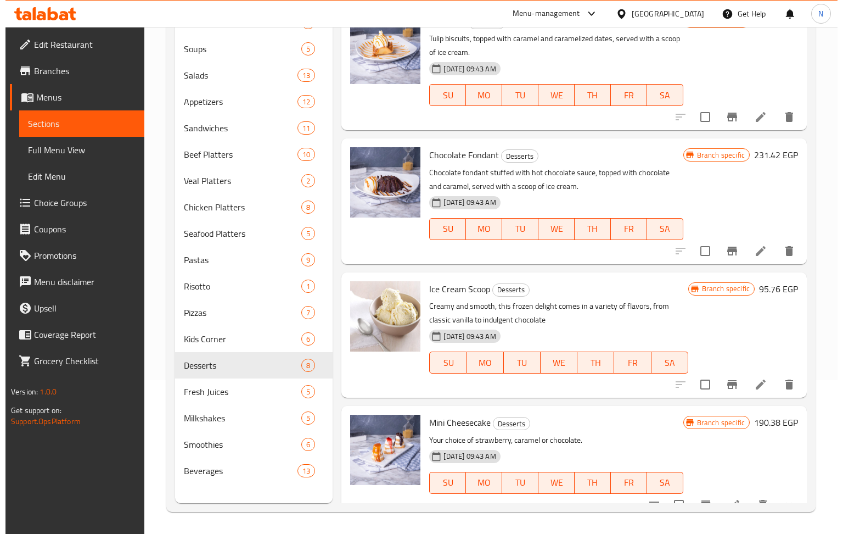
scroll to position [410, 0]
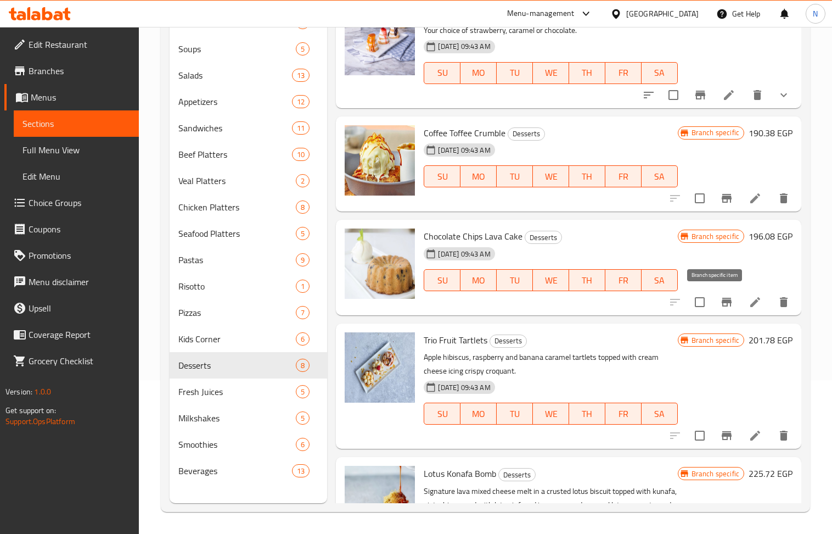
click at [720, 305] on icon "Branch-specific-item" at bounding box center [726, 301] width 13 height 13
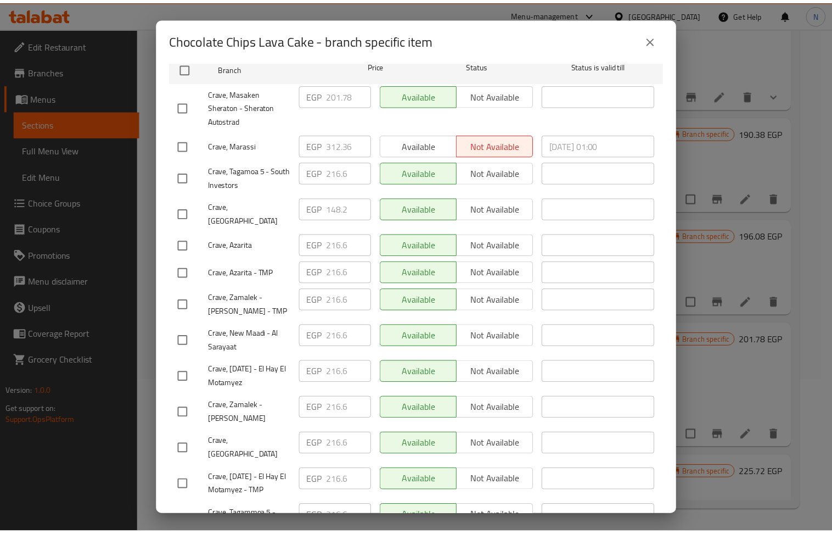
scroll to position [556, 0]
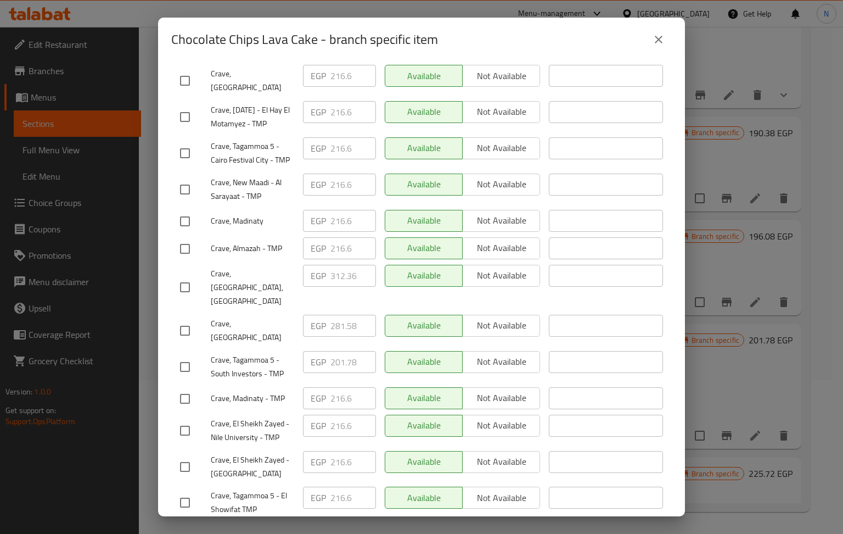
click at [659, 41] on icon "close" at bounding box center [659, 40] width 8 height 8
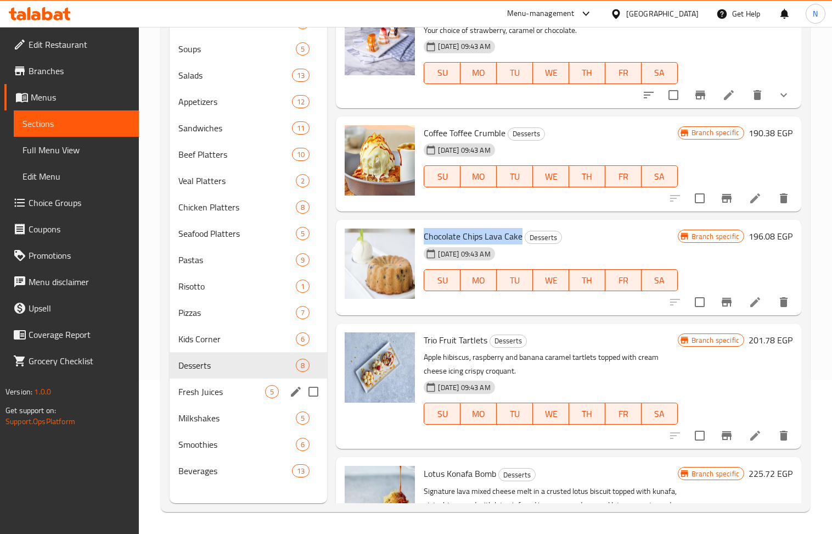
click at [222, 400] on div "Fresh Juices 5" at bounding box center [249, 391] width 158 height 26
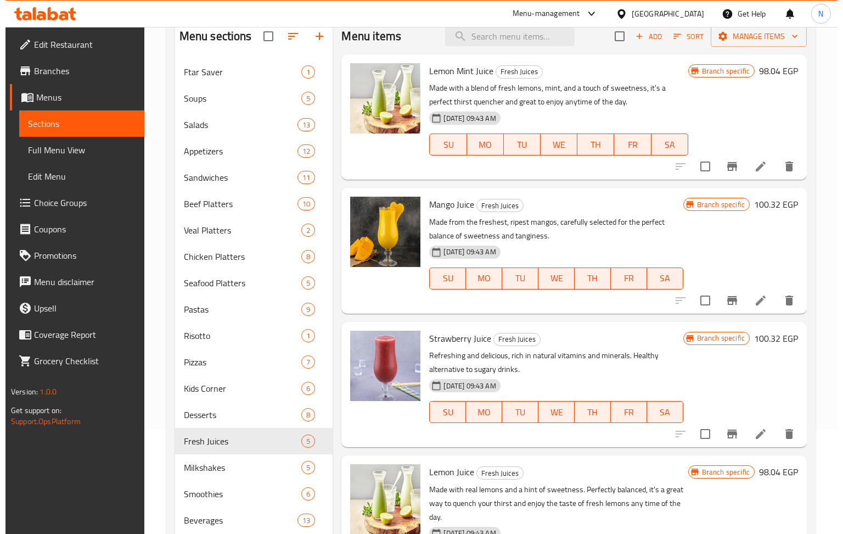
scroll to position [81, 0]
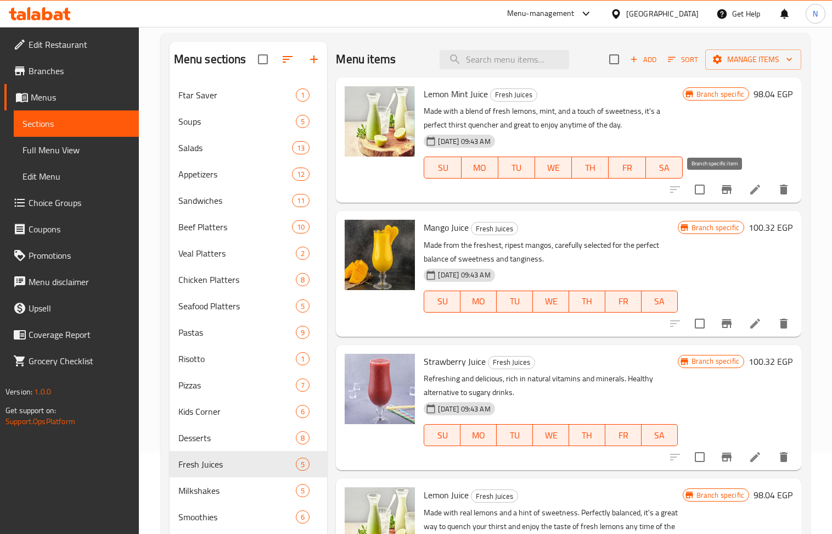
click at [716, 181] on button "Branch-specific-item" at bounding box center [727, 189] width 26 height 26
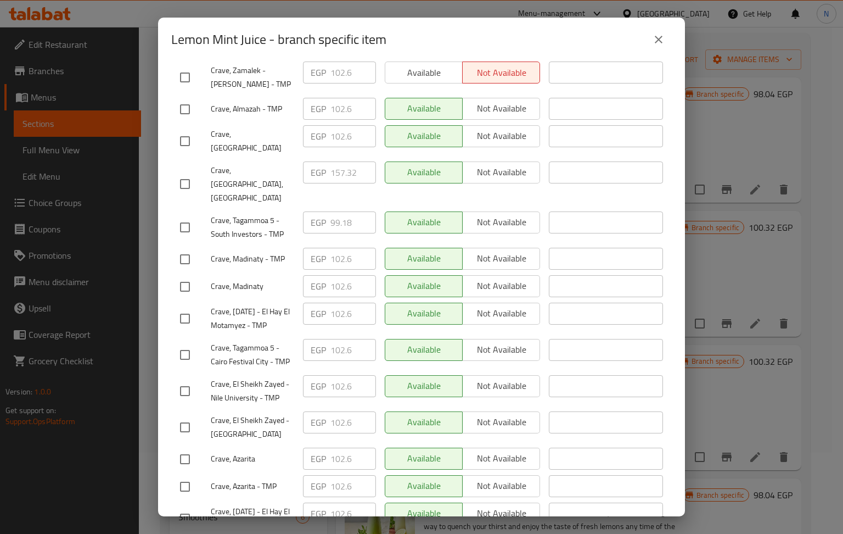
scroll to position [512, 0]
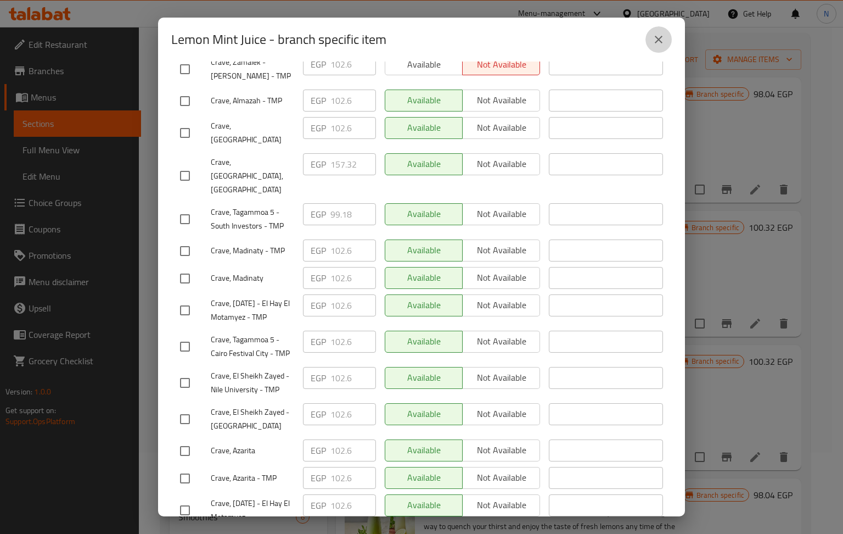
drag, startPoint x: 655, startPoint y: 38, endPoint x: 576, endPoint y: 41, distance: 79.1
click at [658, 38] on icon "close" at bounding box center [658, 39] width 13 height 13
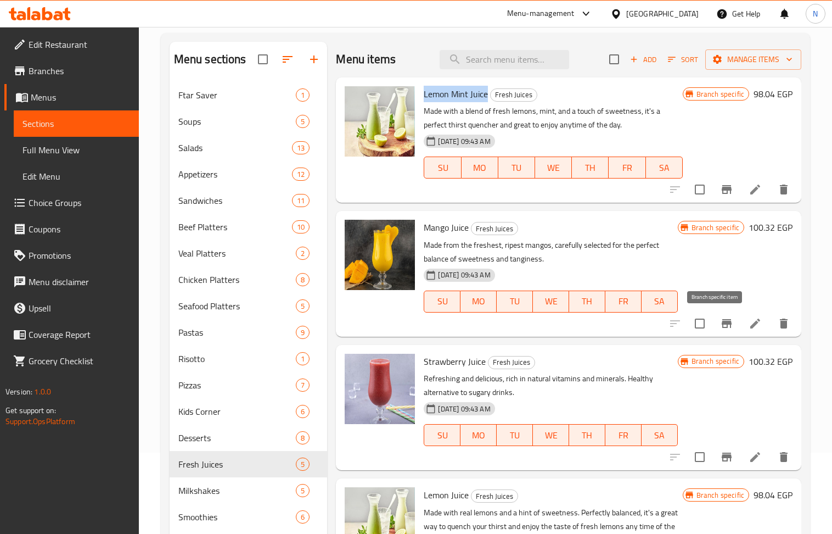
click at [722, 327] on icon "Branch-specific-item" at bounding box center [727, 323] width 10 height 9
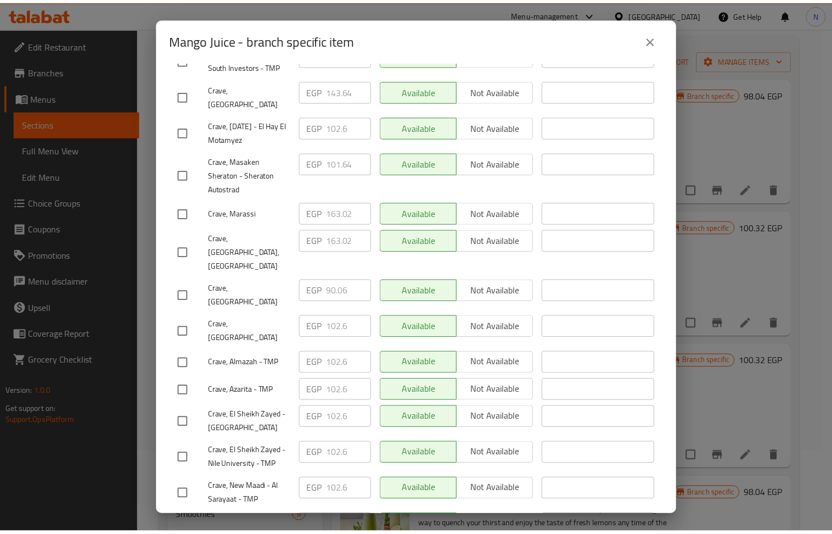
scroll to position [556, 0]
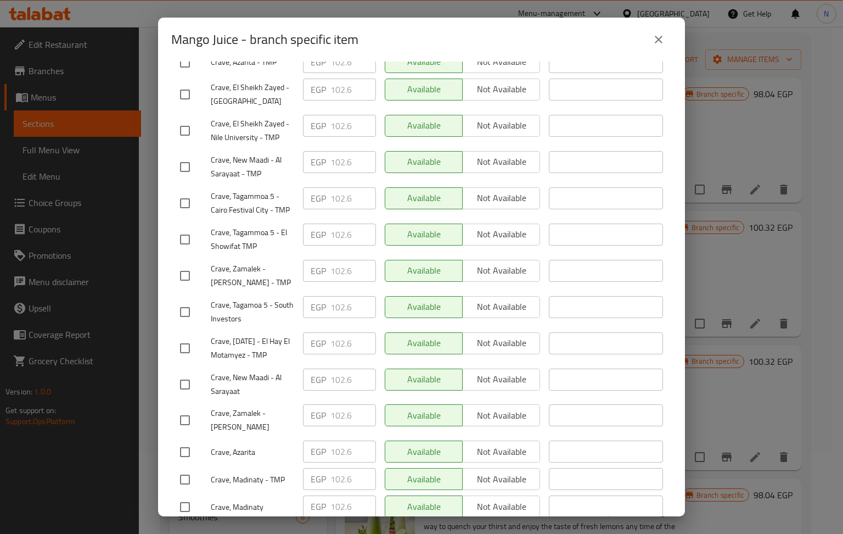
click at [661, 40] on icon "close" at bounding box center [658, 39] width 13 height 13
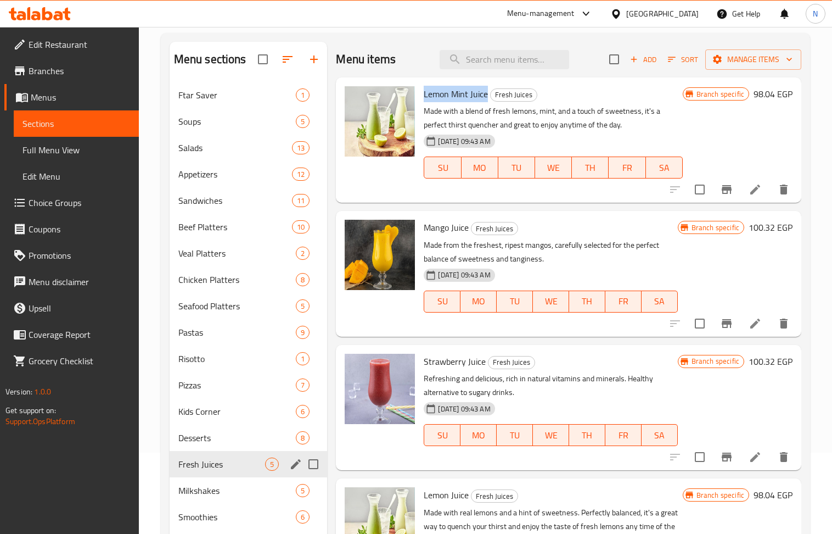
scroll to position [154, 0]
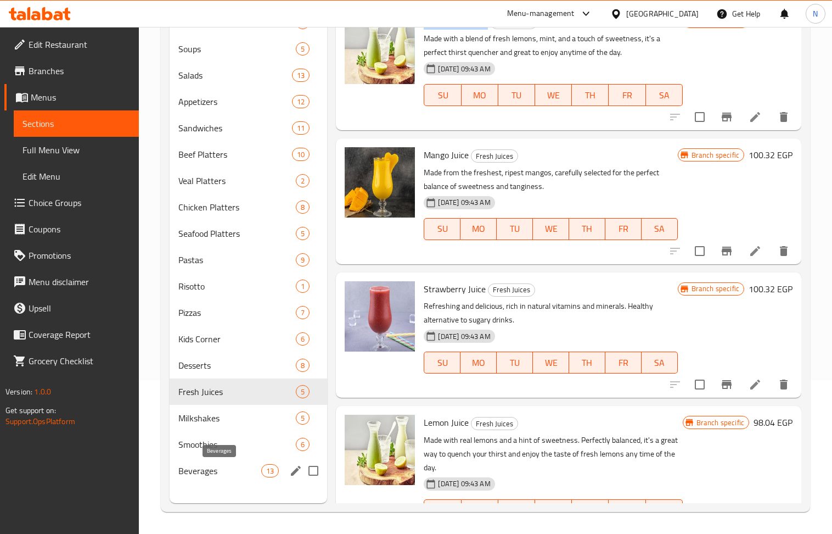
click at [217, 470] on span "Beverages" at bounding box center [219, 470] width 83 height 13
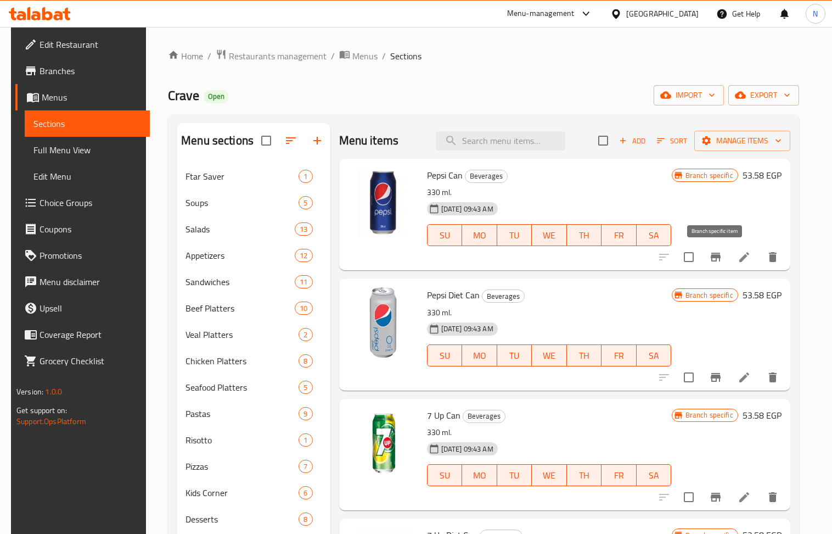
click at [719, 259] on icon "Branch-specific-item" at bounding box center [715, 256] width 13 height 13
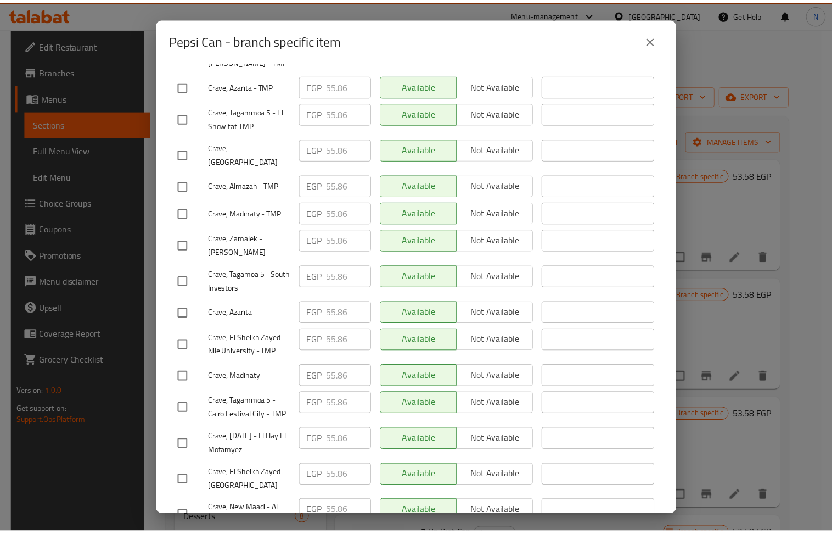
scroll to position [556, 0]
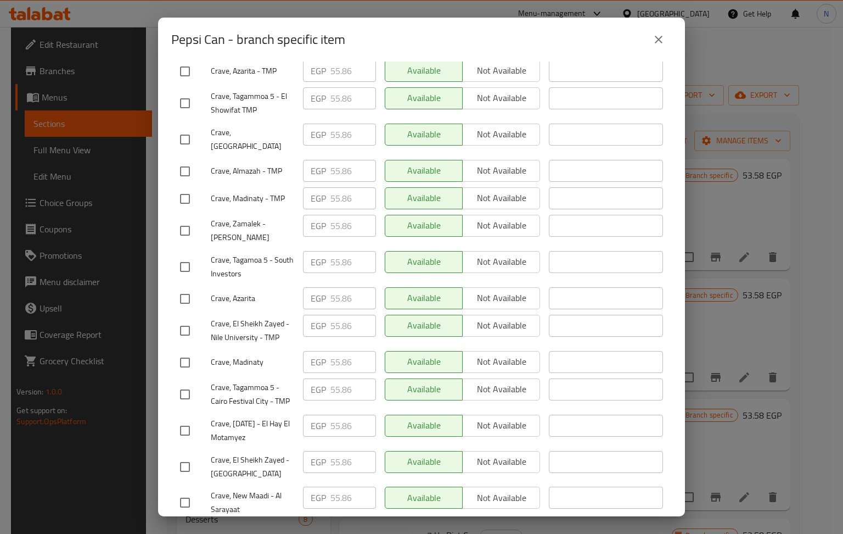
click at [652, 33] on icon "close" at bounding box center [658, 39] width 13 height 13
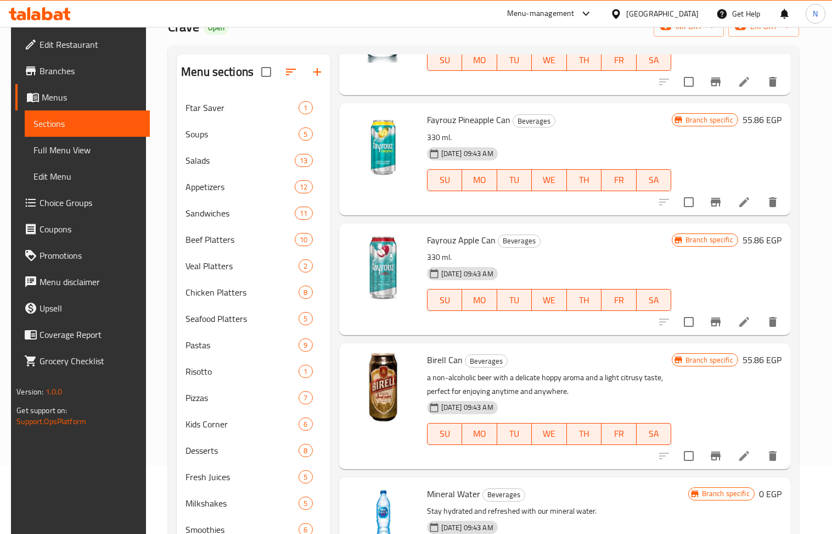
scroll to position [154, 0]
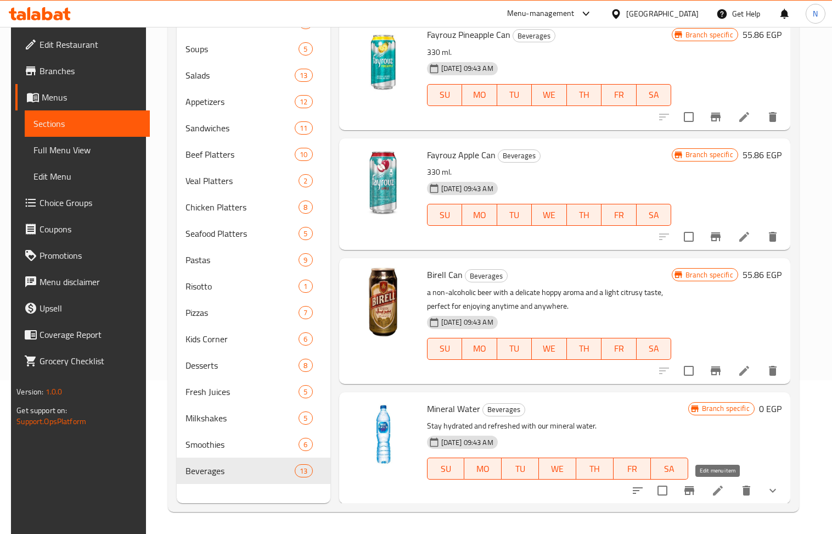
click at [714, 487] on icon at bounding box center [717, 490] width 13 height 13
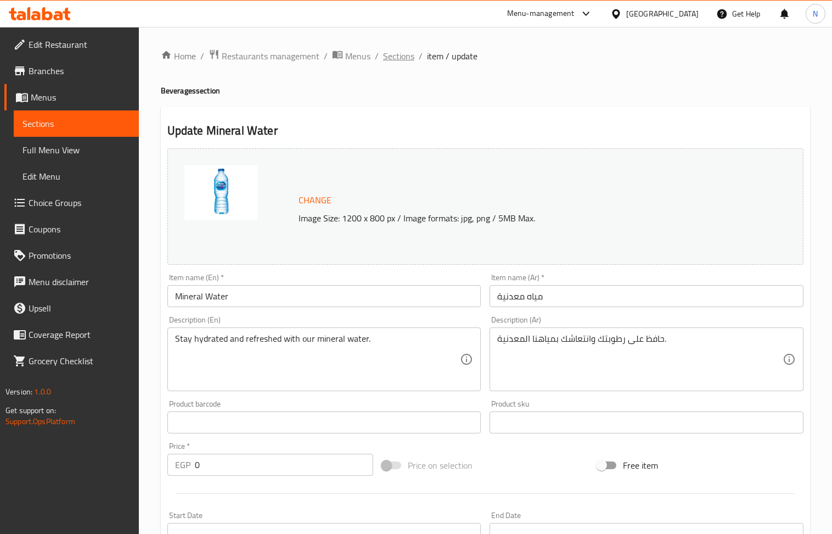
click at [394, 53] on span "Sections" at bounding box center [398, 55] width 31 height 13
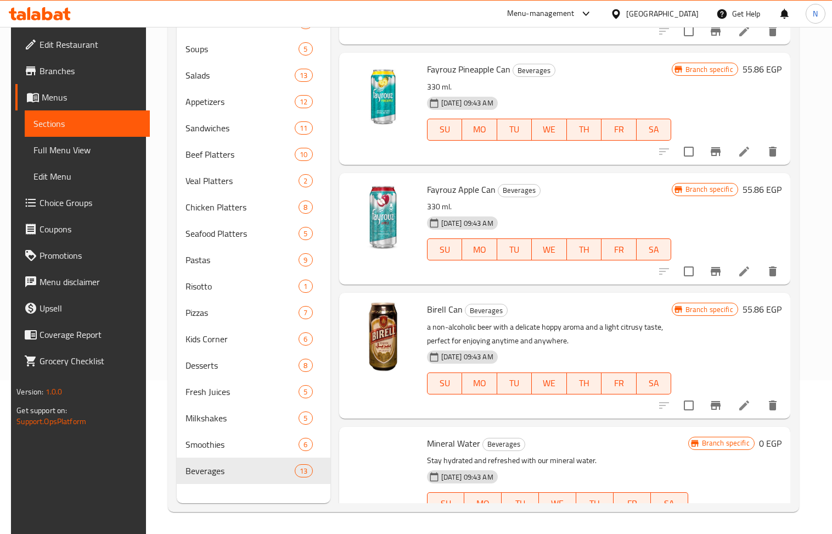
scroll to position [1063, 0]
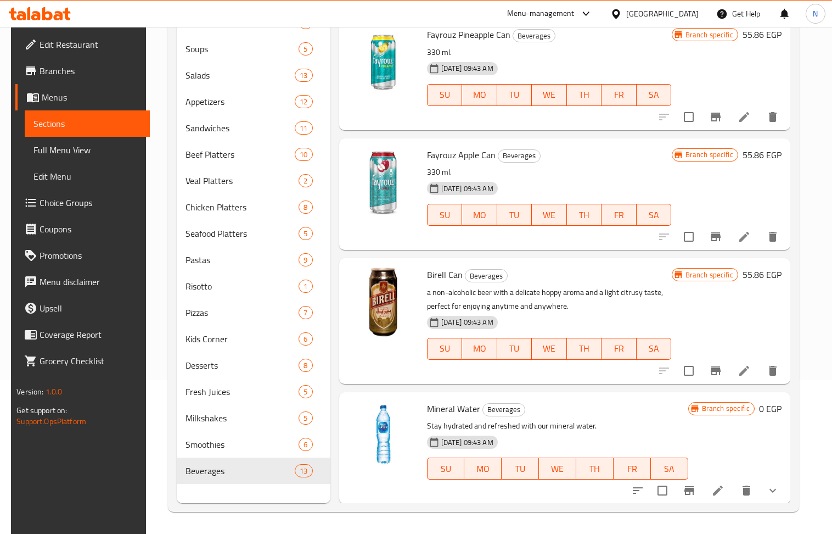
click at [786, 490] on div "Mineral Water Beverages Stay hydrated and refreshed with our mineral water. 12-…" at bounding box center [564, 447] width 451 height 111
click at [782, 490] on button "show more" at bounding box center [773, 490] width 26 height 26
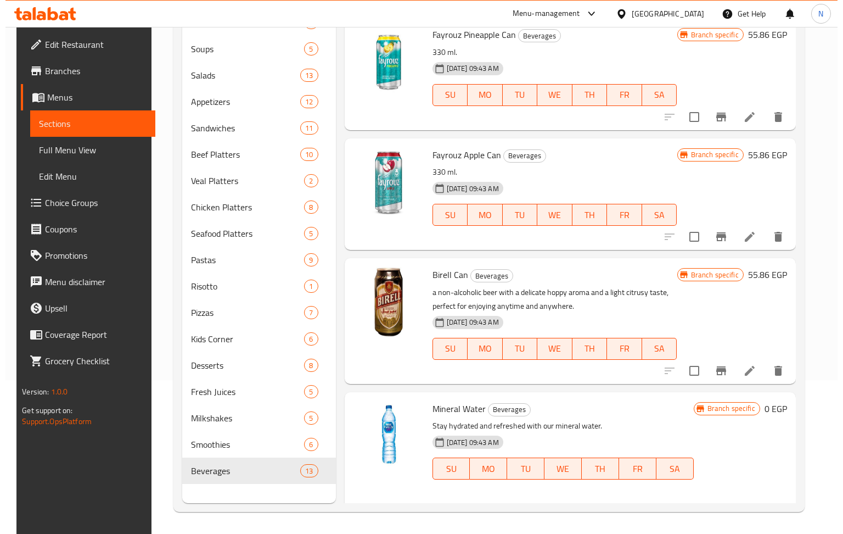
scroll to position [1158, 0]
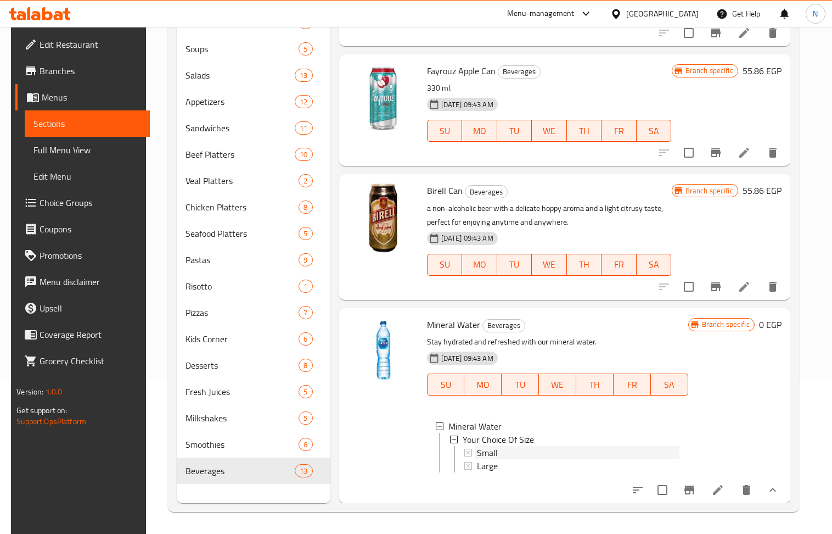
click at [495, 446] on span "Small" at bounding box center [487, 452] width 21 height 13
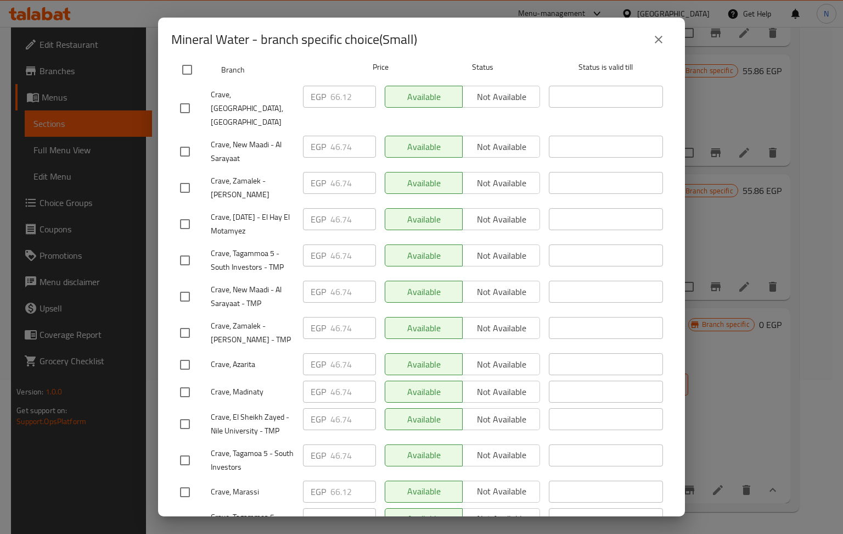
scroll to position [189, 0]
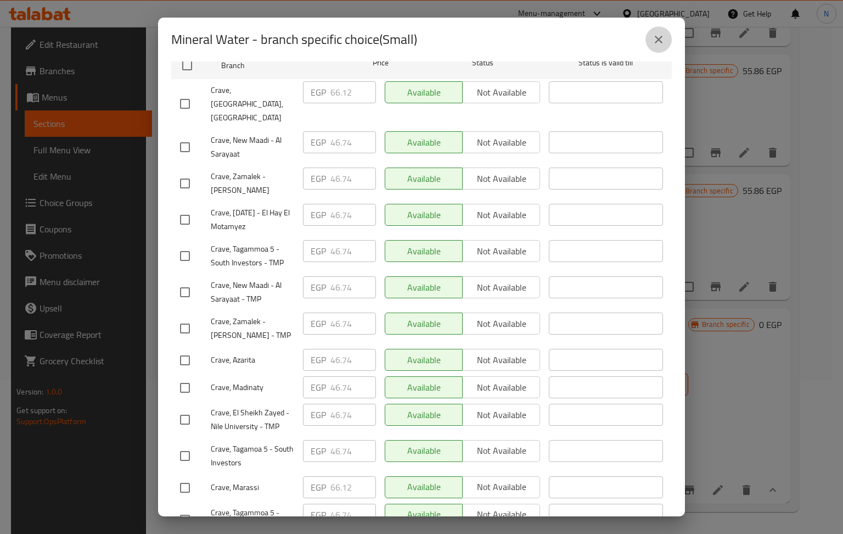
click at [664, 41] on icon "close" at bounding box center [658, 39] width 13 height 13
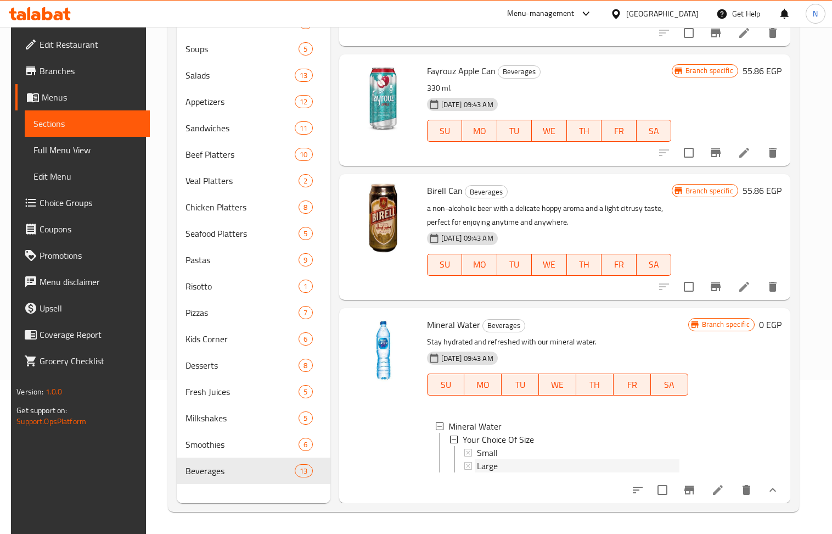
click at [489, 459] on span "Large" at bounding box center [487, 465] width 21 height 13
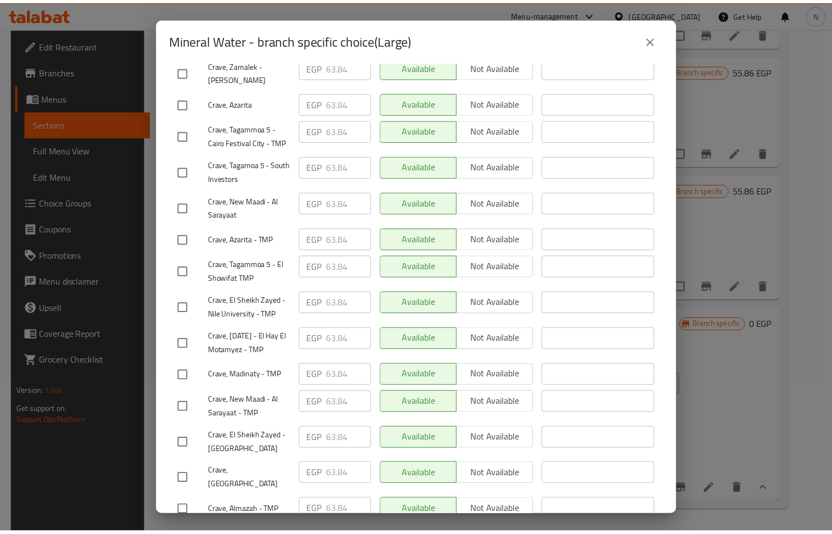
scroll to position [556, 0]
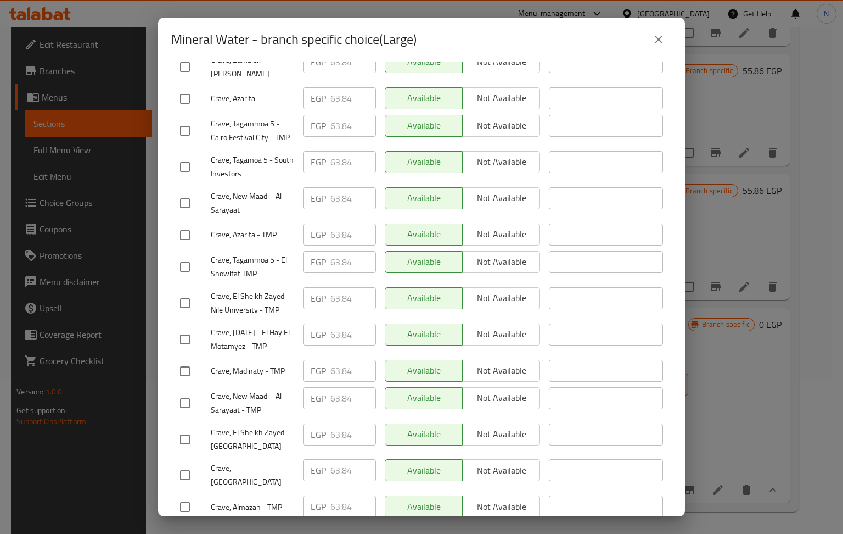
click at [658, 42] on icon "close" at bounding box center [658, 39] width 13 height 13
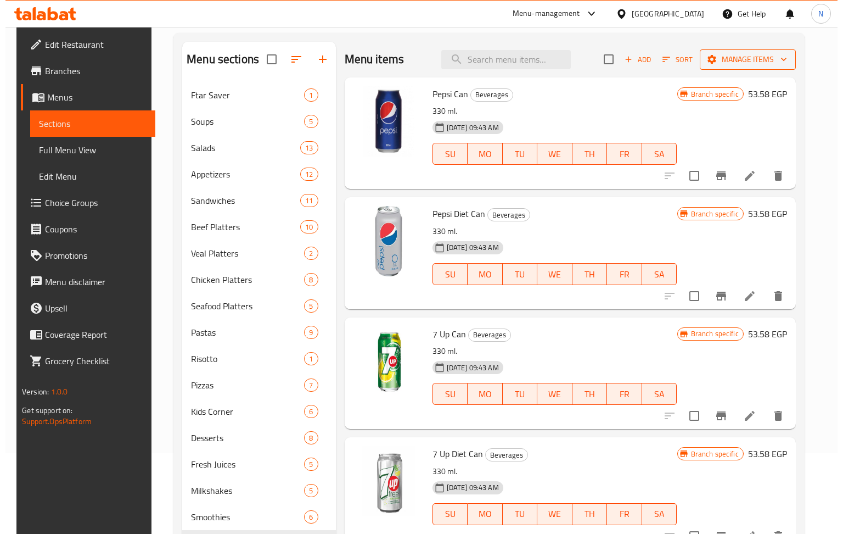
scroll to position [0, 0]
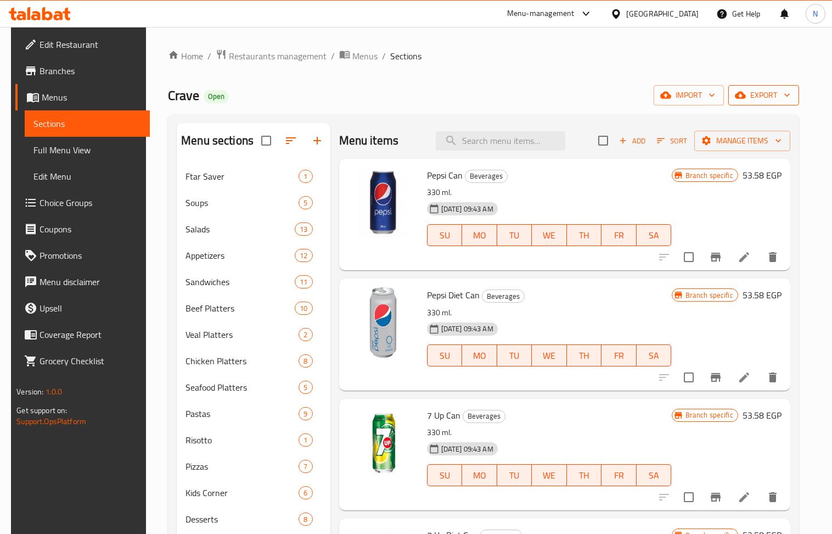
click at [760, 101] on span "export" at bounding box center [763, 95] width 53 height 14
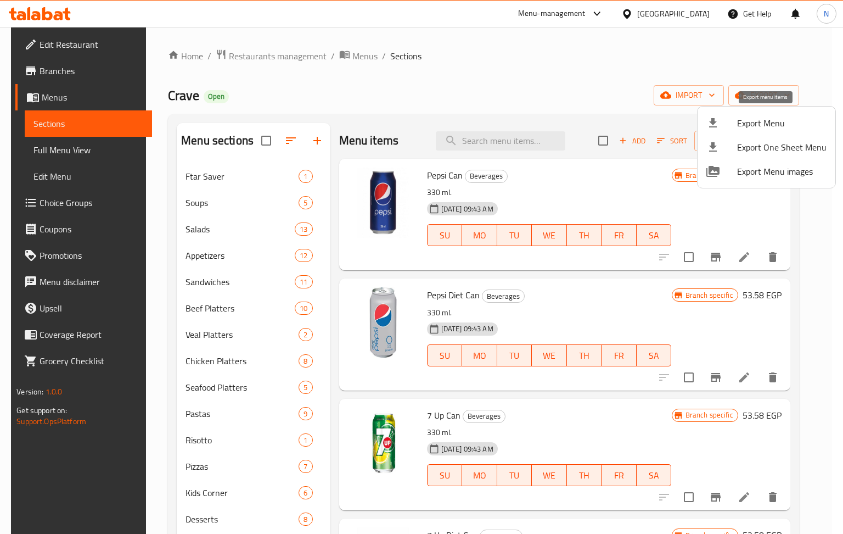
click at [765, 121] on span "Export Menu" at bounding box center [781, 122] width 89 height 13
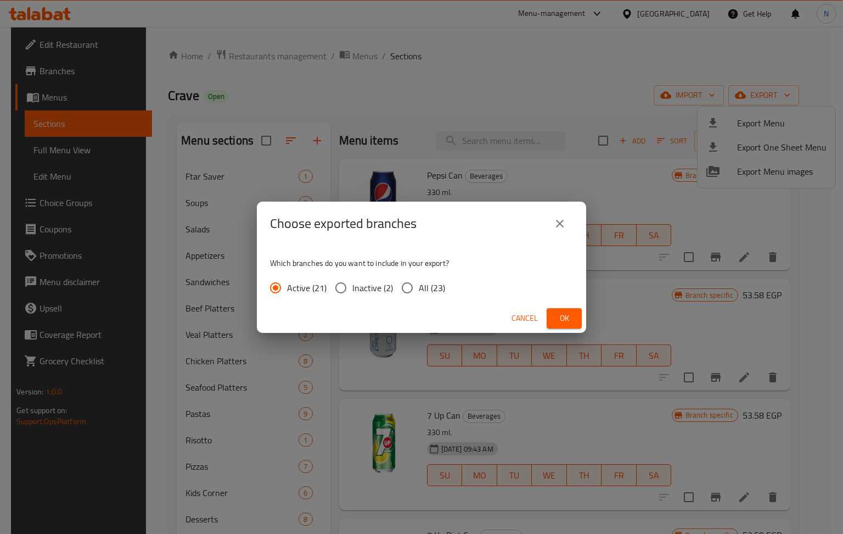
click at [404, 289] on input "All (23)" at bounding box center [407, 287] width 23 height 23
radio input "true"
click at [558, 318] on span "Ok" at bounding box center [565, 318] width 18 height 14
